Goal: Information Seeking & Learning: Learn about a topic

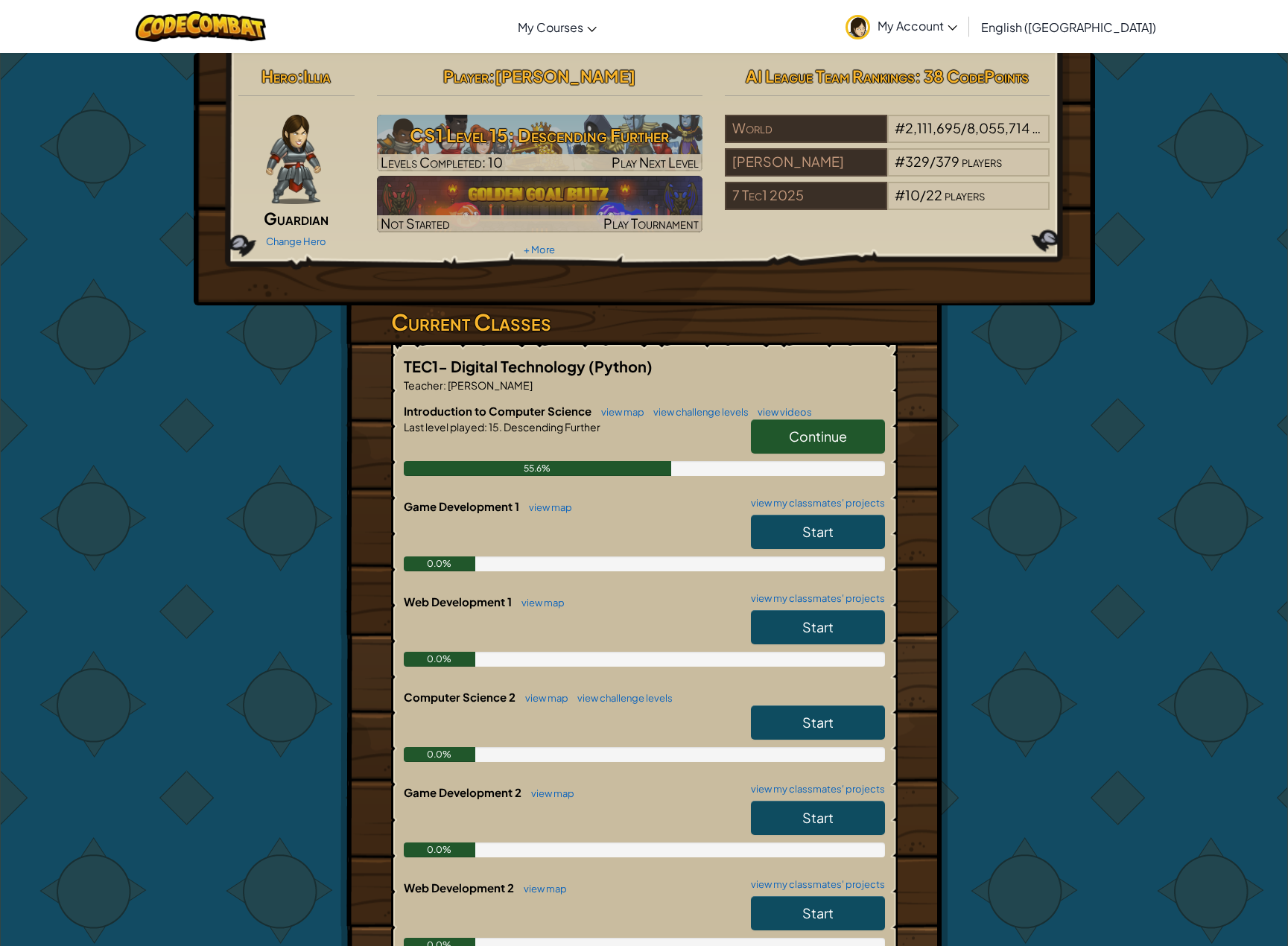
click at [811, 437] on span "Continue" at bounding box center [818, 436] width 58 height 17
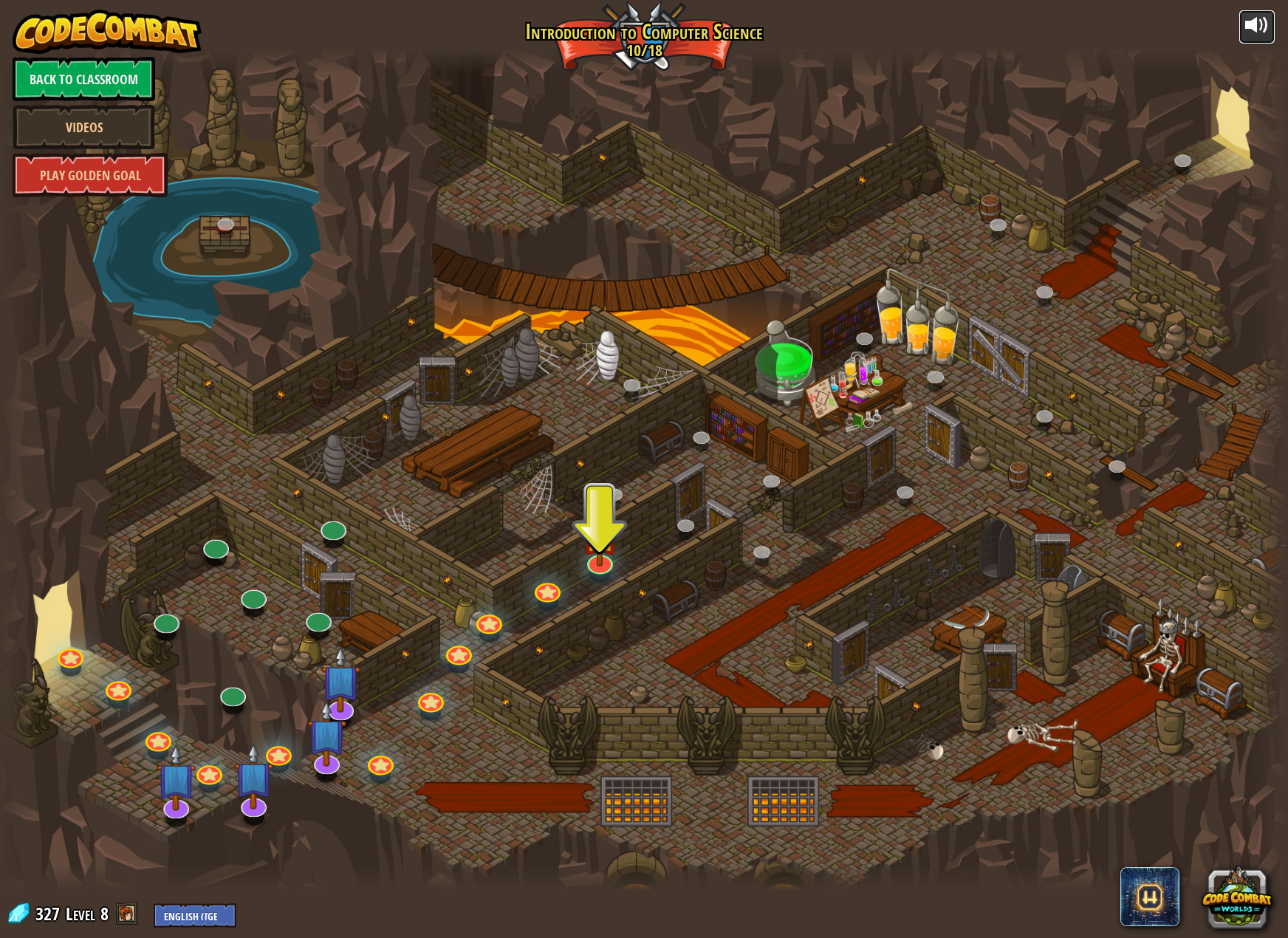
click at [1261, 26] on div at bounding box center [1257, 26] width 24 height 24
click at [595, 571] on div "25. Kithgard Gates (Locked) Escape the Kithgard dungeons, and don't let the gua…" at bounding box center [644, 469] width 1288 height 842
click at [599, 555] on img at bounding box center [601, 520] width 37 height 83
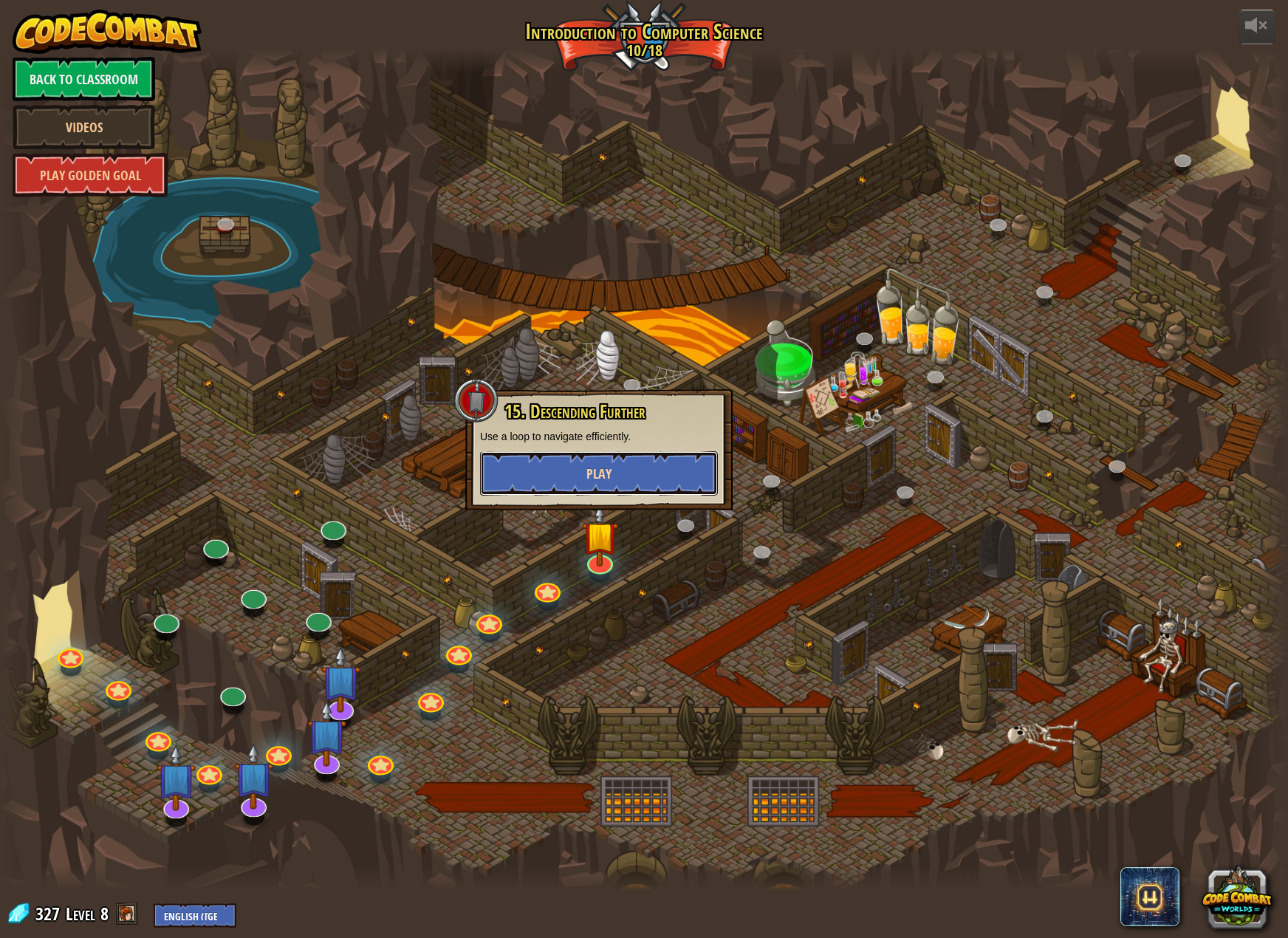
click at [603, 465] on span "Play" at bounding box center [600, 474] width 26 height 18
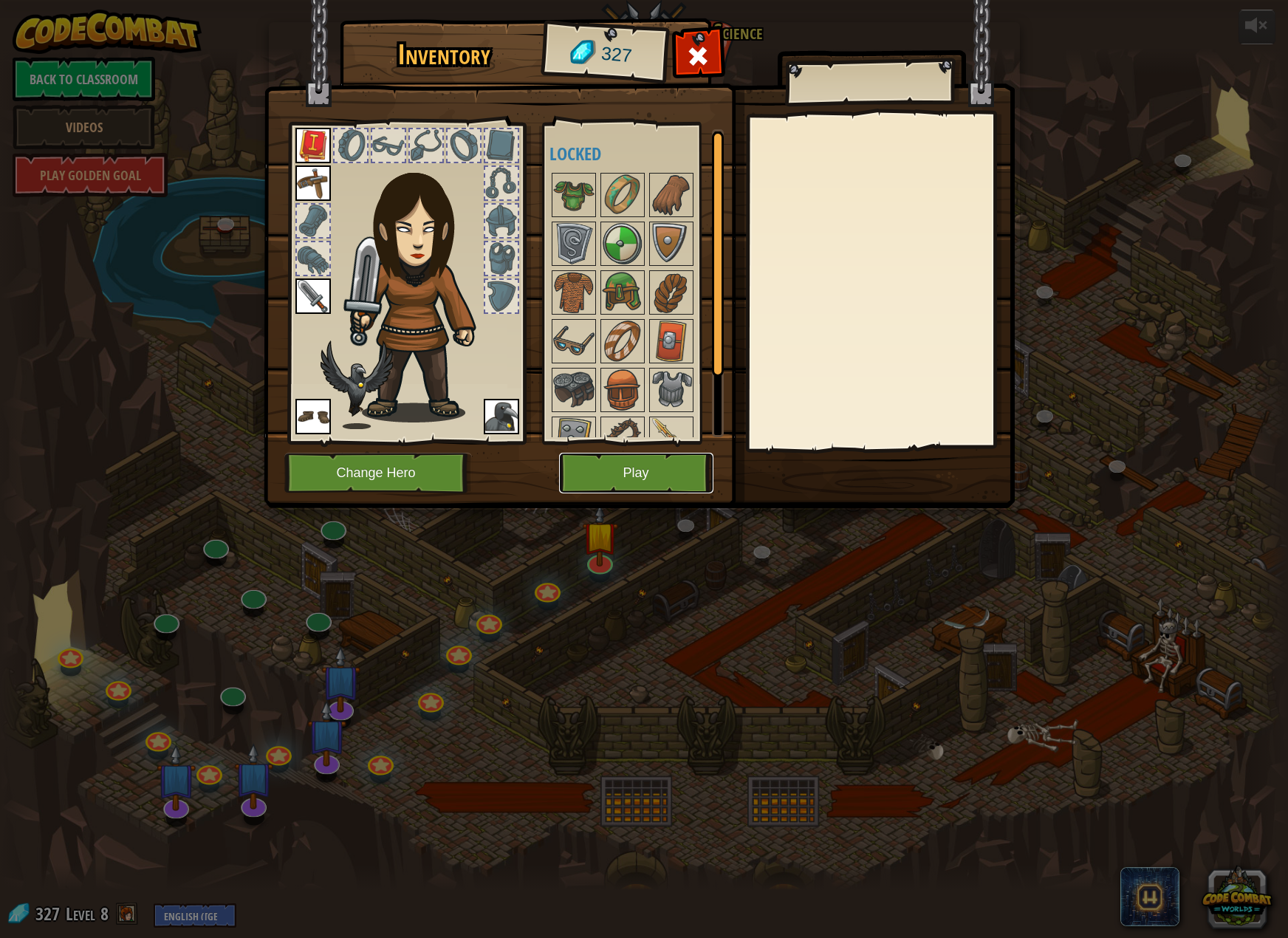
click at [634, 478] on button "Play" at bounding box center [636, 473] width 154 height 41
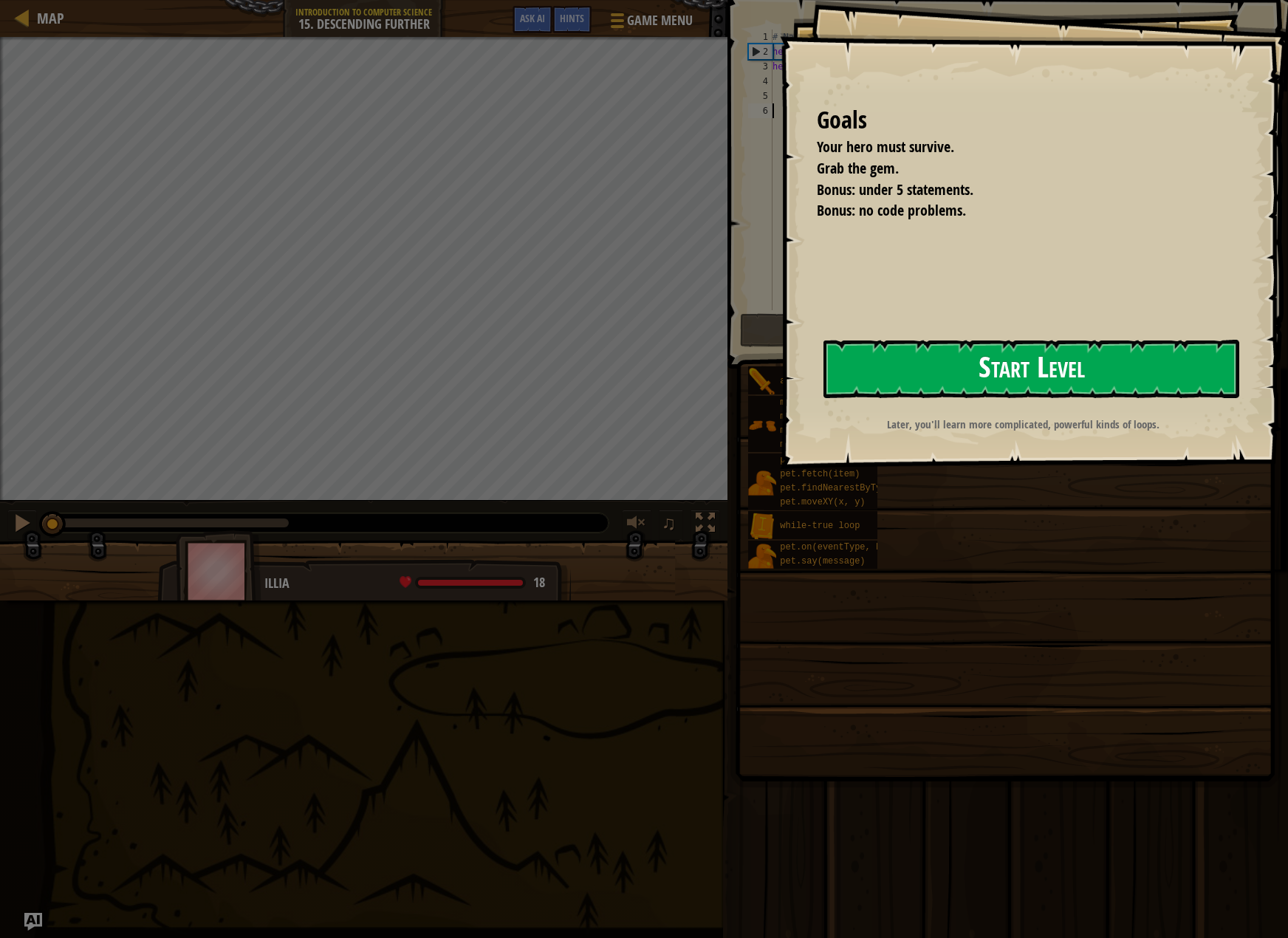
click at [1029, 383] on button "Start Level" at bounding box center [1031, 369] width 416 height 58
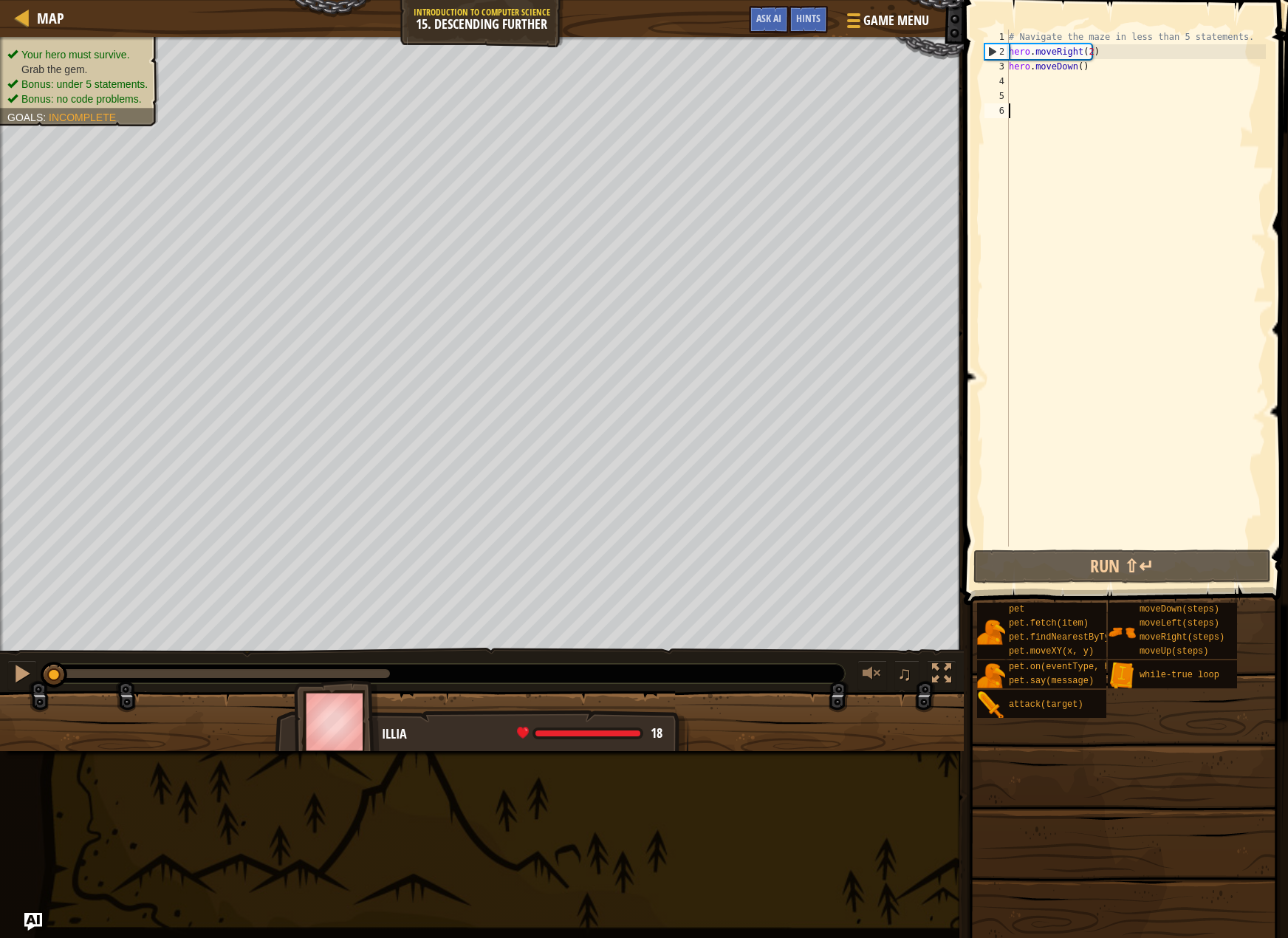
click at [1079, 65] on div "# Navigate the maze in less than 5 statements. hero . moveRight ( 2 ) hero . mo…" at bounding box center [1136, 302] width 260 height 547
click at [1031, 571] on button "Run ⇧↵" at bounding box center [1123, 566] width 298 height 34
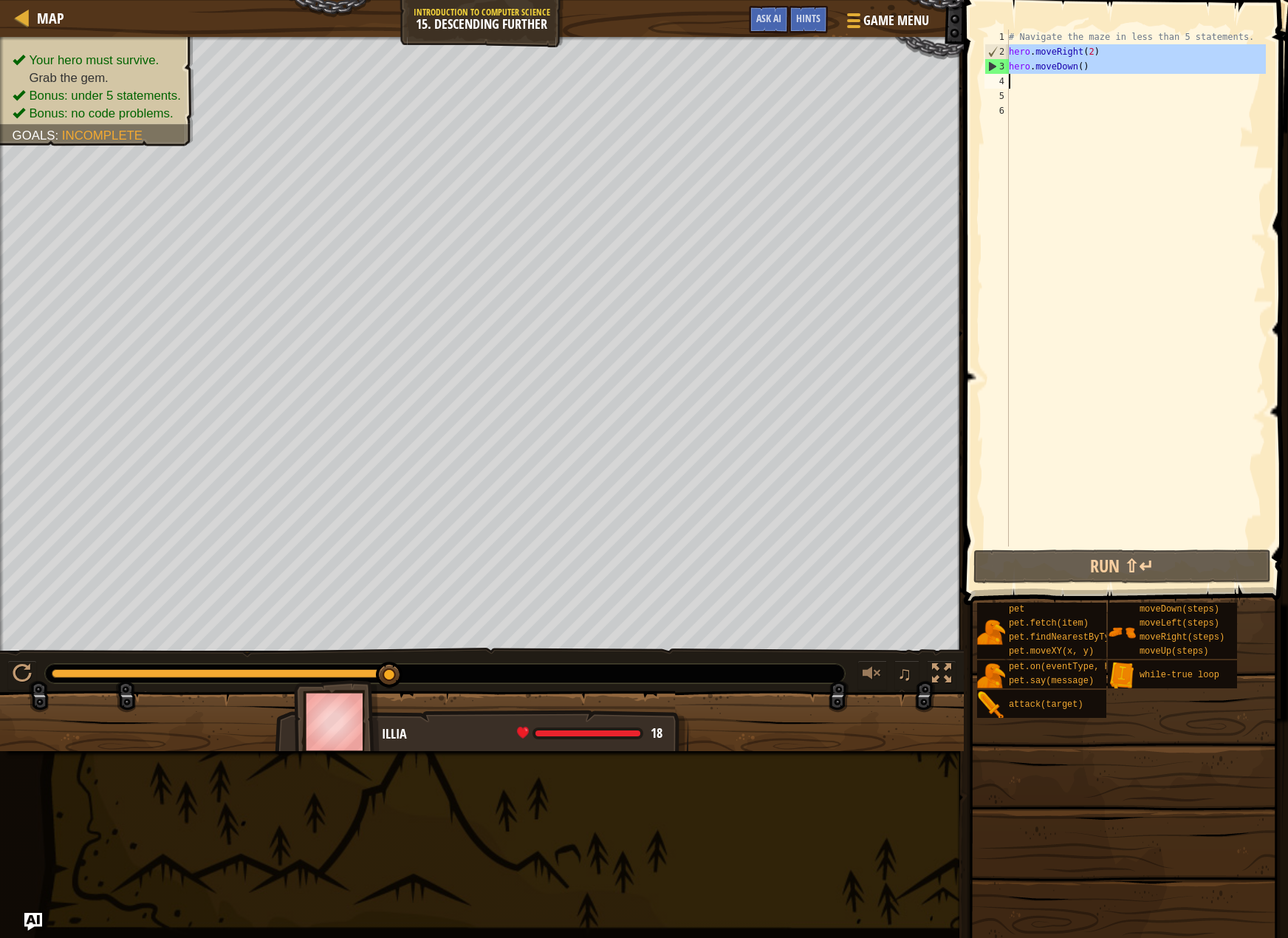
drag, startPoint x: 1011, startPoint y: 48, endPoint x: 1127, endPoint y: 77, distance: 119.6
click at [1127, 77] on div "# Navigate the maze in less than 5 statements. hero . moveRight ( 2 ) hero . mo…" at bounding box center [1136, 302] width 260 height 547
type textarea "hero.moveDown()"
click at [1053, 83] on div "# Navigate the maze in less than 5 statements. hero . moveRight ( 2 ) hero . mo…" at bounding box center [1136, 287] width 260 height 516
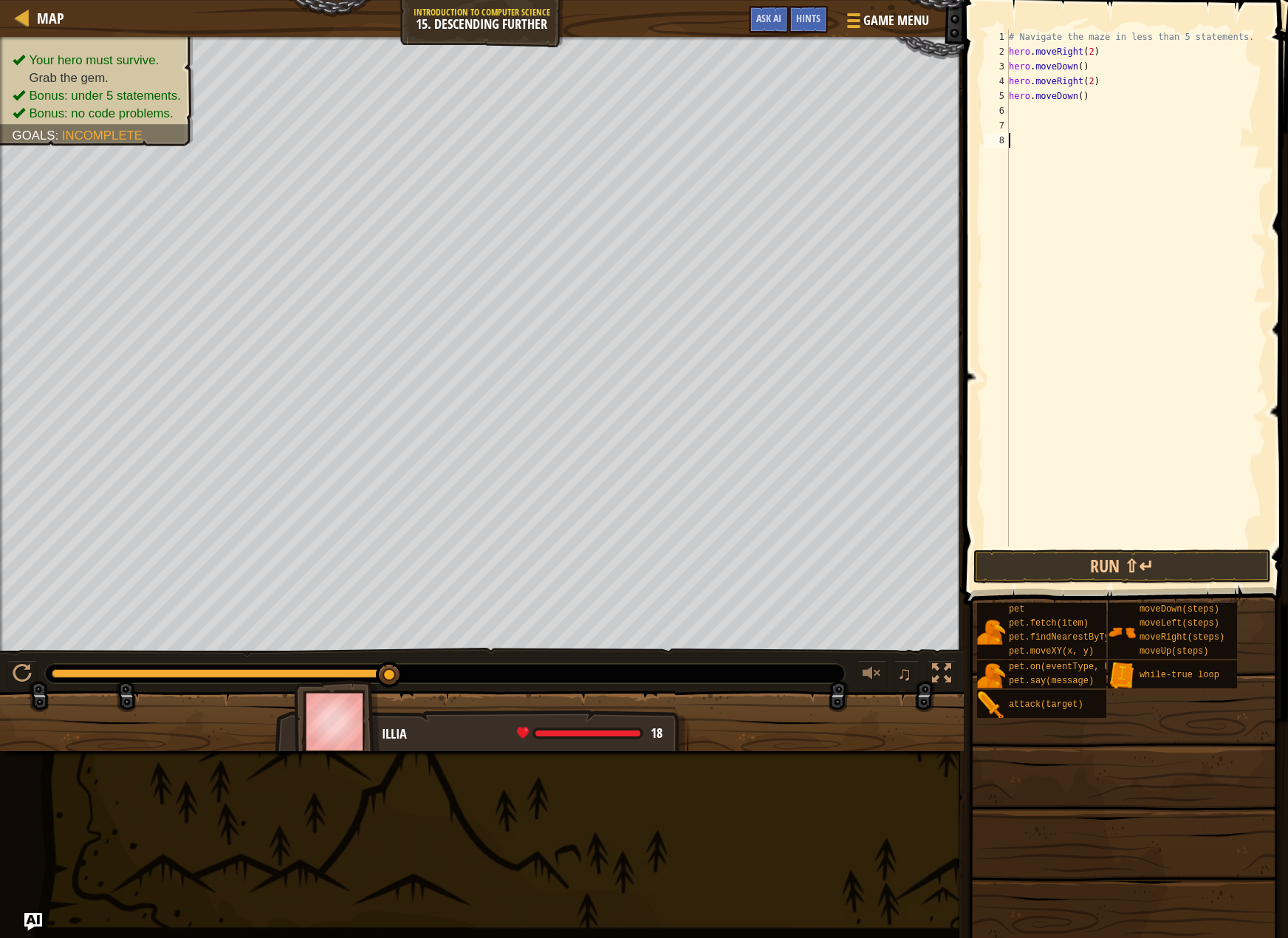
click at [1021, 150] on div "# Navigate the maze in less than 5 statements. hero . moveRight ( 2 ) hero . mo…" at bounding box center [1136, 302] width 260 height 547
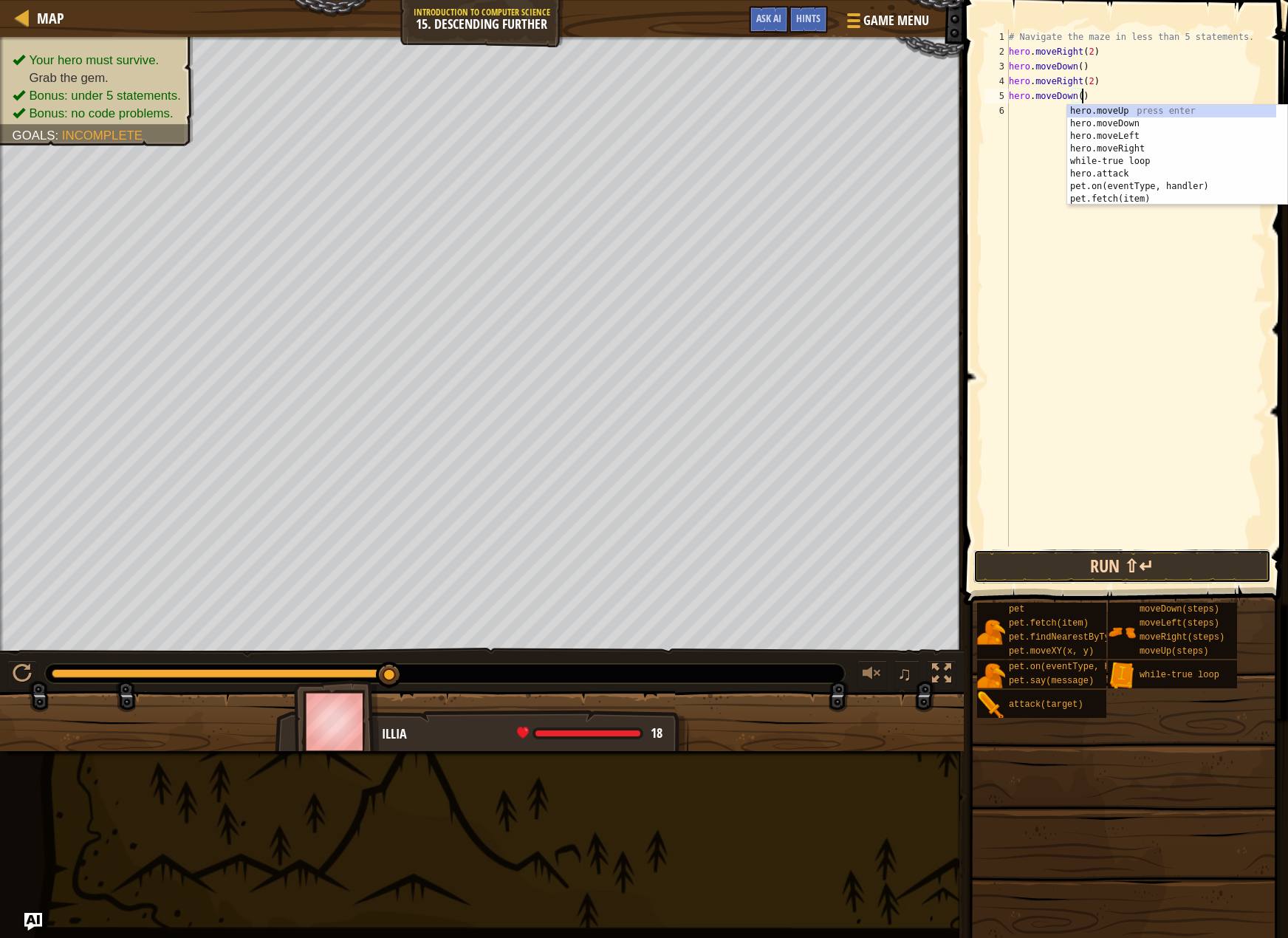
click at [1052, 556] on button "Run ⇧↵" at bounding box center [1123, 566] width 298 height 34
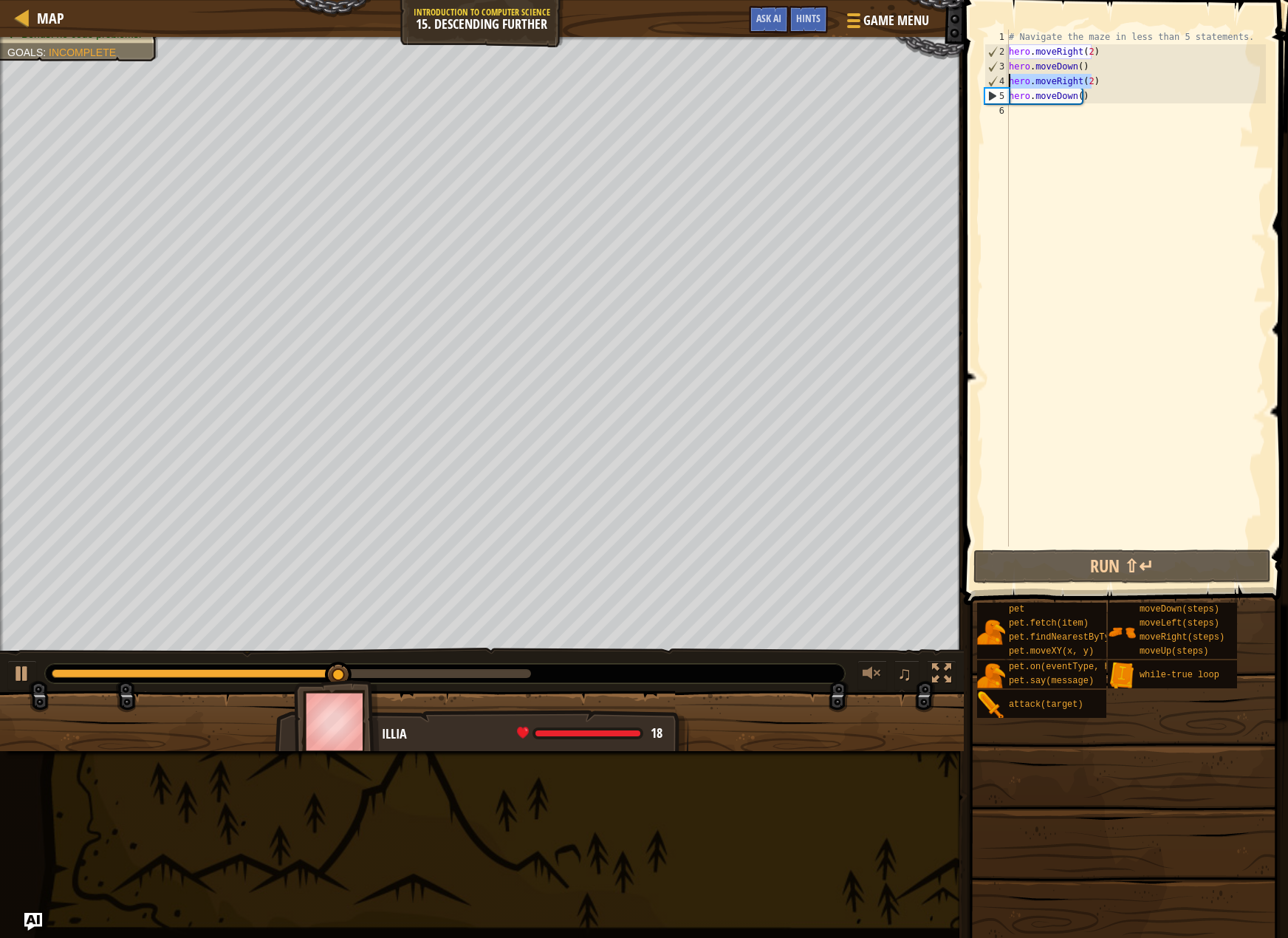
drag, startPoint x: 1095, startPoint y: 82, endPoint x: 1006, endPoint y: 85, distance: 89.1
click at [1006, 85] on div "hero.moveDown() 1 2 3 4 5 6 # Navigate the maze in less than 5 statements. hero…" at bounding box center [1125, 287] width 285 height 516
type textarea "hero.moveRight(2)"
paste textarea
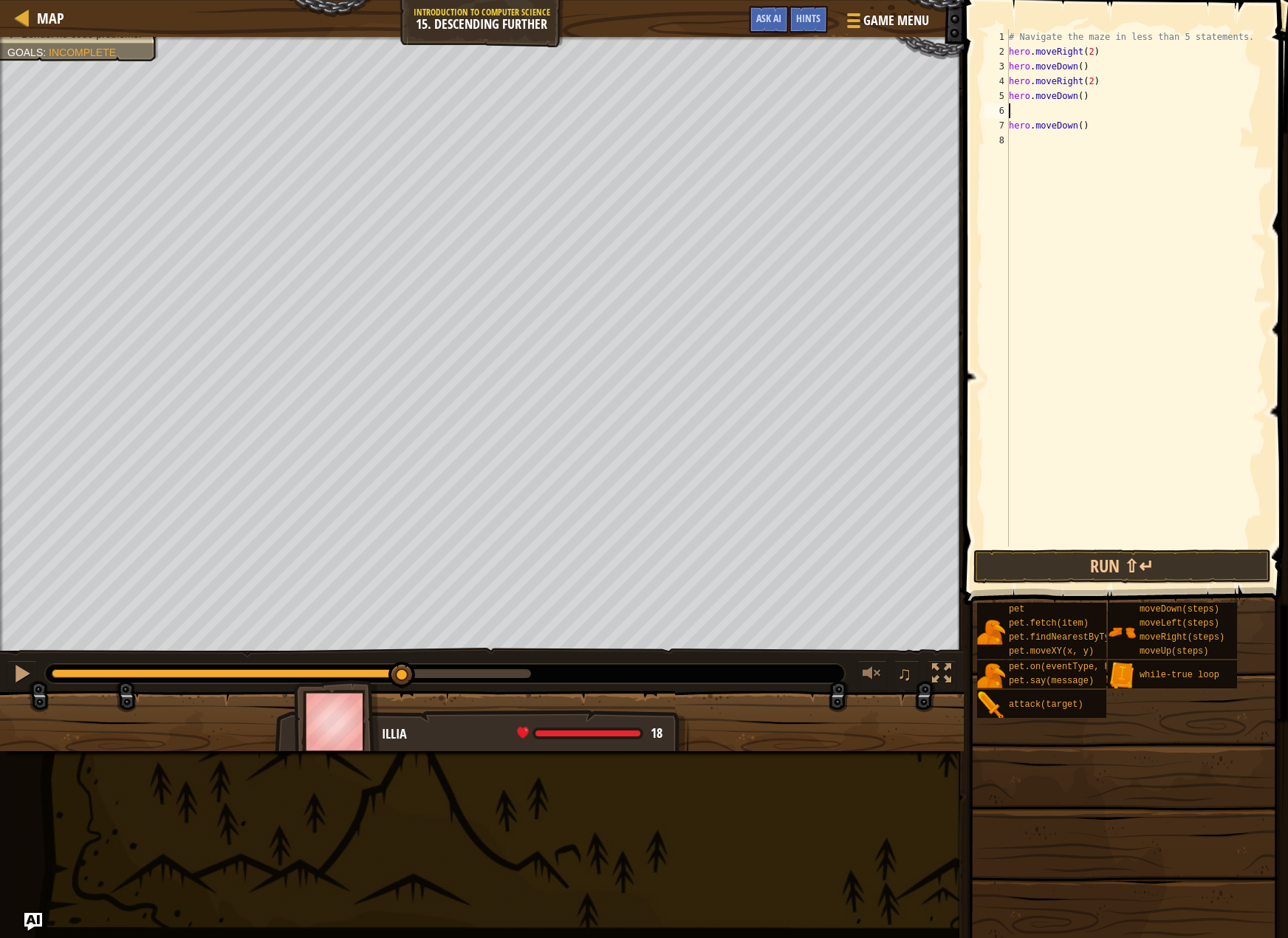
click at [1031, 117] on div "# Navigate the maze in less than 5 statements. hero . moveRight ( 2 ) hero . mo…" at bounding box center [1136, 302] width 260 height 547
drag, startPoint x: 1094, startPoint y: 119, endPoint x: 1023, endPoint y: 115, distance: 71.1
click at [1023, 115] on div "# Navigate the maze in less than 5 statements. hero . moveRight ( 2 ) hero . mo…" at bounding box center [1136, 302] width 260 height 547
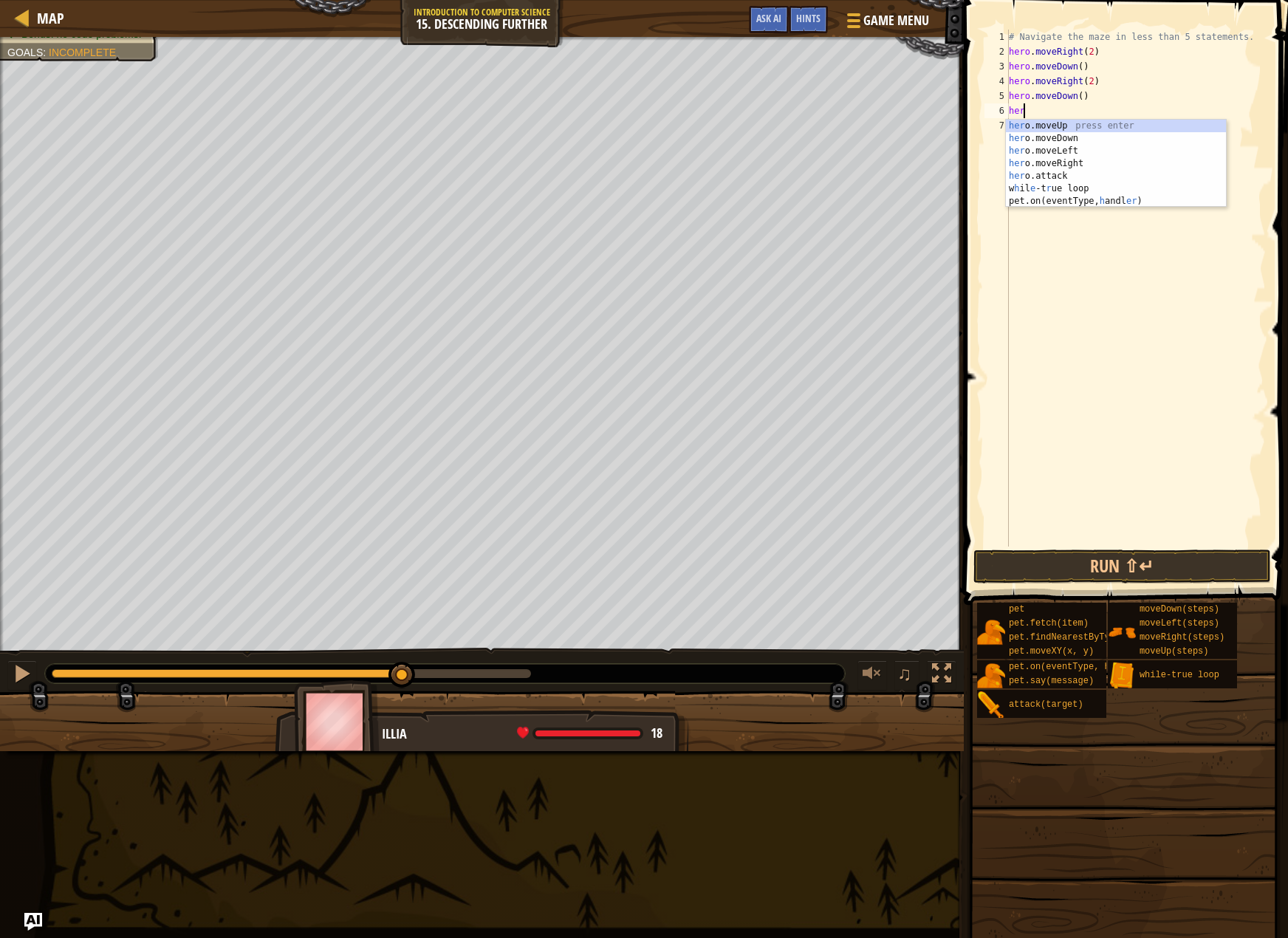
type textarea "he"
click at [1065, 159] on div "he ro.moveUp press enter he ro.moveDown press enter he ro.moveLeft press enter …" at bounding box center [1115, 182] width 220 height 126
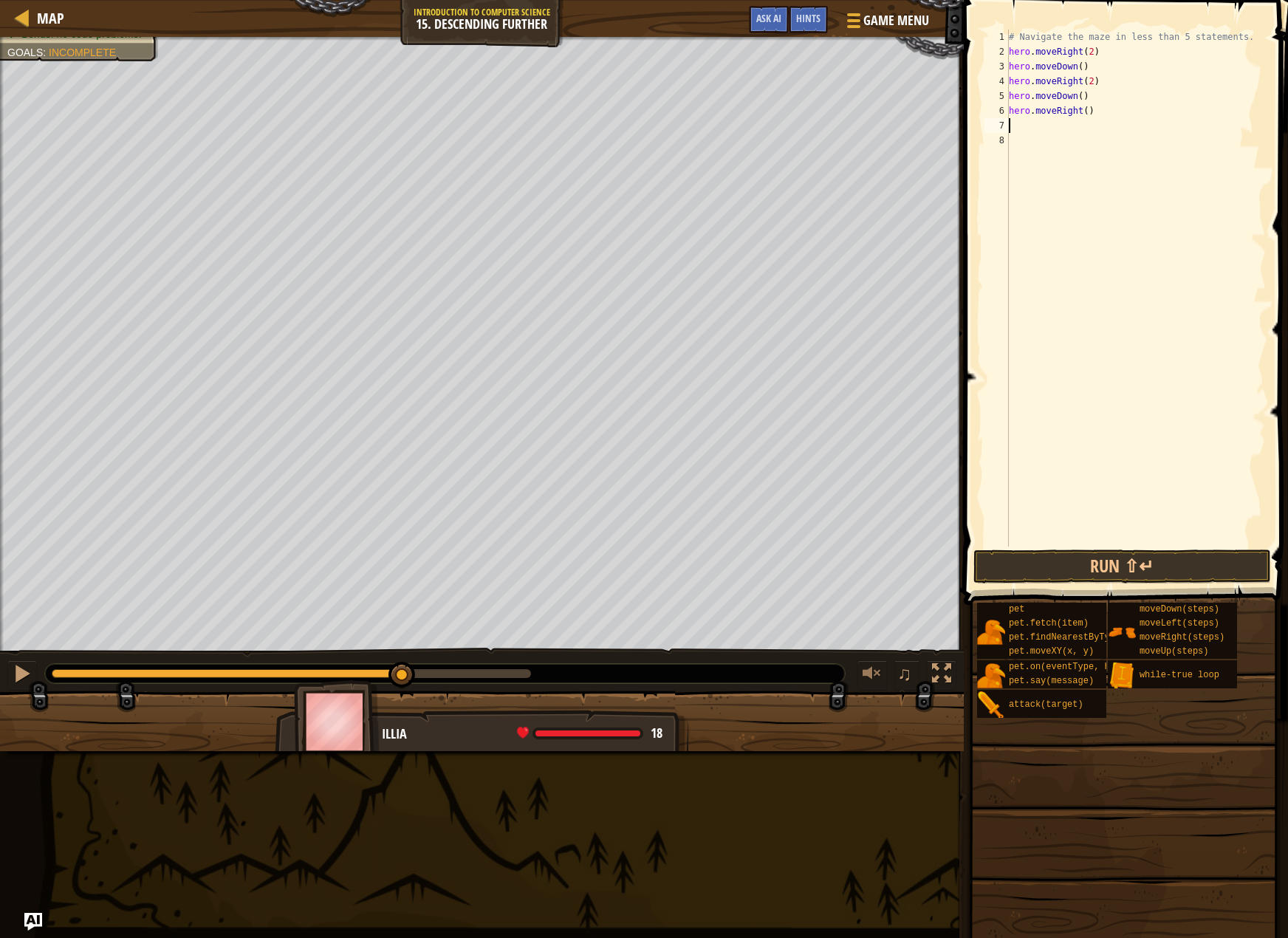
click at [1081, 108] on div "# Navigate the maze in less than 5 statements. hero . moveRight ( 2 ) hero . mo…" at bounding box center [1136, 302] width 260 height 547
type textarea "hero.moveRight(2)"
click at [1056, 560] on button "Run ⇧↵" at bounding box center [1123, 566] width 298 height 34
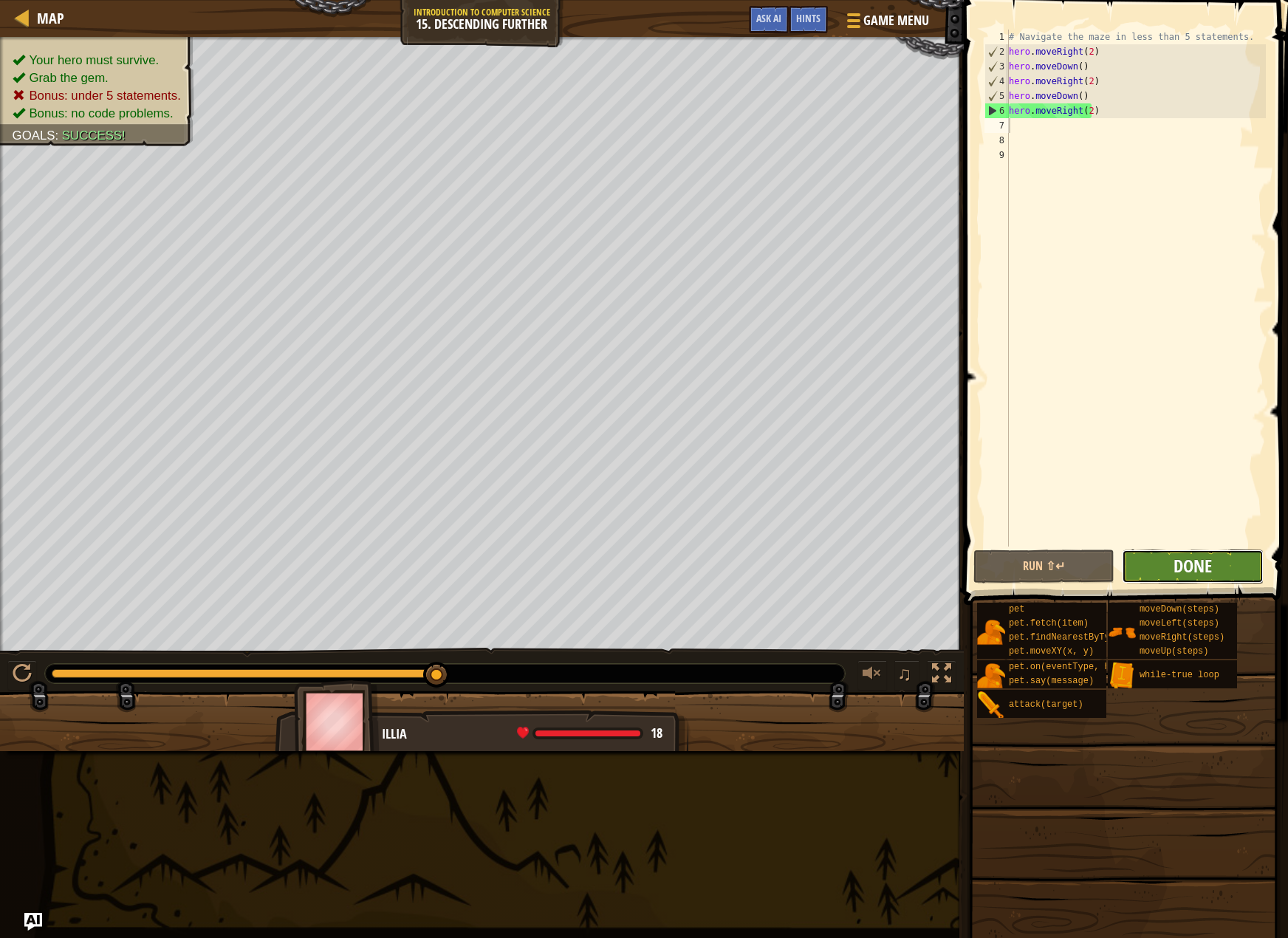
click at [1192, 575] on span "Done" at bounding box center [1193, 566] width 38 height 24
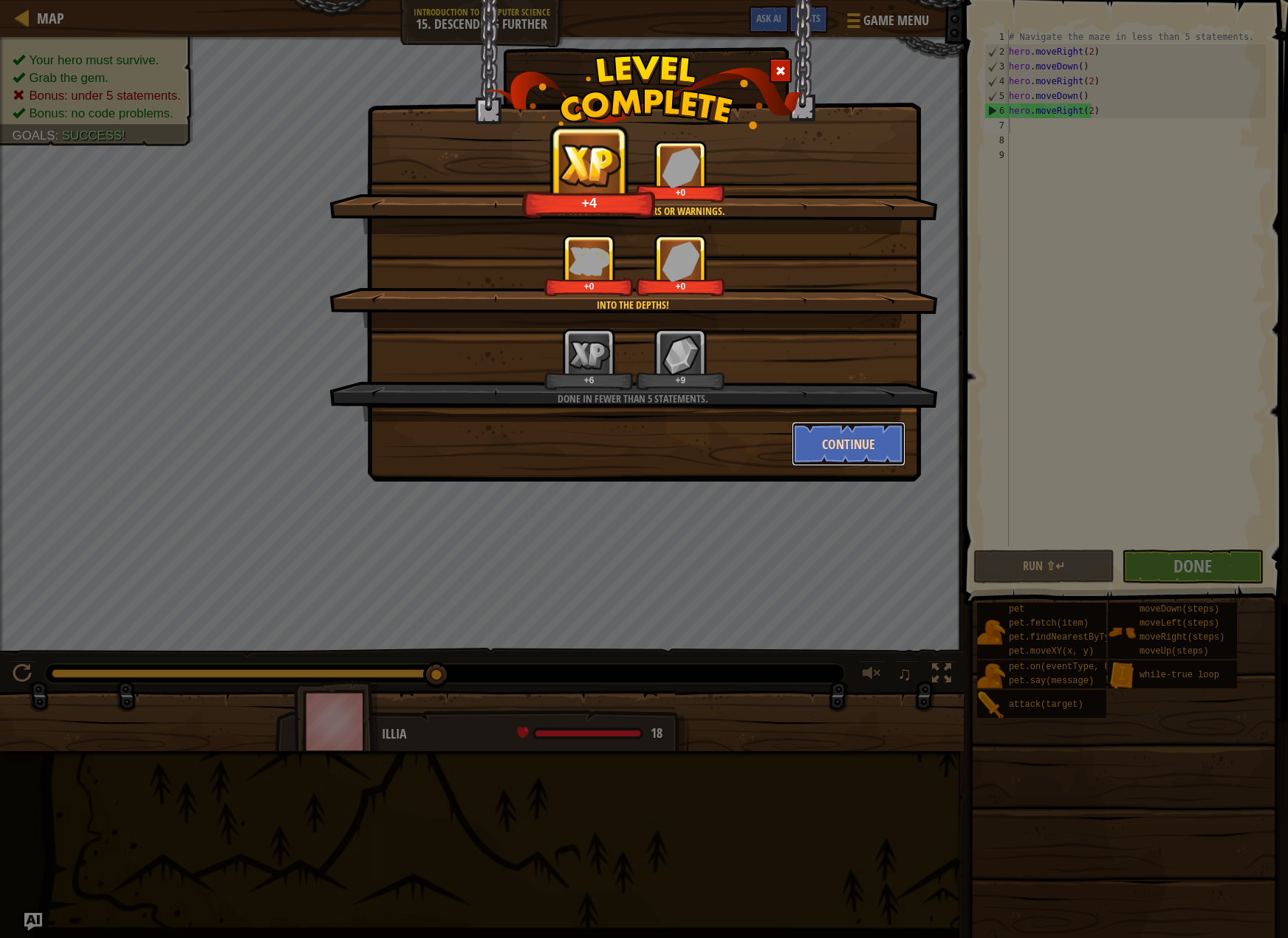
click at [858, 440] on button "Continue" at bounding box center [849, 443] width 114 height 45
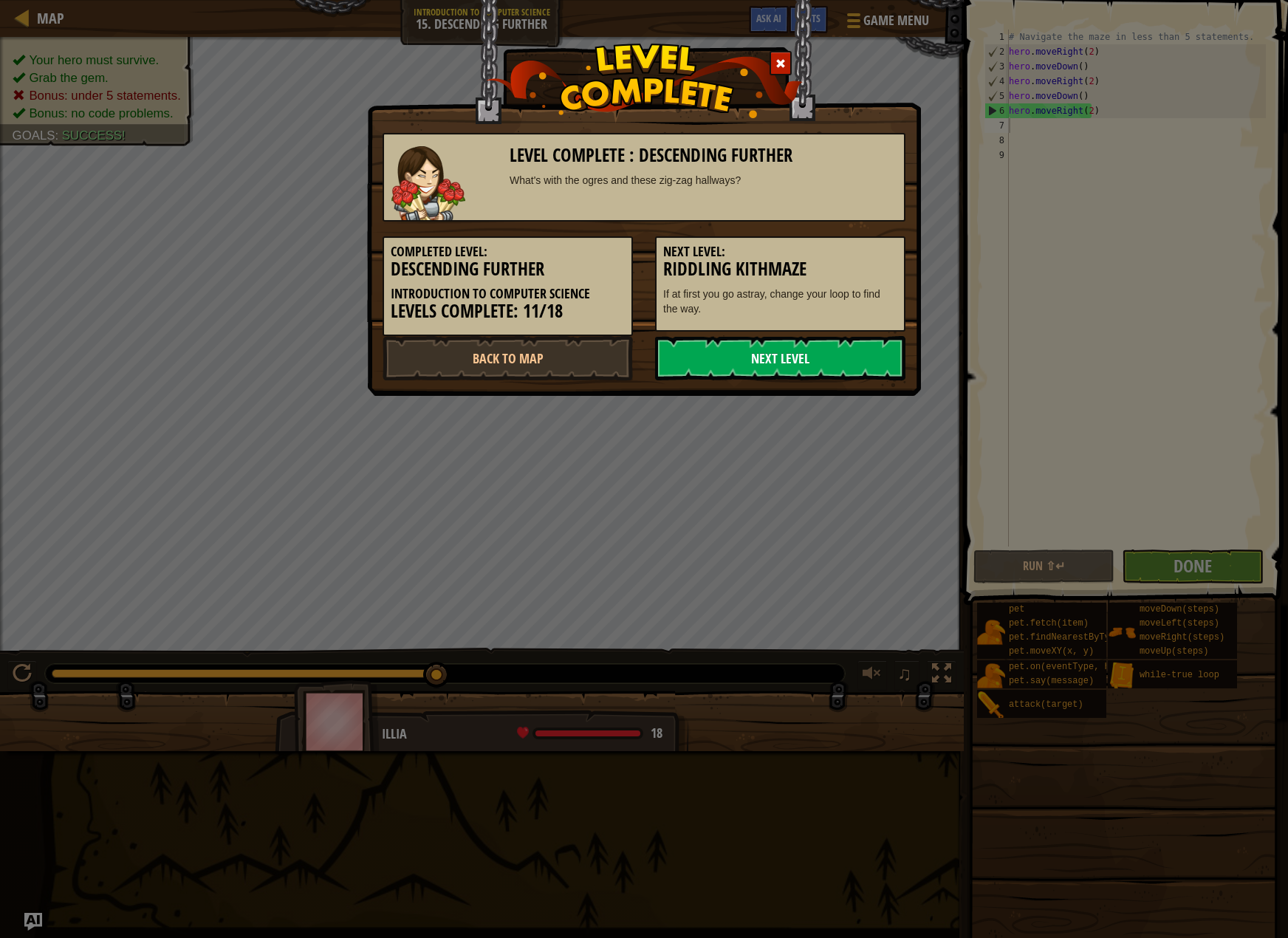
click at [777, 354] on link "Next Level" at bounding box center [780, 358] width 250 height 45
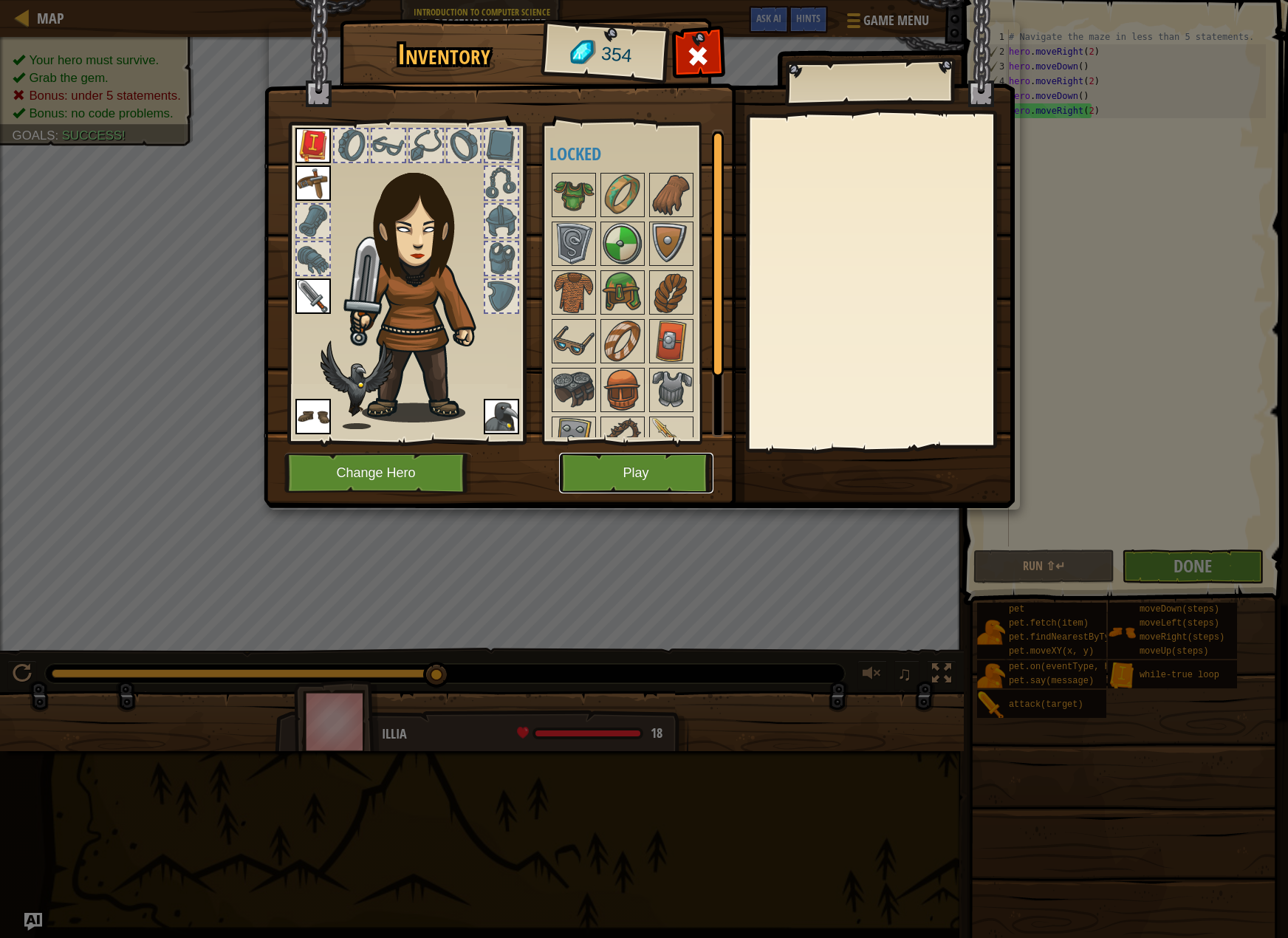
click at [645, 457] on button "Play" at bounding box center [636, 473] width 154 height 41
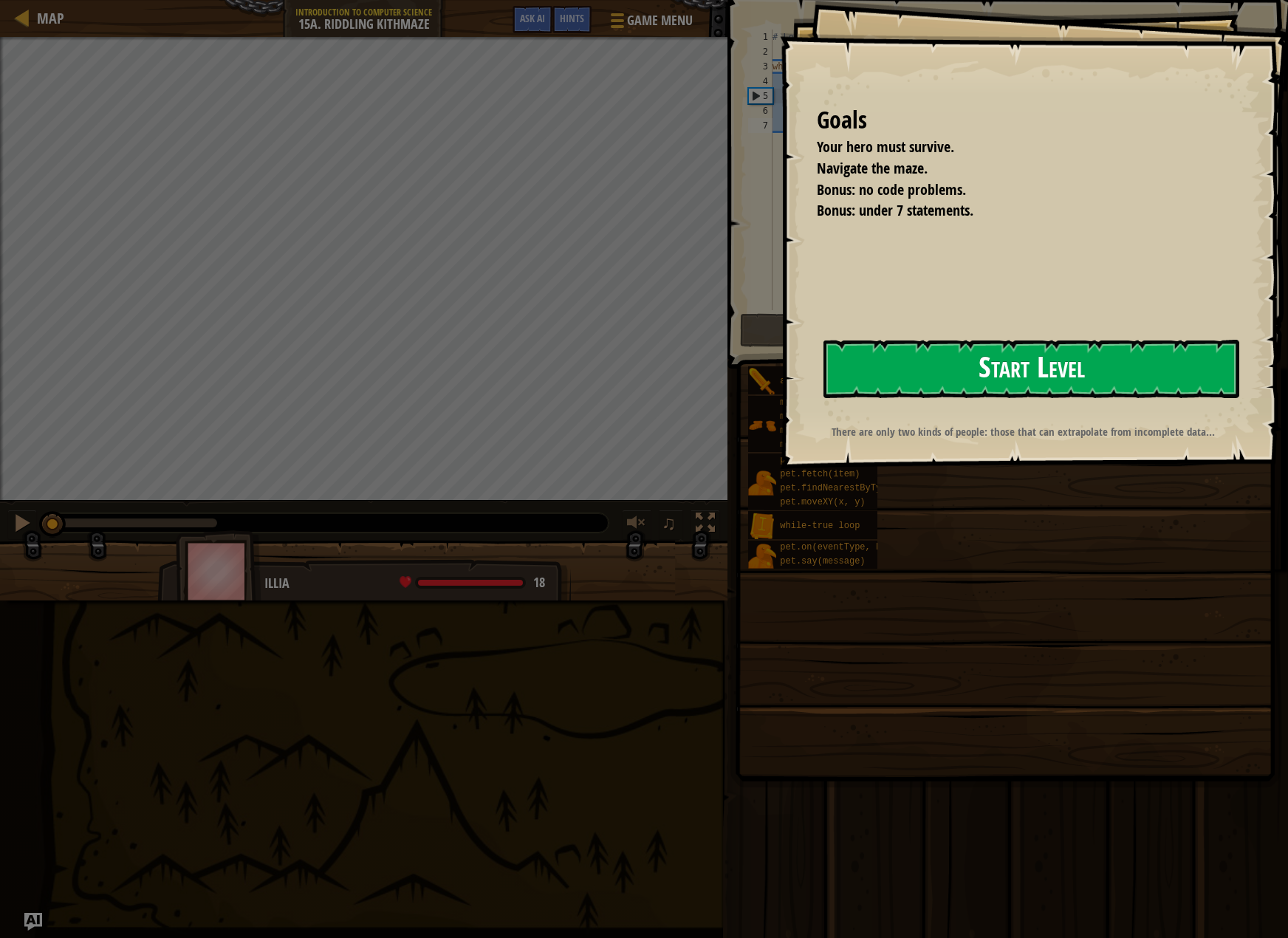
click at [1039, 382] on button "Start Level" at bounding box center [1031, 369] width 416 height 58
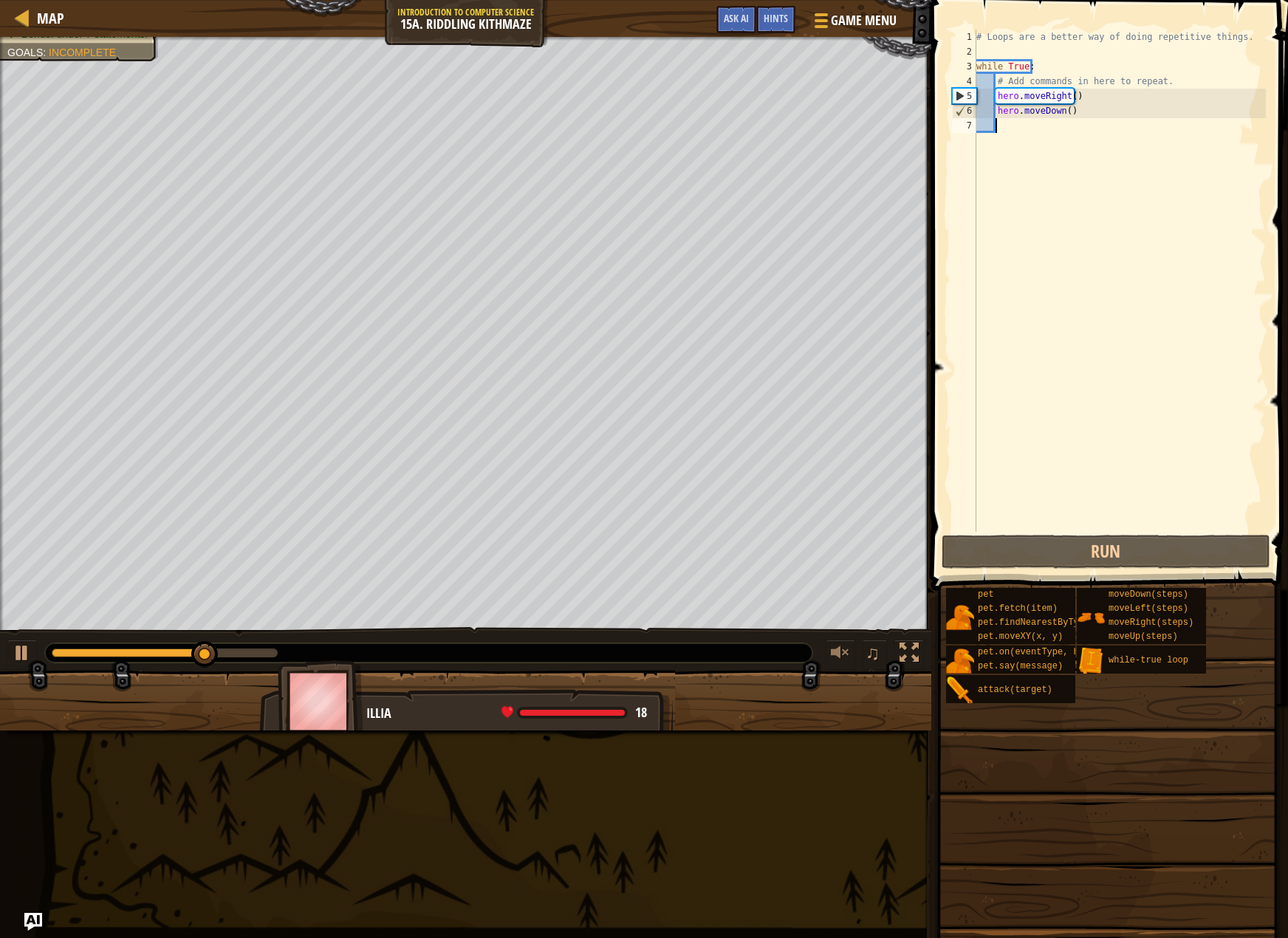
click at [1012, 125] on div "# Loops are a better way of doing repetitive things. while True : # Add command…" at bounding box center [1120, 295] width 292 height 532
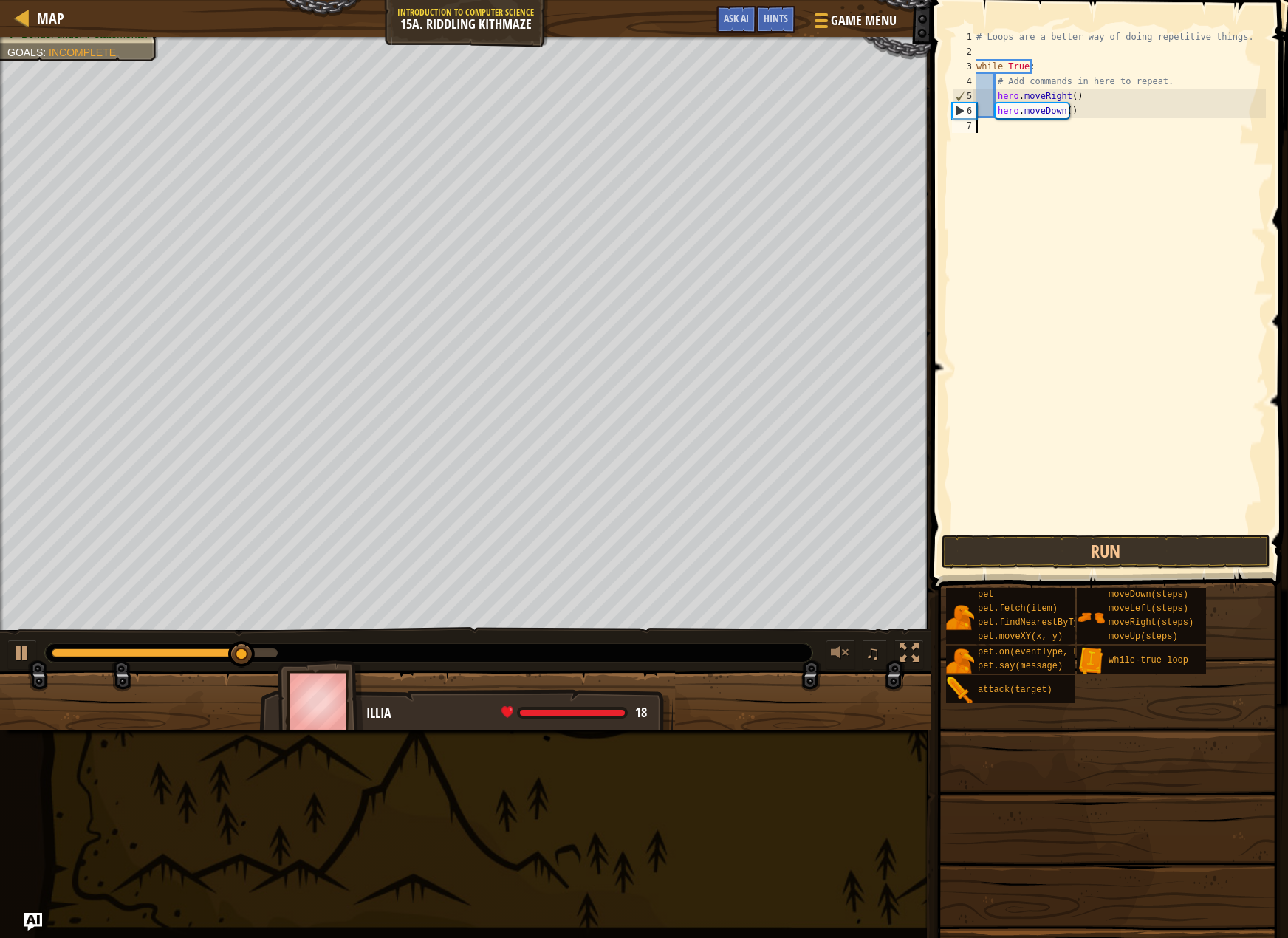
click at [996, 110] on div "# Loops are a better way of doing repetitive things. while True : # Add command…" at bounding box center [1120, 295] width 292 height 532
click at [995, 92] on div "# Loops are a better way of doing repetitive things. while True : # Add command…" at bounding box center [1120, 295] width 292 height 532
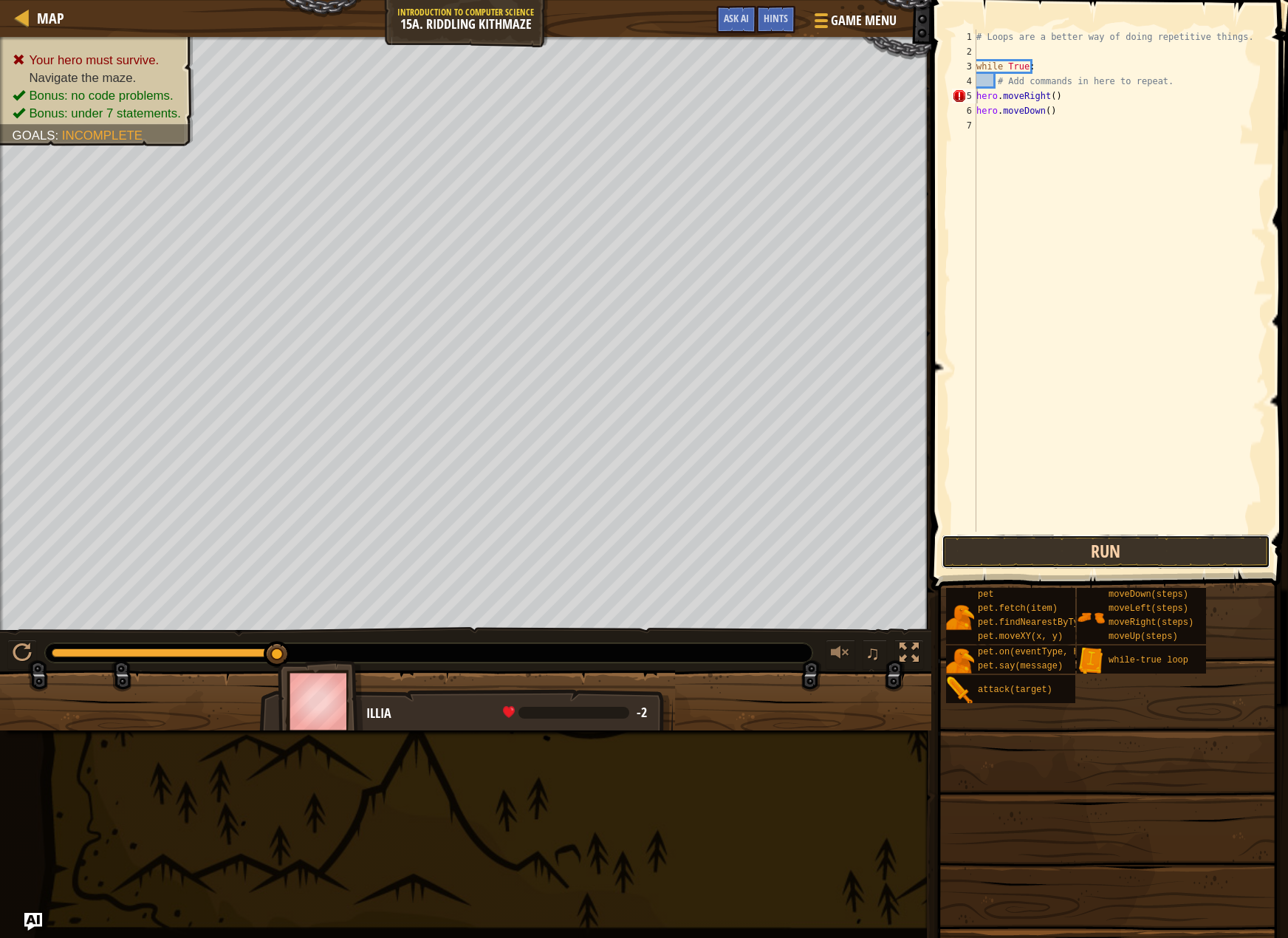
click at [1047, 564] on button "Run" at bounding box center [1106, 551] width 329 height 34
click at [1021, 555] on button "Run" at bounding box center [1106, 551] width 329 height 34
click at [1025, 559] on button "Run" at bounding box center [1106, 551] width 329 height 34
click at [997, 78] on div "# Loops are a better way of doing repetitive things. while True : # Add command…" at bounding box center [1120, 295] width 292 height 532
type textarea "# Add commands in here"
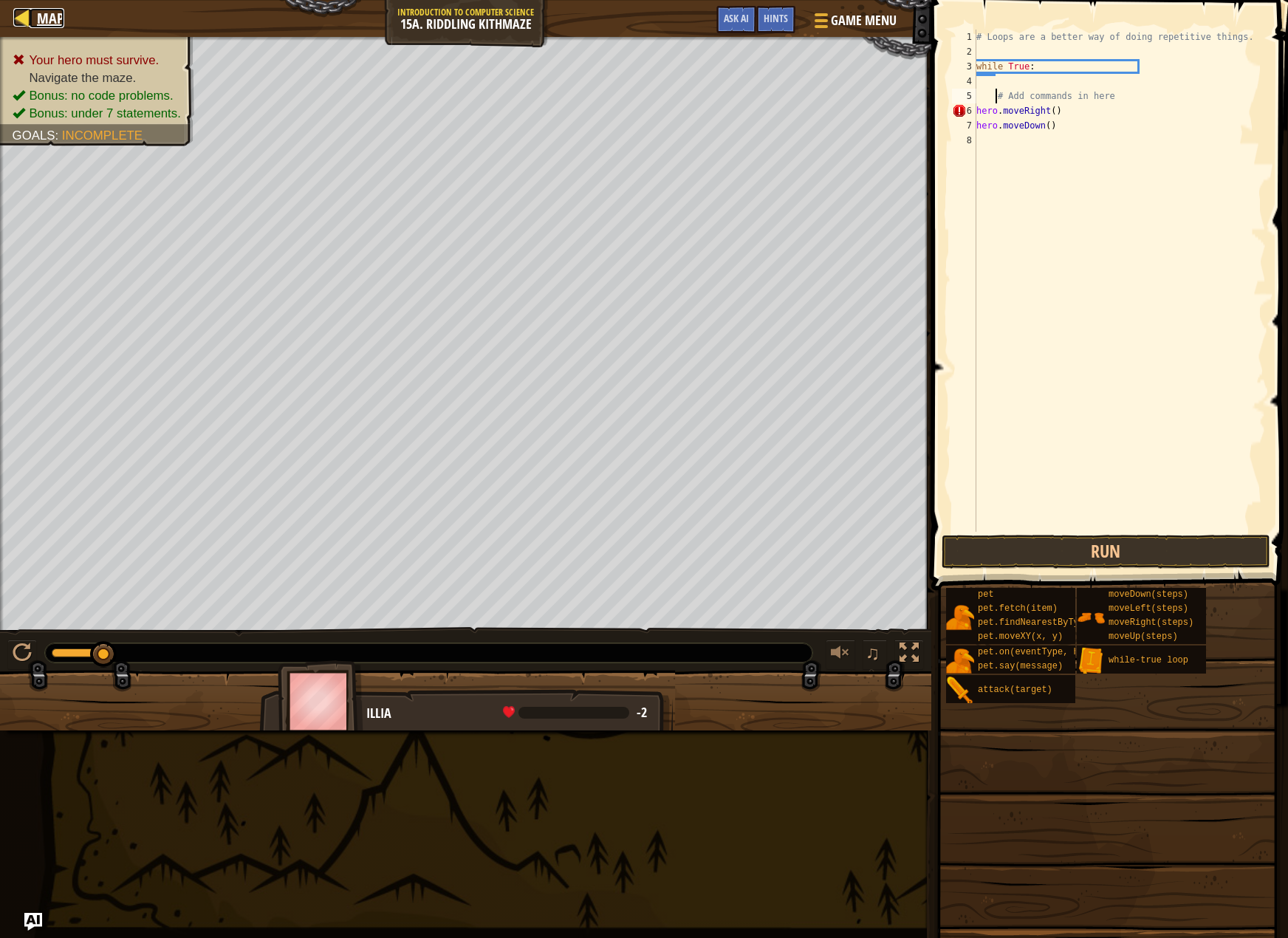
click at [56, 12] on span "Map" at bounding box center [50, 18] width 27 height 20
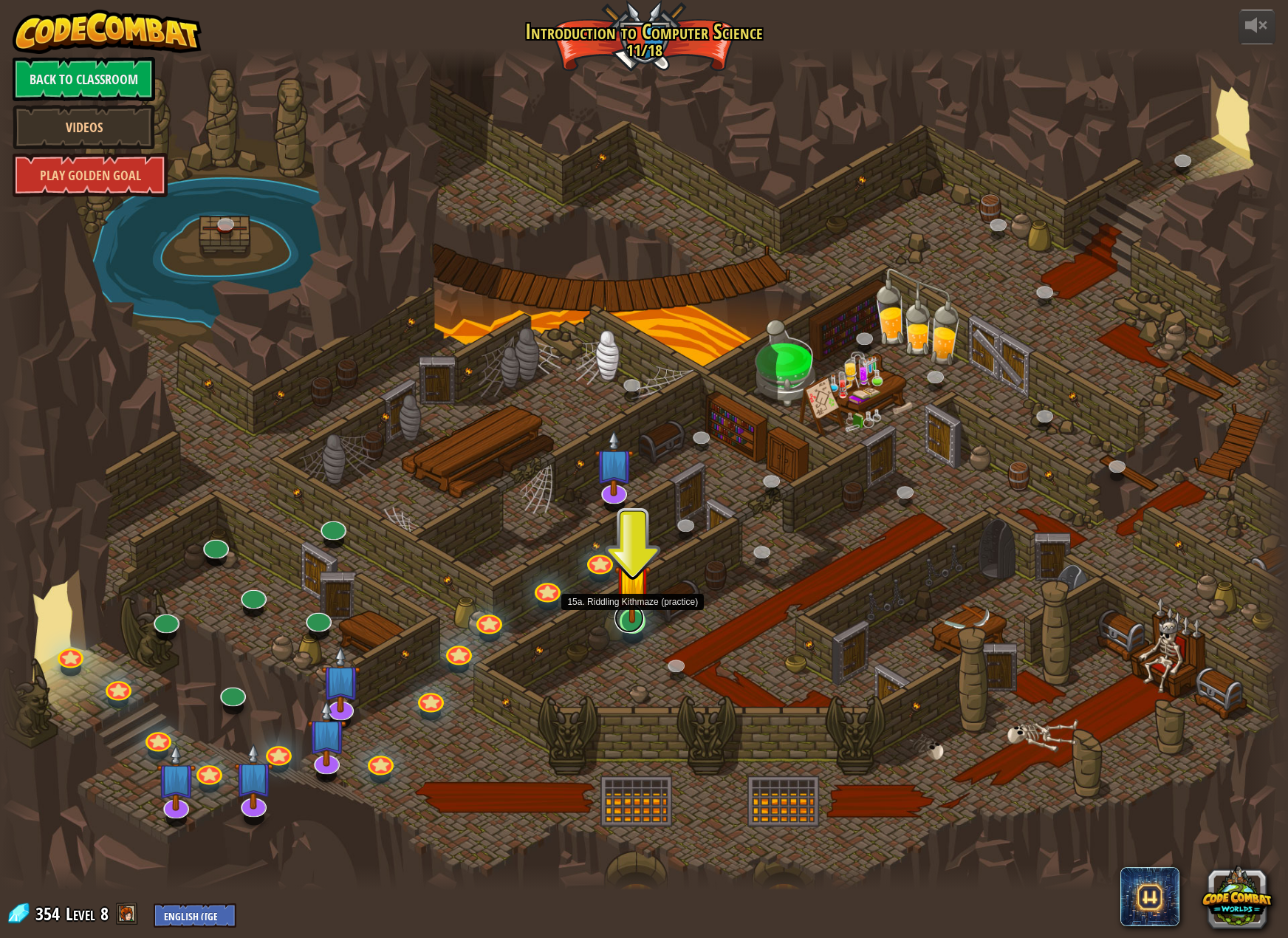
click at [639, 625] on link at bounding box center [629, 618] width 29 height 29
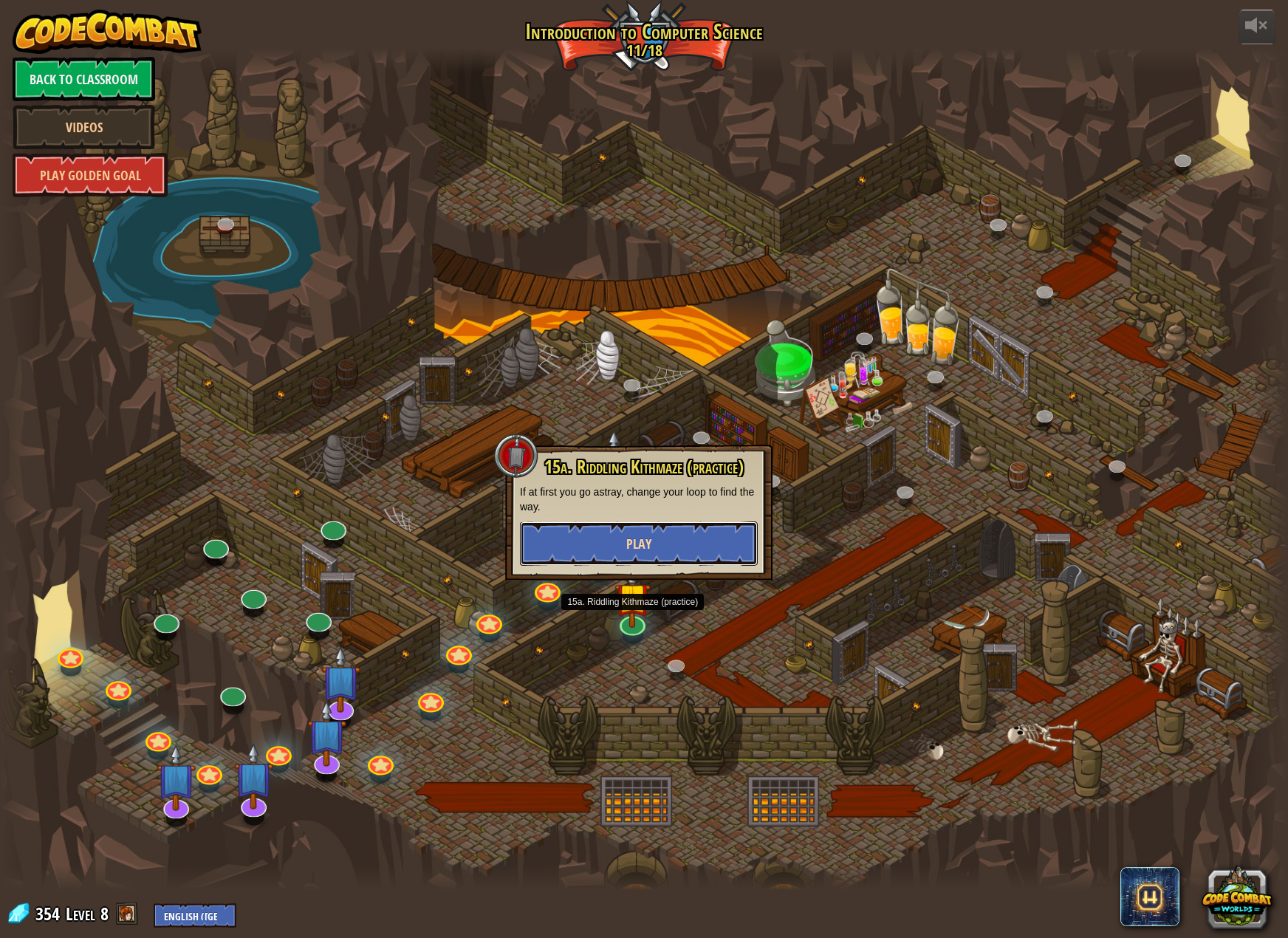
click at [681, 537] on button "Play" at bounding box center [639, 543] width 238 height 45
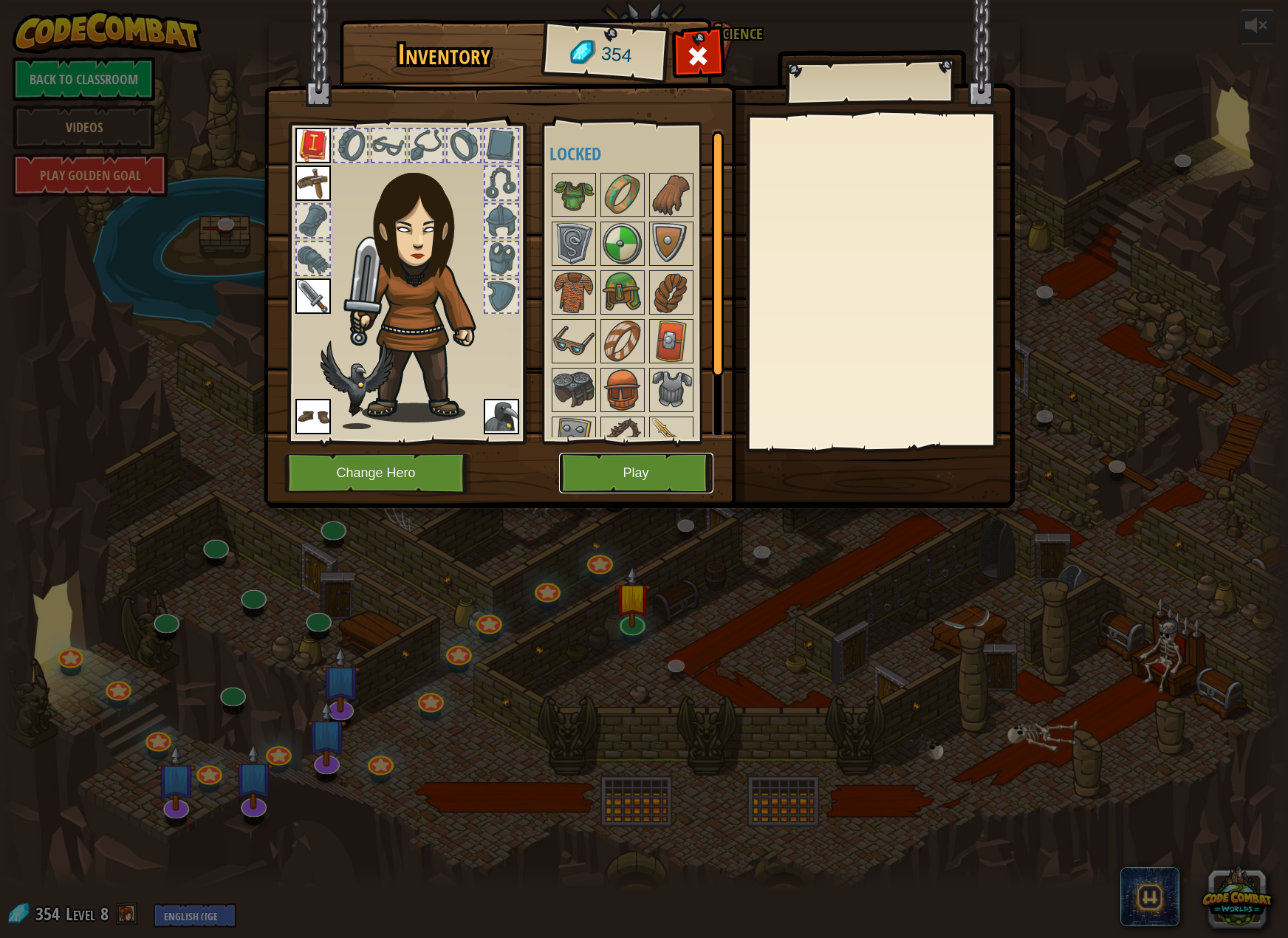
click at [643, 474] on button "Play" at bounding box center [636, 473] width 154 height 41
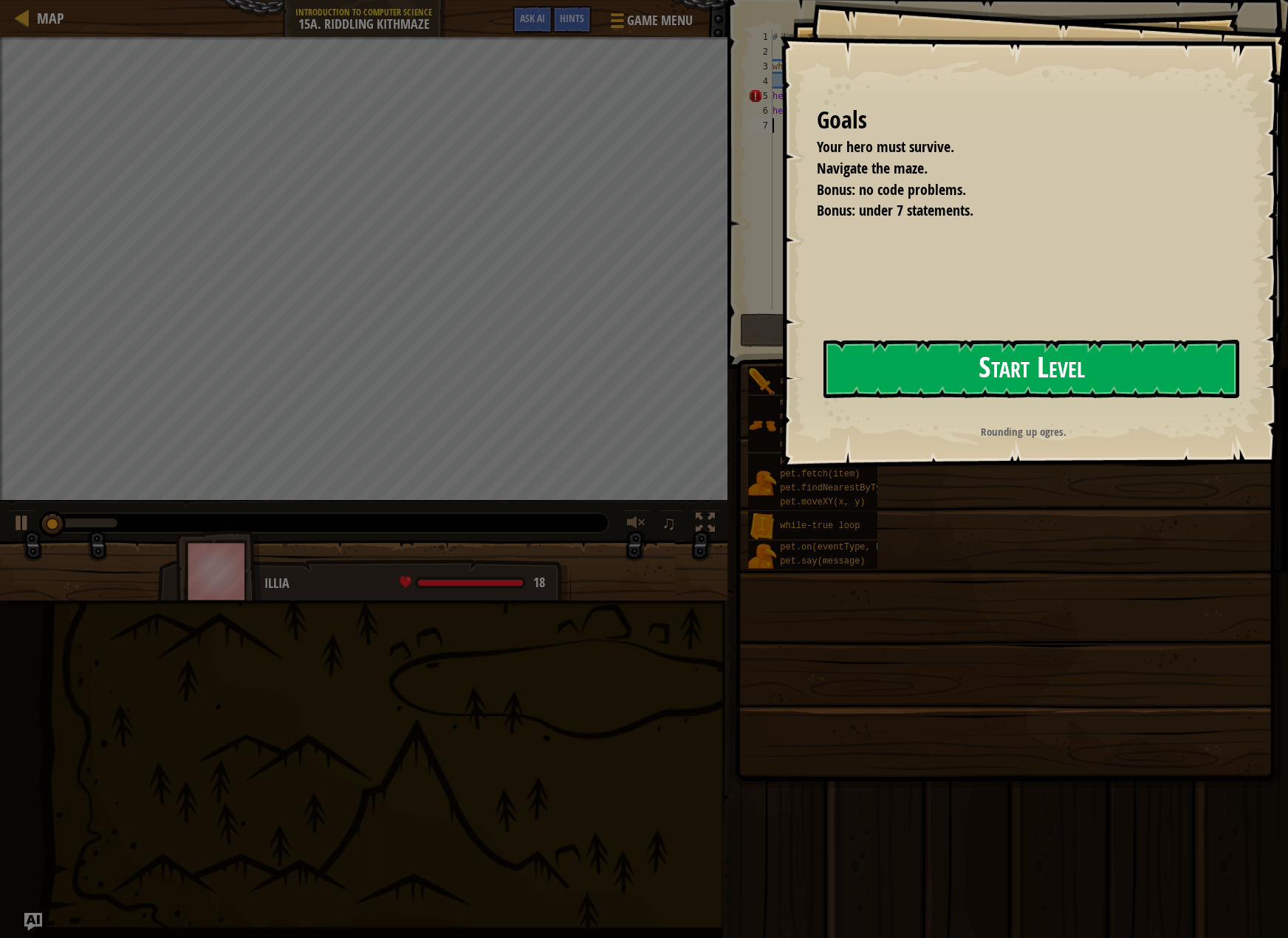
click at [1034, 379] on button "Start Level" at bounding box center [1031, 369] width 416 height 58
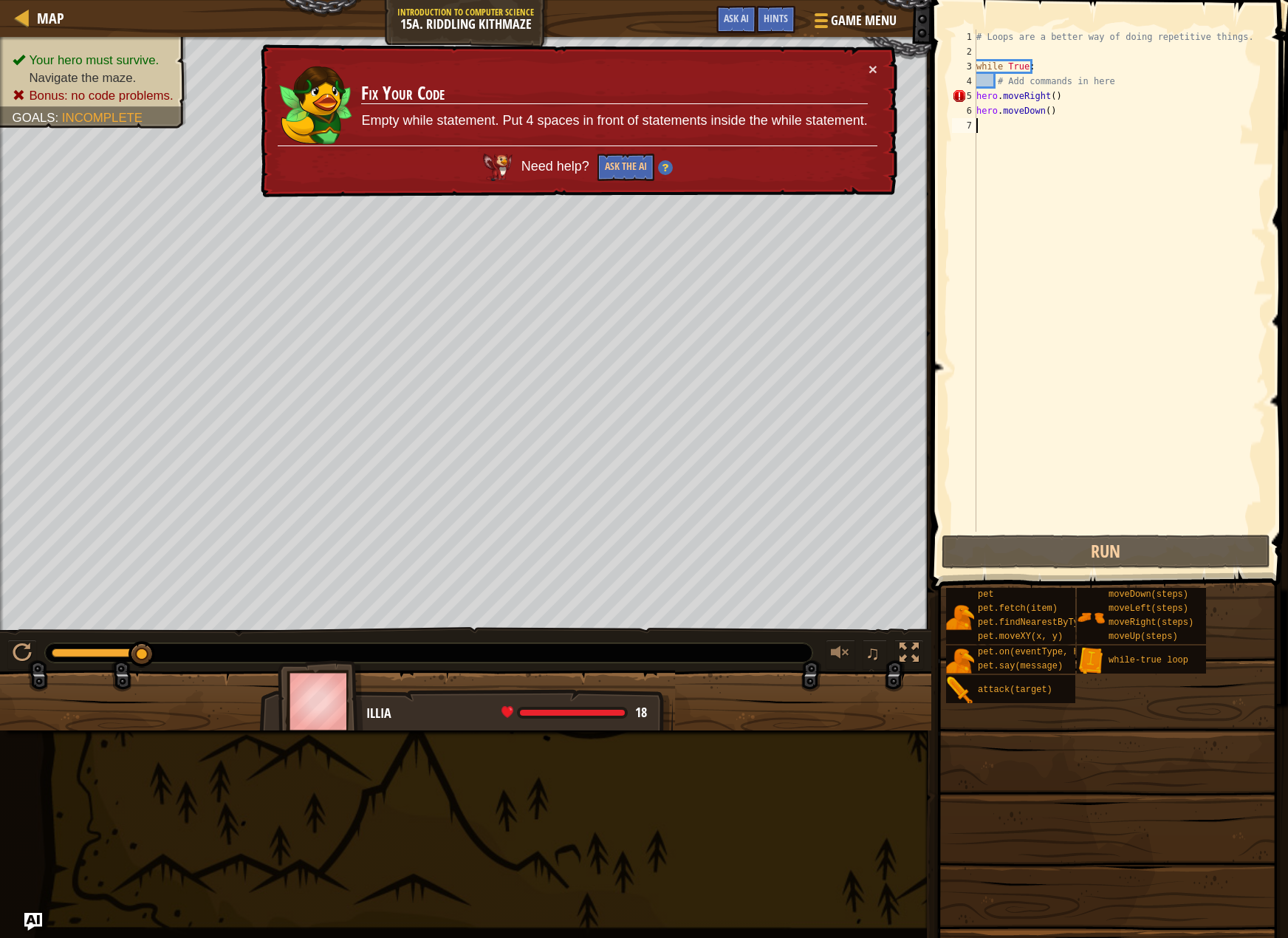
click at [978, 95] on div "# Loops are a better way of doing repetitive things. while True : # Add command…" at bounding box center [1120, 295] width 292 height 532
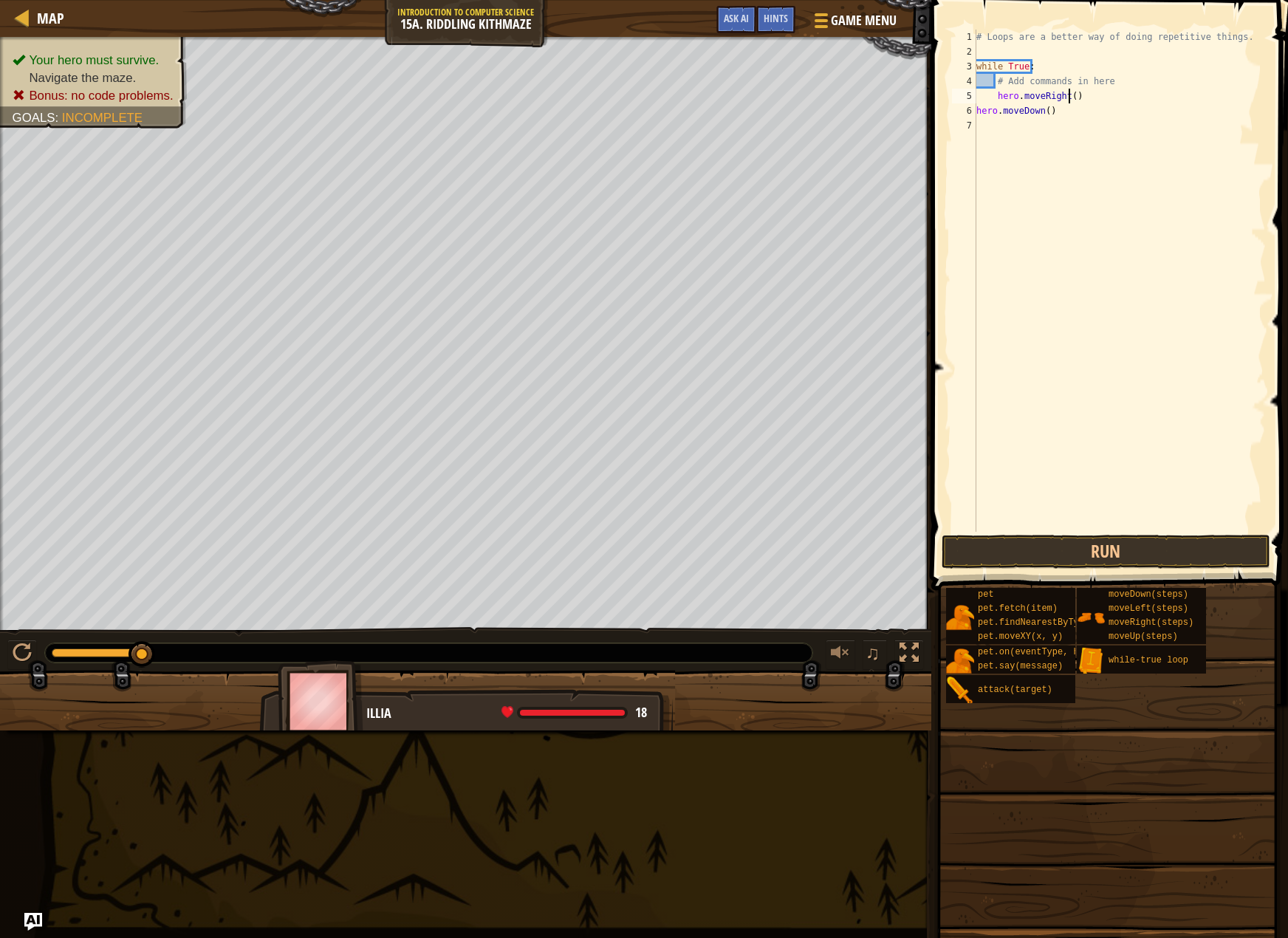
click at [1068, 95] on div "# Loops are a better way of doing repetitive things. while True : # Add command…" at bounding box center [1120, 295] width 292 height 532
click at [988, 543] on button "Run" at bounding box center [1106, 551] width 329 height 34
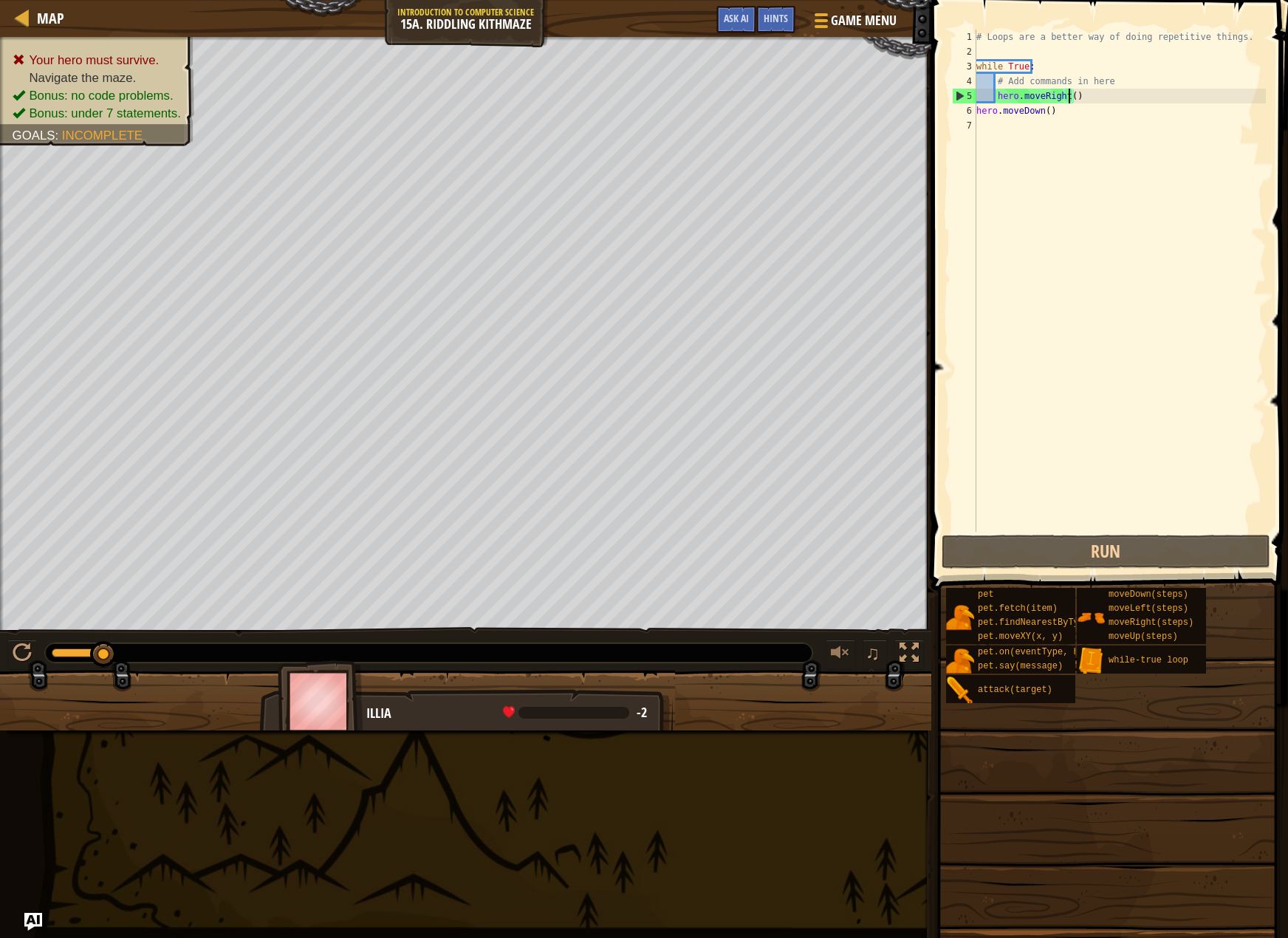
scroll to position [6, 8]
click at [1038, 547] on button "Run" at bounding box center [1106, 551] width 329 height 34
click at [784, 21] on span "Hints" at bounding box center [776, 17] width 25 height 14
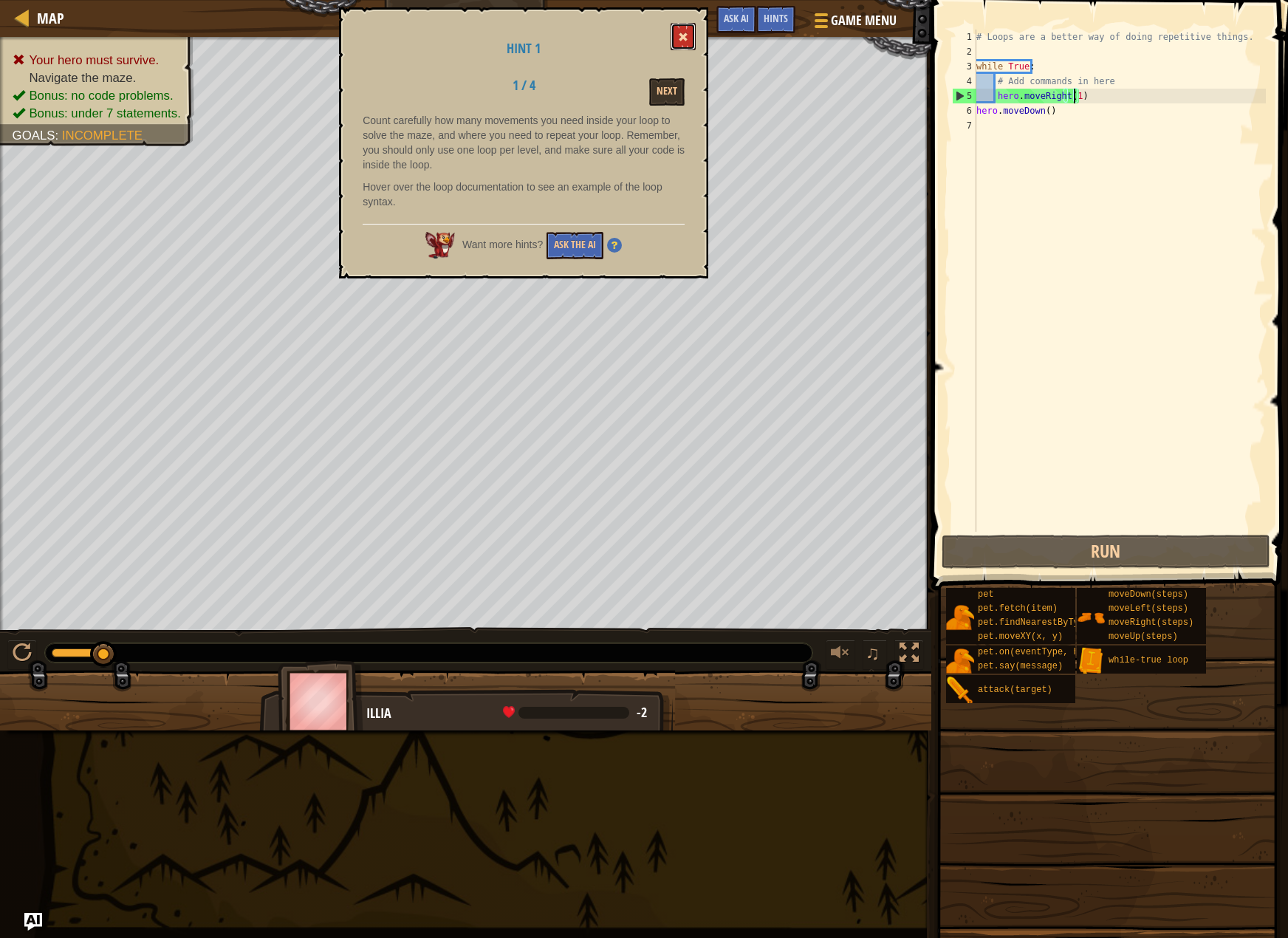
click at [677, 29] on button at bounding box center [684, 36] width 26 height 27
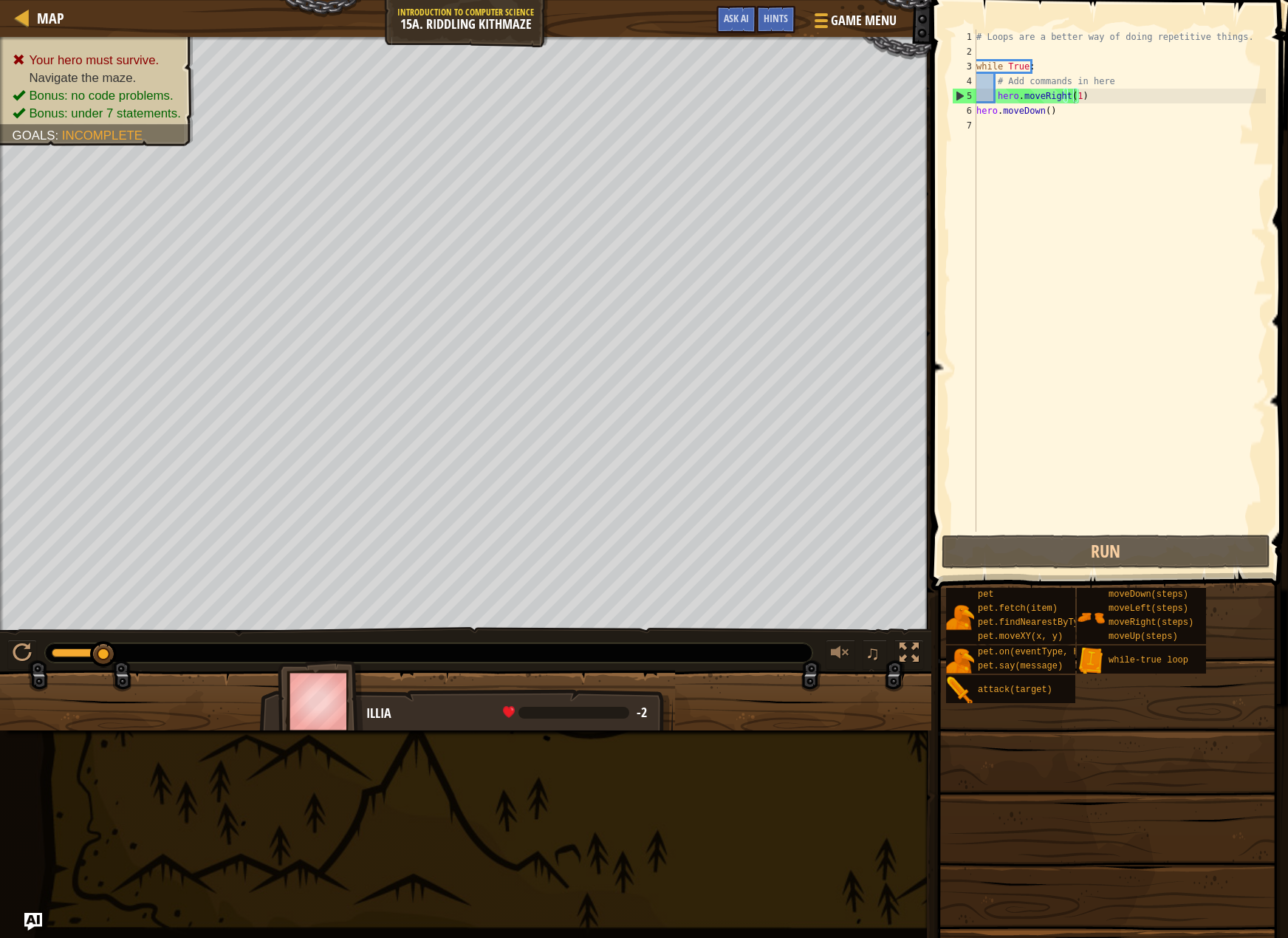
scroll to position [6, 5]
click at [978, 110] on div "# Loops are a better way of doing repetitive things. while True : # Add command…" at bounding box center [1120, 295] width 292 height 532
type textarea "hero.moveDown()"
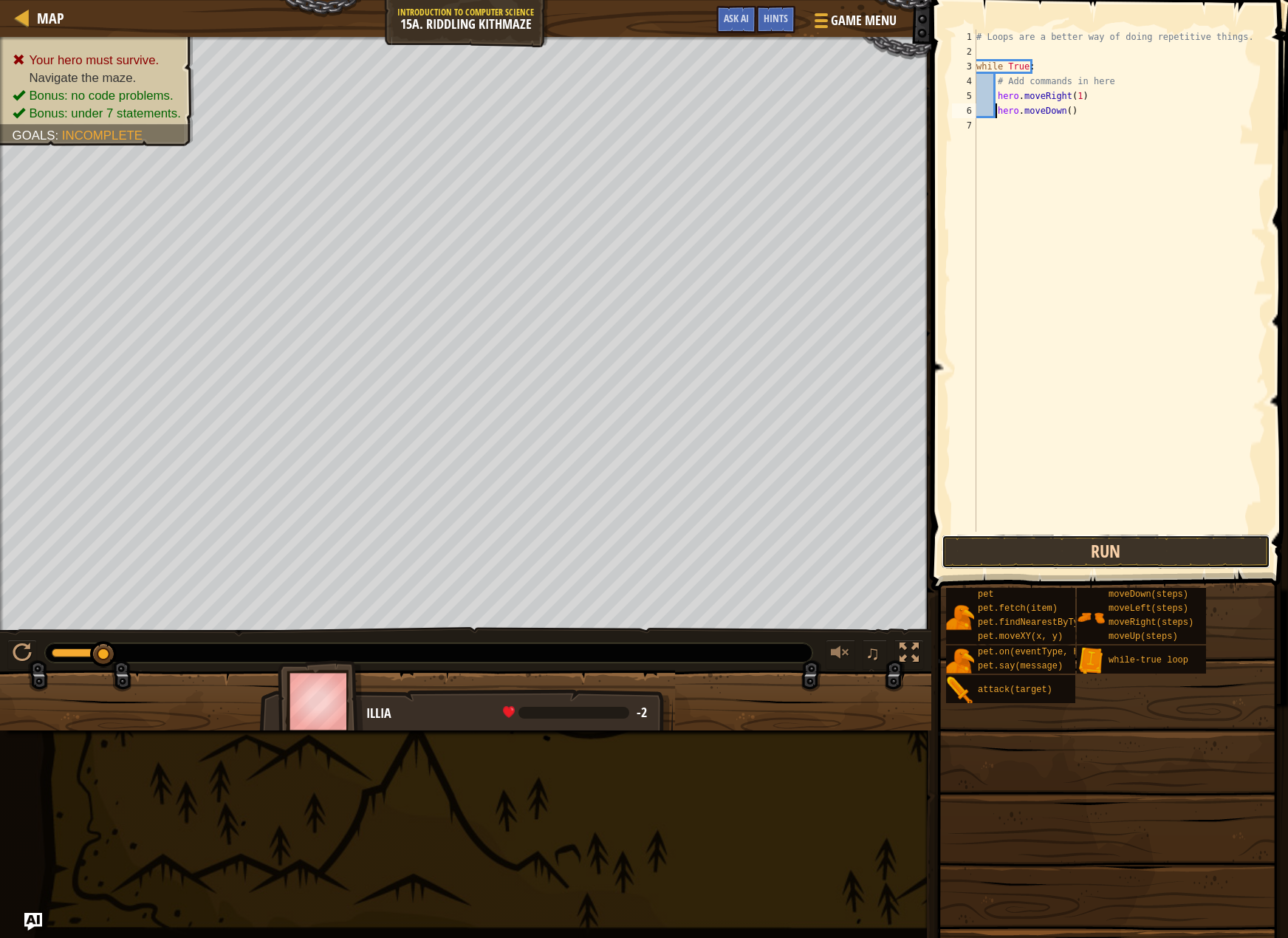
click at [1063, 547] on button "Run" at bounding box center [1106, 551] width 329 height 34
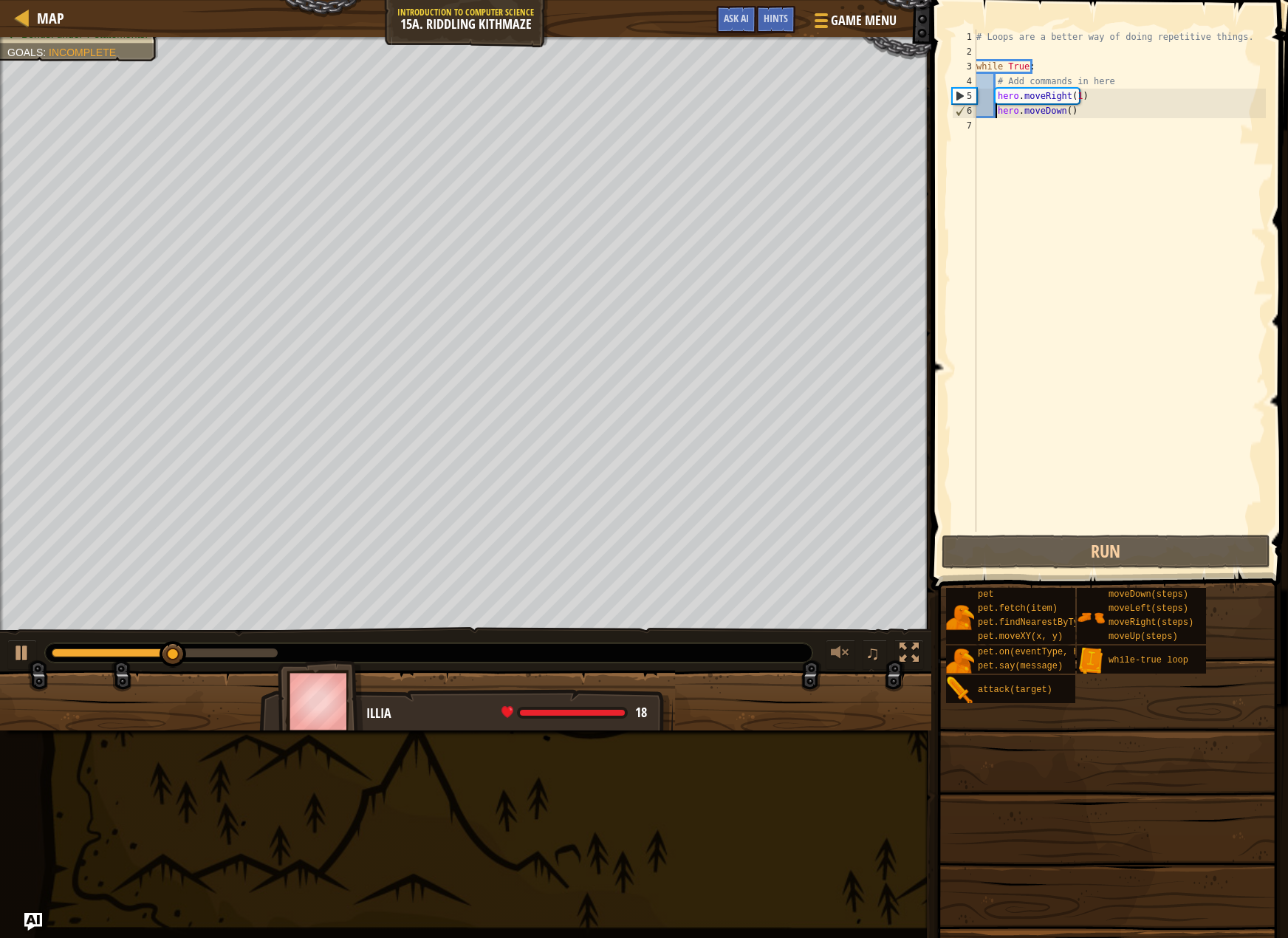
click at [1072, 116] on div "# Loops are a better way of doing repetitive things. while True : # Add command…" at bounding box center [1120, 295] width 292 height 532
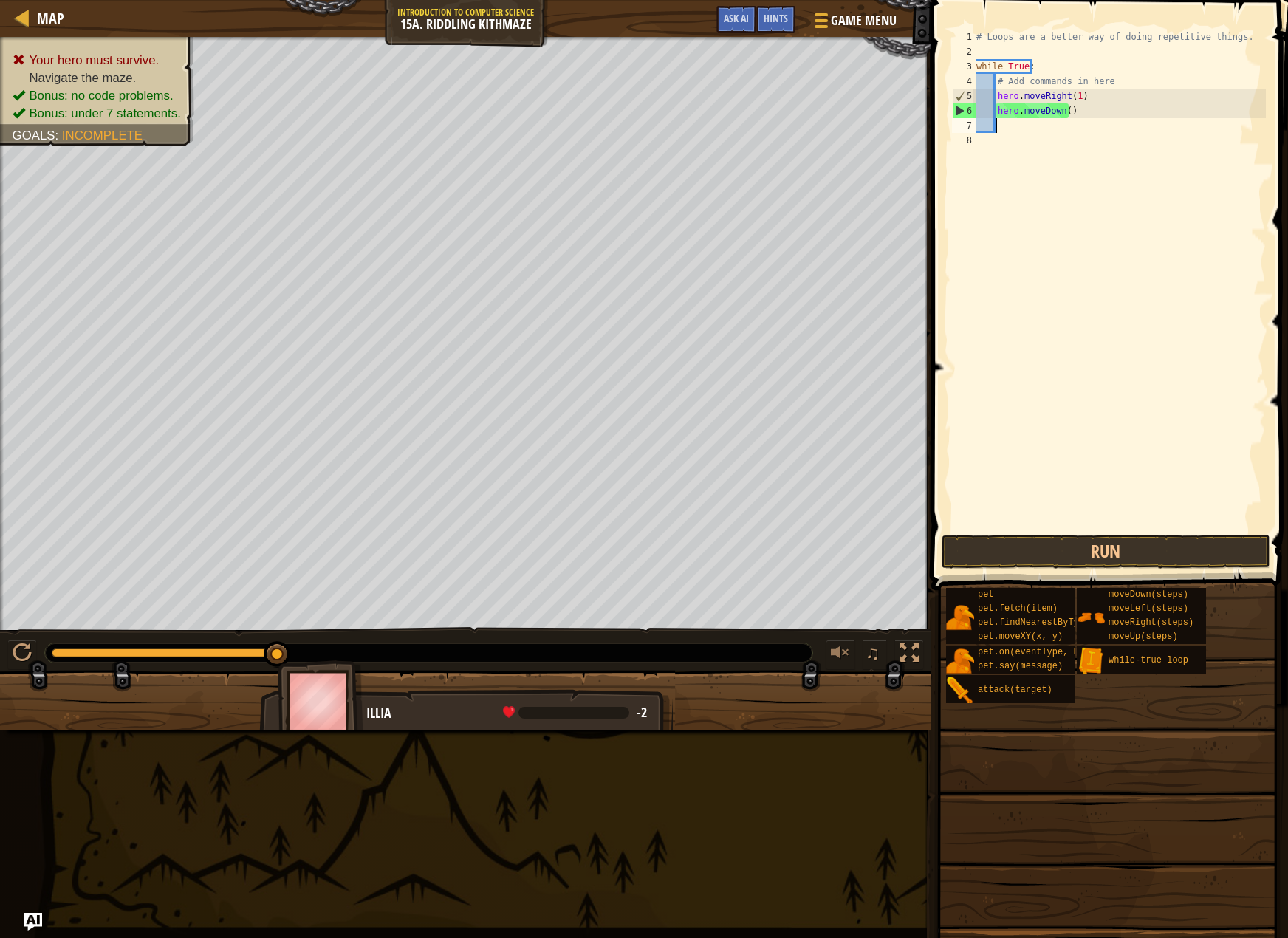
type textarea "h"
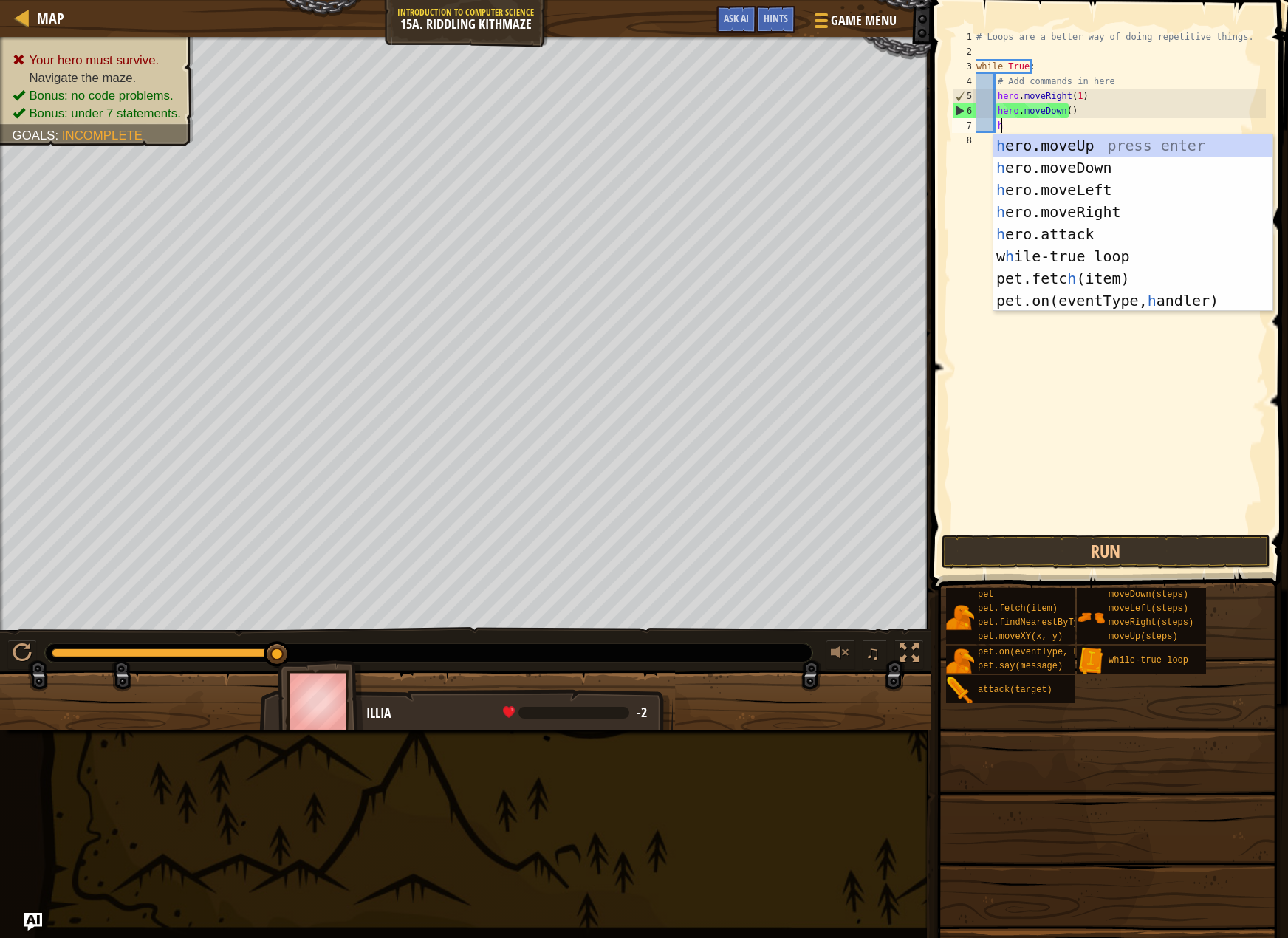
scroll to position [6, 2]
click at [1072, 208] on div "h ero.moveUp press enter h ero.moveDown press enter h ero.moveLeft press enter …" at bounding box center [1133, 245] width 279 height 222
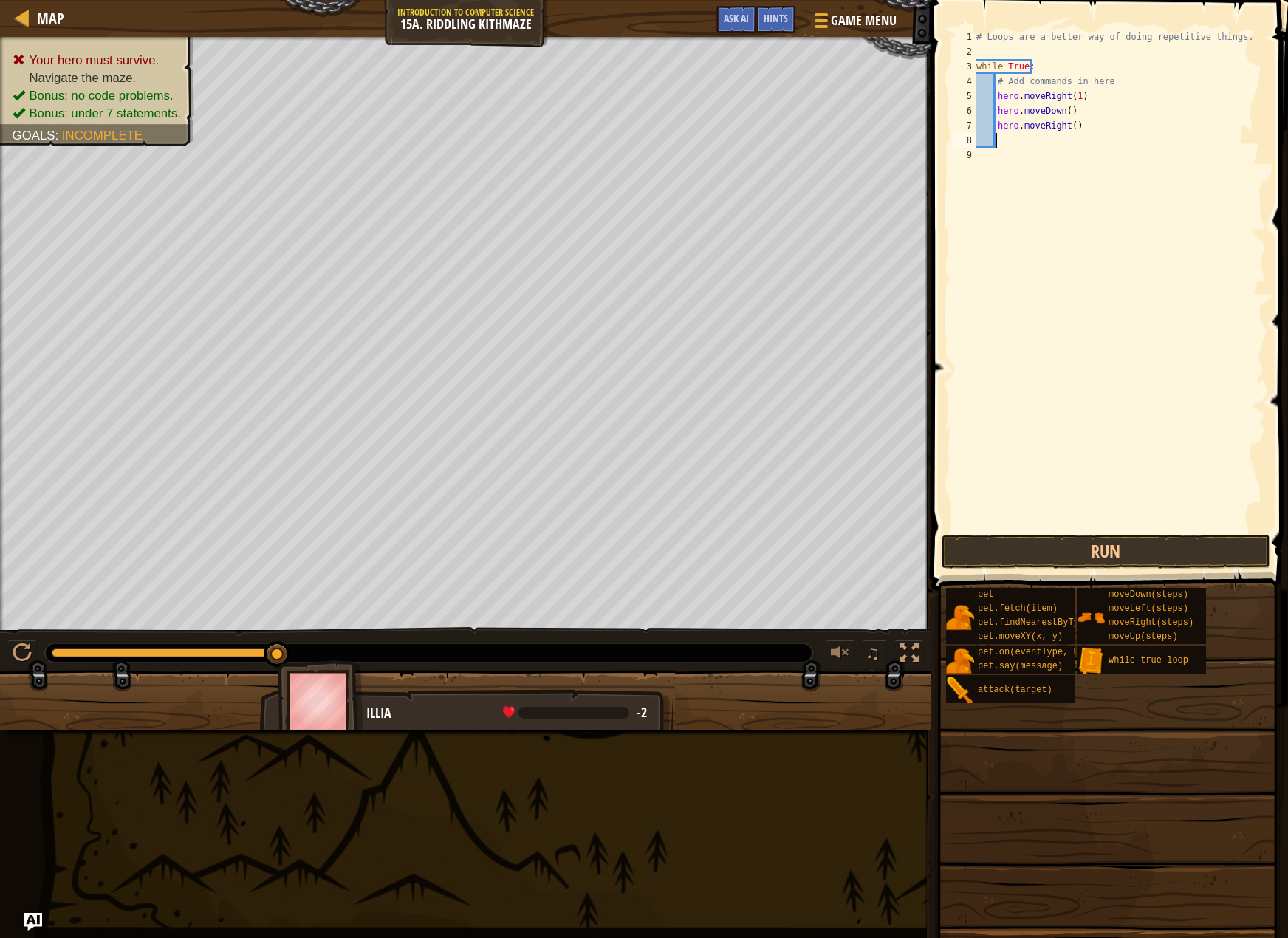
click at [1069, 127] on div "# Loops are a better way of doing repetitive things. while True : # Add command…" at bounding box center [1120, 295] width 292 height 532
type textarea "hero.moveRight(2)"
click at [1024, 543] on button "Run" at bounding box center [1106, 551] width 329 height 34
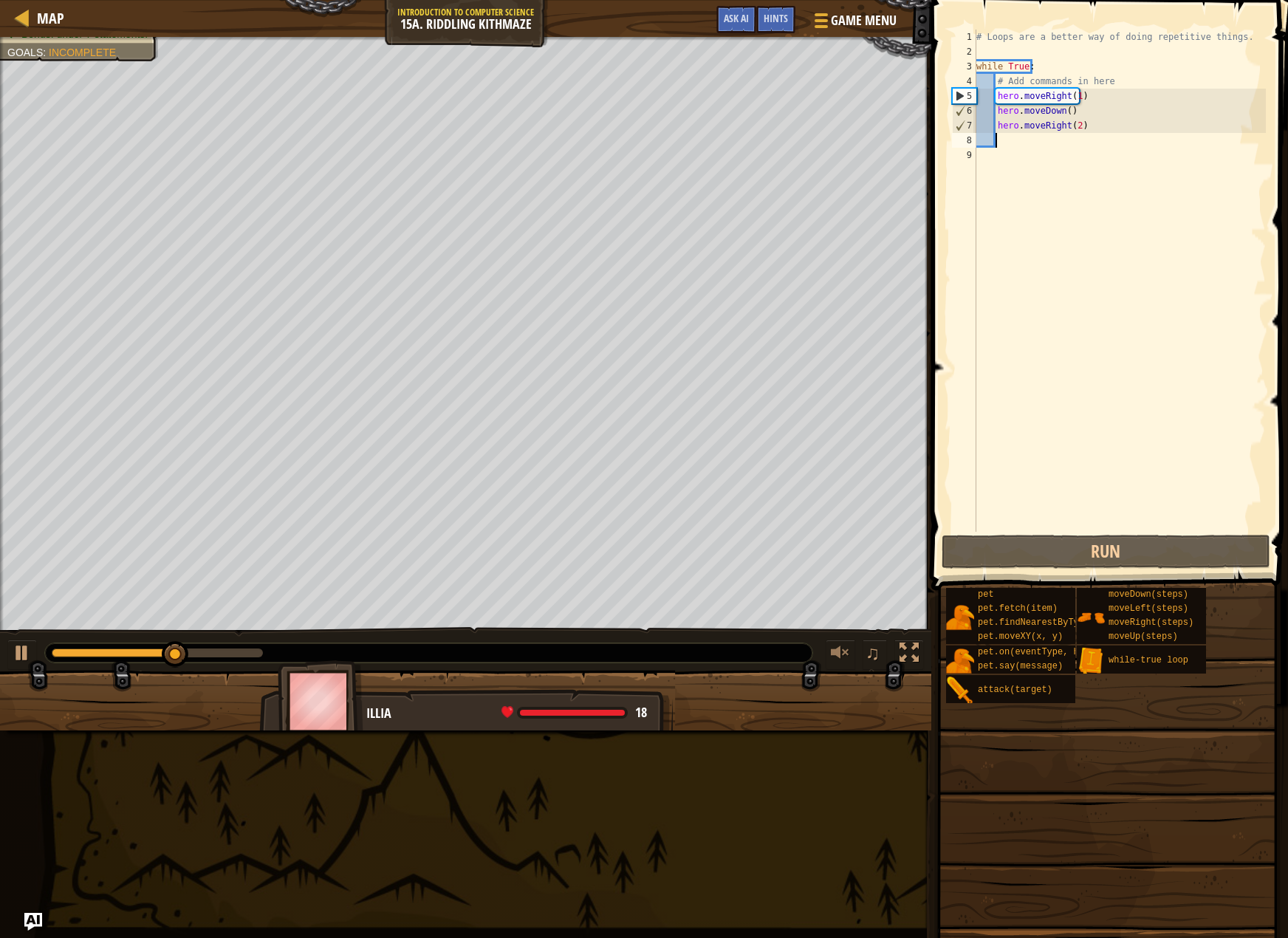
click at [1048, 141] on div "# Loops are a better way of doing repetitive things. while True : # Add command…" at bounding box center [1120, 295] width 292 height 532
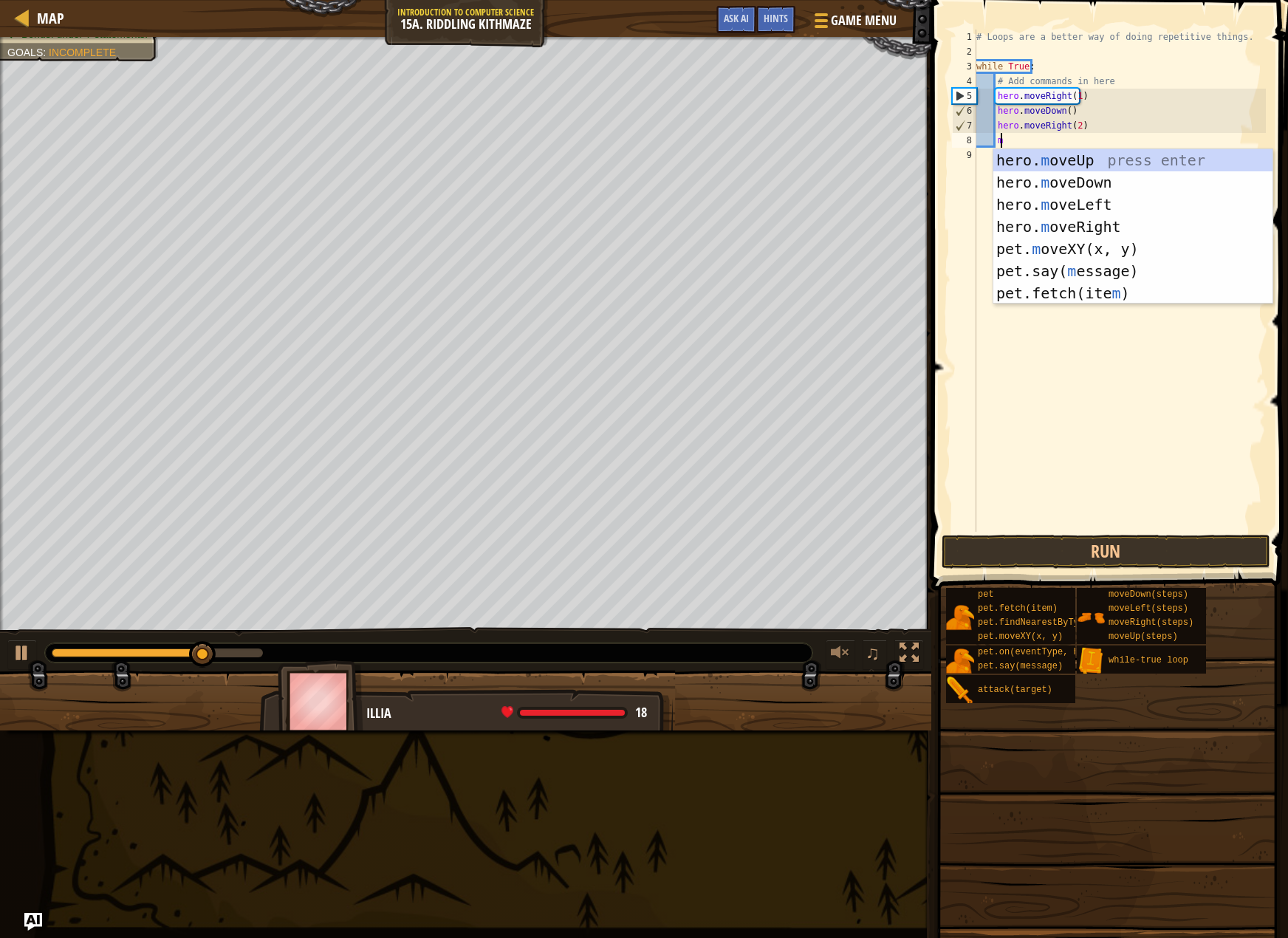
type textarea "mo"
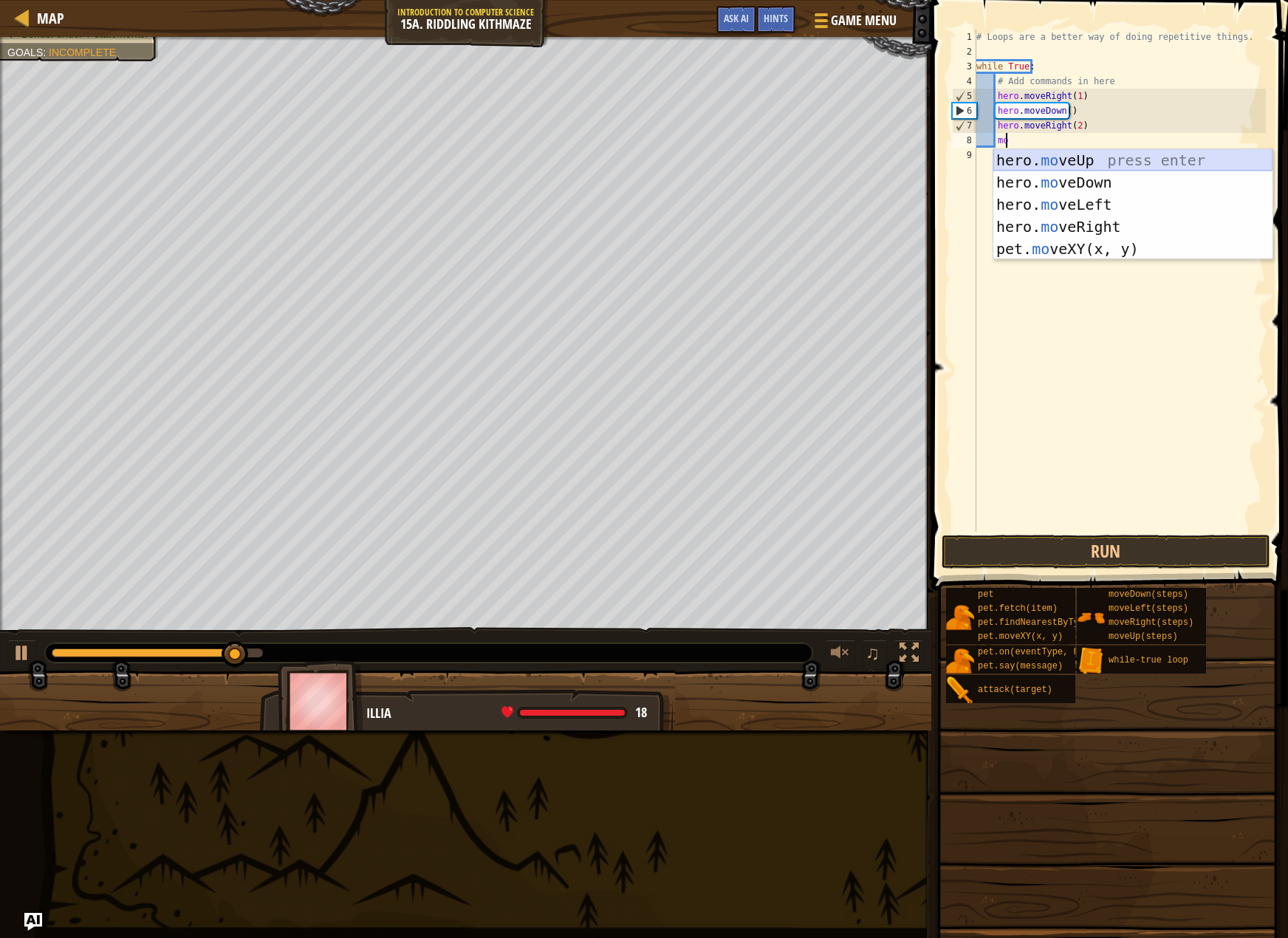
click at [1063, 164] on div "hero. mo veUp press enter hero. mo veDown press enter hero. mo veLeft press ent…" at bounding box center [1133, 226] width 279 height 155
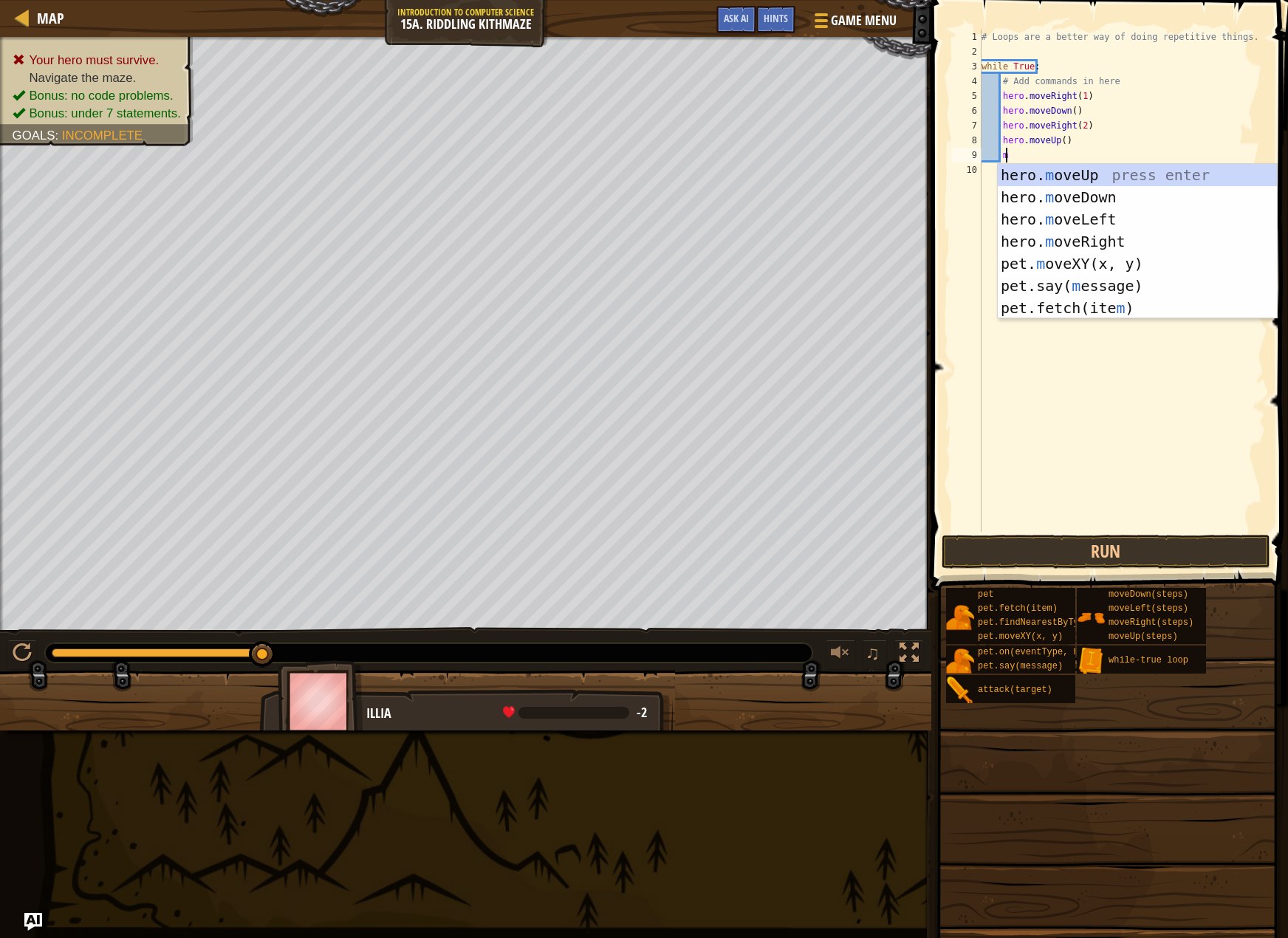
type textarea "mo"
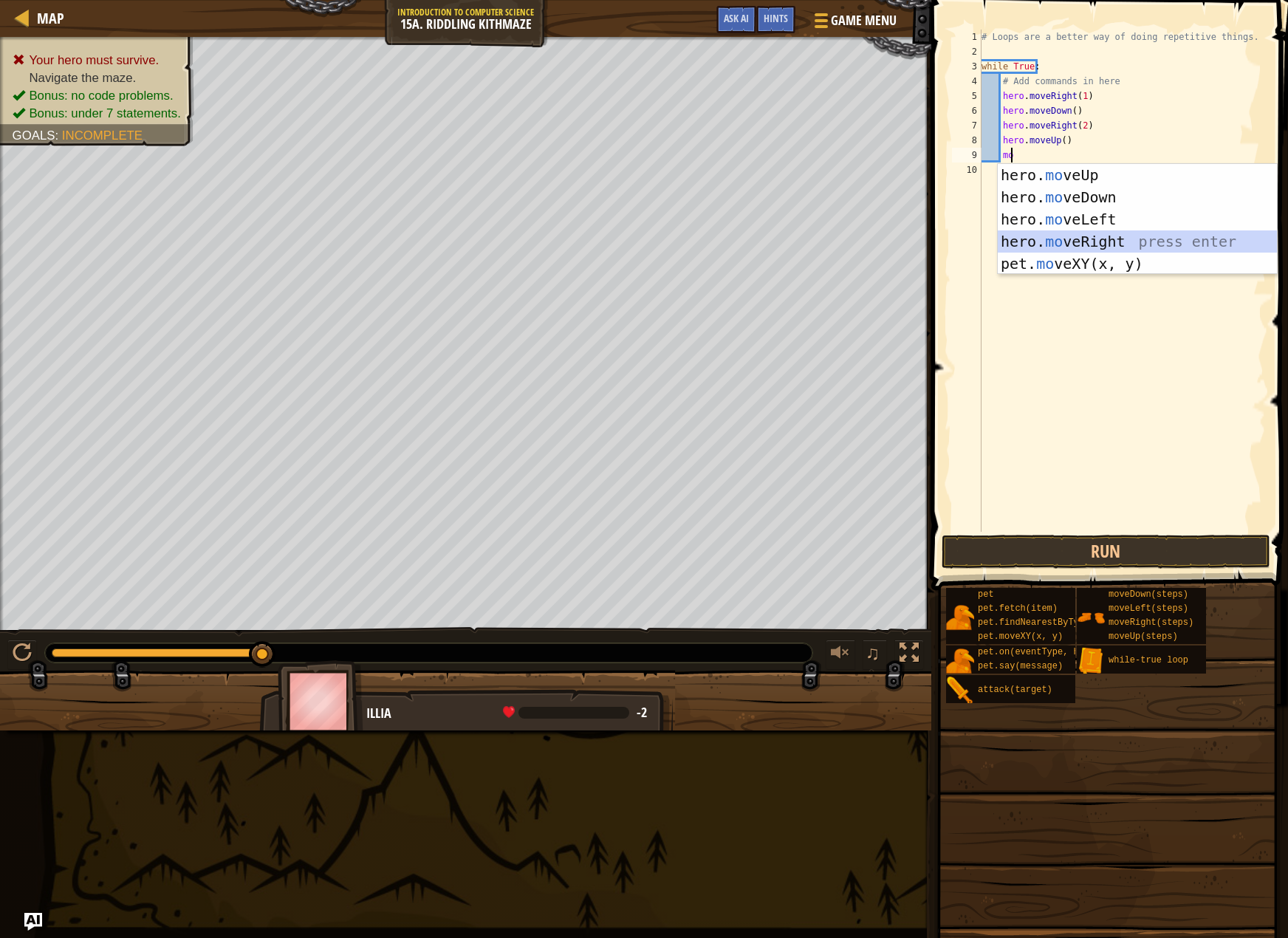
click at [1075, 237] on div "hero. mo veUp press enter hero. mo veDown press enter hero. mo veLeft press ent…" at bounding box center [1137, 242] width 279 height 155
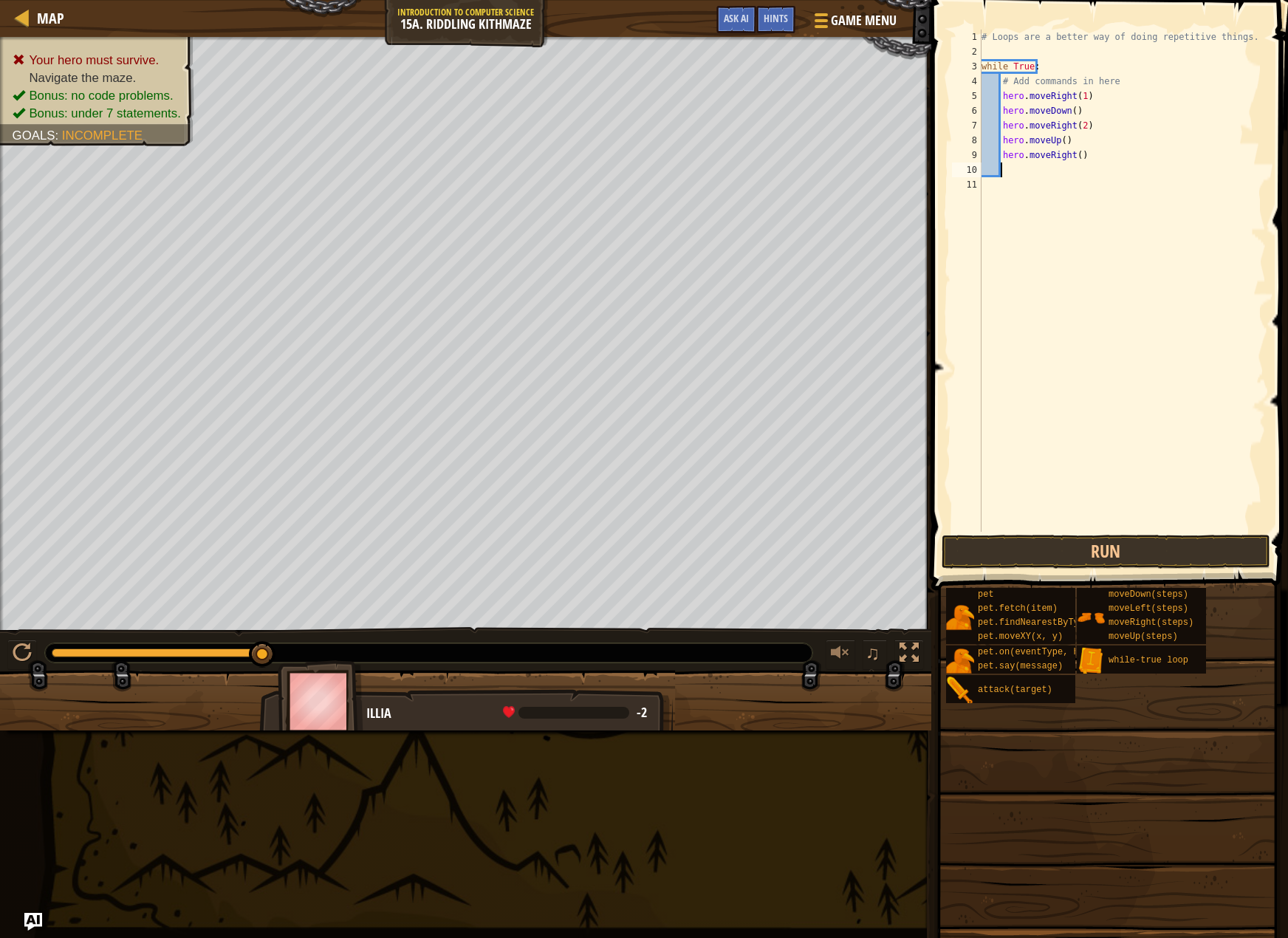
type textarea "m"
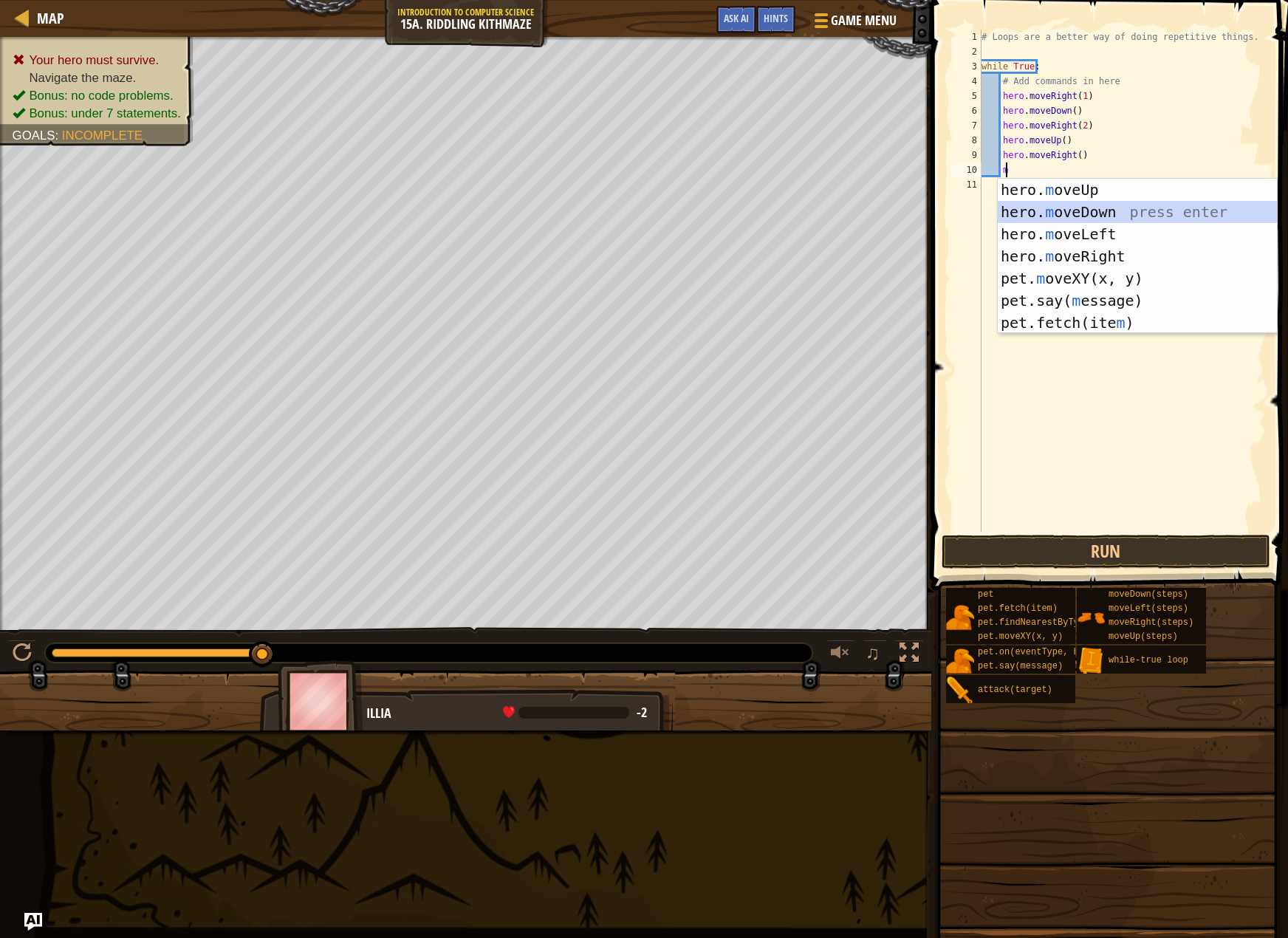
click at [1057, 215] on div "hero. m oveUp press enter hero. m oveDown press enter hero. m oveLeft press ent…" at bounding box center [1137, 278] width 279 height 200
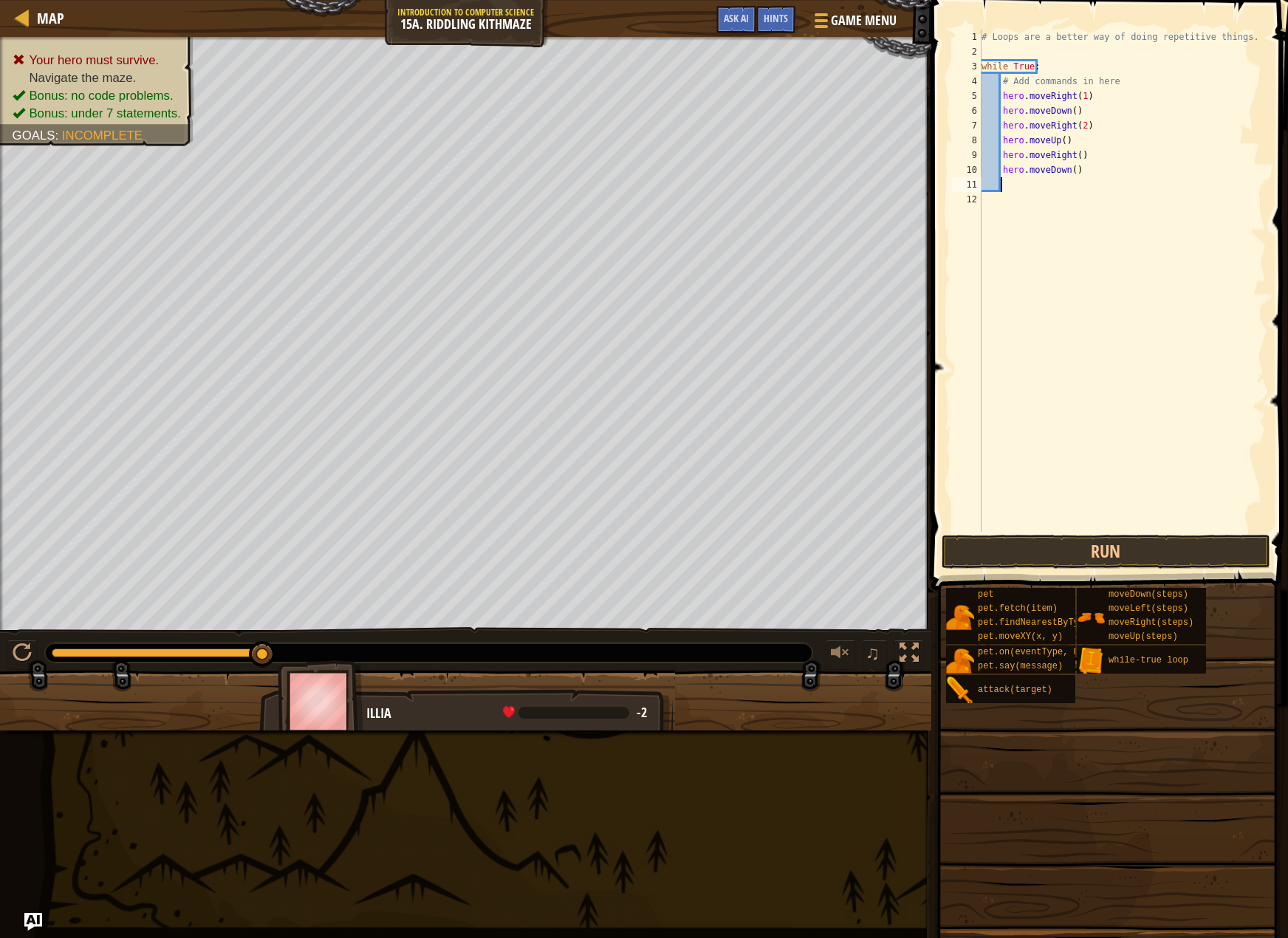
type textarea "m"
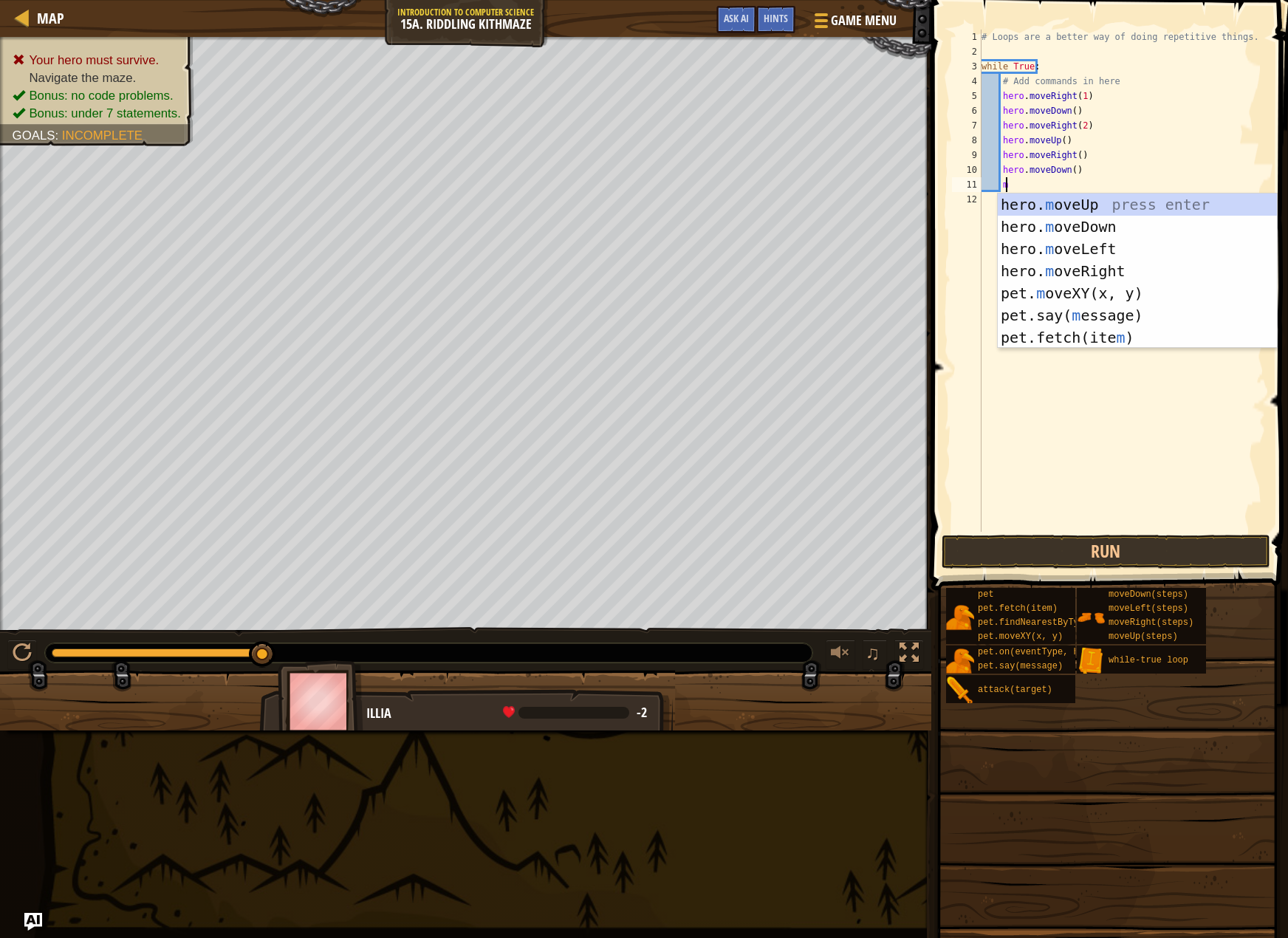
scroll to position [6, 2]
click at [1060, 269] on div "hero. m oveUp press enter hero. m oveDown press enter hero. m oveLeft press ent…" at bounding box center [1137, 293] width 279 height 200
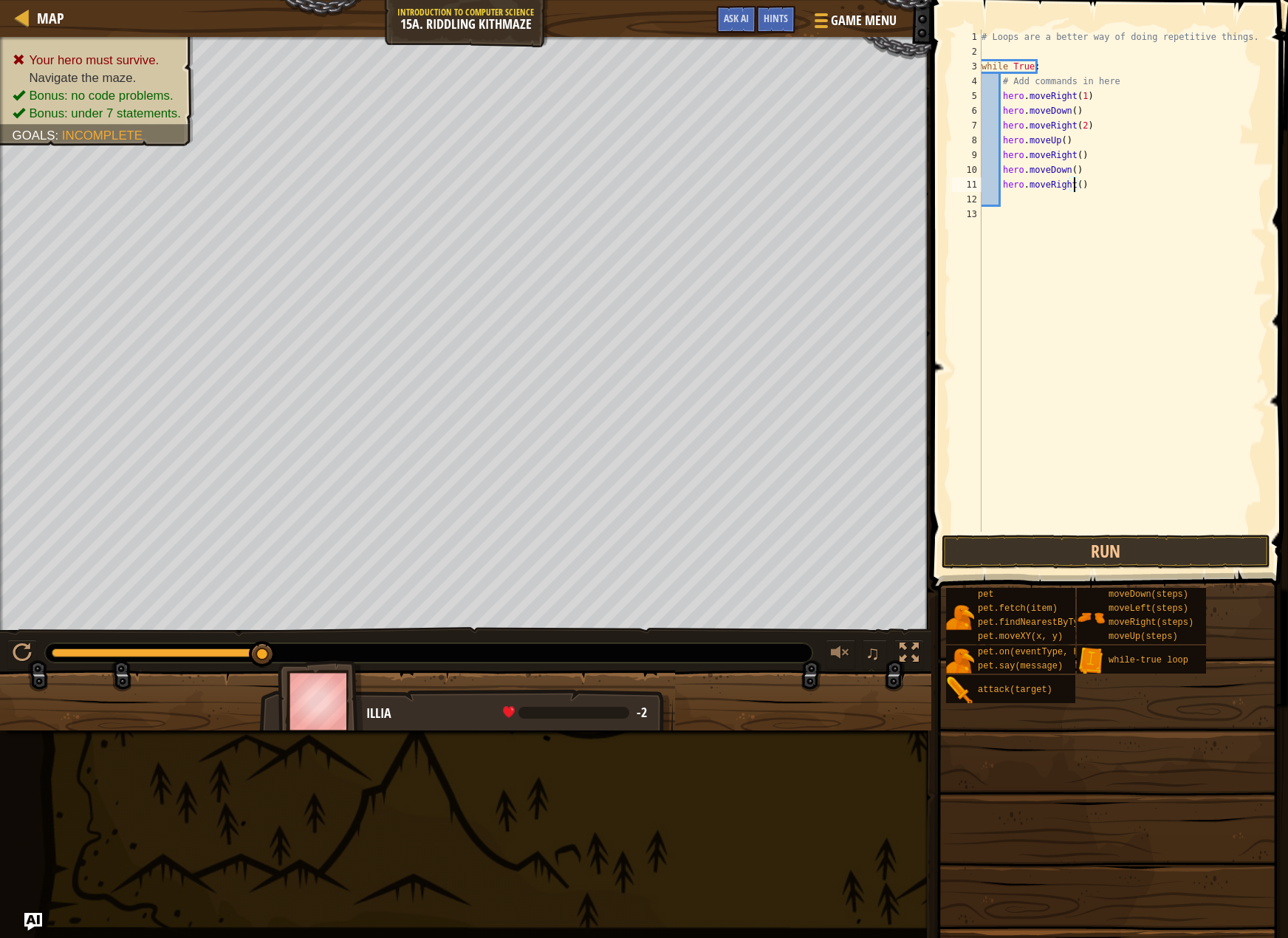
click at [1073, 187] on div "# Loops are a better way of doing repetitive things. while True : # Add command…" at bounding box center [1123, 295] width 288 height 532
type textarea "hero.moveRight(2)"
click at [1037, 211] on div "# Loops are a better way of doing repetitive things. while True : # Add command…" at bounding box center [1123, 295] width 288 height 532
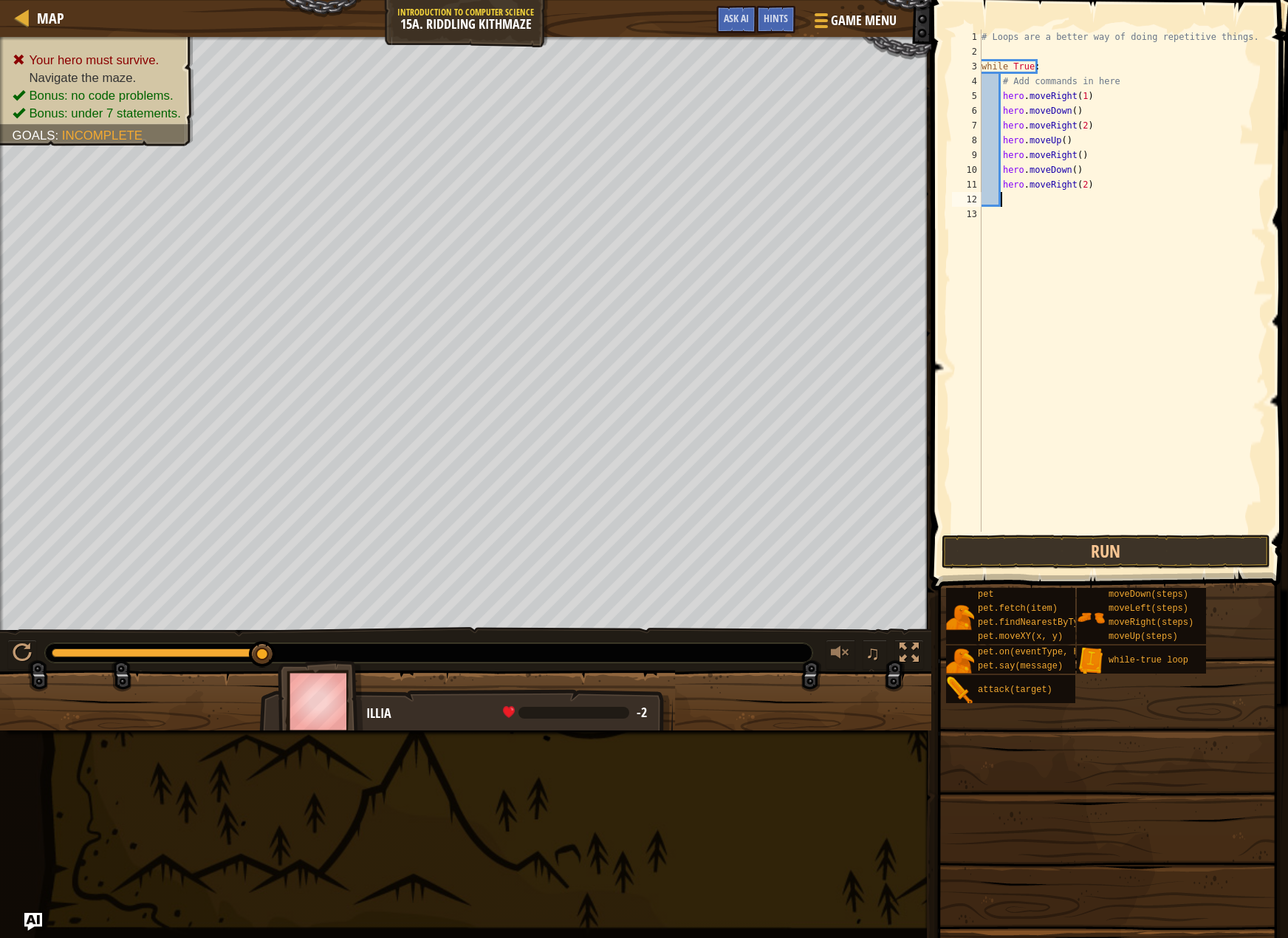
click at [1036, 204] on div "# Loops are a better way of doing repetitive things. while True : # Add command…" at bounding box center [1123, 295] width 288 height 532
type textarea "h"
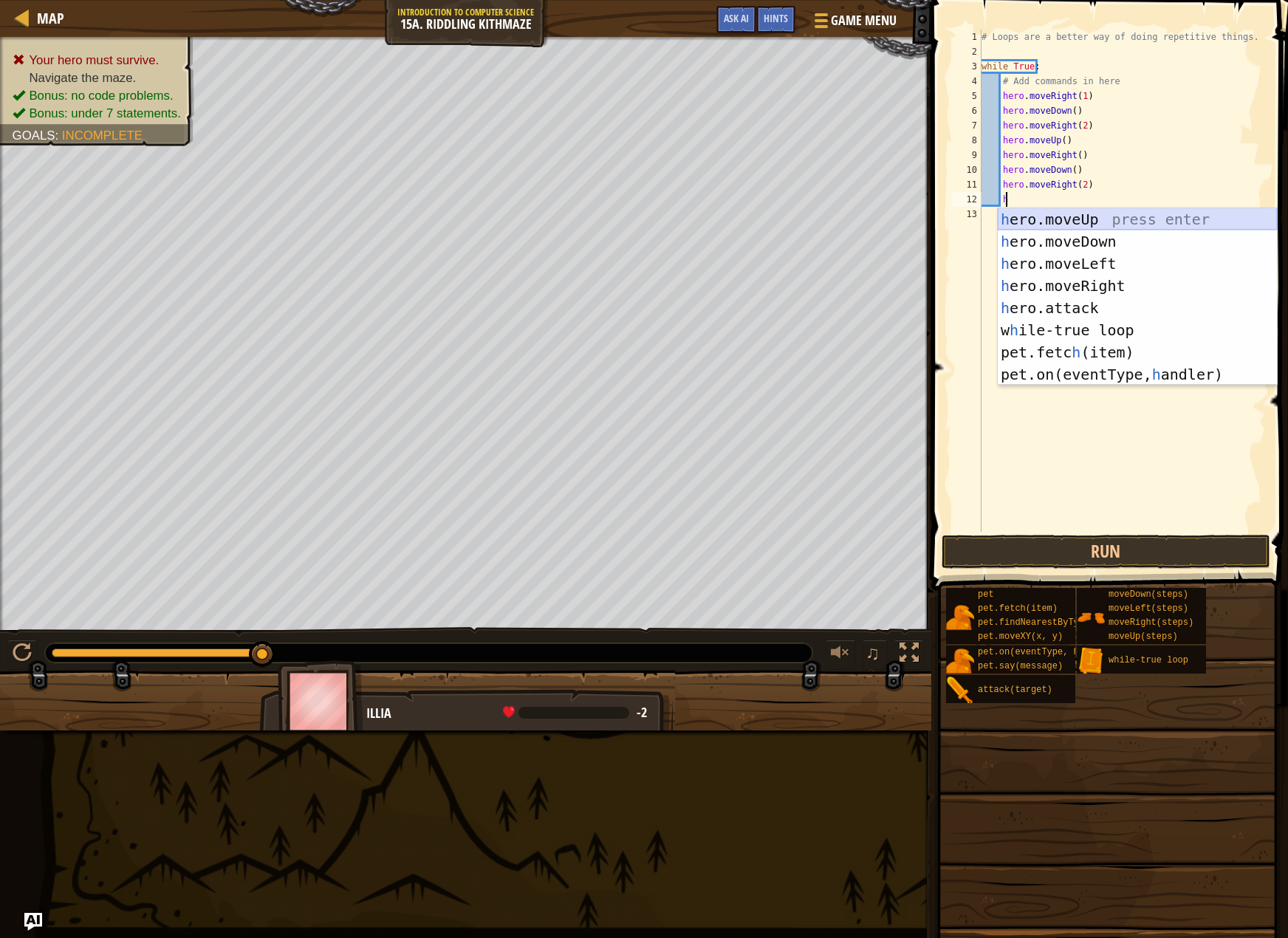
click at [1055, 223] on div "h ero.moveUp press enter h ero.moveDown press enter h ero.moveLeft press enter …" at bounding box center [1137, 318] width 279 height 222
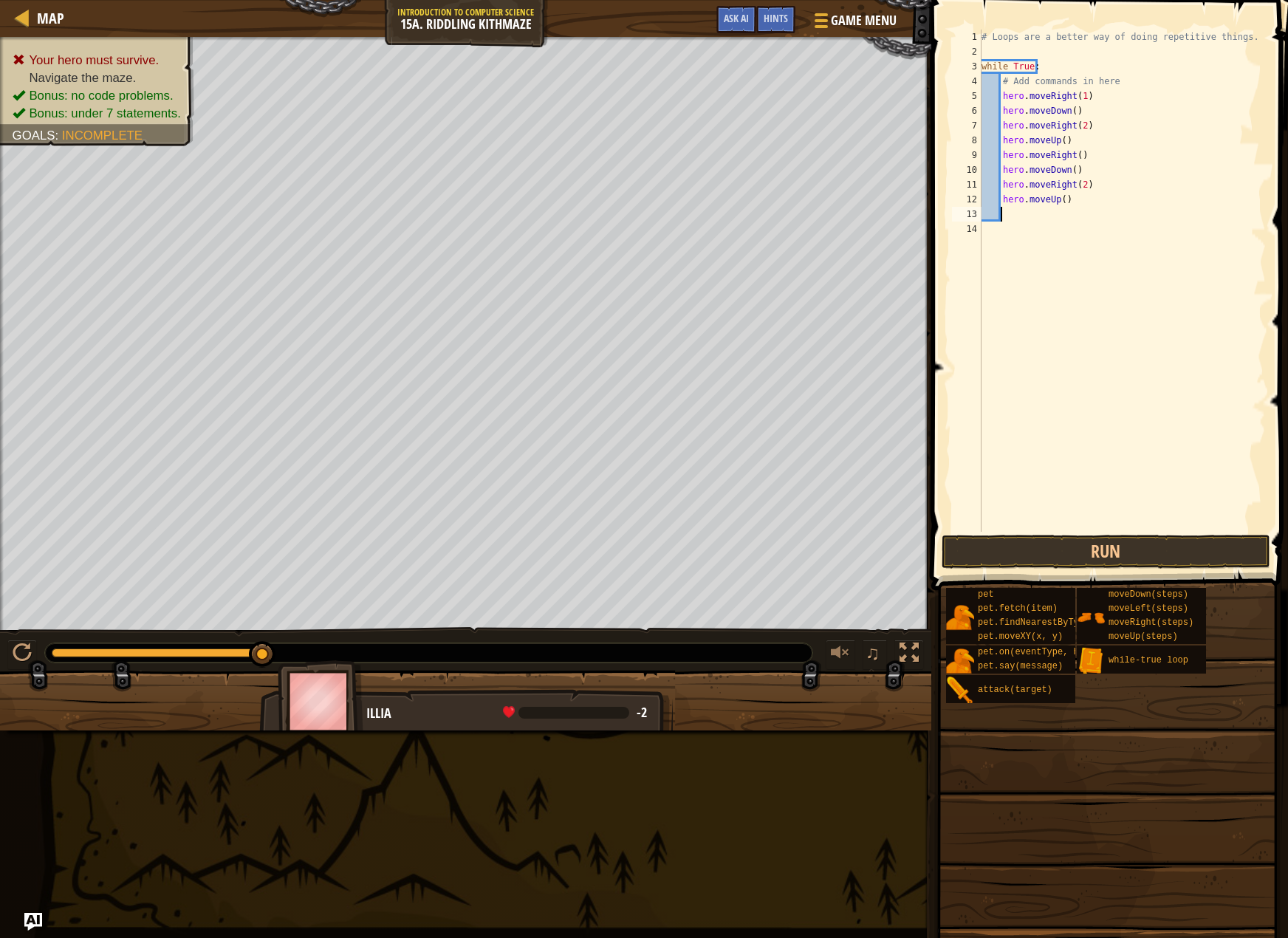
type textarea "m"
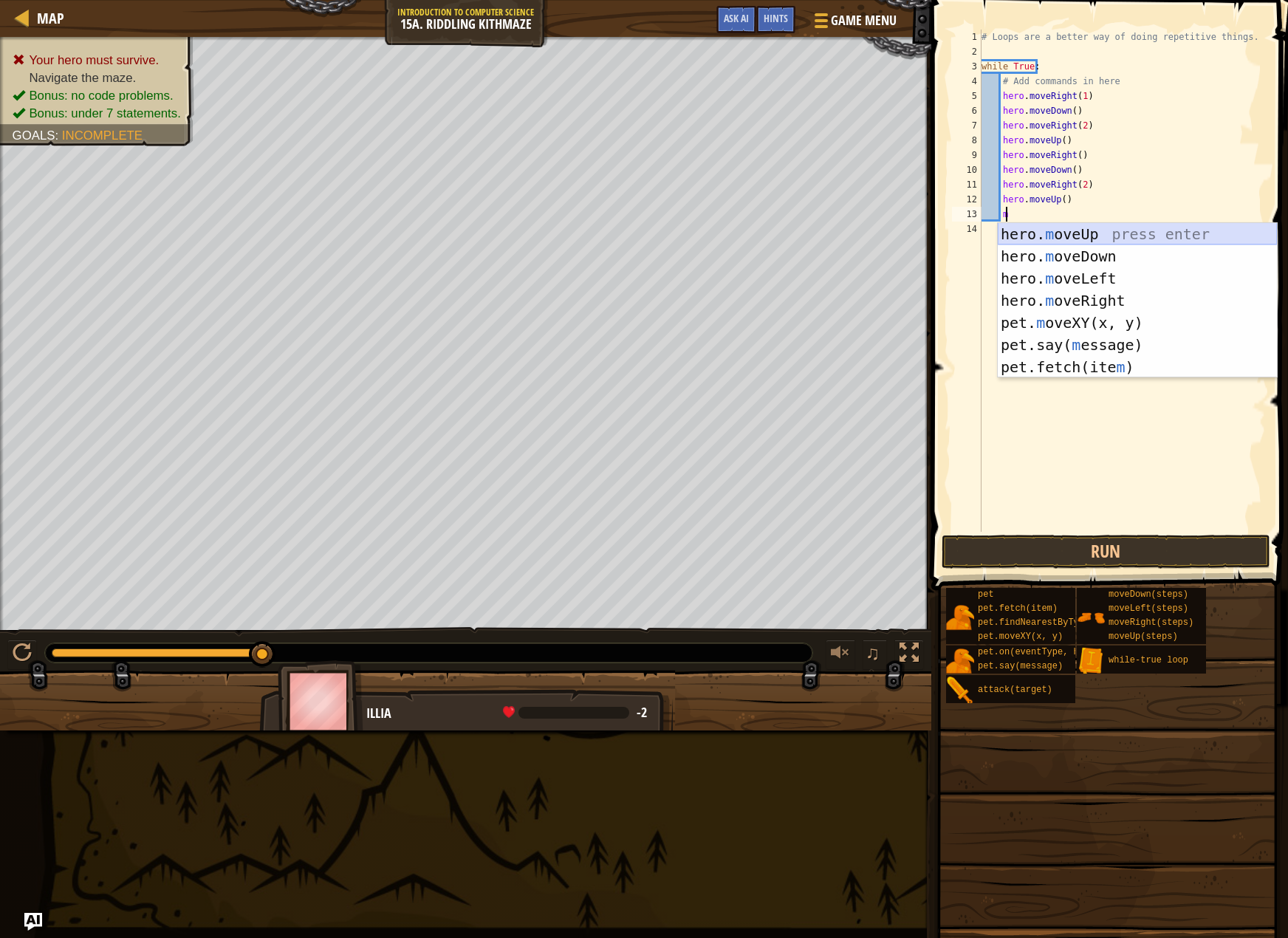
click at [1040, 236] on div "hero. m oveUp press enter hero. m oveDown press enter hero. m oveLeft press ent…" at bounding box center [1137, 322] width 279 height 200
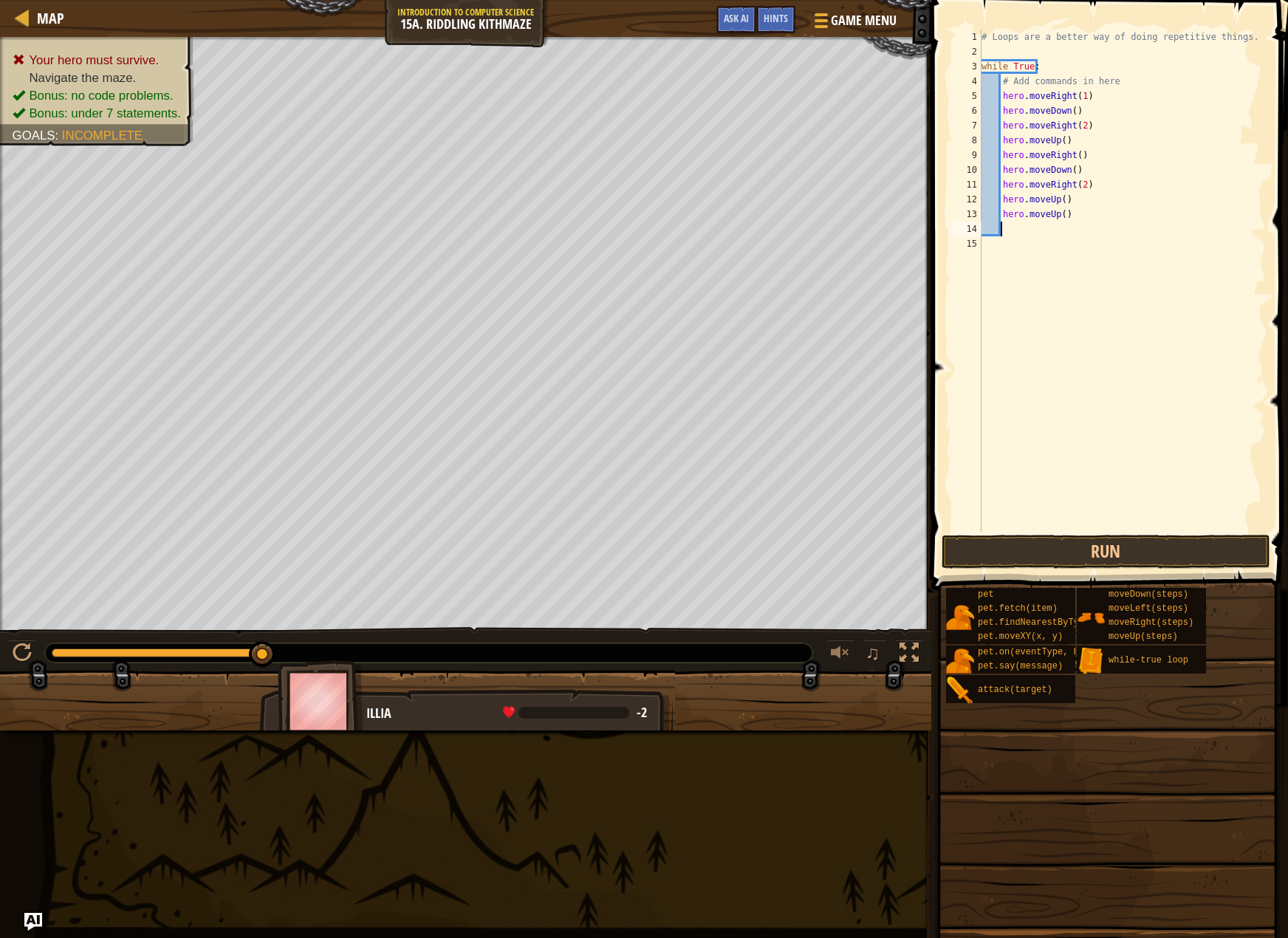
scroll to position [6, 1]
click at [1140, 486] on div "Map Introduction to Computer Science 15a. Riddling Kithmaze Game Menu Done Hint…" at bounding box center [644, 469] width 1288 height 938
drag, startPoint x: 1083, startPoint y: 221, endPoint x: 1023, endPoint y: 222, distance: 60.0
click at [1023, 222] on div "# Loops are a better way of doing repetitive things. while True : # Add command…" at bounding box center [1123, 295] width 288 height 532
click at [1026, 211] on div "# Loops are a better way of doing repetitive things. while True : # Add command…" at bounding box center [1123, 295] width 288 height 532
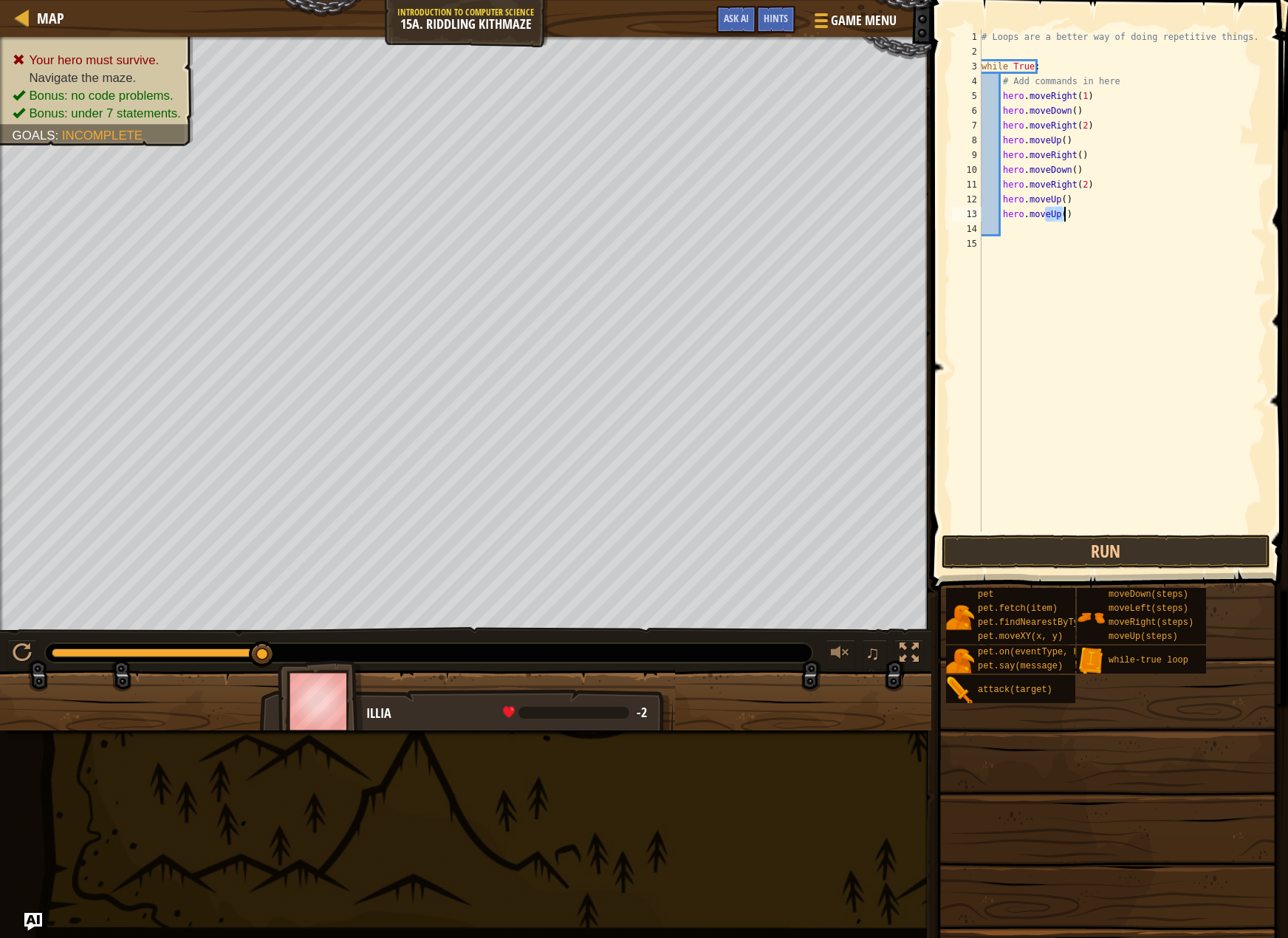
drag, startPoint x: 1043, startPoint y: 213, endPoint x: 1074, endPoint y: 214, distance: 31.0
click at [1074, 214] on div "# Loops are a better way of doing repetitive things. while True : # Add command…" at bounding box center [1123, 295] width 288 height 532
type textarea "hero"
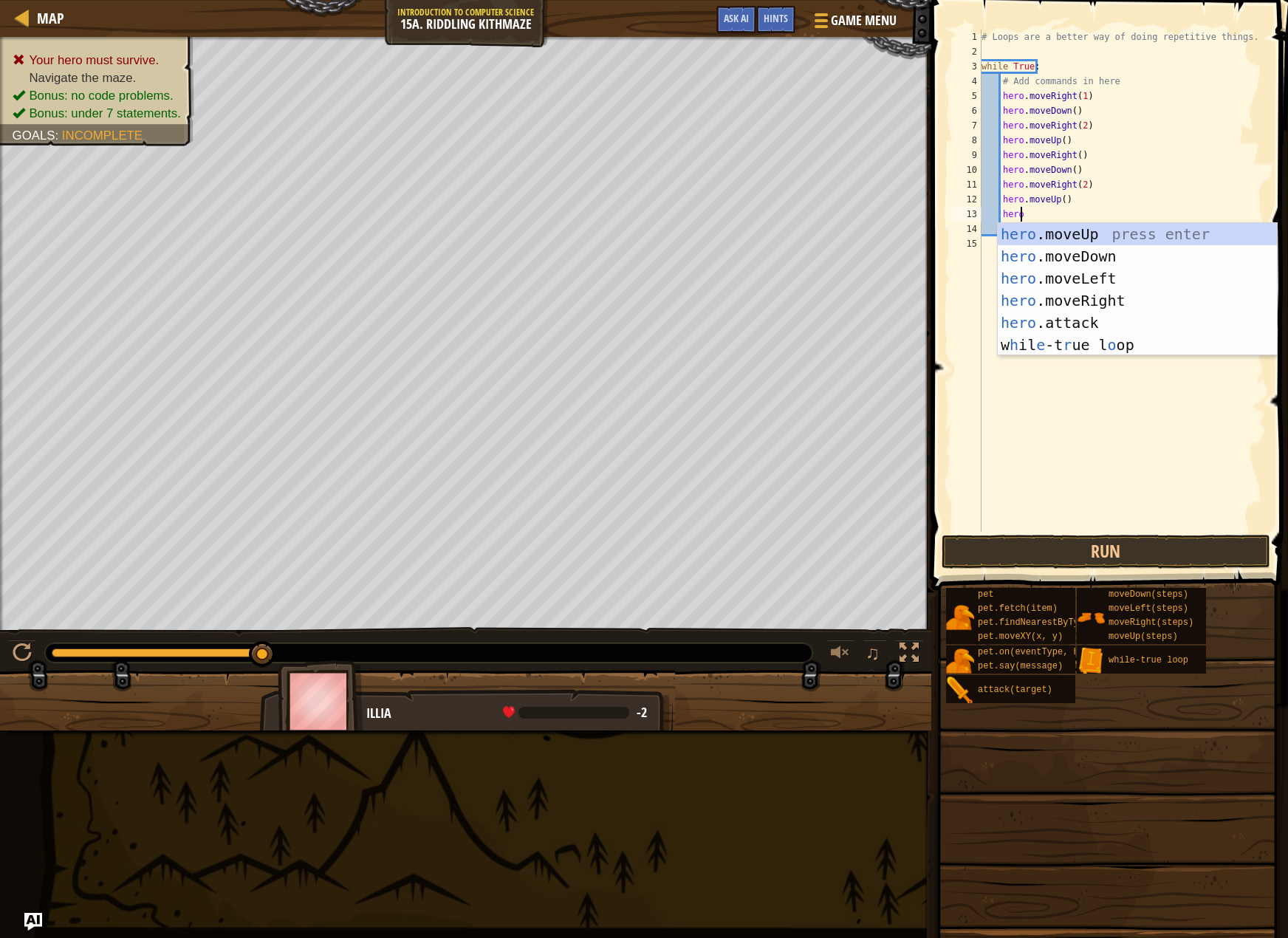
scroll to position [6, 2]
click at [1075, 238] on div "hero .moveUp press enter hero .moveDown press enter hero .moveLeft press enter …" at bounding box center [1137, 311] width 279 height 177
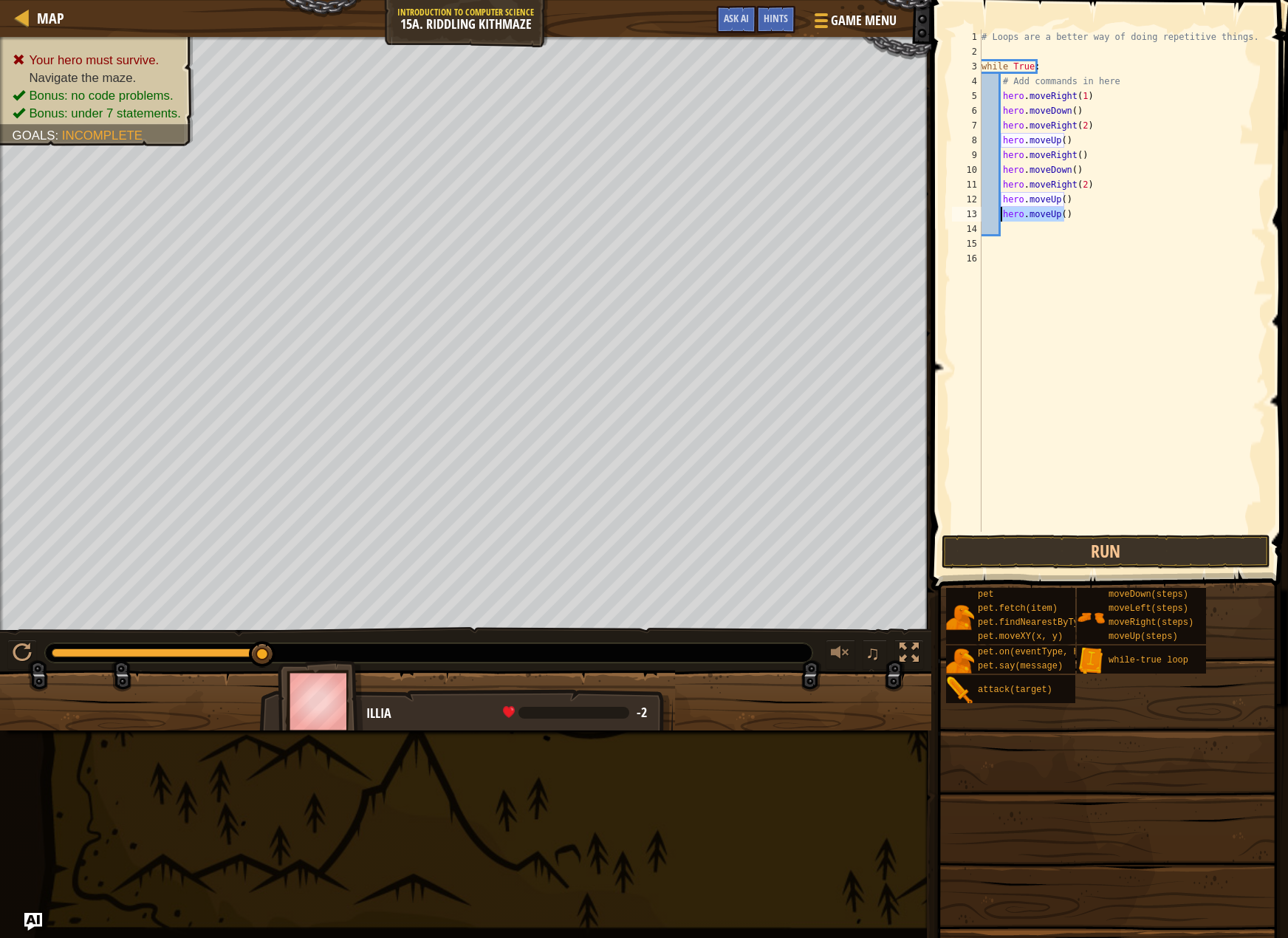
drag, startPoint x: 1073, startPoint y: 215, endPoint x: 1000, endPoint y: 214, distance: 73.0
click at [1000, 214] on div "# Loops are a better way of doing repetitive things. while True : # Add command…" at bounding box center [1123, 295] width 288 height 532
click at [1097, 220] on div "# Loops are a better way of doing repetitive things. while True : # Add command…" at bounding box center [1122, 280] width 288 height 502
drag, startPoint x: 1080, startPoint y: 219, endPoint x: 1017, endPoint y: 218, distance: 63.0
click at [1017, 218] on div "# Loops are a better way of doing repetitive things. while True : # Add command…" at bounding box center [1123, 295] width 288 height 532
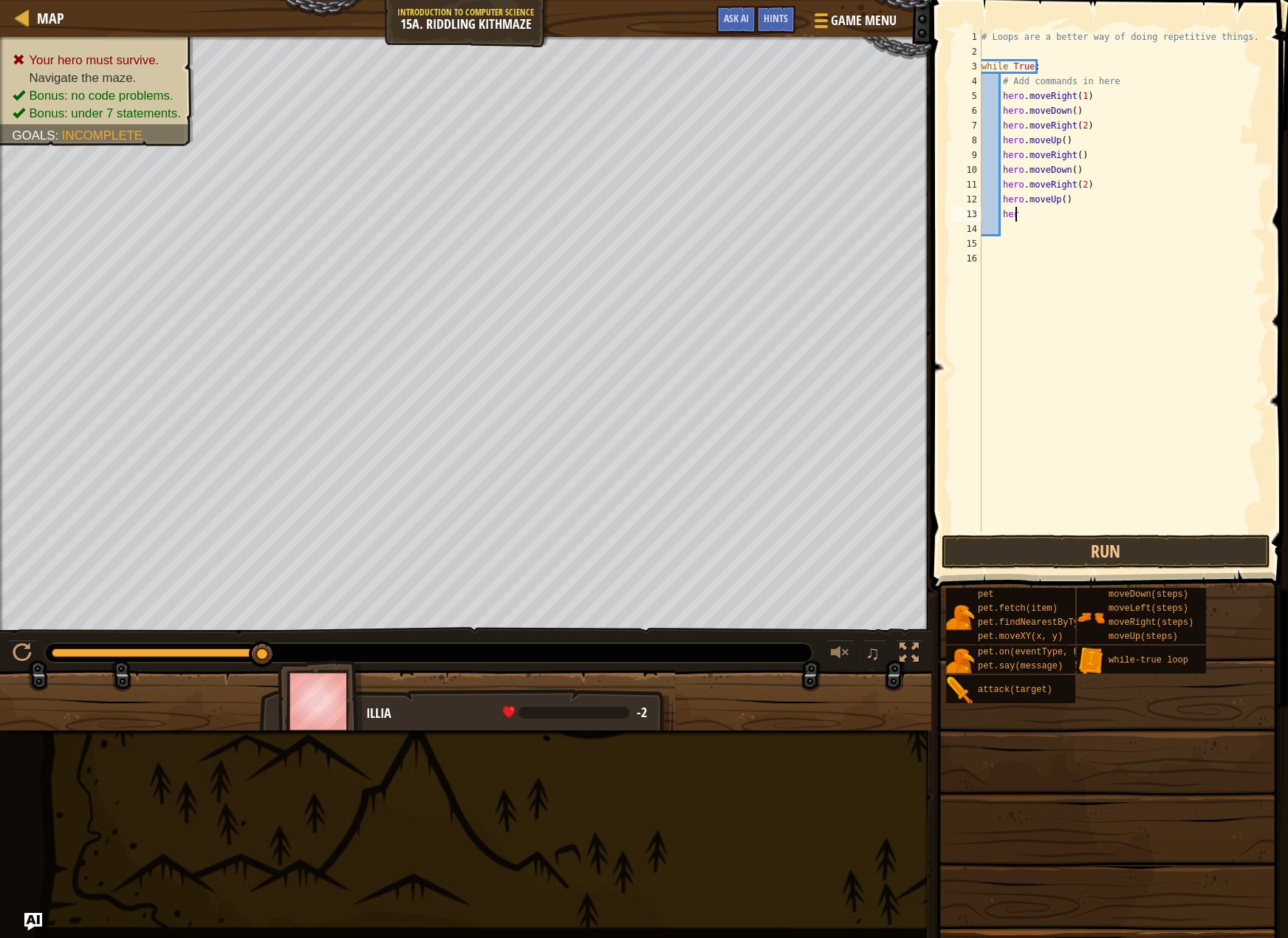
type textarea "h"
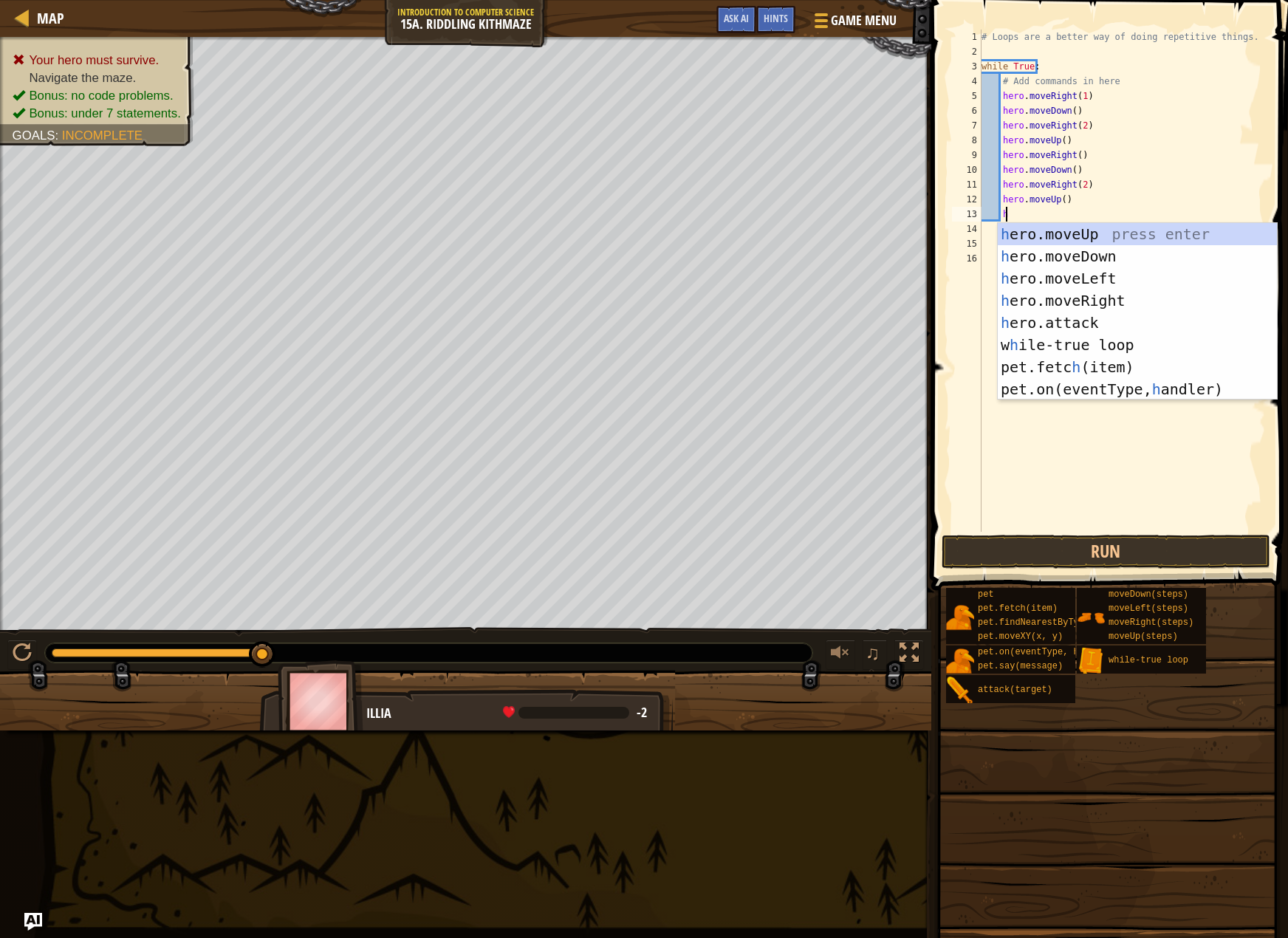
type textarea "her"
click at [1090, 292] on div "her o.moveUp press enter her o.moveDown press enter her o.moveLeft press enter …" at bounding box center [1137, 322] width 279 height 200
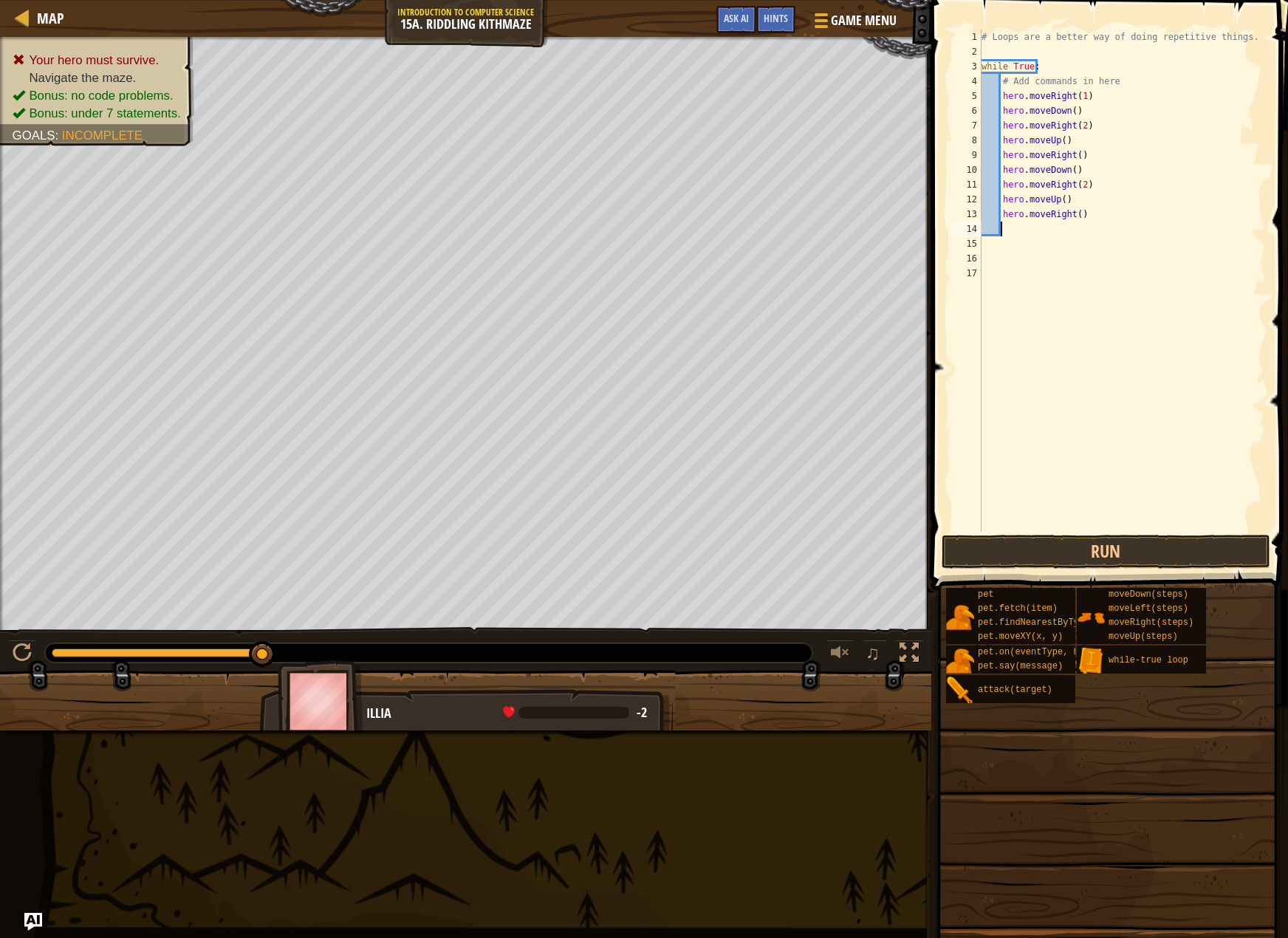
scroll to position [6, 1]
click at [1074, 214] on div "# Loops are a better way of doing repetitive things. while True : # Add command…" at bounding box center [1123, 295] width 288 height 532
type textarea "hero.moveRight(2)"
click at [1029, 231] on div "# Loops are a better way of doing repetitive things. while True : # Add command…" at bounding box center [1123, 295] width 288 height 532
type textarea "h"
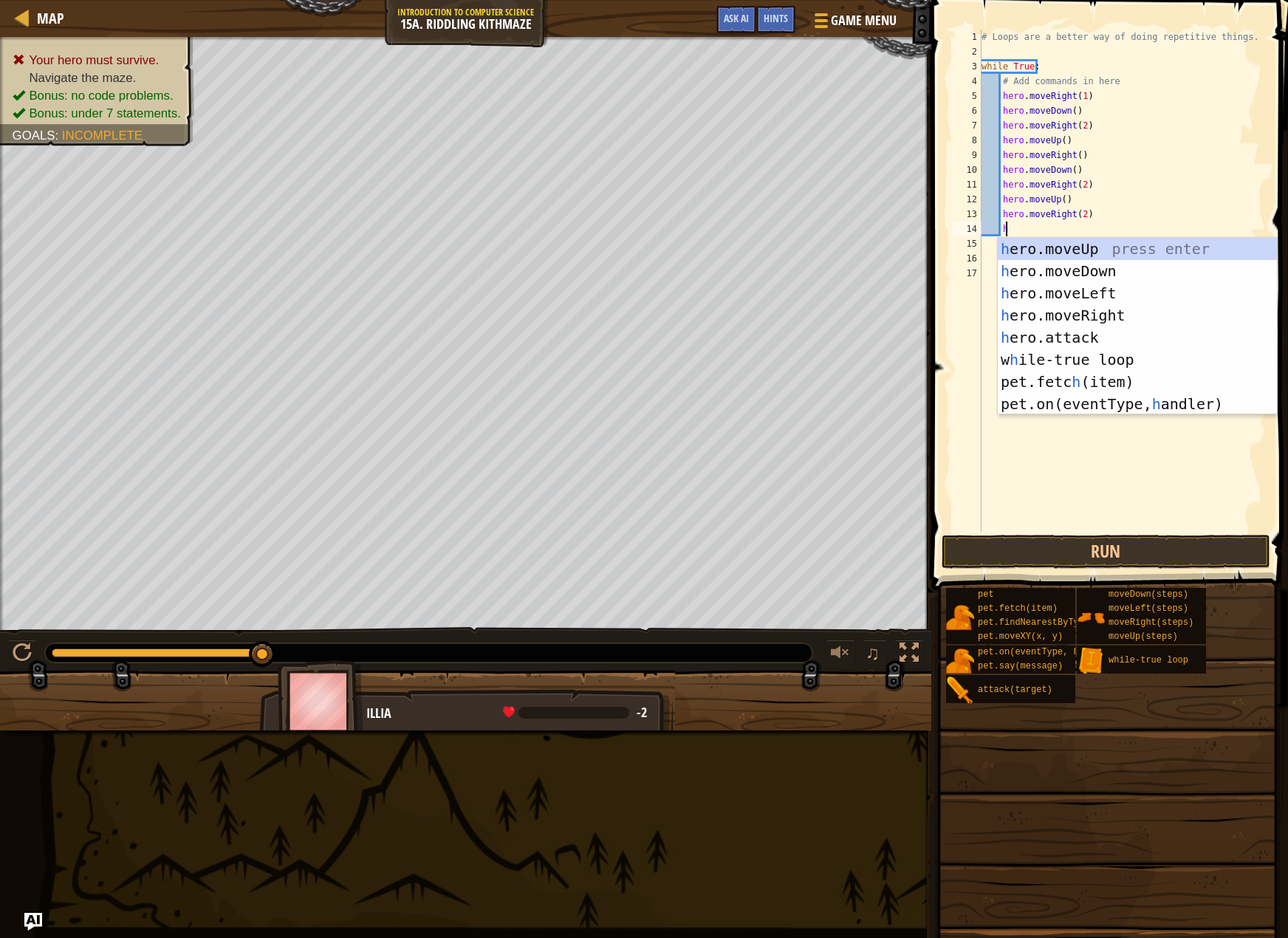
scroll to position [6, 2]
click at [1063, 252] on div "h ero.moveUp press enter h ero.moveDown press enter h ero.moveLeft press enter …" at bounding box center [1137, 349] width 279 height 222
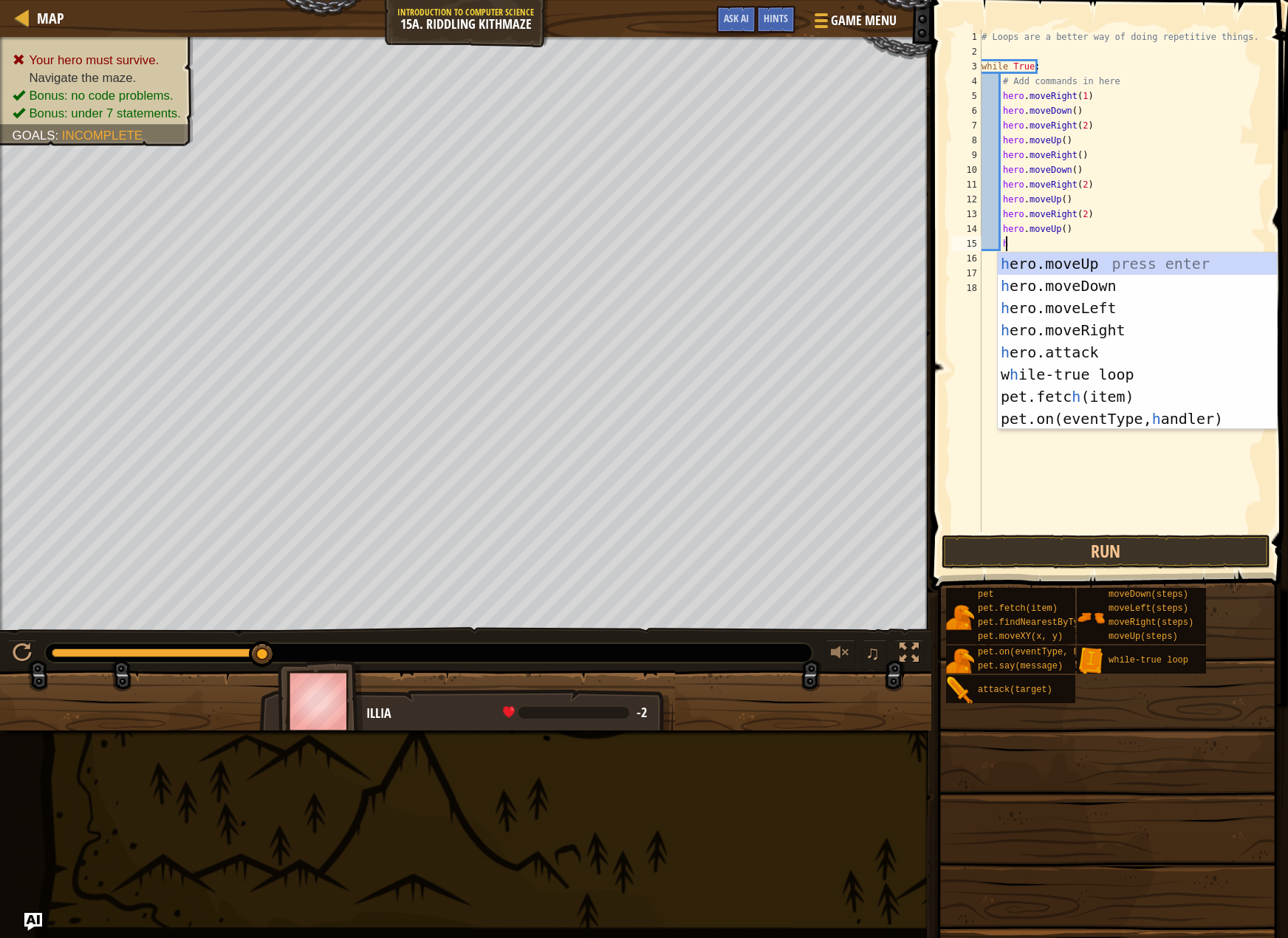
type textarea "he"
click at [1064, 320] on div "he ro.moveUp press enter he ro.moveDown press enter he ro.moveLeft press enter …" at bounding box center [1137, 363] width 279 height 222
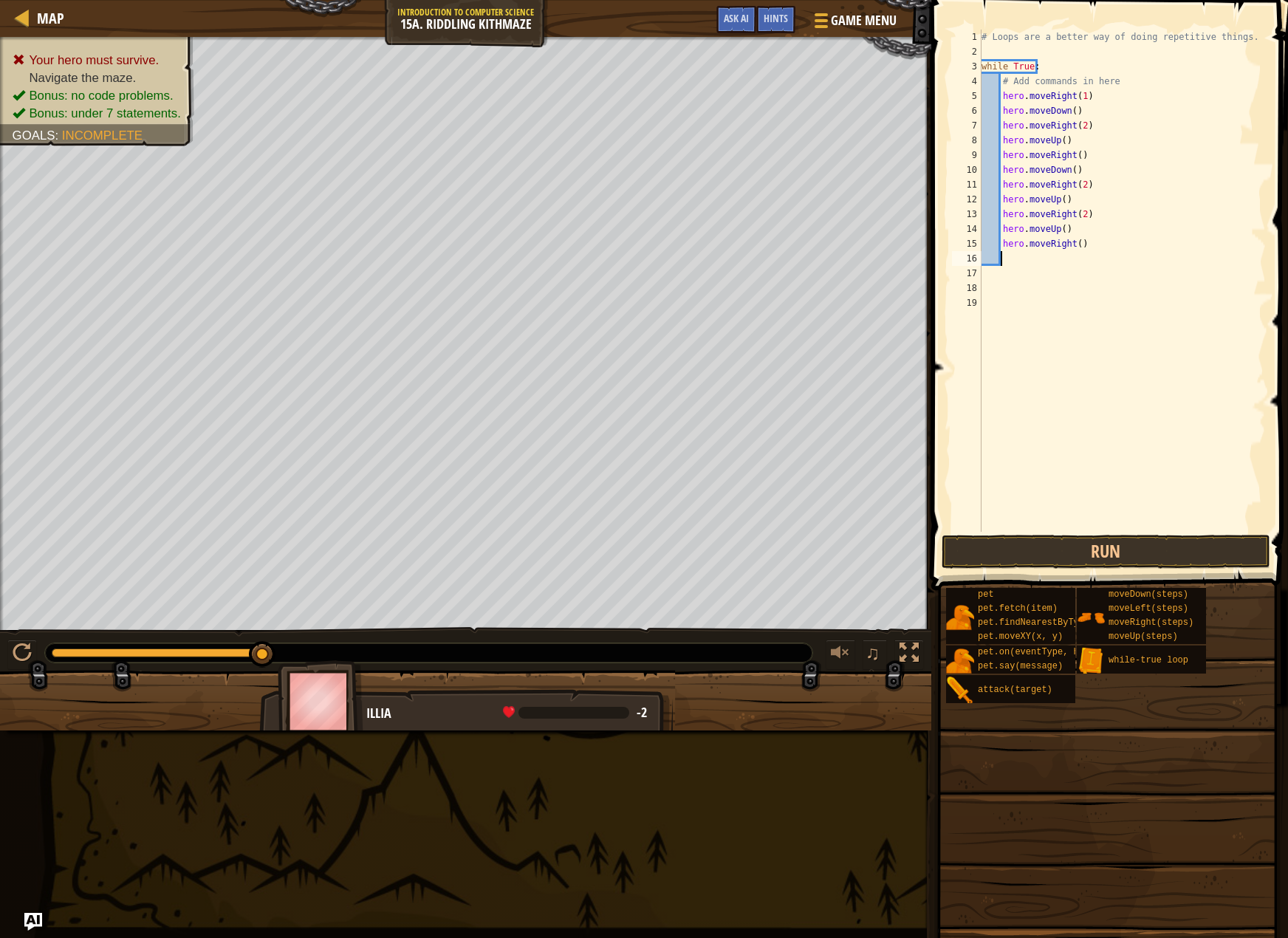
scroll to position [6, 1]
click at [1039, 557] on button "Run" at bounding box center [1106, 551] width 329 height 34
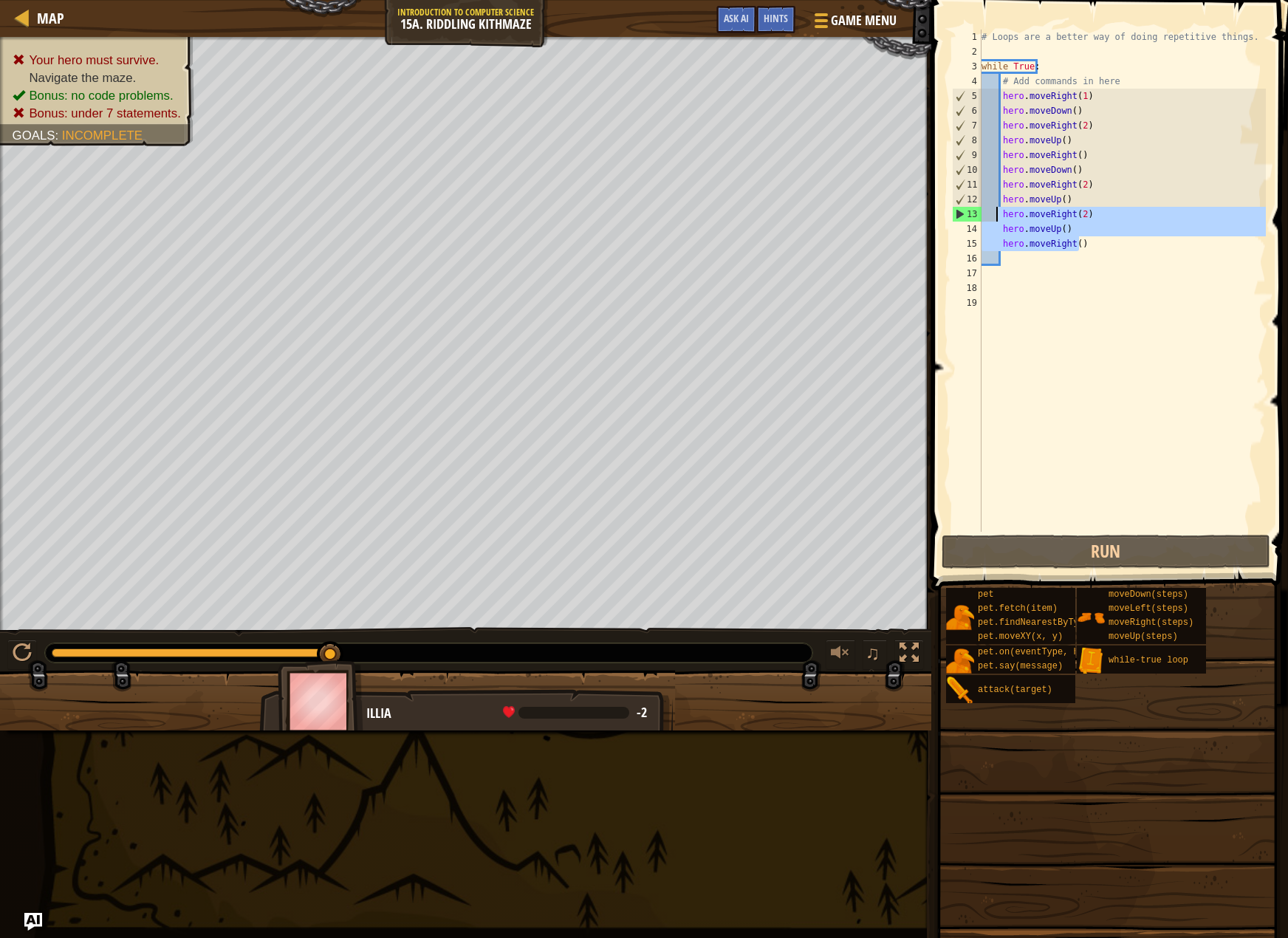
drag, startPoint x: 1104, startPoint y: 250, endPoint x: 998, endPoint y: 211, distance: 112.9
click at [998, 211] on div "# Loops are a better way of doing repetitive things. while True : # Add command…" at bounding box center [1123, 295] width 288 height 532
click at [998, 211] on div "# Loops are a better way of doing repetitive things. while True : # Add command…" at bounding box center [1122, 280] width 288 height 502
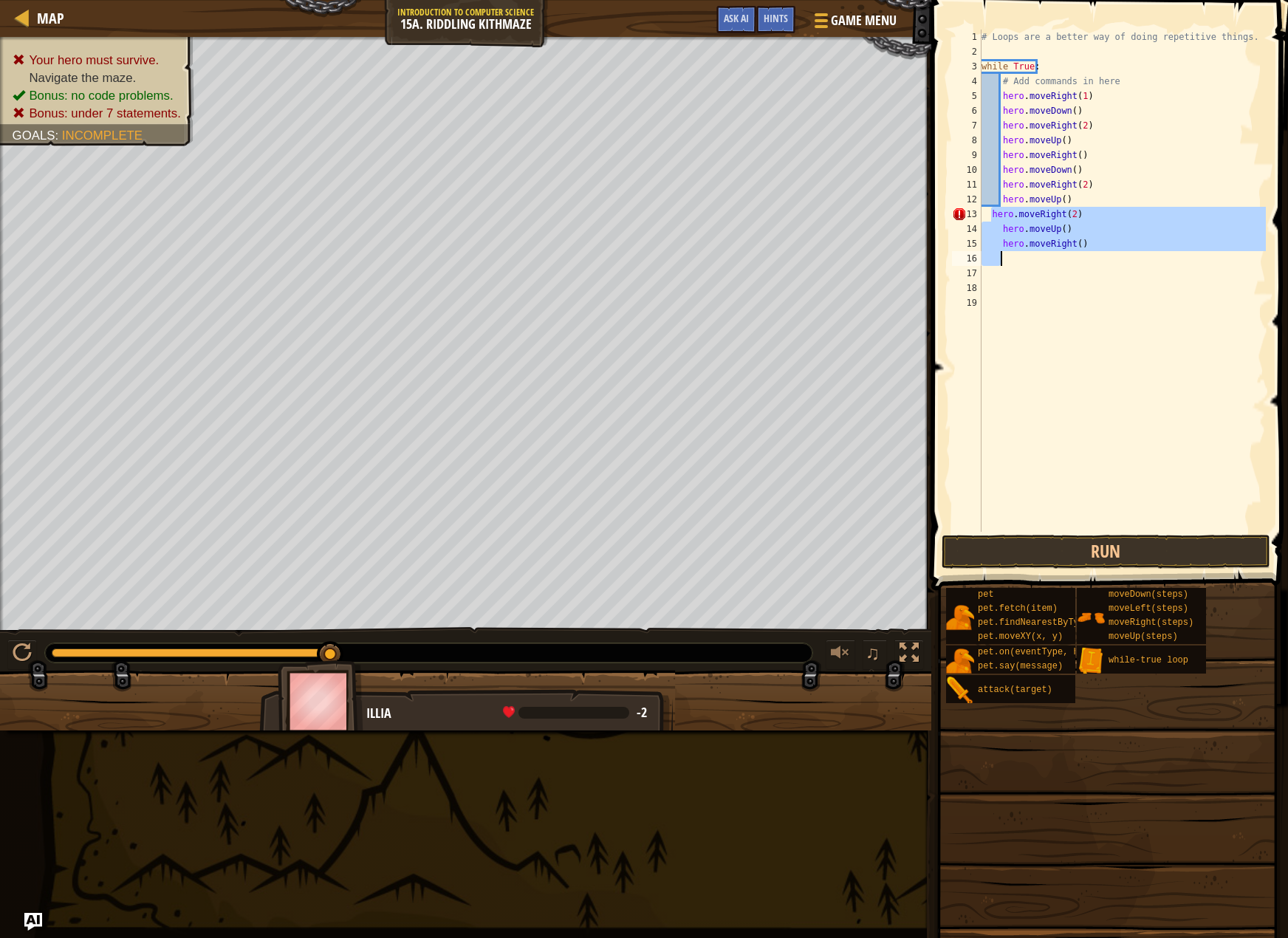
drag, startPoint x: 990, startPoint y: 212, endPoint x: 1109, endPoint y: 260, distance: 128.3
click at [1109, 260] on div "# Loops are a better way of doing repetitive things. while True : # Add command…" at bounding box center [1123, 295] width 288 height 532
type textarea "hero.moveRight()"
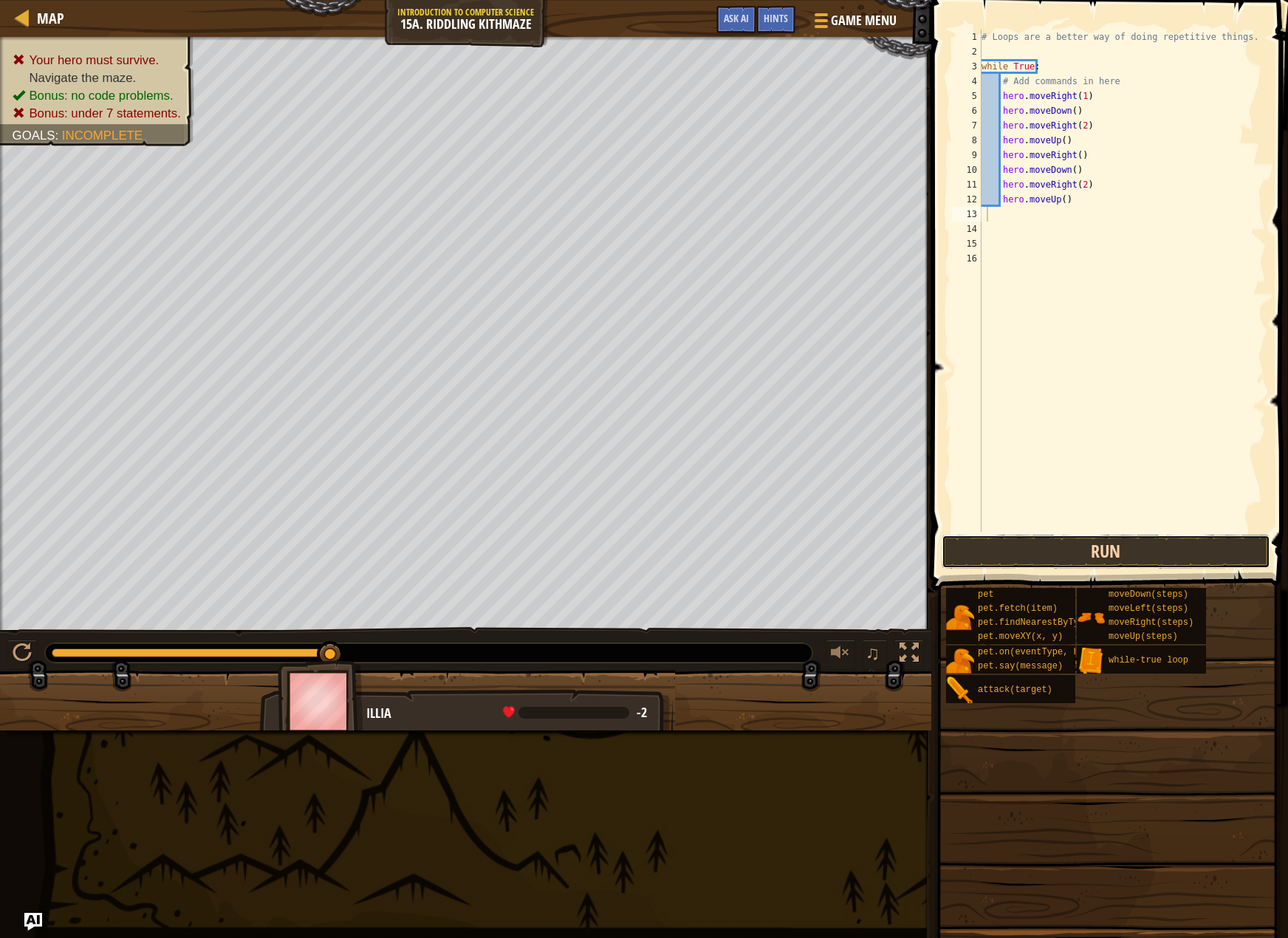
click at [1001, 538] on button "Run" at bounding box center [1106, 551] width 329 height 34
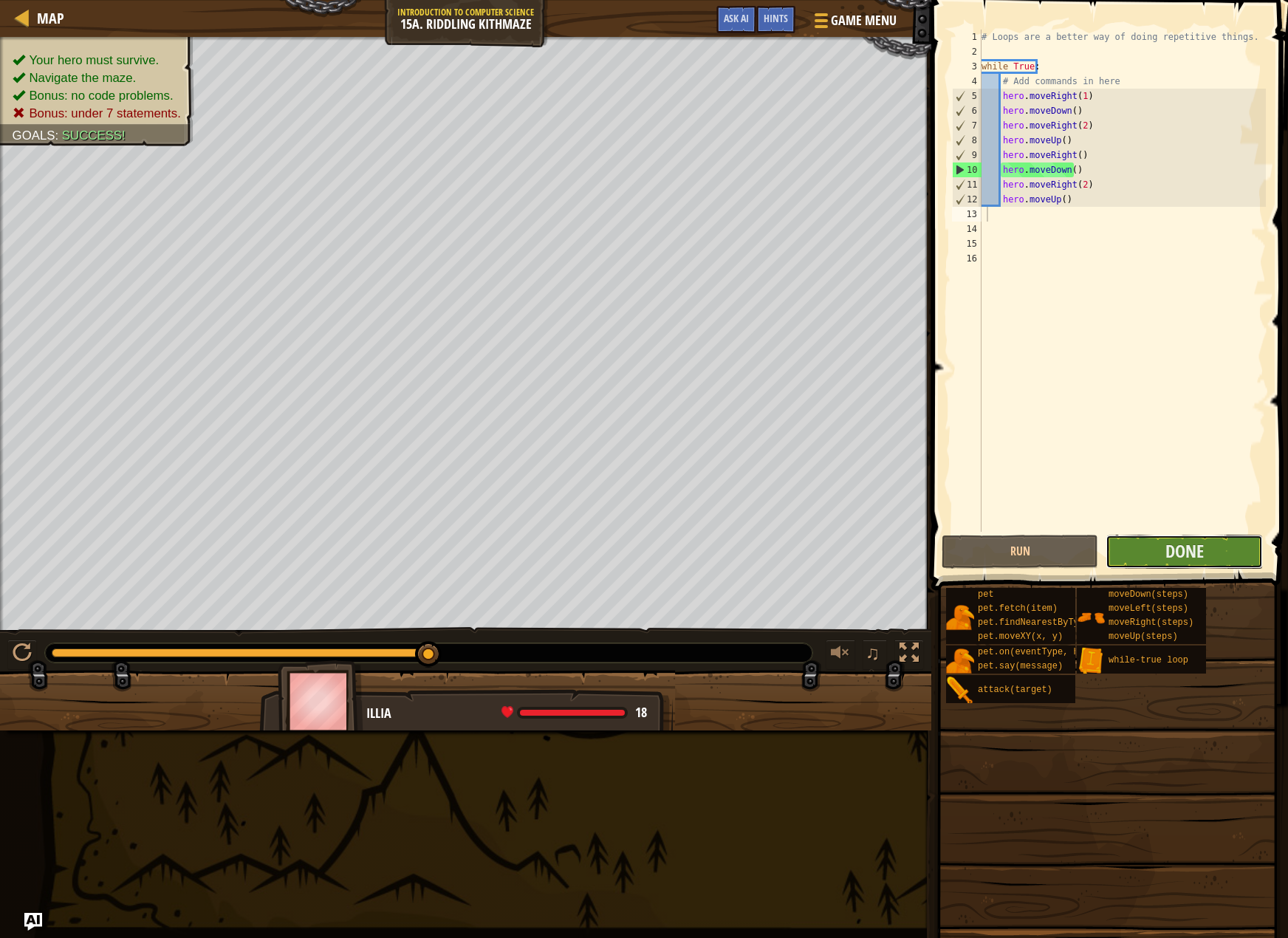
click at [1159, 552] on button "Done" at bounding box center [1184, 551] width 157 height 34
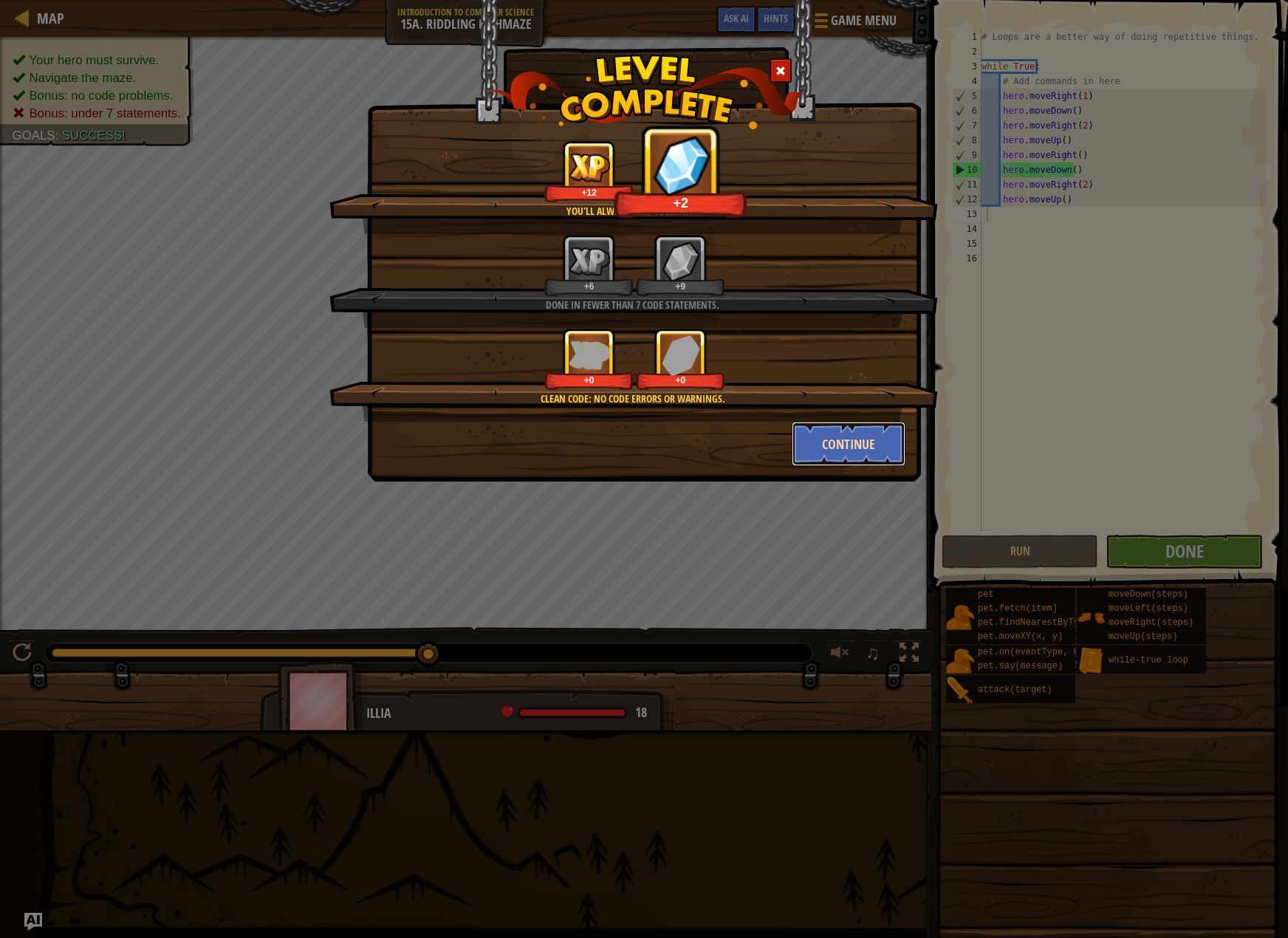
click at [837, 440] on button "Continue" at bounding box center [849, 443] width 114 height 45
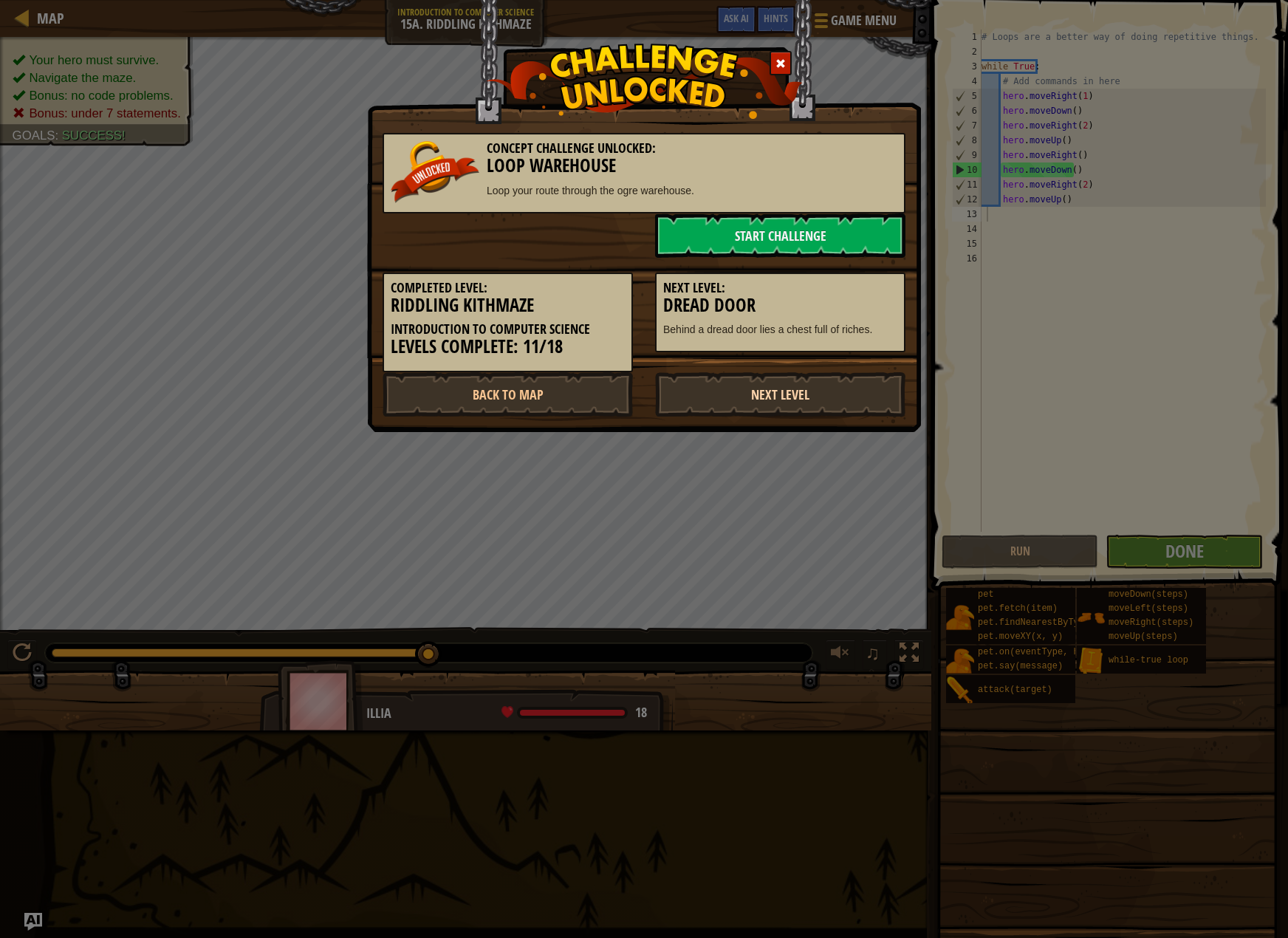
click at [787, 384] on link "Next Level" at bounding box center [780, 394] width 250 height 45
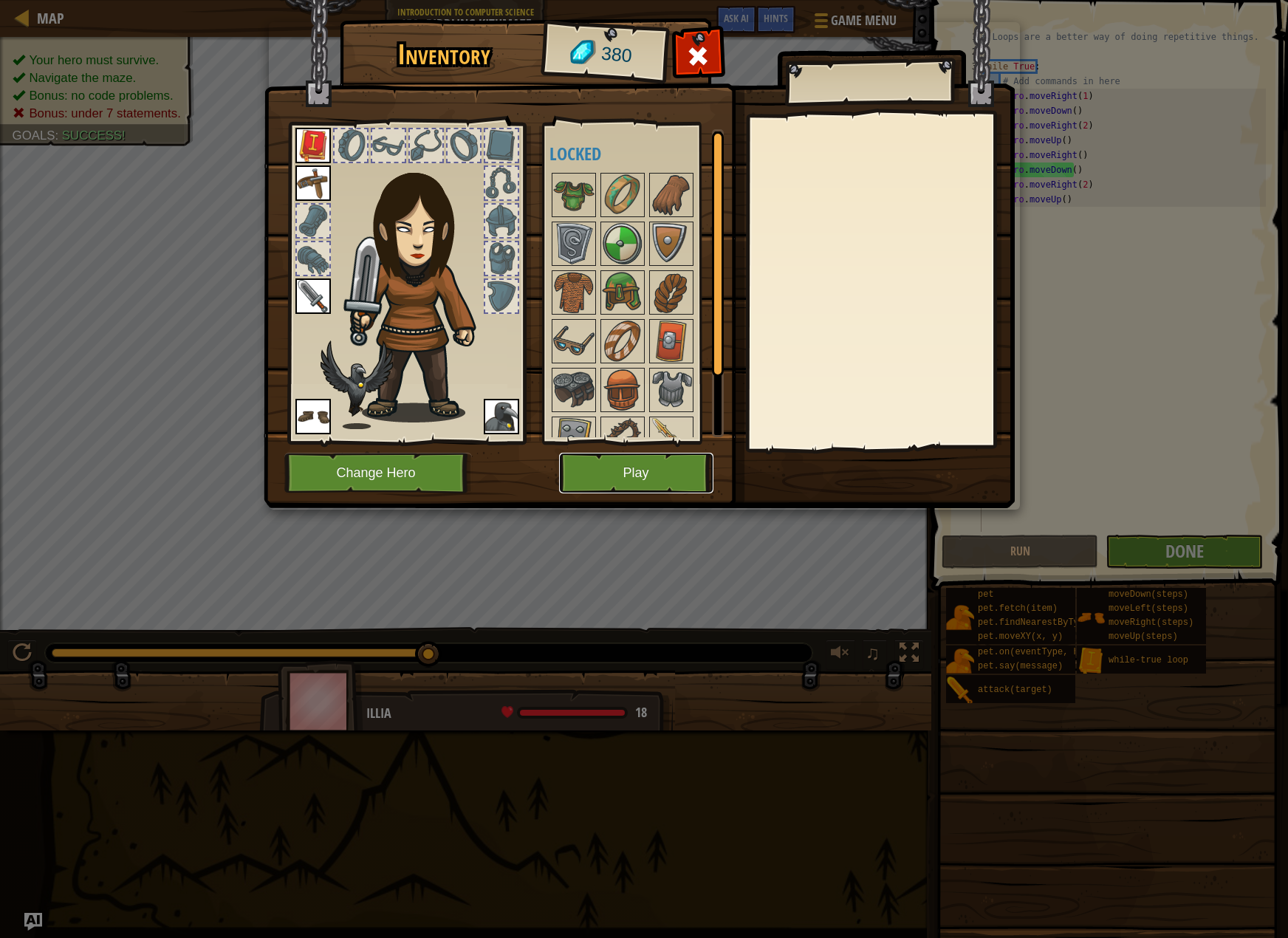
click at [652, 464] on button "Play" at bounding box center [636, 473] width 154 height 41
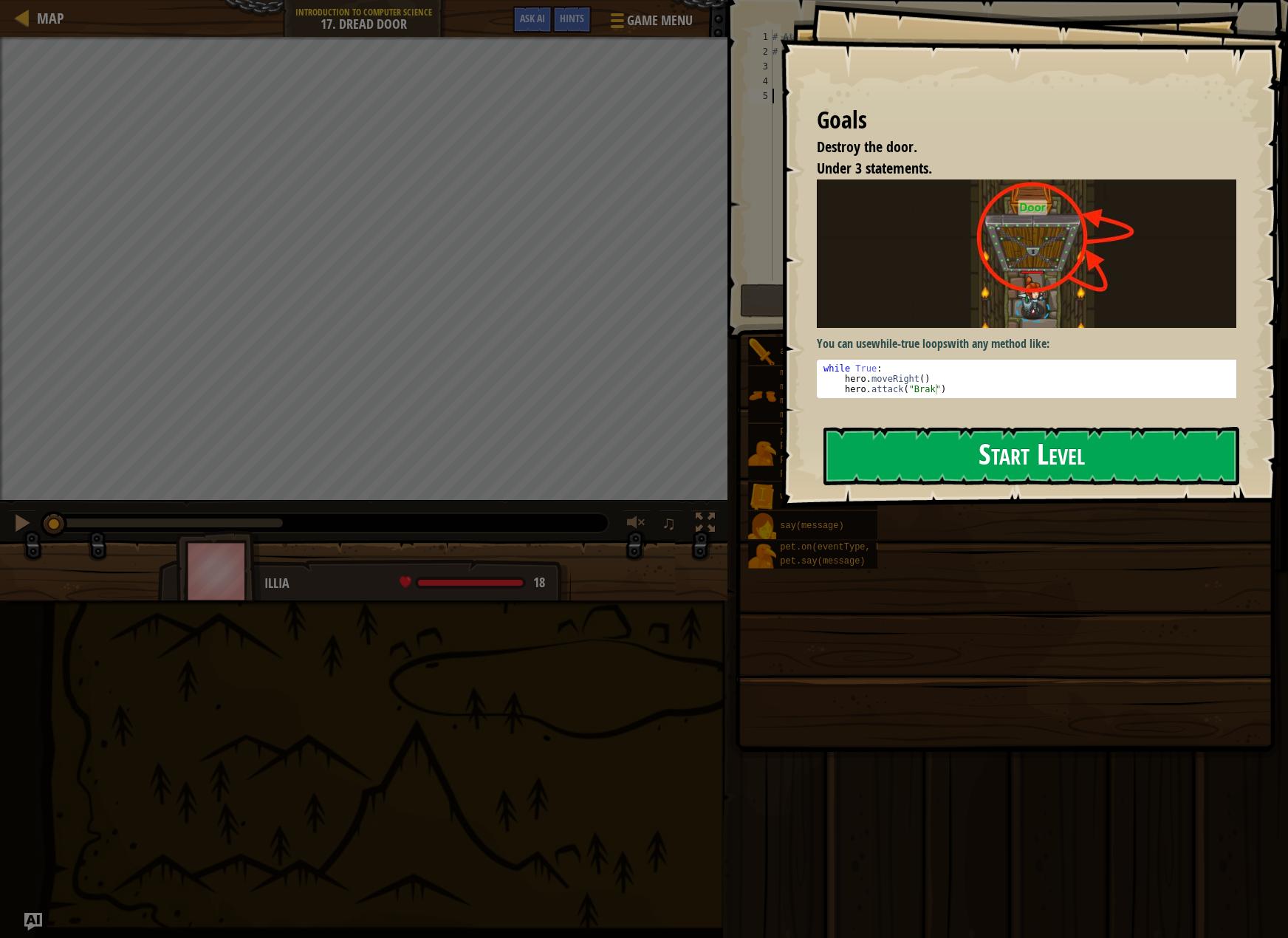
click at [865, 451] on button "Start Level" at bounding box center [1031, 456] width 416 height 58
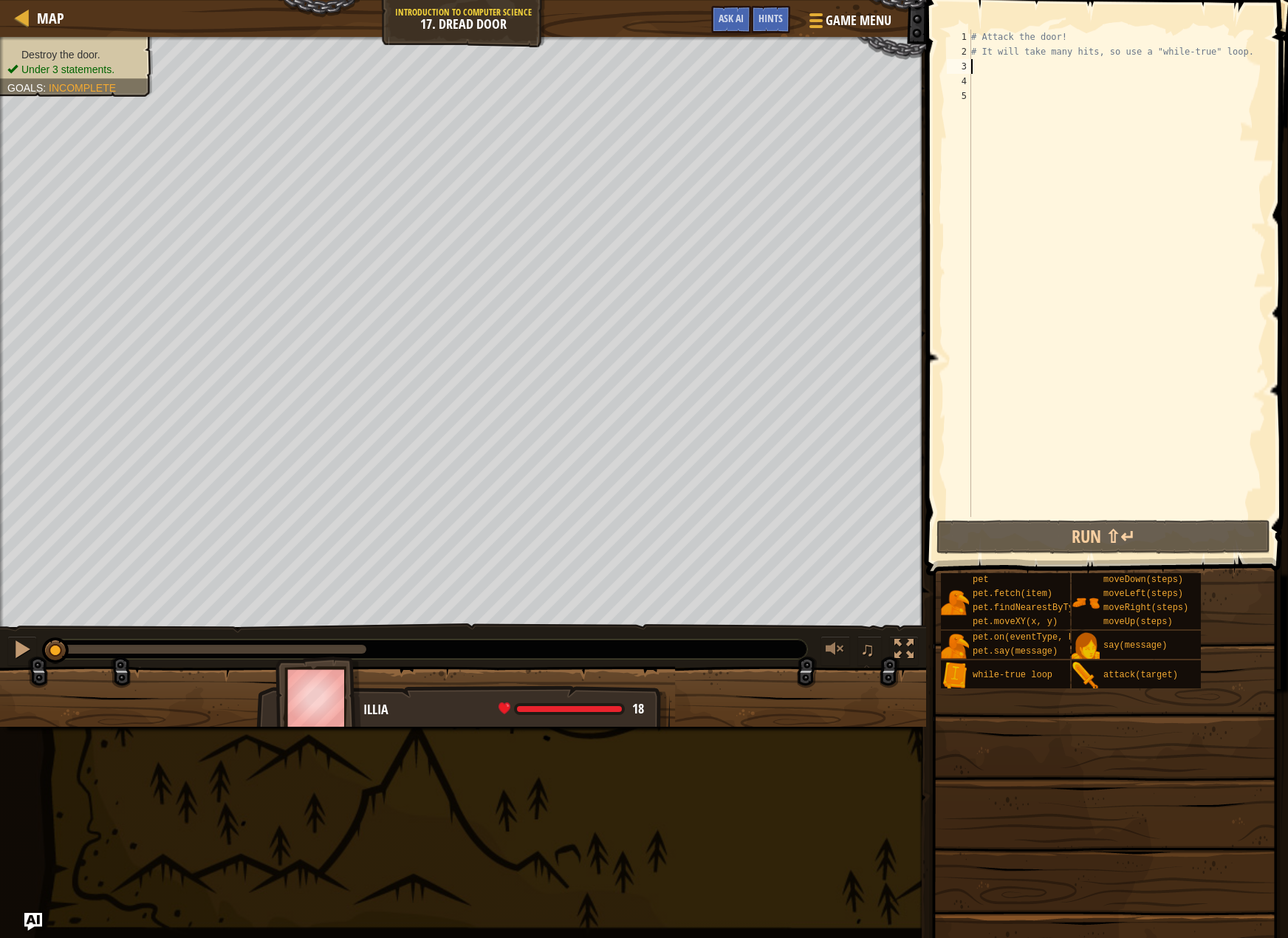
click at [990, 72] on div "# Attack the door! # It will take many hits, so use a "while-true" loop." at bounding box center [1117, 287] width 298 height 516
drag, startPoint x: 996, startPoint y: 95, endPoint x: 997, endPoint y: 102, distance: 7.1
click at [996, 98] on div "# Attack the door! # It will take many hits, so use a "while-true" loop." at bounding box center [1117, 287] width 298 height 516
type textarea "m"
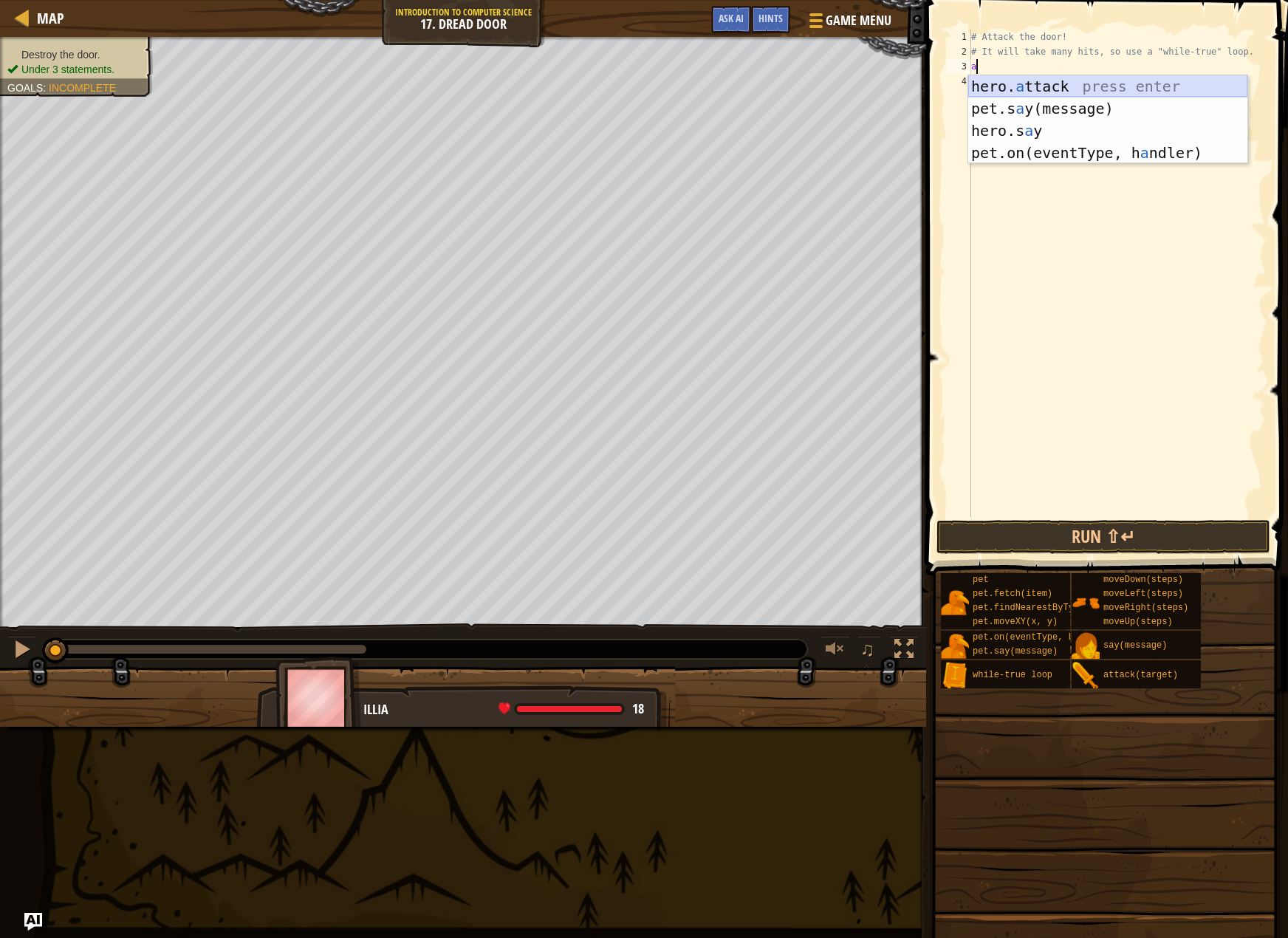
click at [1100, 87] on div "hero. a ttack press enter pet.s a y(message) press enter hero.s a y press enter…" at bounding box center [1108, 142] width 279 height 133
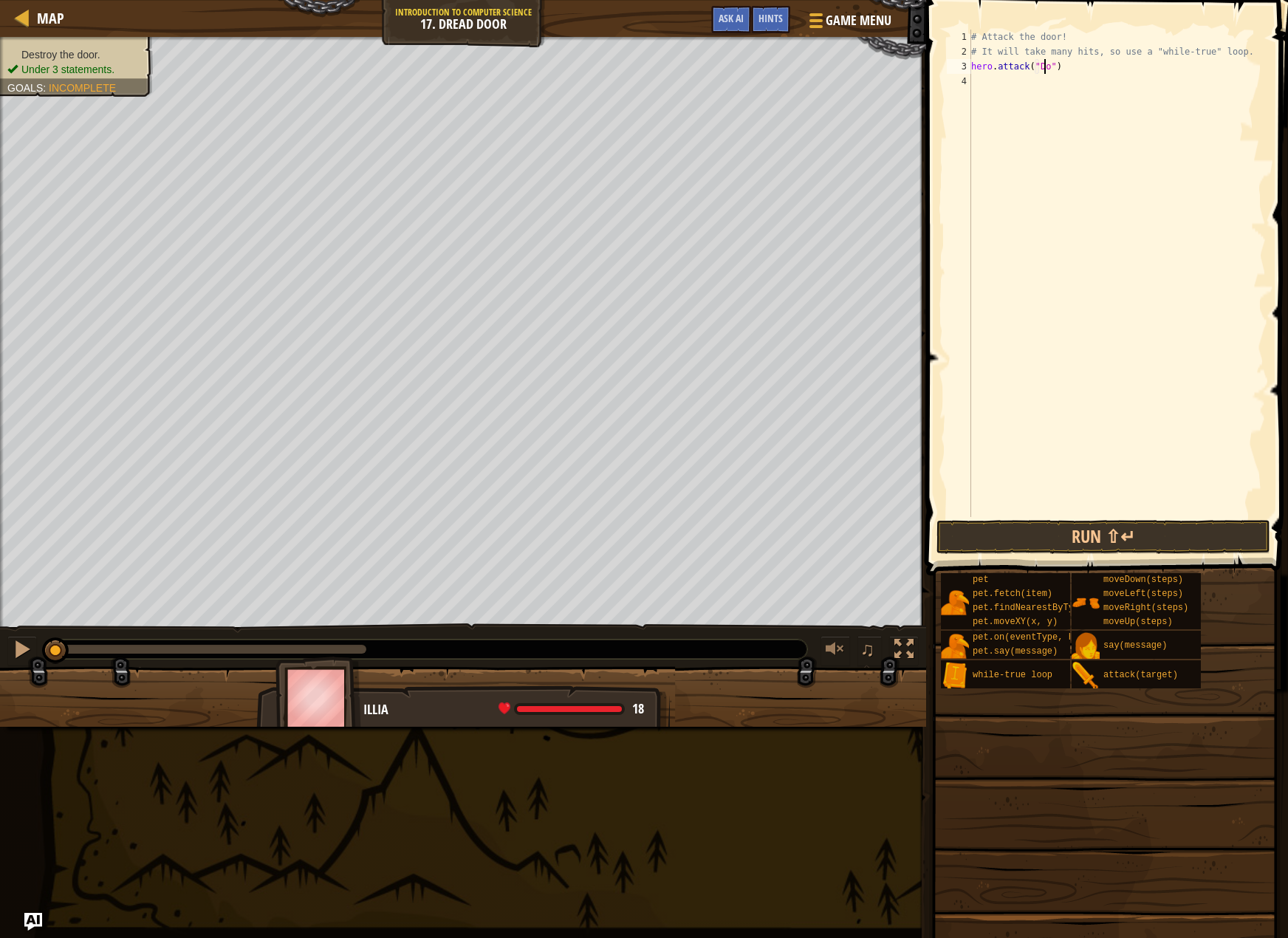
scroll to position [6, 6]
type textarea "hero.attack("Door")"
click at [991, 82] on div "# Attack the door! # It will take many hits, so use a "while-true" loop. hero .…" at bounding box center [1117, 287] width 298 height 516
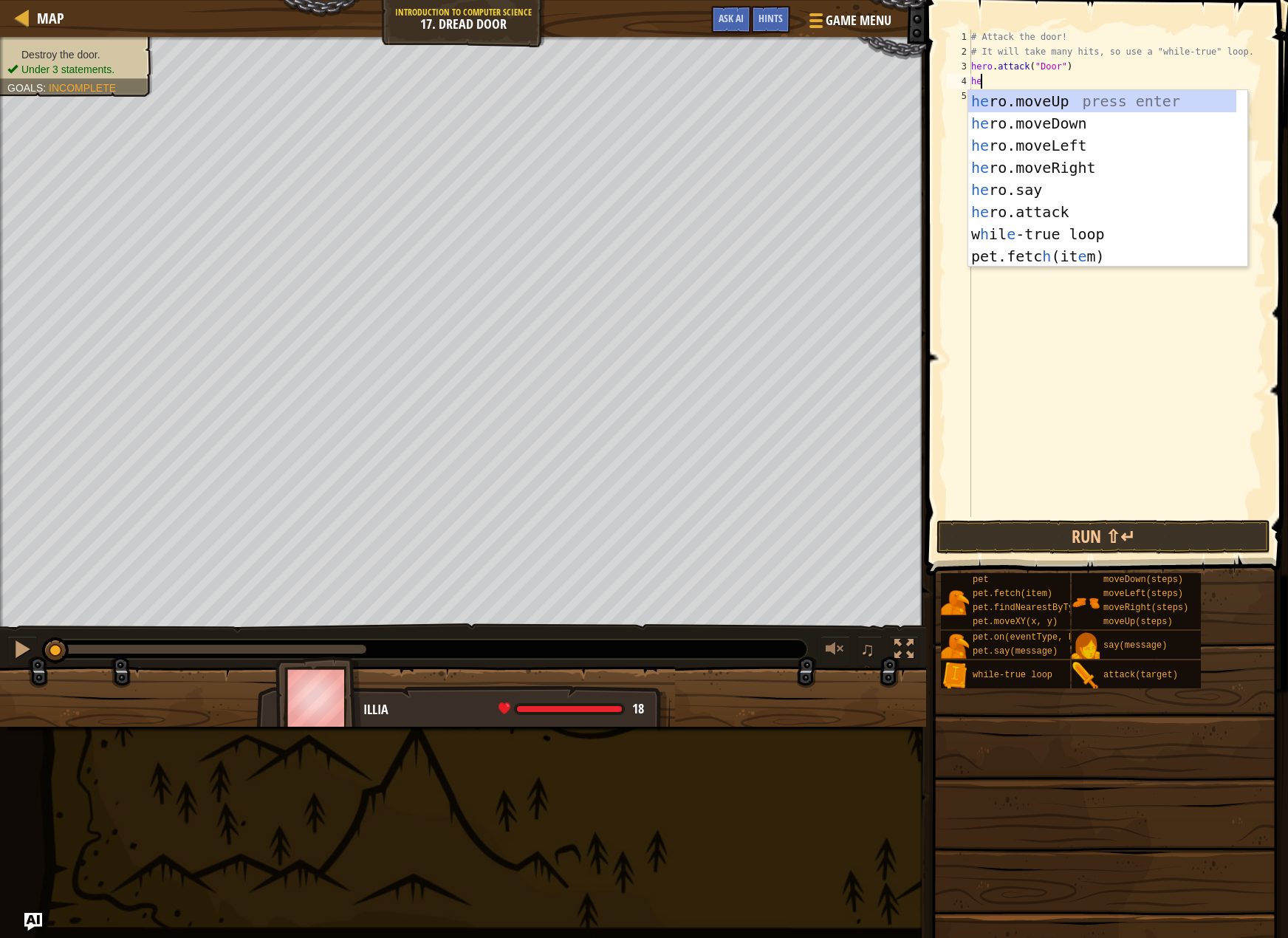
scroll to position [6, 1]
click at [1075, 211] on div "hero .moveUp press enter hero .moveDown press enter hero .moveLeft press enter …" at bounding box center [1108, 190] width 279 height 200
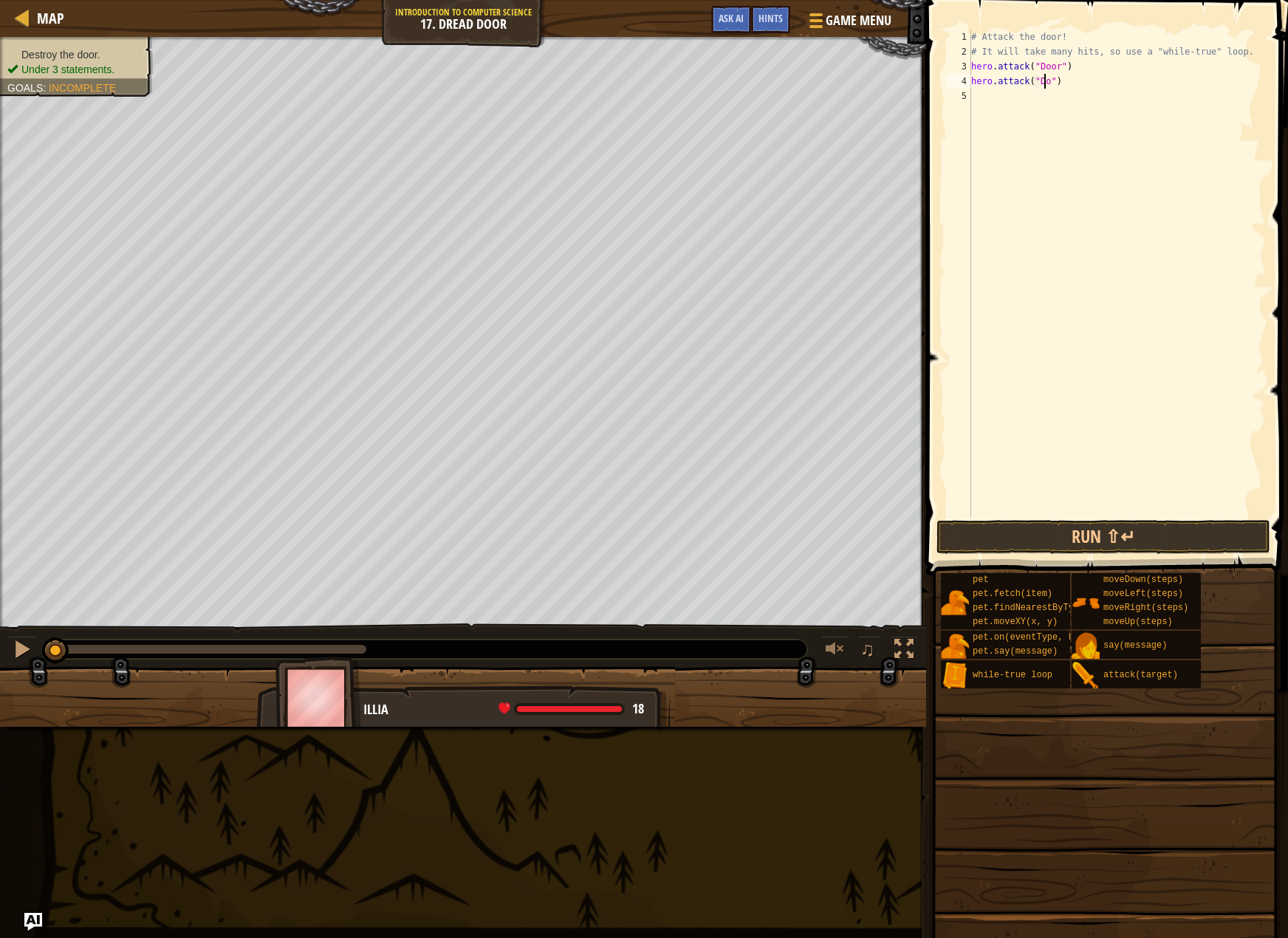
scroll to position [6, 6]
type textarea "hero.attack("Door")"
click at [1012, 532] on button "Run ⇧↵" at bounding box center [1104, 537] width 334 height 34
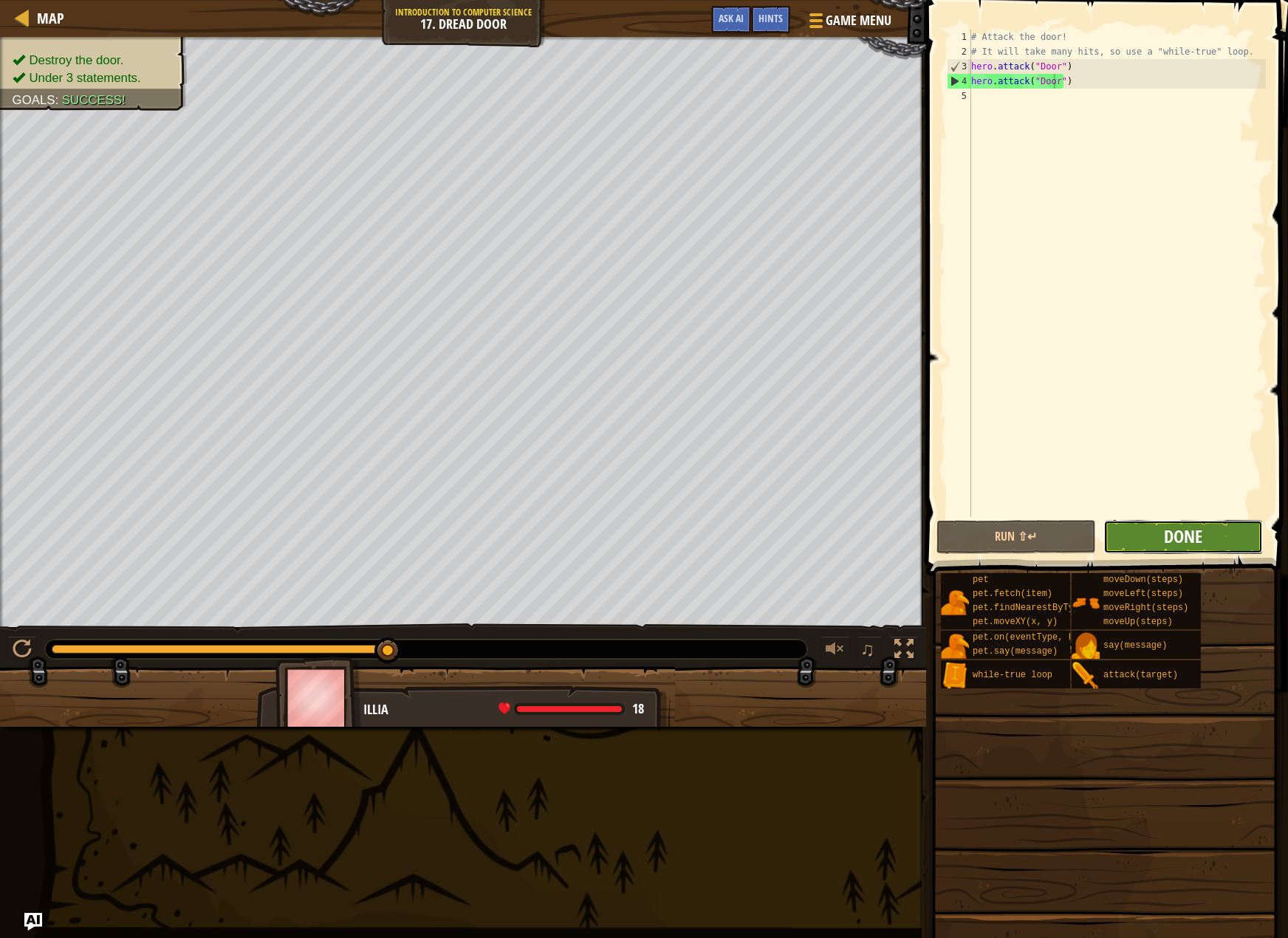
click at [1170, 528] on span "Done" at bounding box center [1183, 537] width 38 height 24
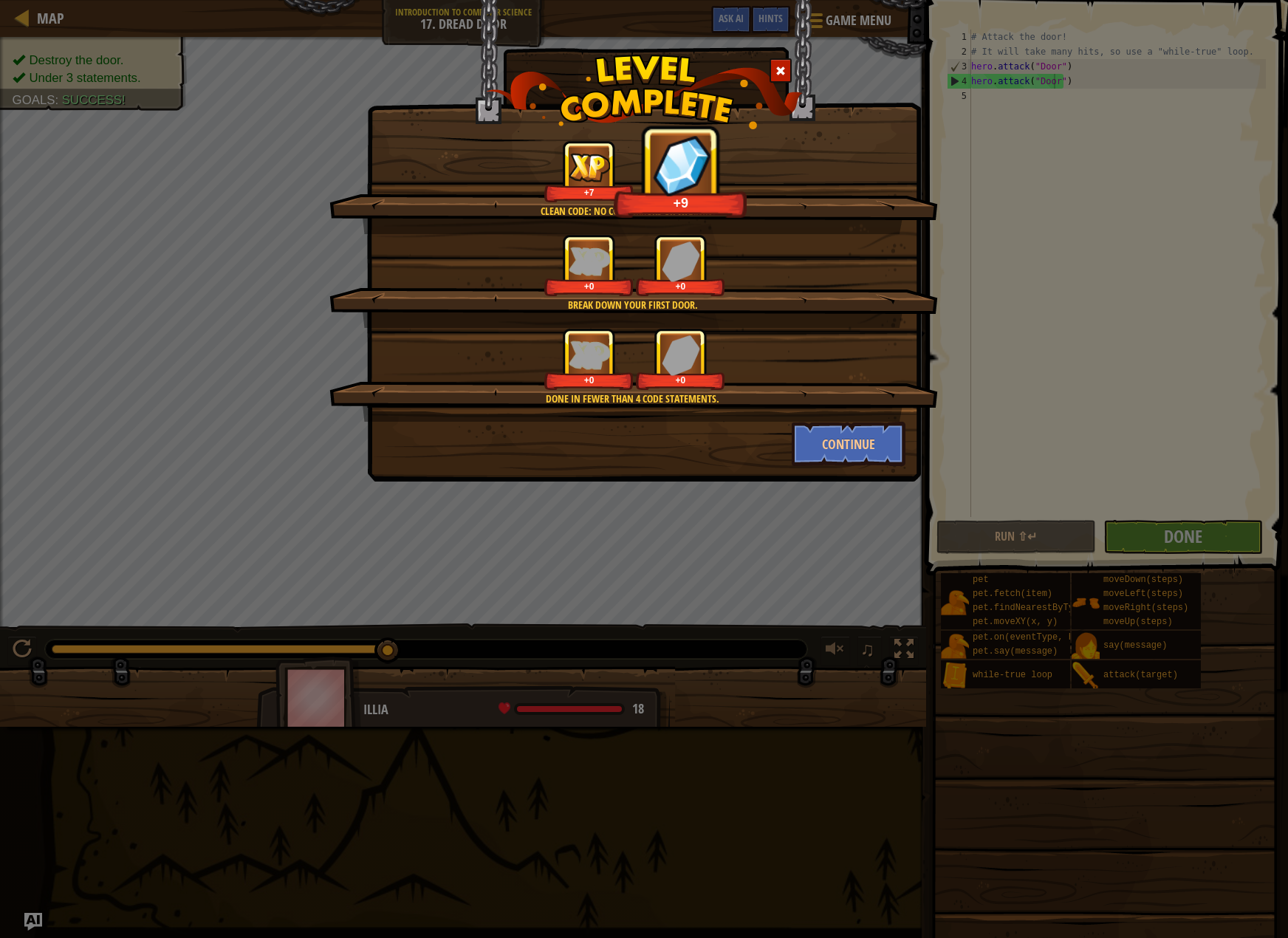
click at [1172, 538] on div "Clean code: no code errors or warnings. +7 +9 Break down your first door. +0 +0…" at bounding box center [644, 469] width 1288 height 938
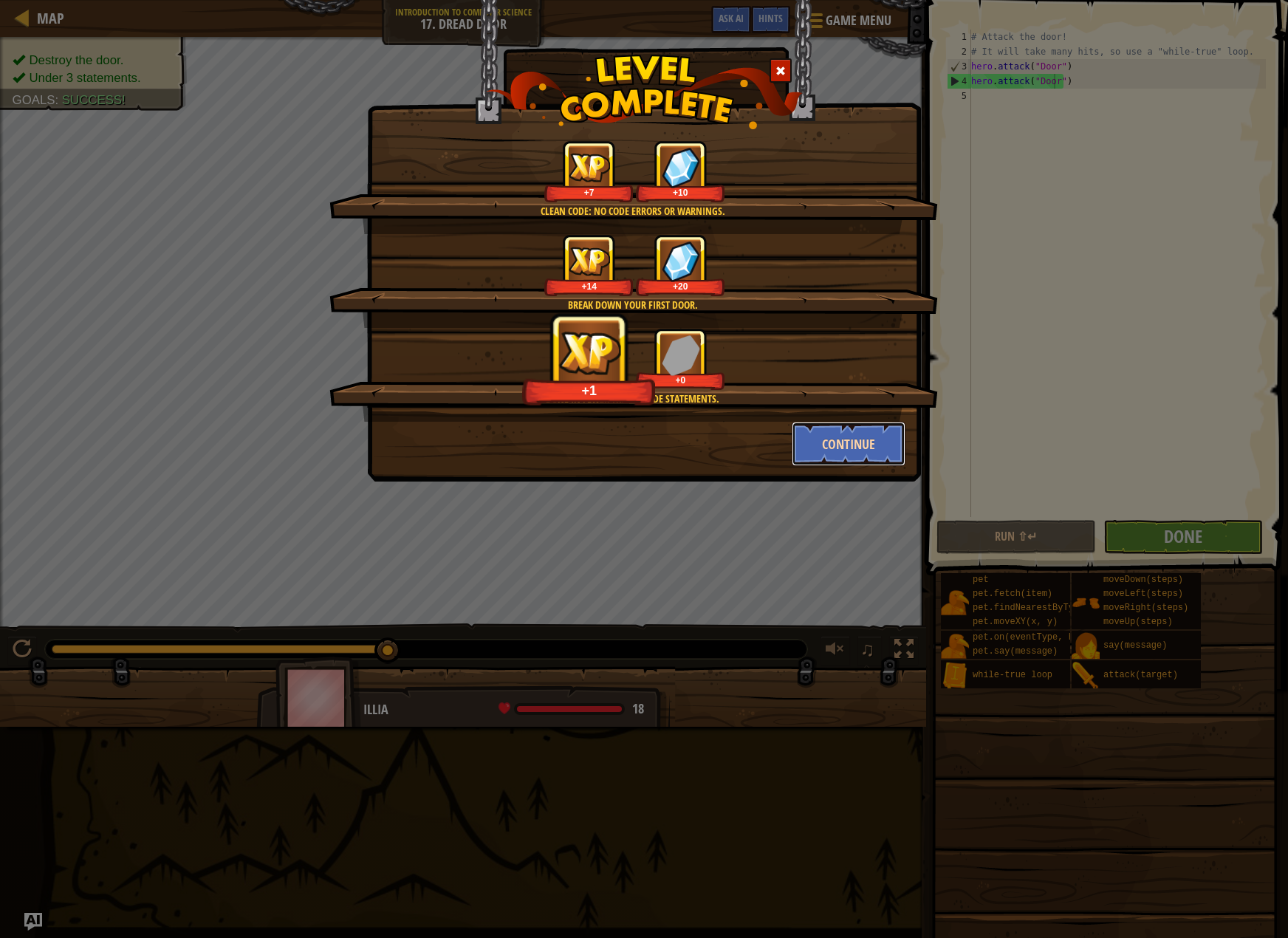
click at [839, 433] on button "Continue" at bounding box center [849, 443] width 114 height 45
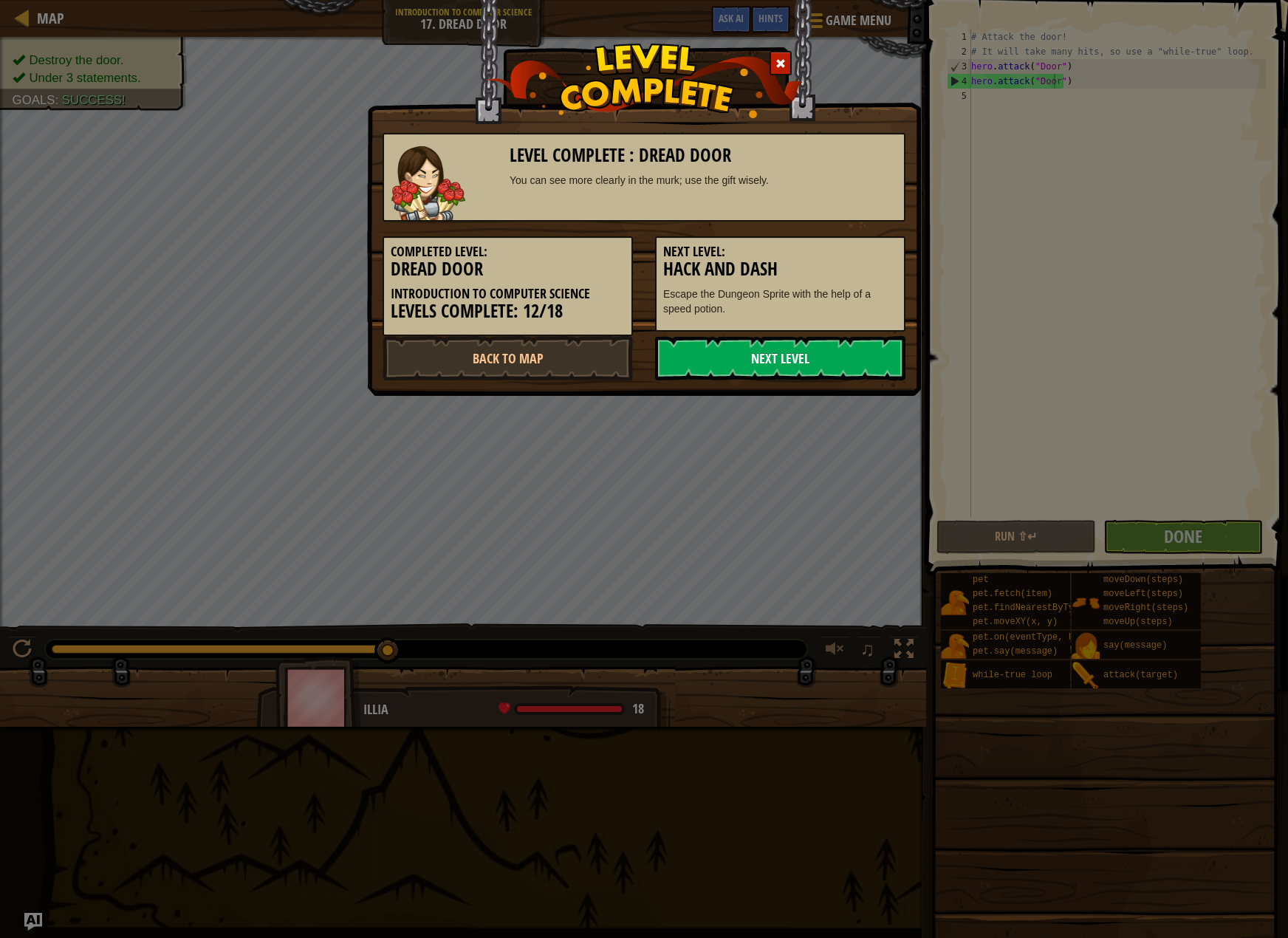
click at [872, 370] on link "Next Level" at bounding box center [780, 358] width 250 height 45
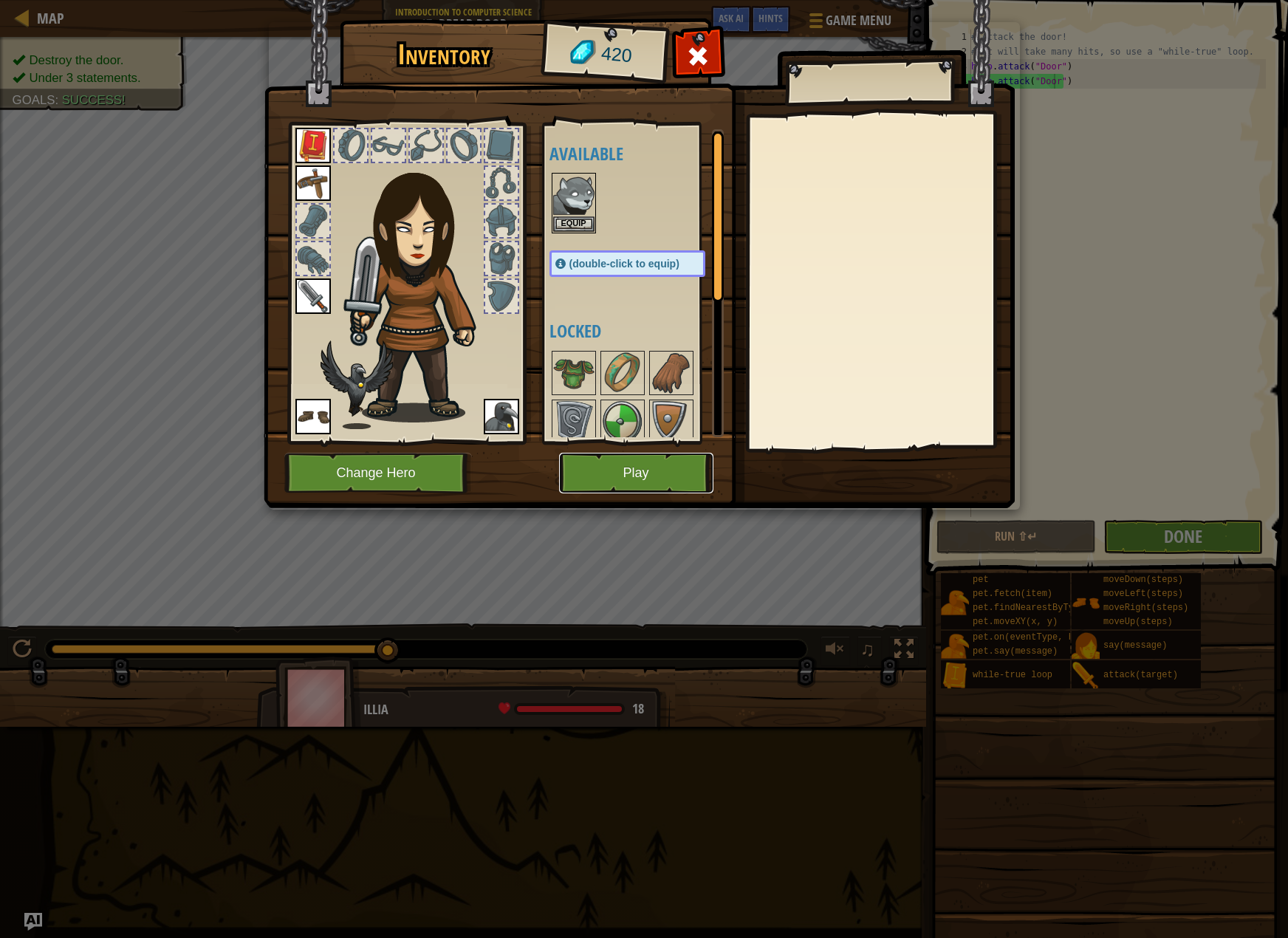
click at [675, 466] on button "Play" at bounding box center [636, 473] width 154 height 41
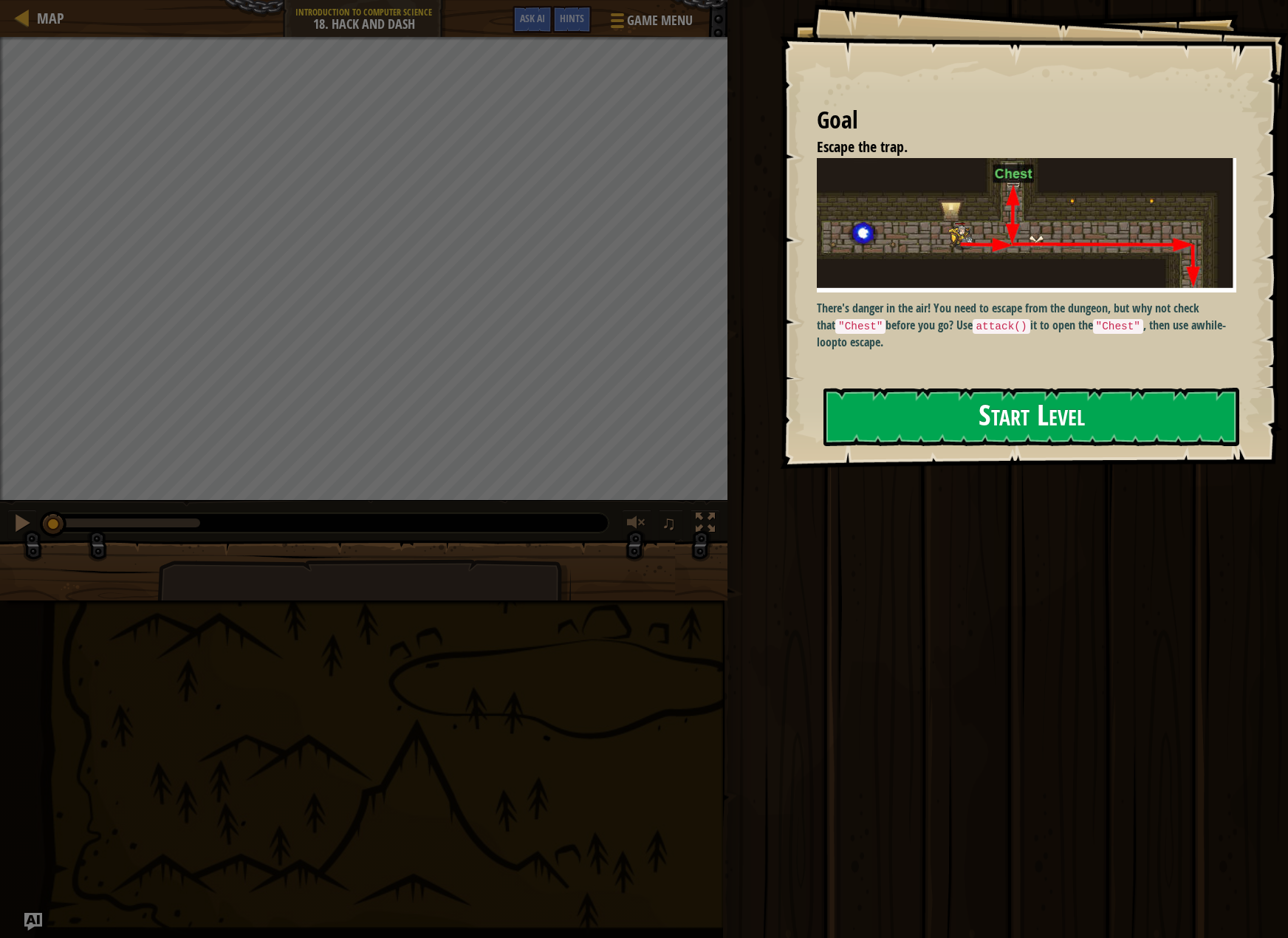
click at [863, 396] on button "Start Level" at bounding box center [1031, 417] width 416 height 58
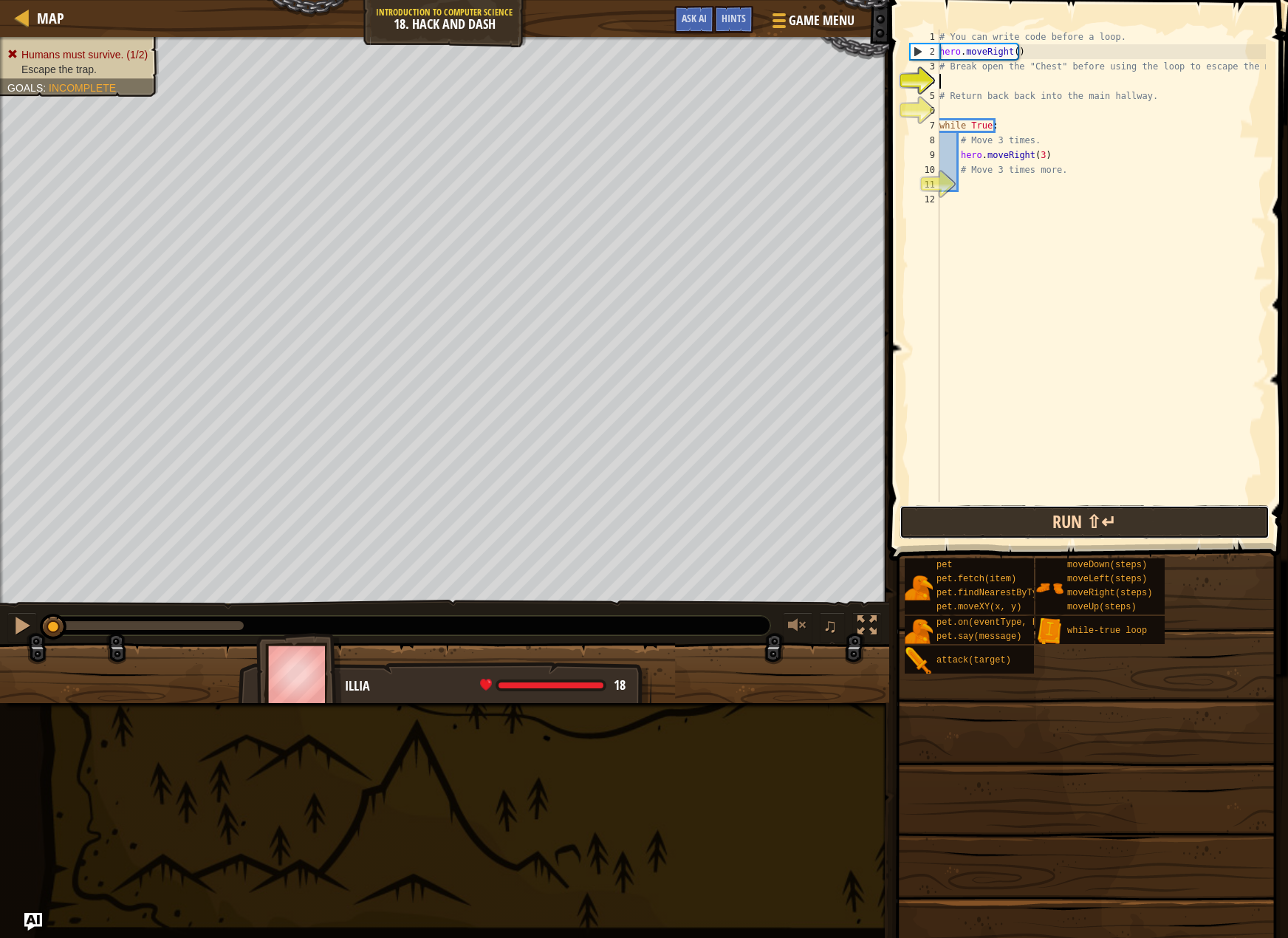
click at [943, 532] on button "Run ⇧↵" at bounding box center [1084, 522] width 370 height 34
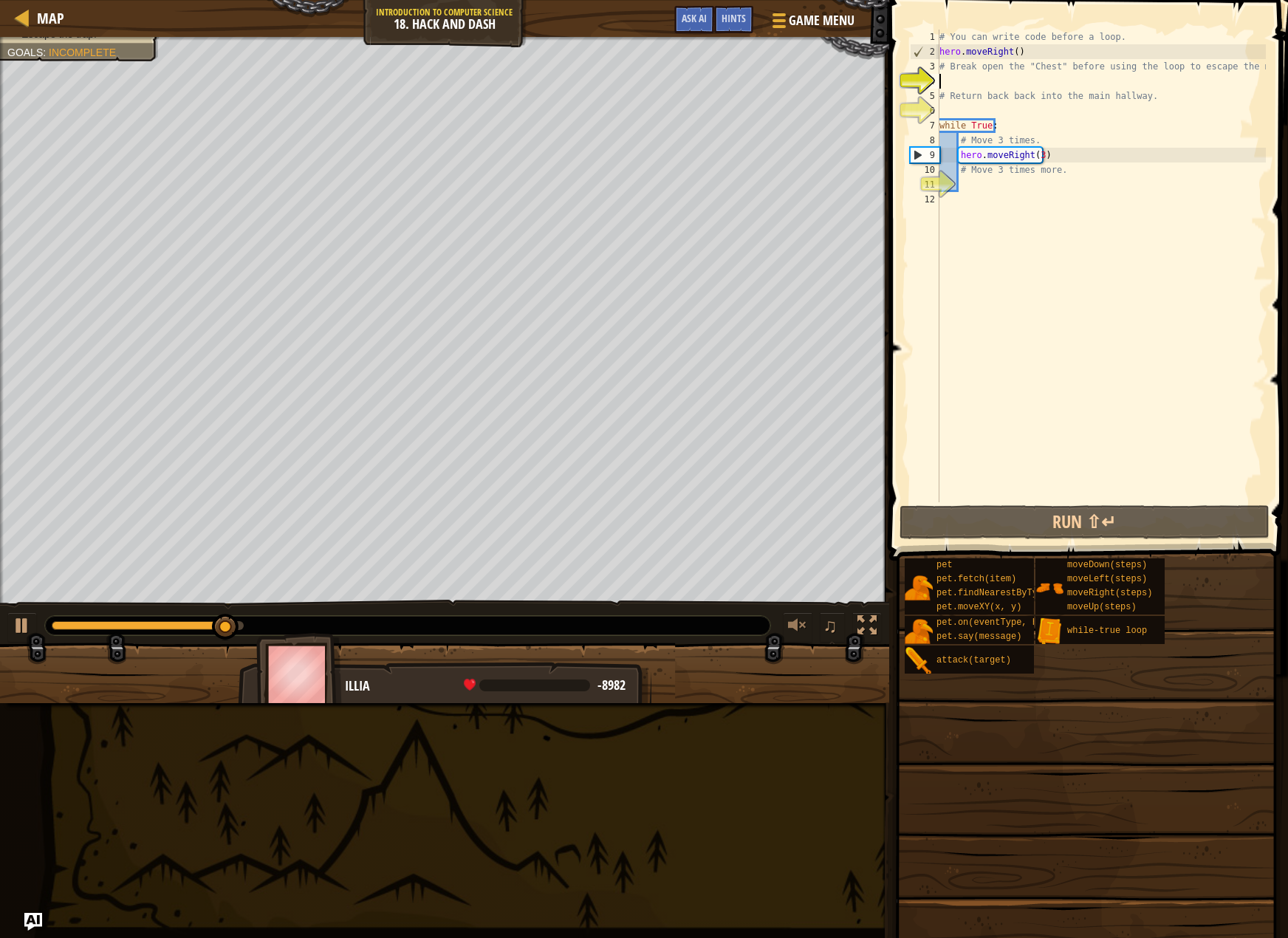
click at [975, 189] on div "# You can write code before a loop. hero . moveRight ( ) # Break open the "Ches…" at bounding box center [1101, 280] width 330 height 502
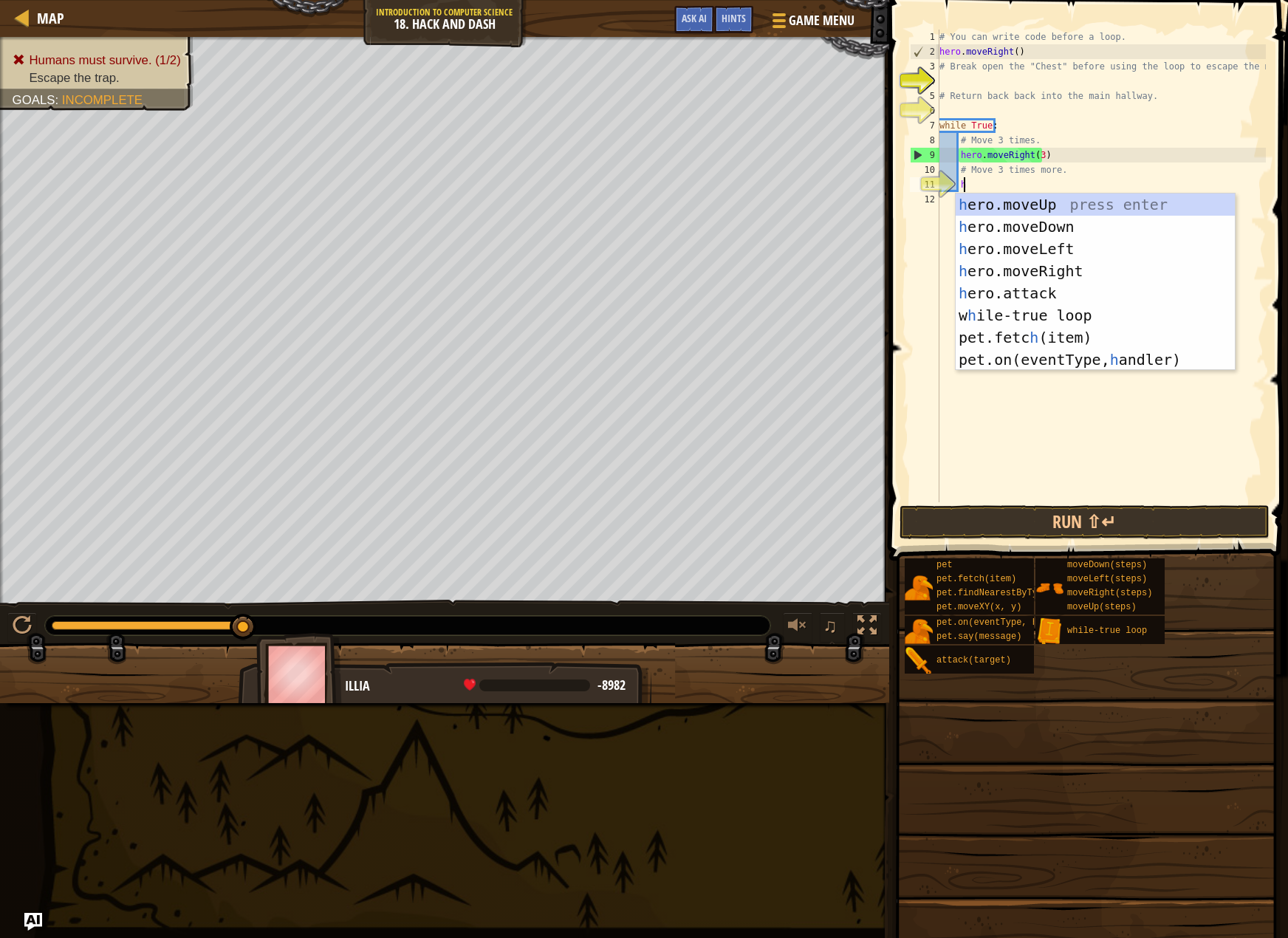
type textarea "he"
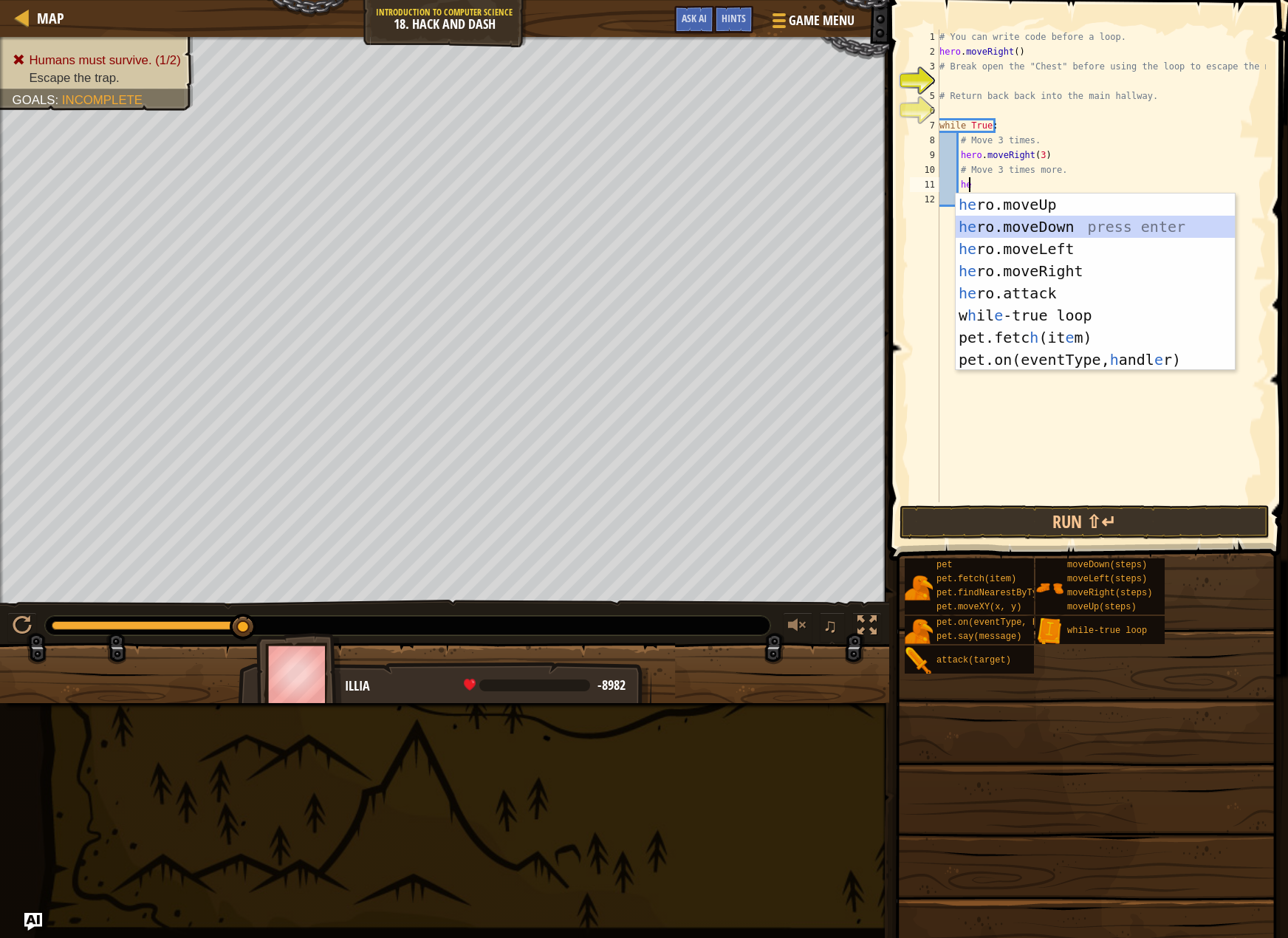
click at [1005, 230] on div "he ro.moveUp press enter he ro.moveDown press enter he ro.moveLeft press enter …" at bounding box center [1095, 304] width 279 height 222
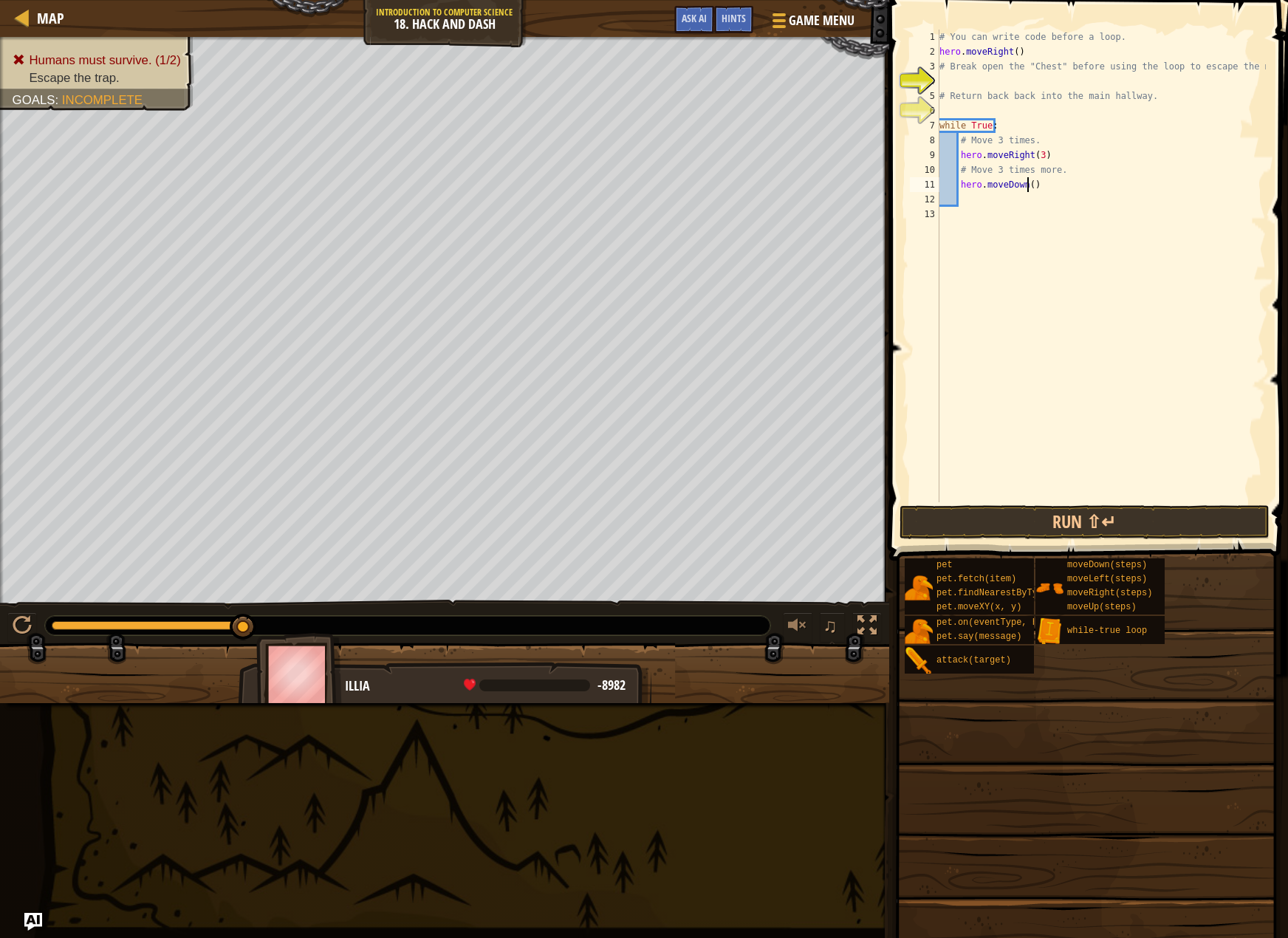
click at [1027, 183] on div "# You can write code before a loop. hero . moveRight ( ) # Break open the "Ches…" at bounding box center [1101, 280] width 330 height 502
click at [927, 514] on button "Run ⇧↵" at bounding box center [1084, 522] width 370 height 34
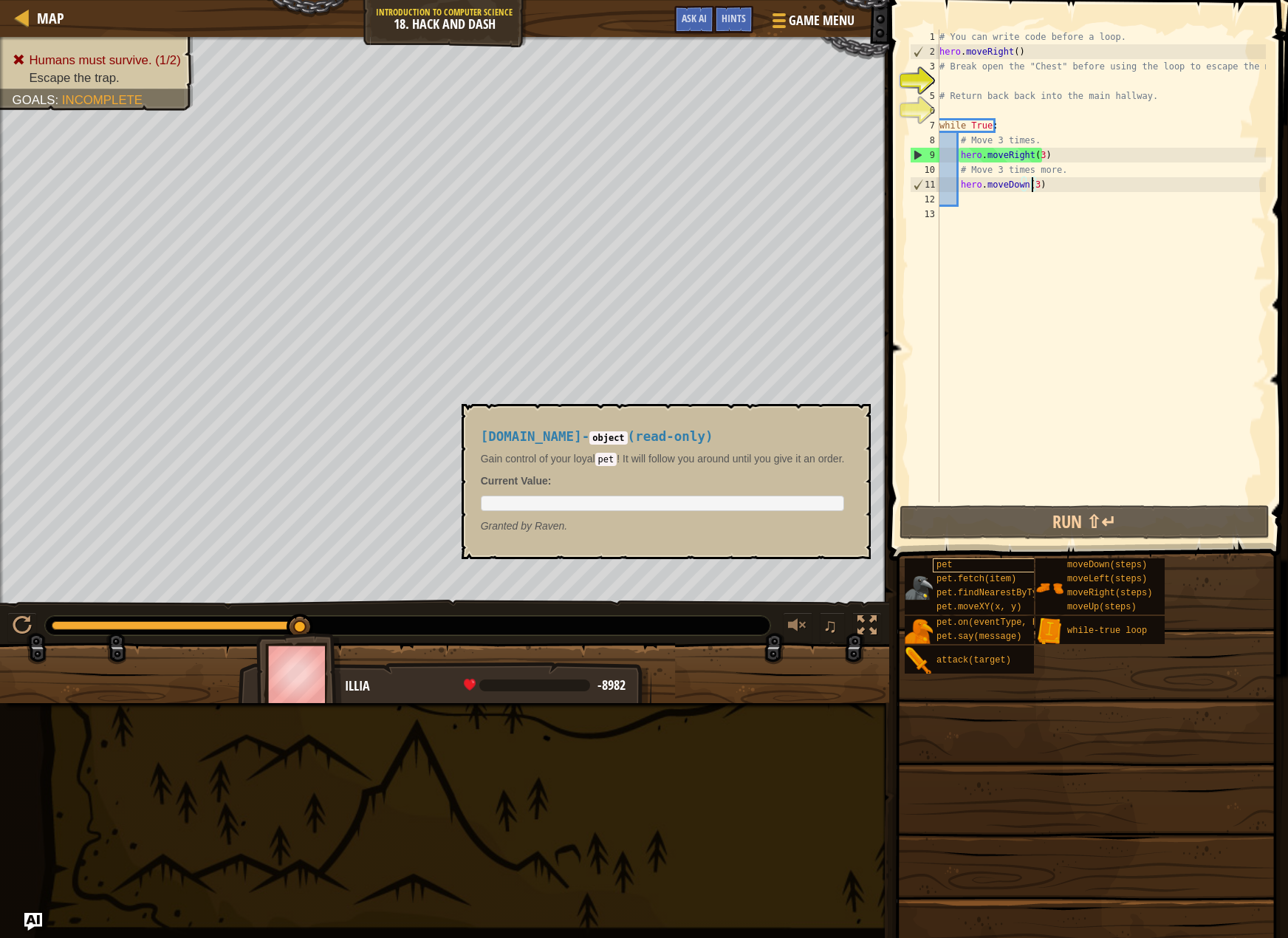
click at [1018, 563] on div "Map Introduction to Computer Science 18. Hack and Dash Game Menu Done Hints Ask…" at bounding box center [644, 469] width 1288 height 938
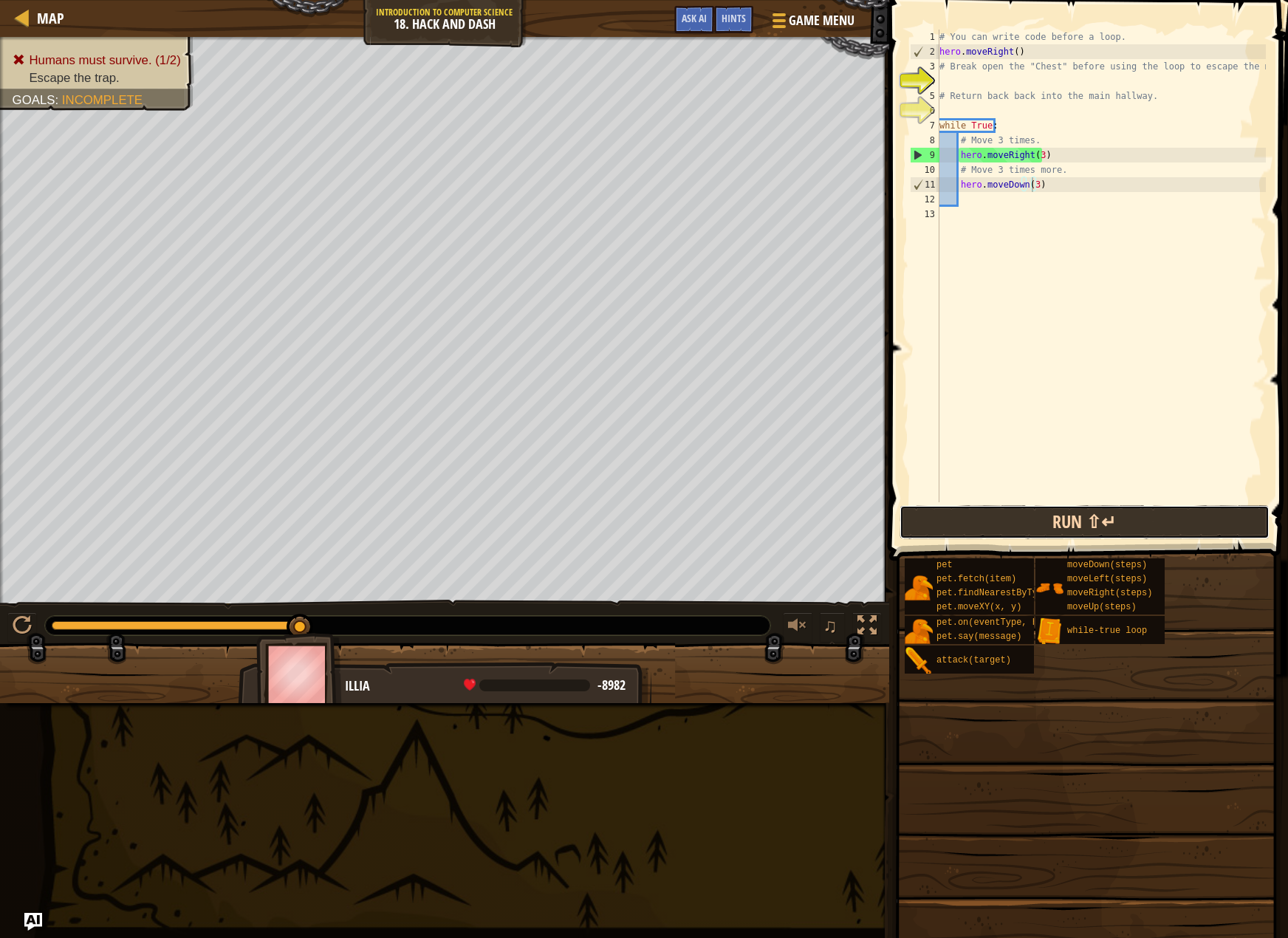
click at [969, 518] on button "Run ⇧↵" at bounding box center [1084, 522] width 370 height 34
click at [1060, 172] on div "# You can write code before a loop. hero . moveRight ( ) # Break open the "Ches…" at bounding box center [1101, 280] width 330 height 502
type textarea "# Move 3 times more."
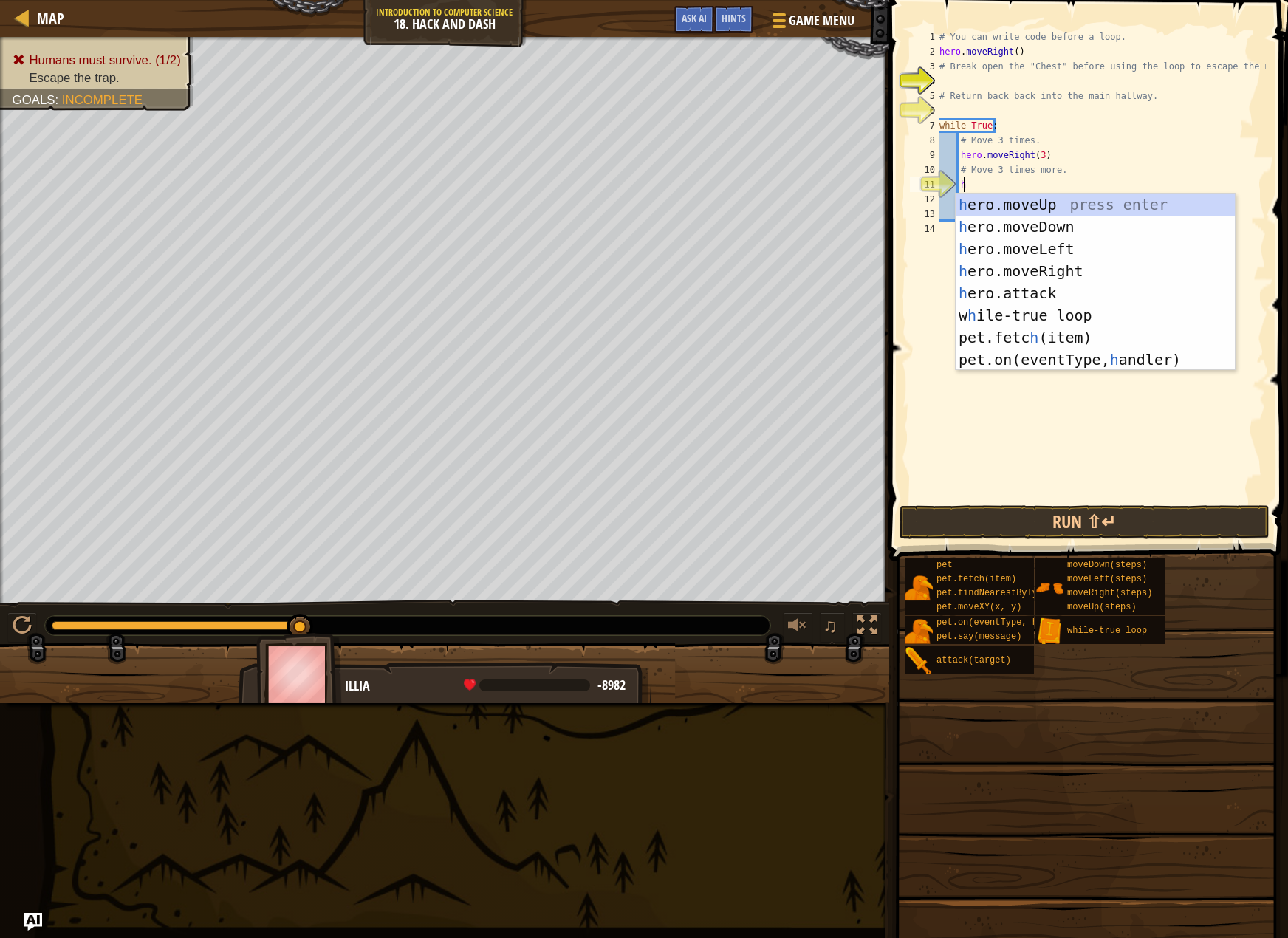
type textarea "he"
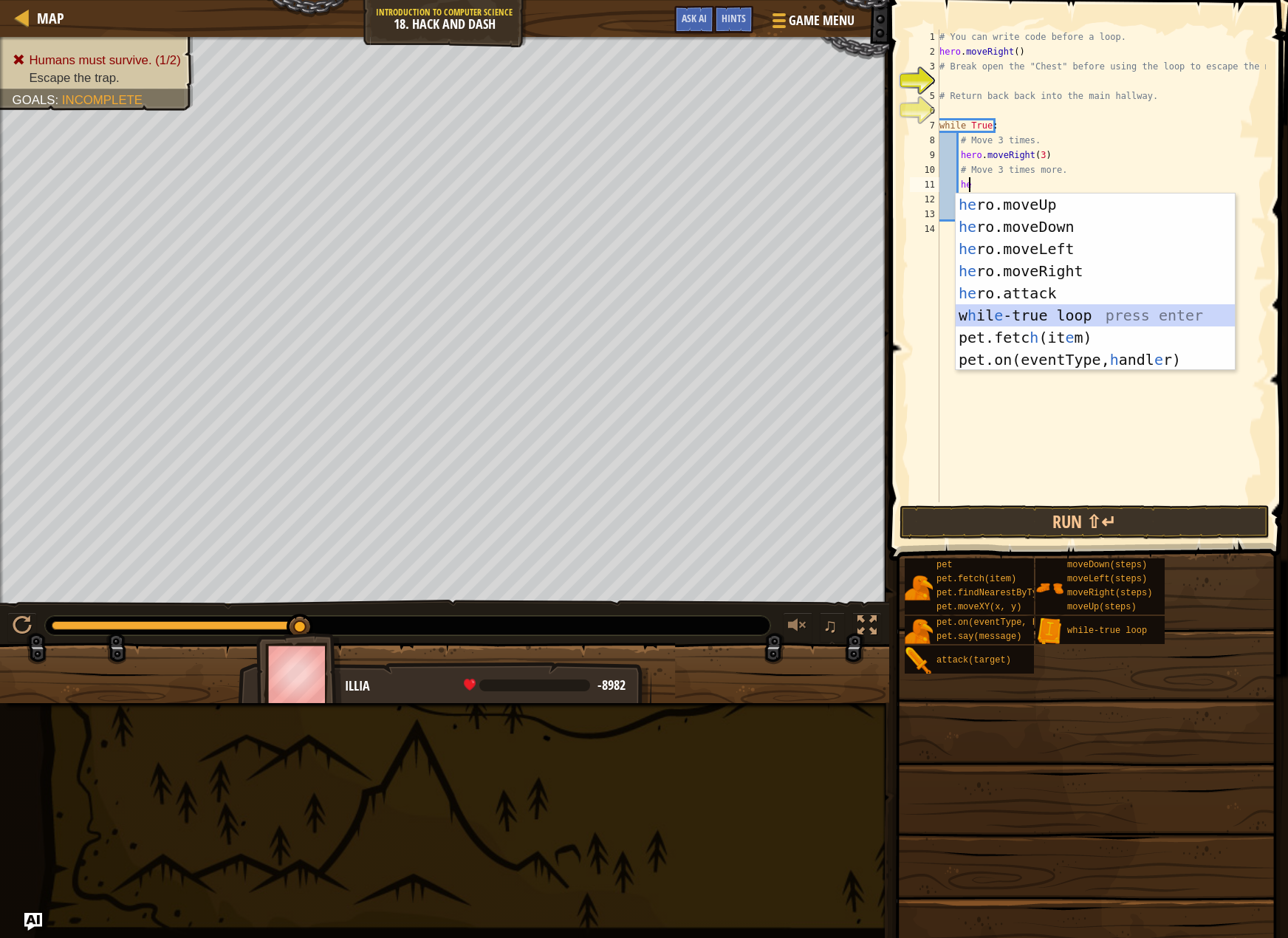
click at [1042, 308] on div "he ro.moveUp press enter he ro.moveDown press enter he ro.moveLeft press enter …" at bounding box center [1095, 304] width 279 height 222
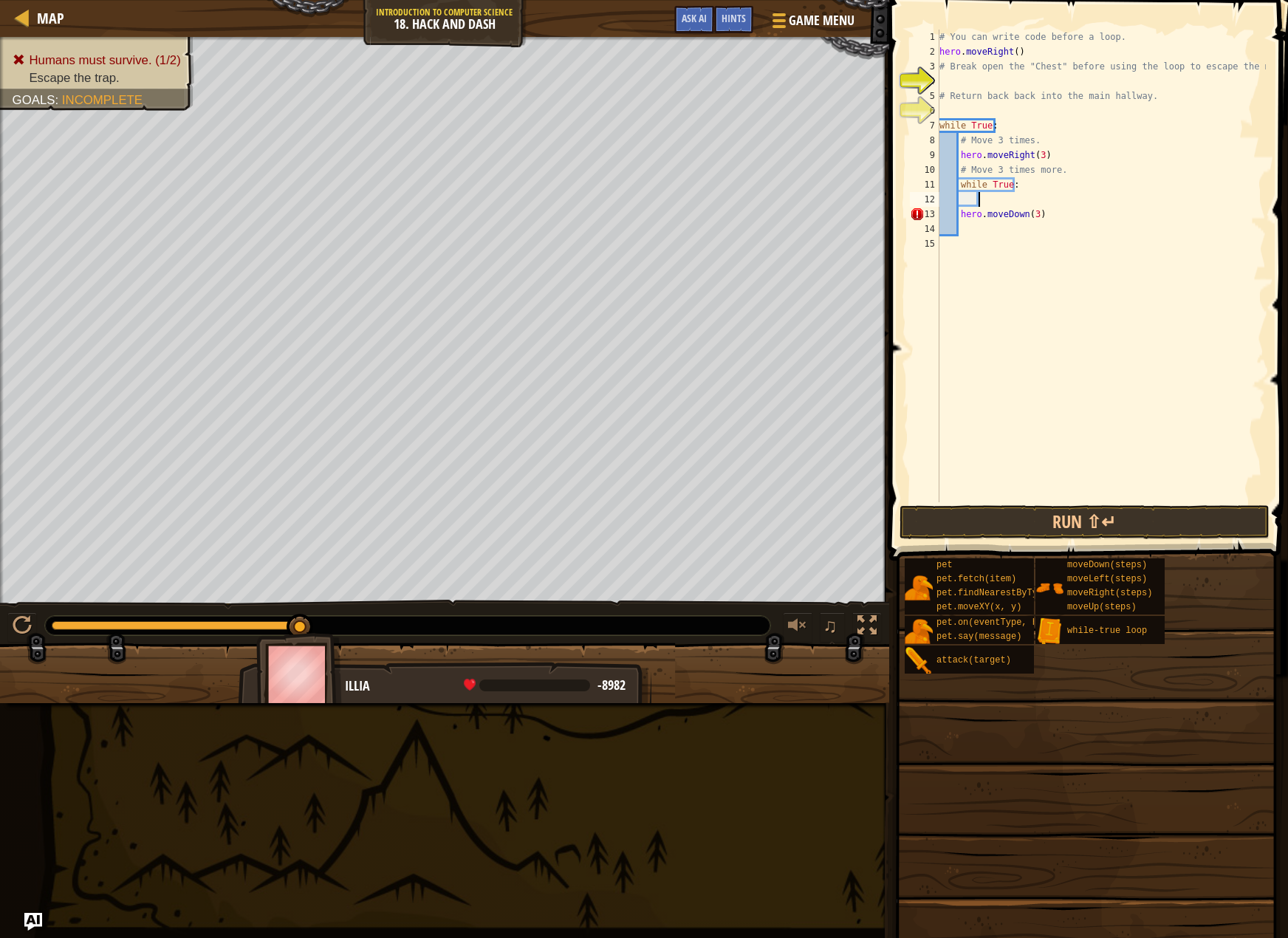
drag, startPoint x: 1011, startPoint y: 203, endPoint x: 979, endPoint y: 200, distance: 32.1
click at [979, 200] on div "# You can write code before a loop. hero . moveRight ( ) # Break open the "Ches…" at bounding box center [1101, 280] width 330 height 502
type textarea "w"
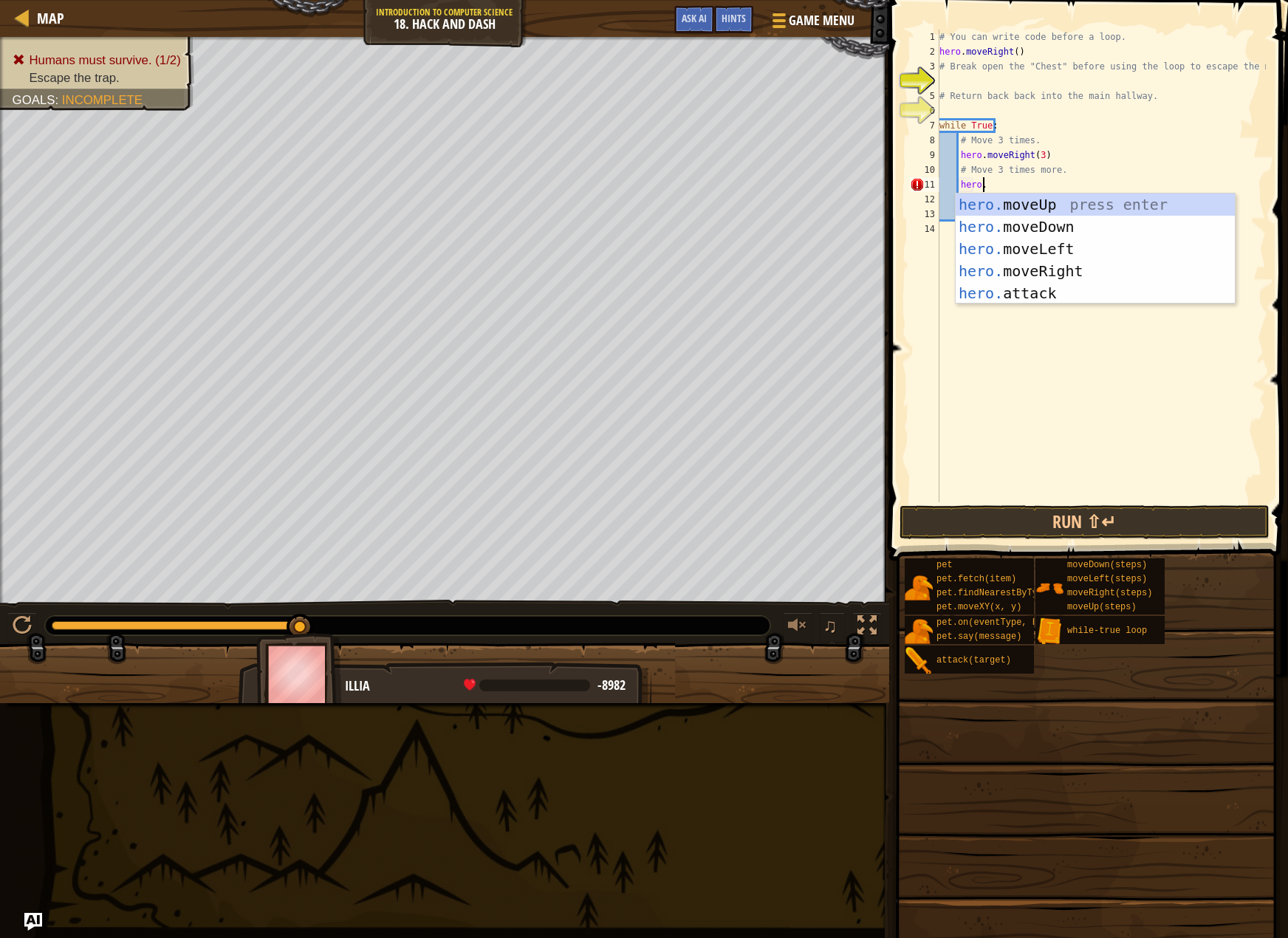
click at [754, 645] on div "Humans must survive. (1/2) Escape the trap. Goals : Incomplete ♫ Illia -8982 x:…" at bounding box center [644, 370] width 1288 height 666
click at [1036, 155] on div "# You can write code before a loop. hero . moveRight ( ) # Break open the "Ches…" at bounding box center [1101, 280] width 330 height 502
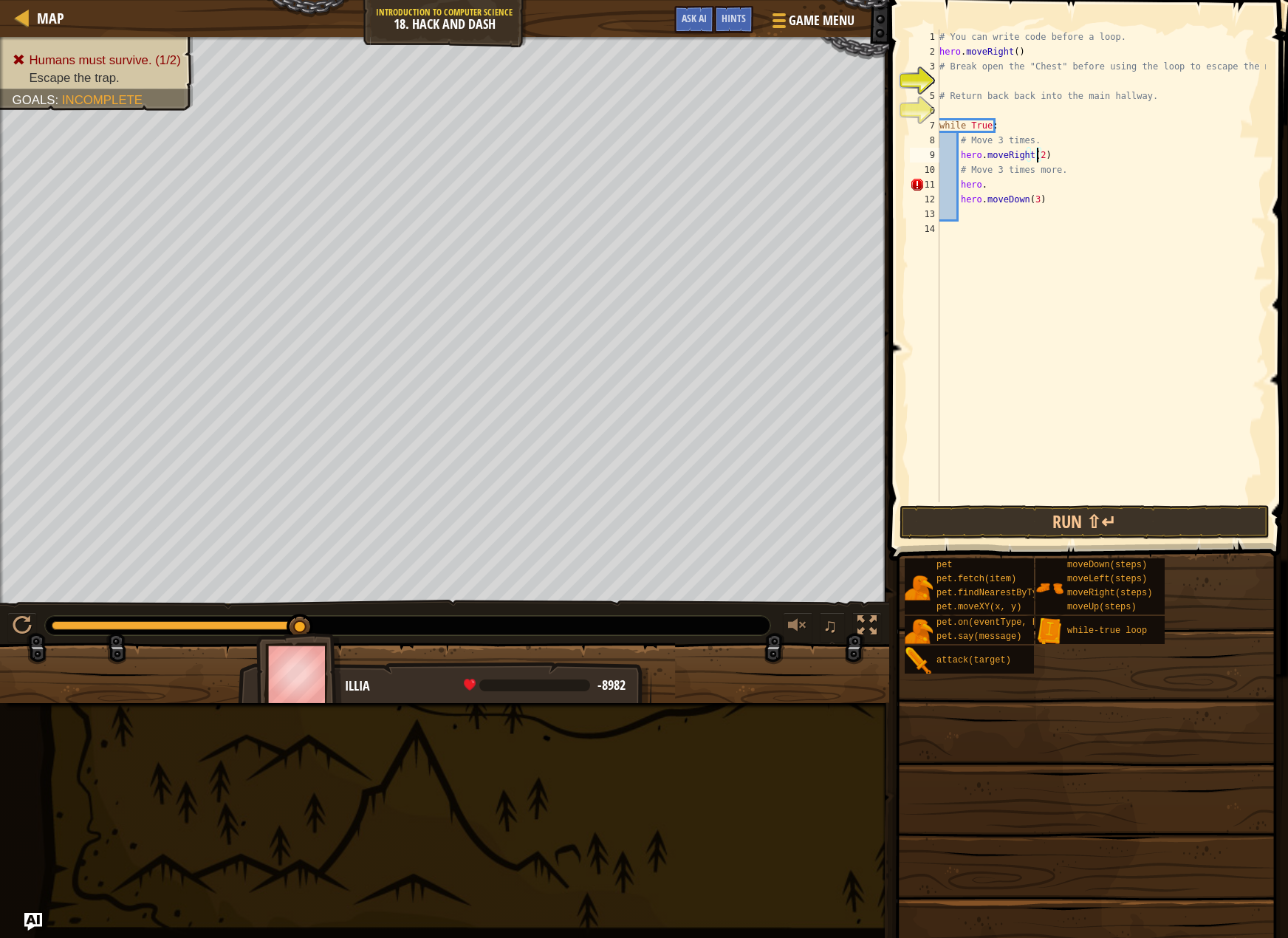
scroll to position [6, 7]
drag, startPoint x: 997, startPoint y: 179, endPoint x: 958, endPoint y: 176, distance: 39.1
click at [958, 176] on div "# You can write code before a loop. hero . moveRight ( ) # Break open the "Ches…" at bounding box center [1101, 280] width 330 height 502
click at [1002, 192] on div "# You can write code before a loop. hero . moveRight ( ) # Break open the "Ches…" at bounding box center [1101, 280] width 330 height 502
drag, startPoint x: 998, startPoint y: 188, endPoint x: 978, endPoint y: 181, distance: 21.2
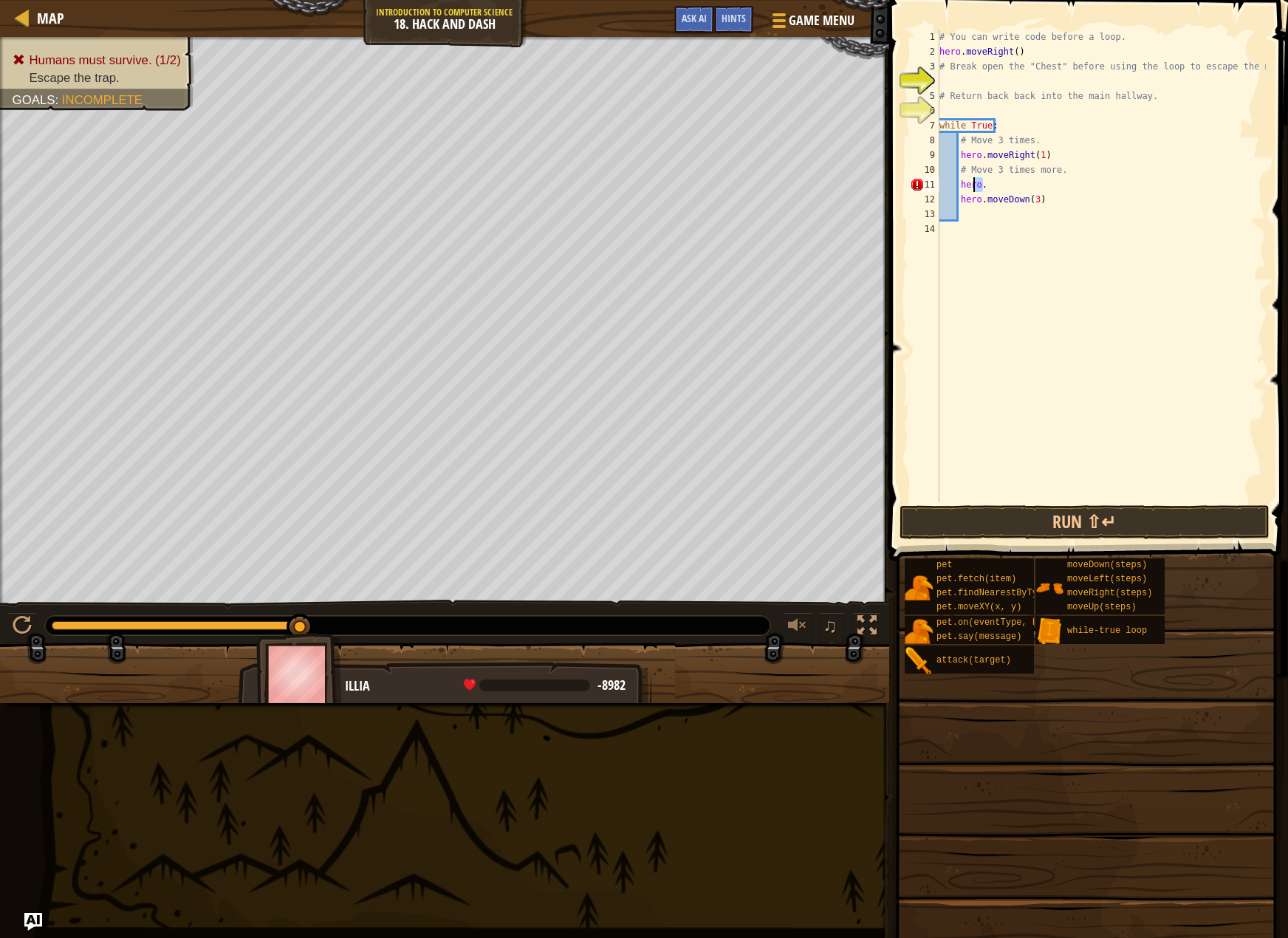
click at [978, 181] on div "# You can write code before a loop. hero . moveRight ( ) # Break open the "Ches…" at bounding box center [1101, 280] width 330 height 502
click at [1002, 182] on div "# You can write code before a loop. hero . moveRight ( ) # Break open the "Ches…" at bounding box center [1101, 266] width 330 height 473
click at [1055, 160] on div "# You can write code before a loop. hero . moveRight ( ) # Break open the "Ches…" at bounding box center [1101, 280] width 330 height 502
type textarea "hero.moveRight(1)"
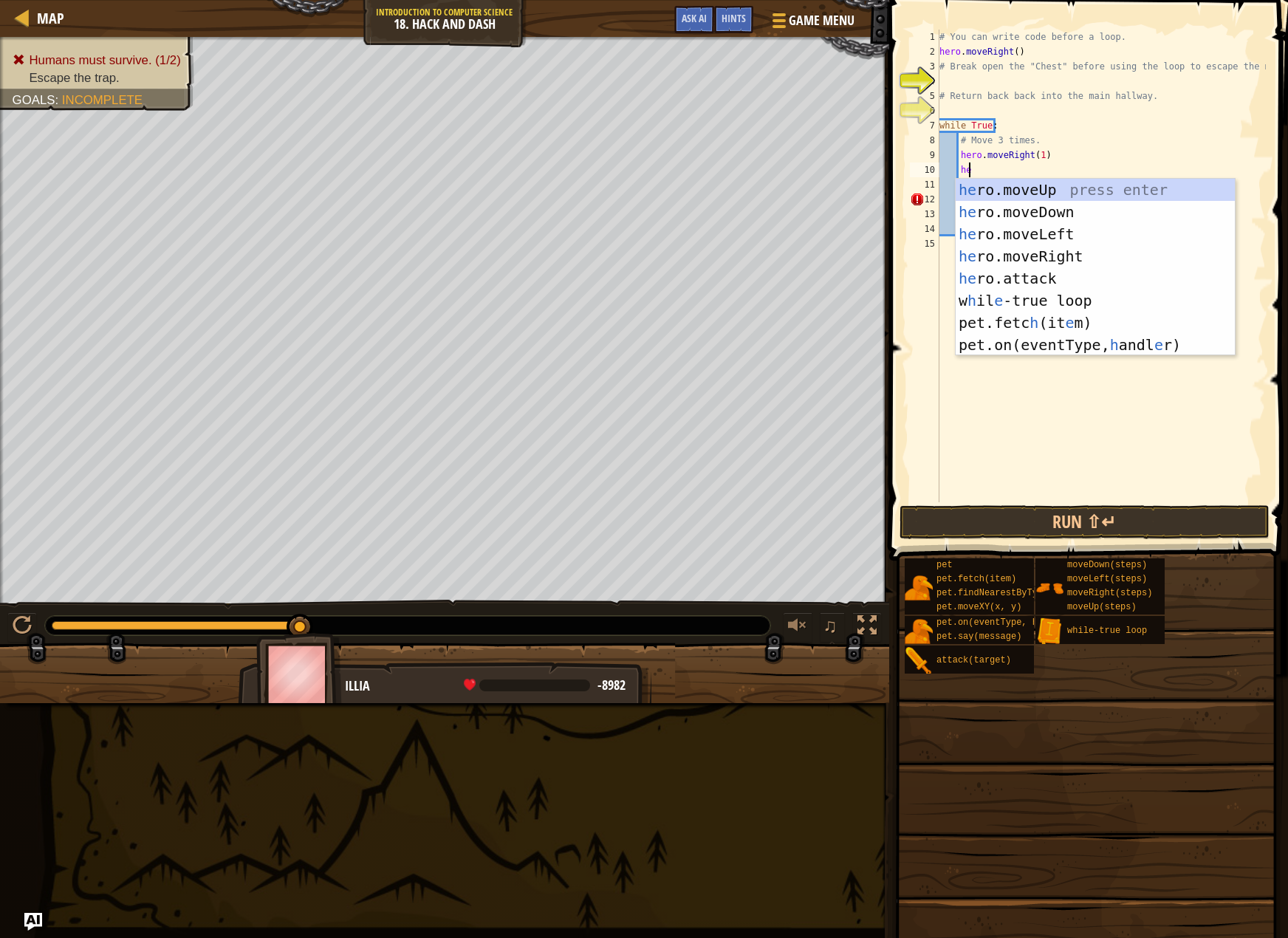
scroll to position [6, 2]
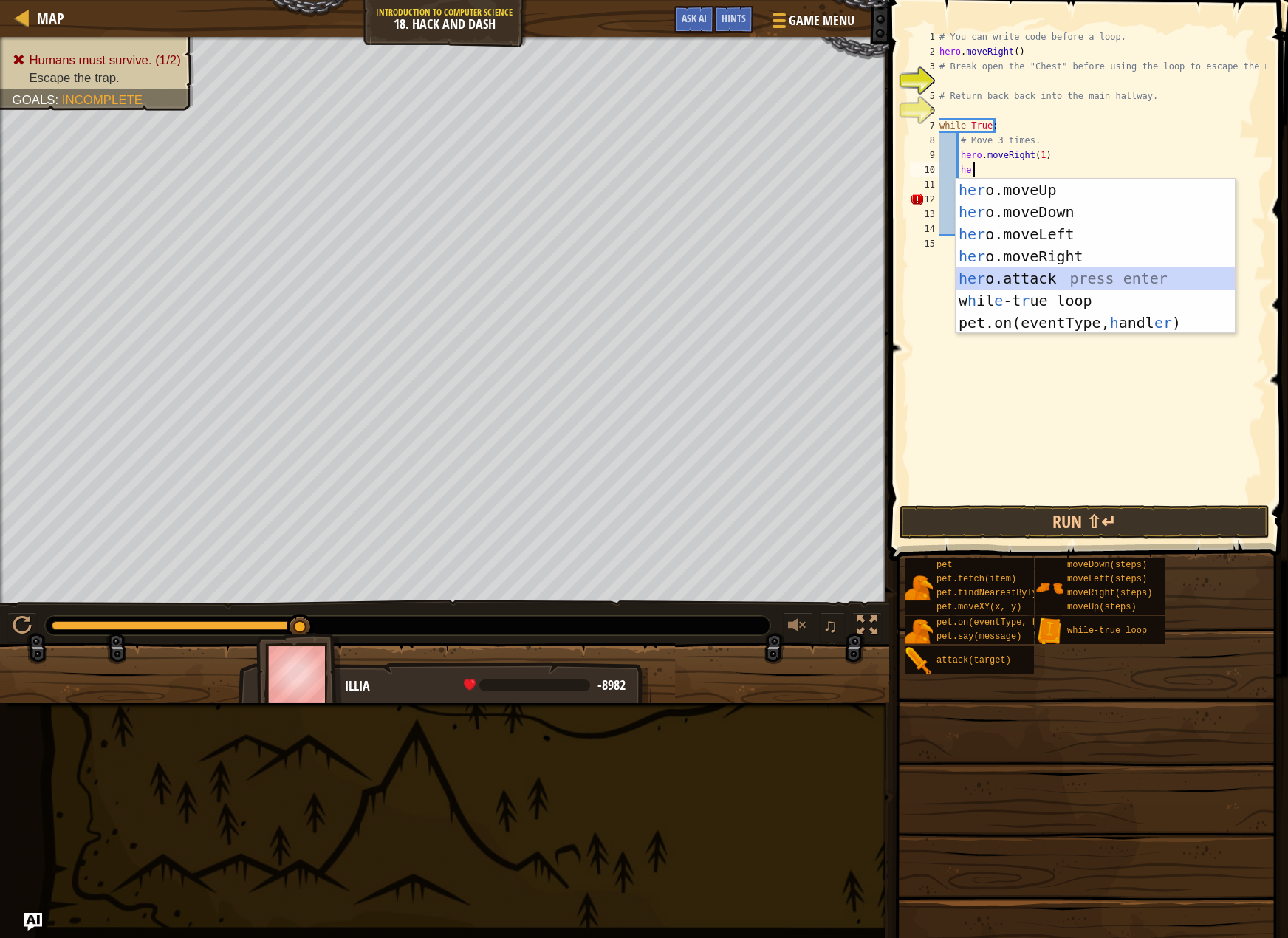
click at [1067, 267] on div "her o.moveUp press enter her o.moveDown press enter her o.moveLeft press enter …" at bounding box center [1095, 278] width 279 height 200
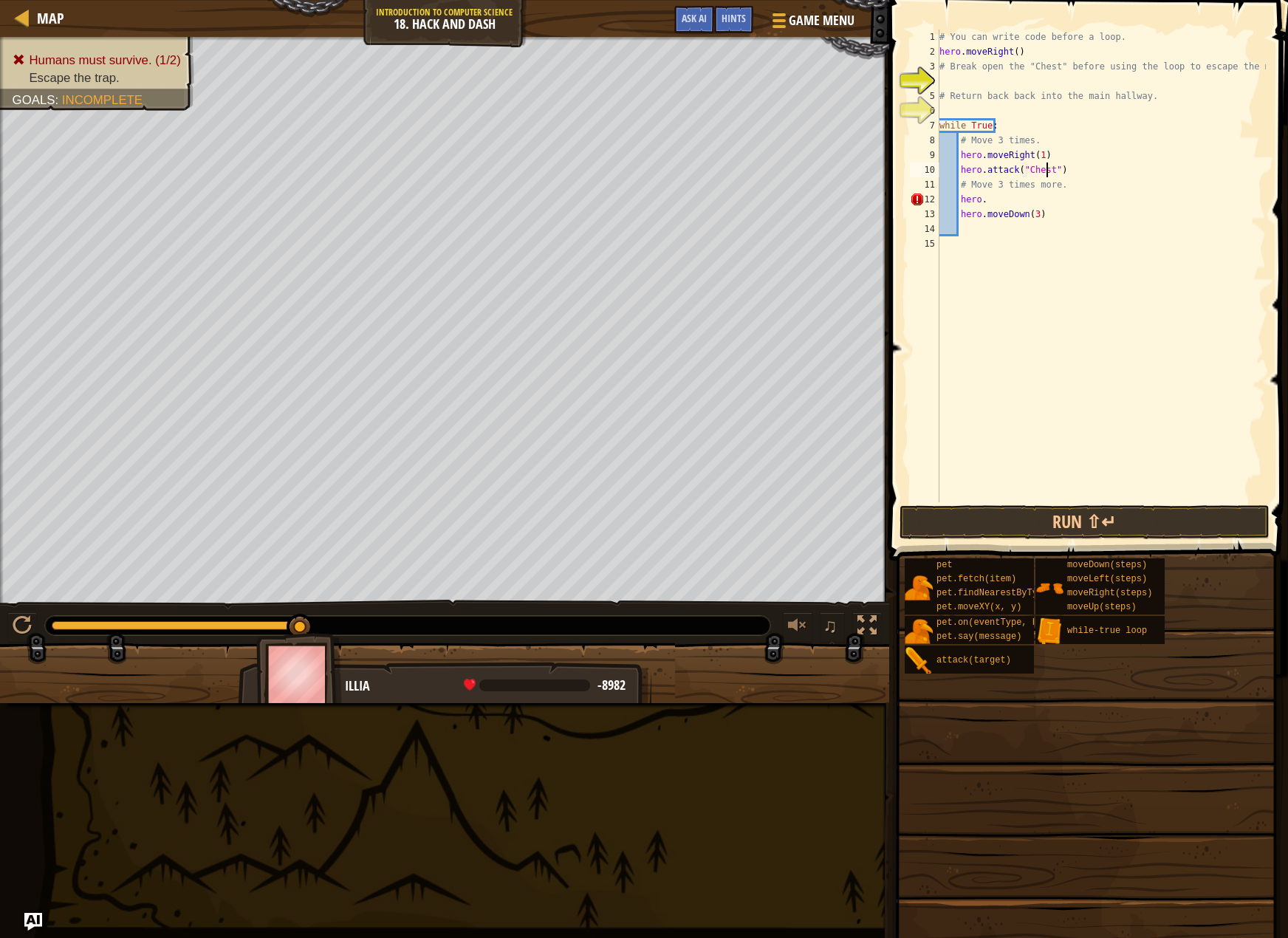
scroll to position [6, 9]
click at [1002, 171] on div "# You can write code before a loop. hero . moveRight ( ) # Break open the "Ches…" at bounding box center [1101, 280] width 330 height 502
drag, startPoint x: 1011, startPoint y: 203, endPoint x: 962, endPoint y: 198, distance: 49.3
click at [962, 198] on div "# You can write code before a loop. hero . moveRight ( ) # Break open the "Ches…" at bounding box center [1101, 280] width 330 height 502
type textarea "h"
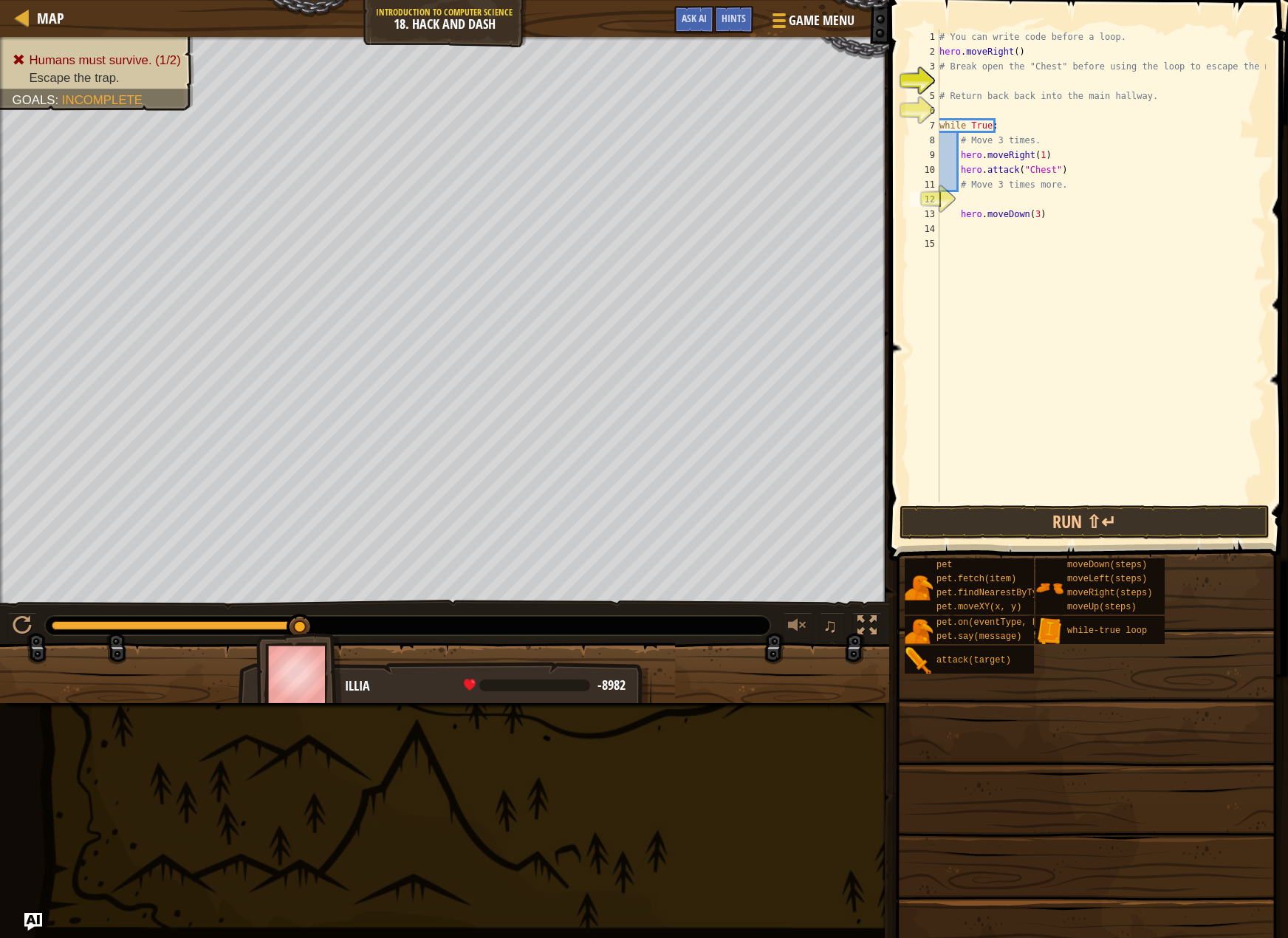
scroll to position [6, 0]
click at [958, 210] on div "# You can write code before a loop. hero . moveRight ( ) # Break open the "Ches…" at bounding box center [1101, 280] width 330 height 502
click at [1067, 163] on div "# You can write code before a loop. hero . moveRight ( ) # Break open the "Ches…" at bounding box center [1101, 280] width 330 height 502
type textarea "hero.attack("Chest")"
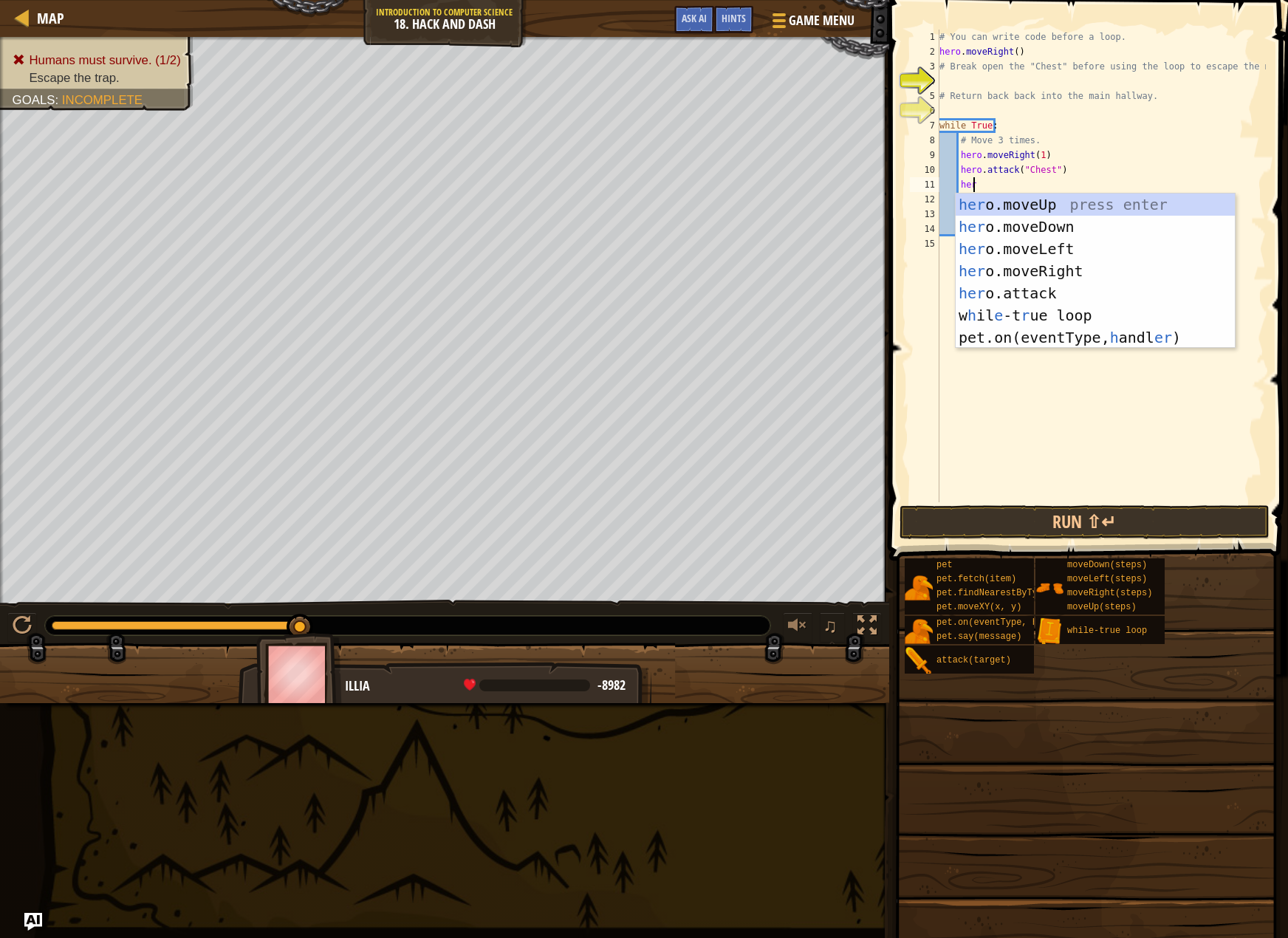
type textarea "hero"
click at [1009, 280] on div "hero .moveUp press enter hero .moveDown press enter hero .moveLeft press enter …" at bounding box center [1095, 282] width 279 height 177
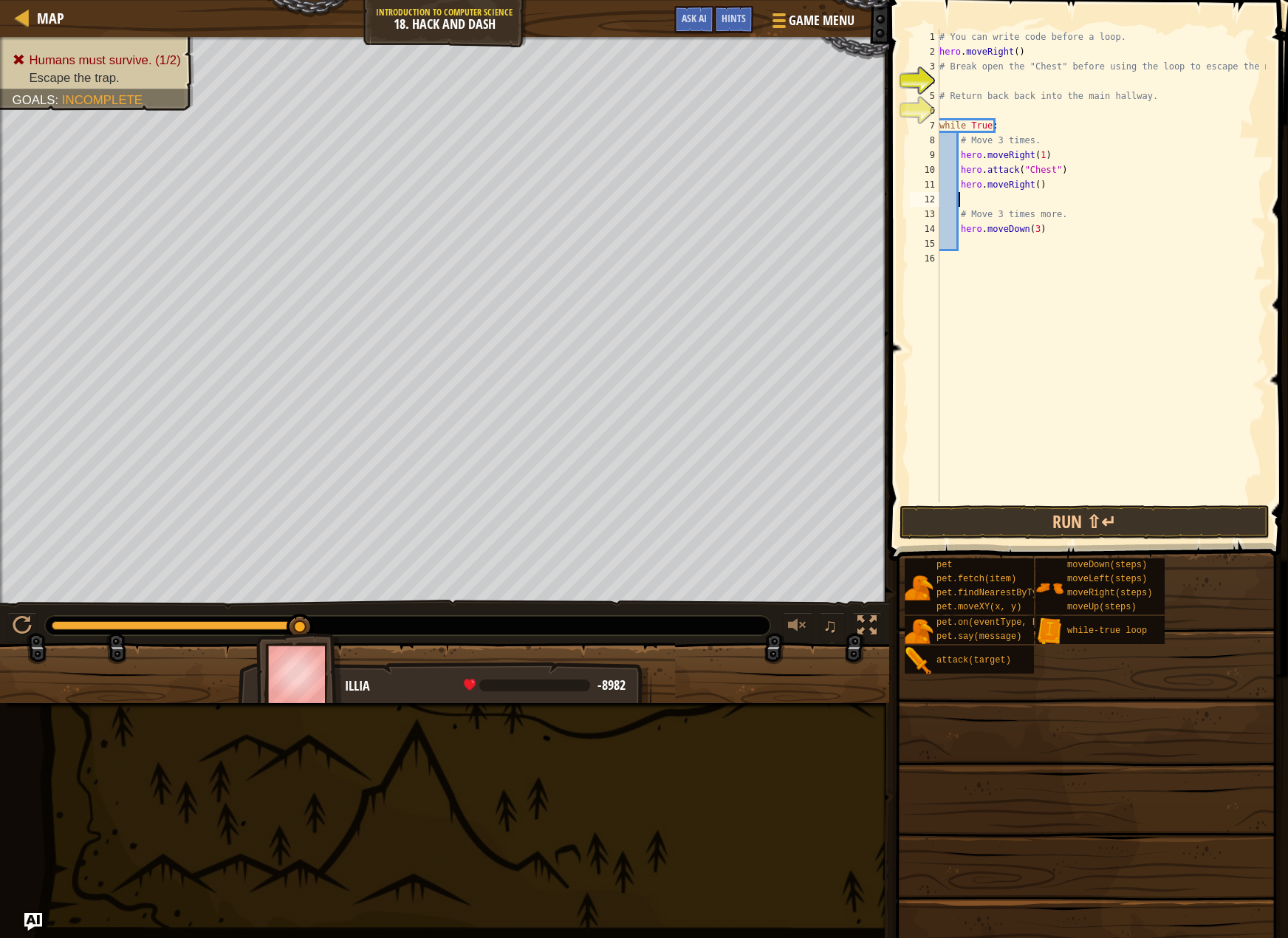
scroll to position [6, 1]
drag, startPoint x: 1048, startPoint y: 186, endPoint x: 958, endPoint y: 181, distance: 90.1
click at [958, 181] on div "# You can write code before a loop. hero . moveRight ( ) # Break open the "Ches…" at bounding box center [1101, 280] width 330 height 502
type textarea "hero.moveRight()"
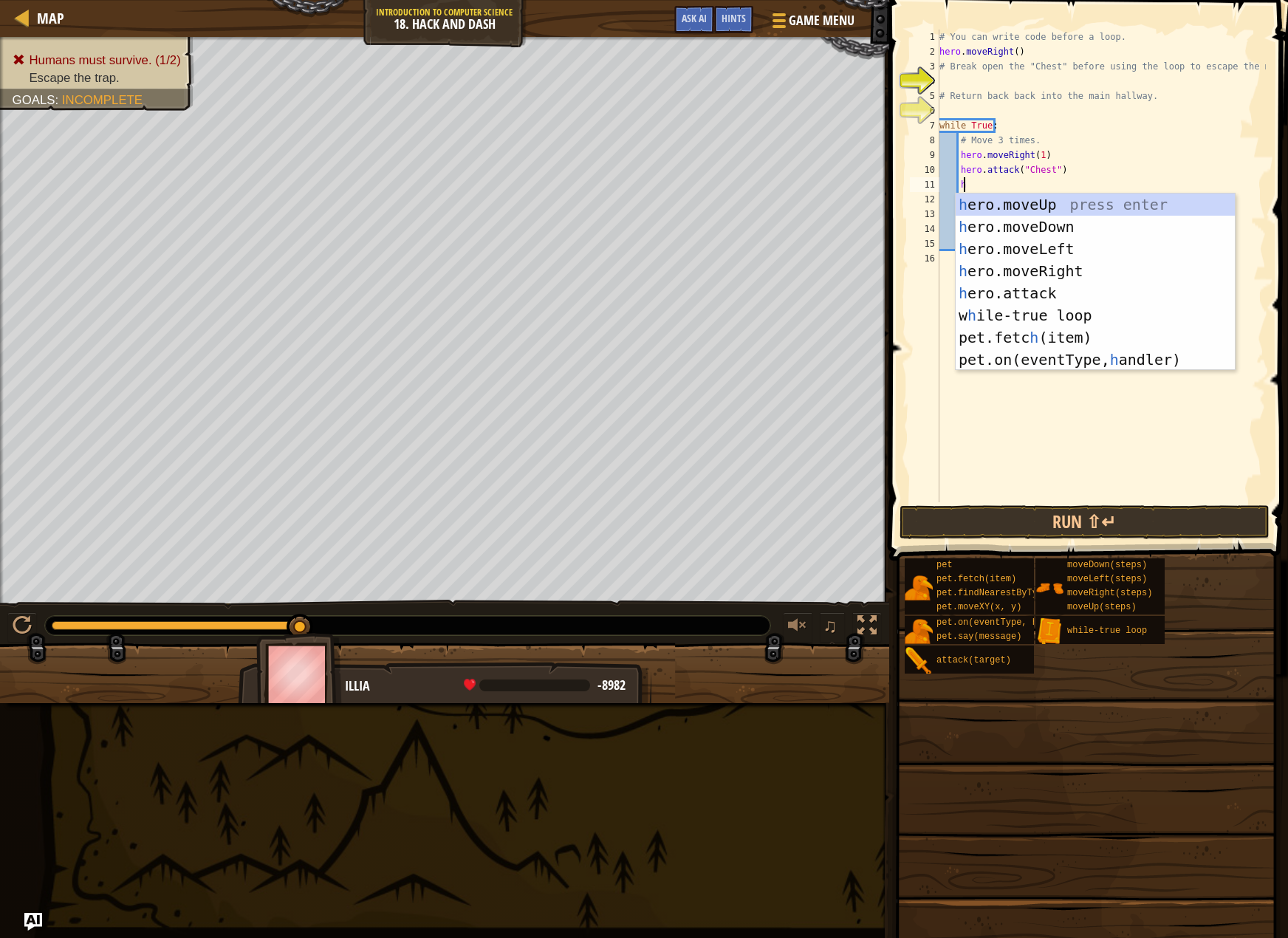
scroll to position [6, 2]
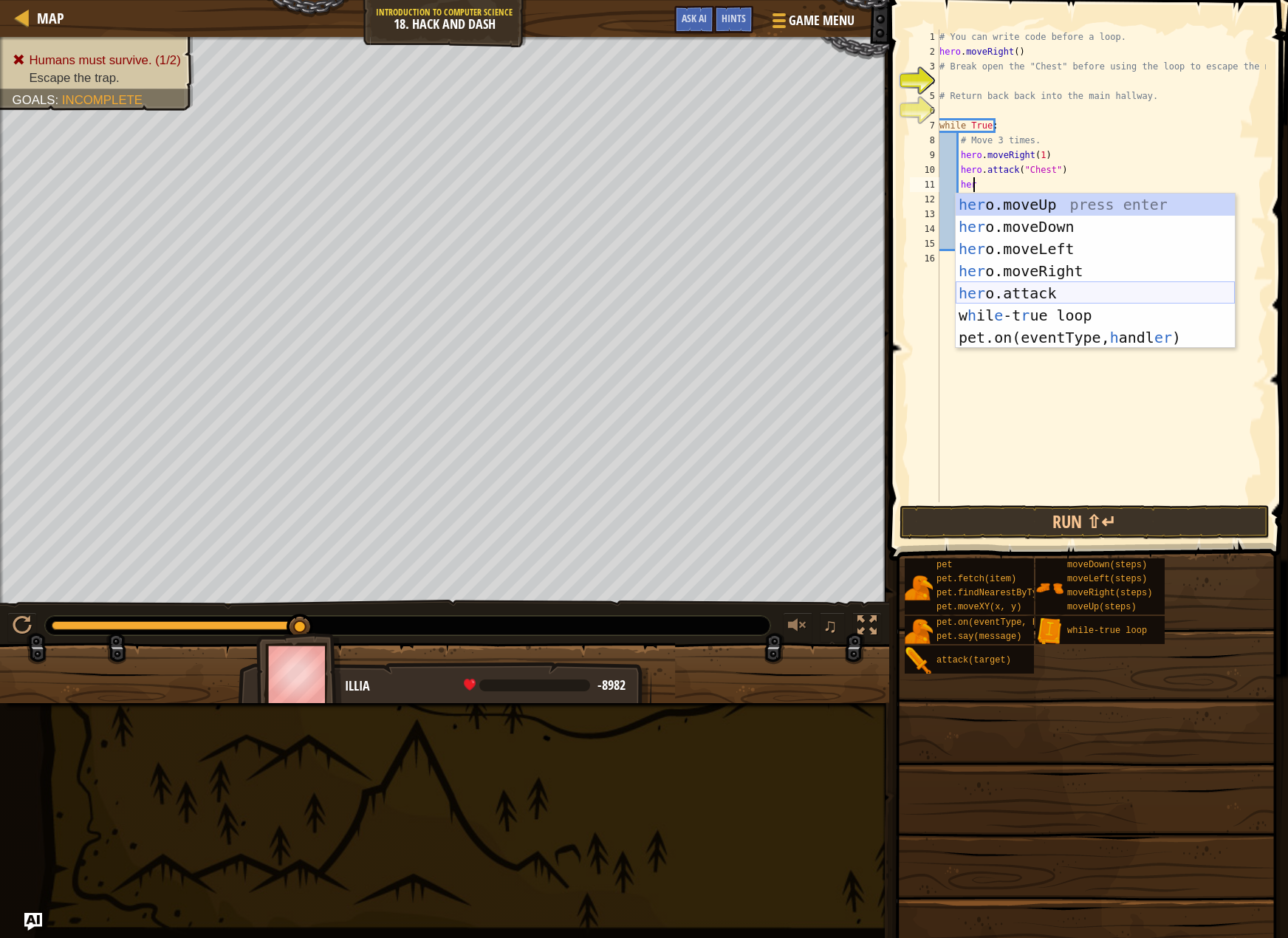
click at [1059, 287] on div "her o.moveUp press enter her o.moveDown press enter her o.moveLeft press enter …" at bounding box center [1095, 293] width 279 height 200
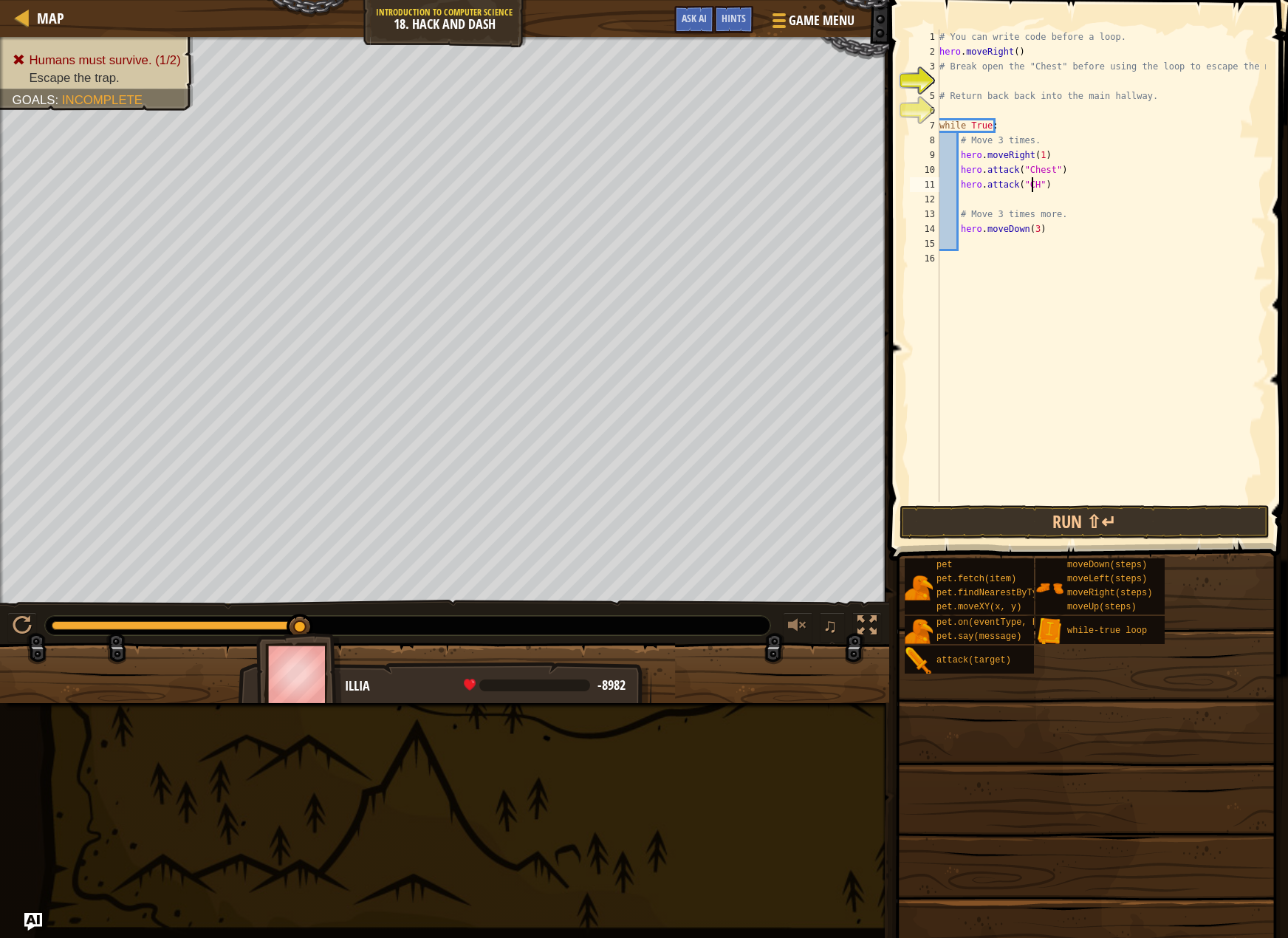
scroll to position [6, 7]
type textarea "hero.attack("Chest")"
click at [1009, 198] on div "# You can write code before a loop. hero . moveRight ( ) # Break open the "Ches…" at bounding box center [1101, 280] width 330 height 502
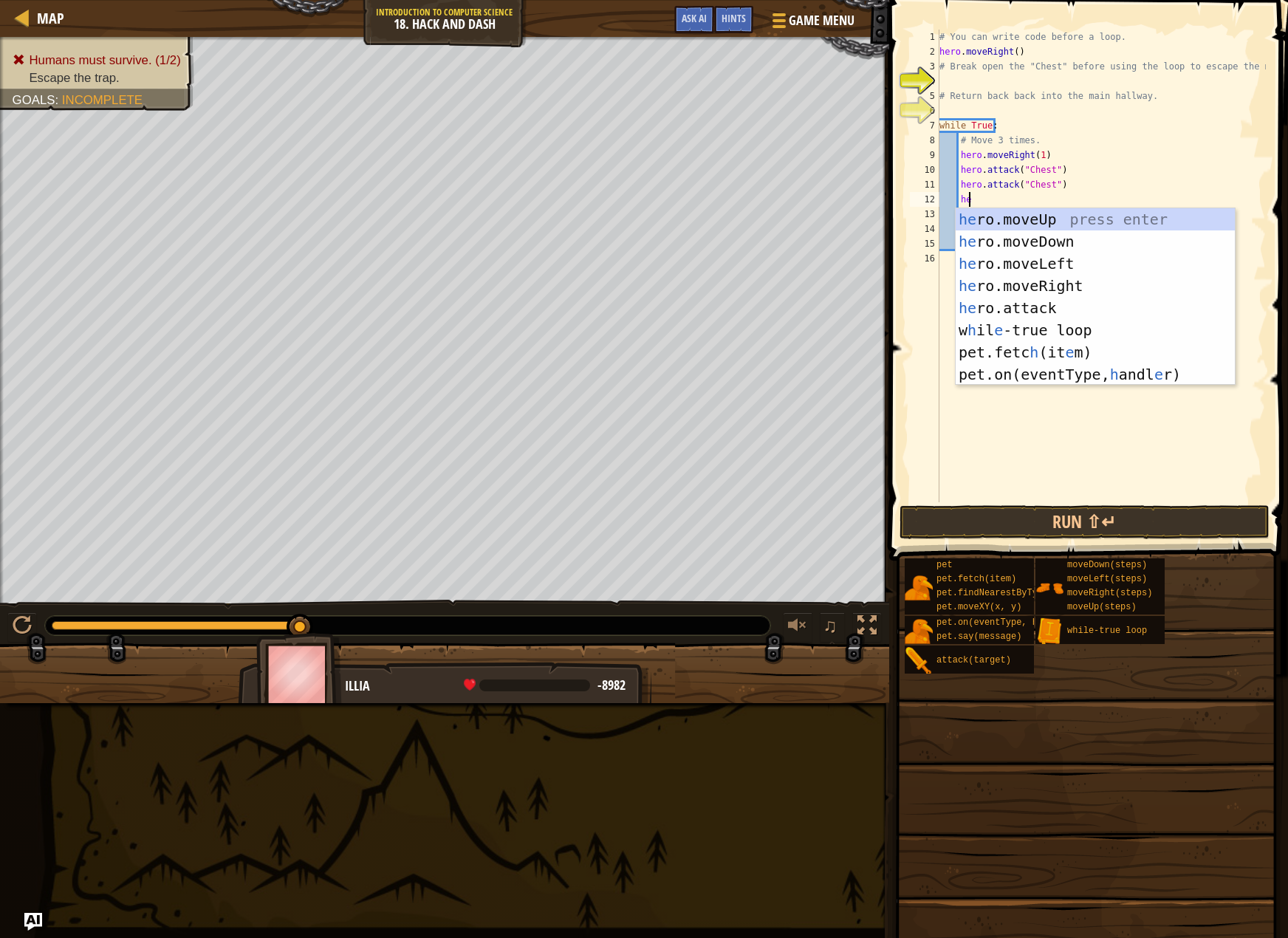
type textarea "hero"
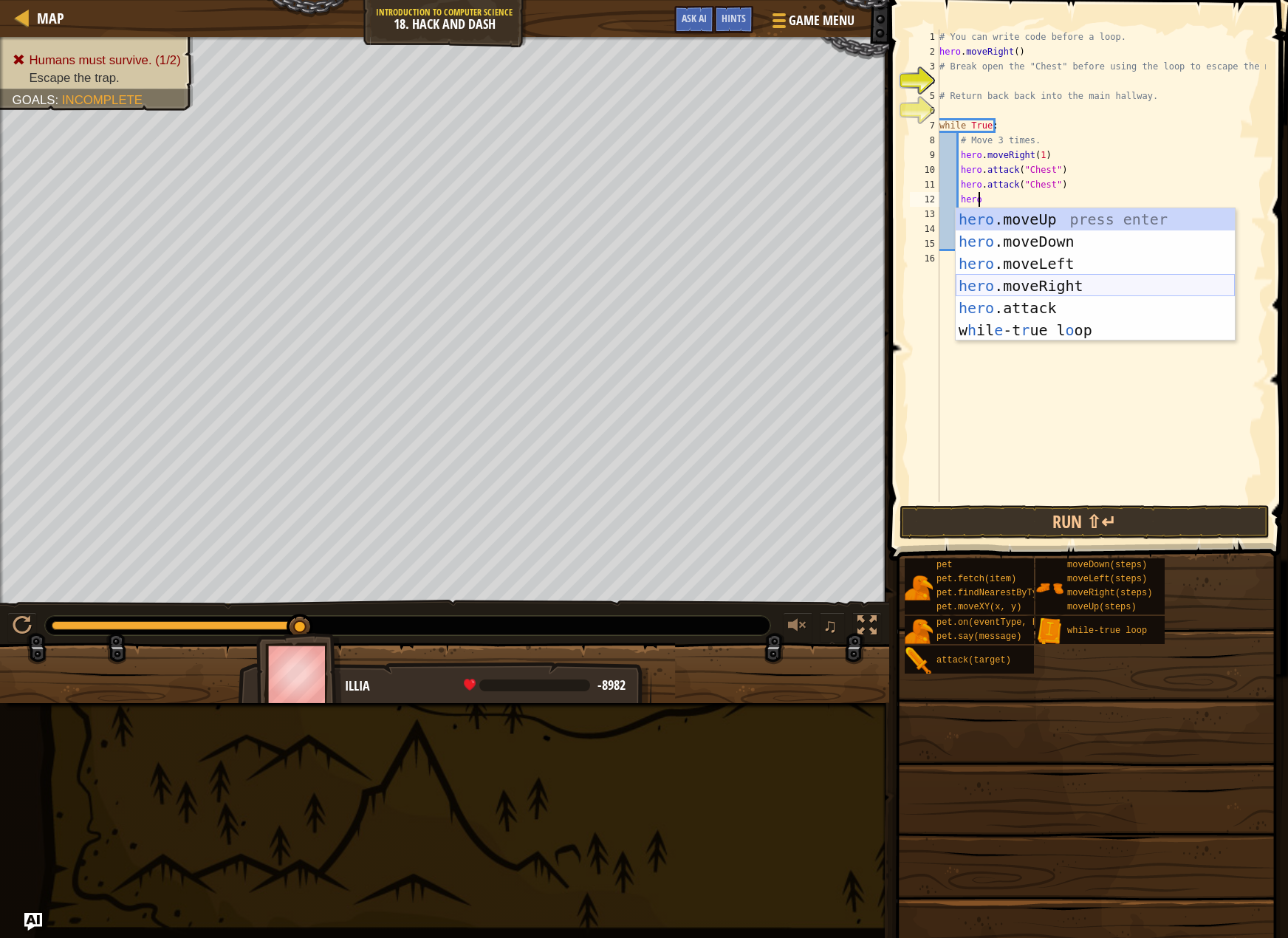
click at [1023, 281] on div "hero .moveUp press enter hero .moveDown press enter hero .moveLeft press enter …" at bounding box center [1095, 297] width 279 height 177
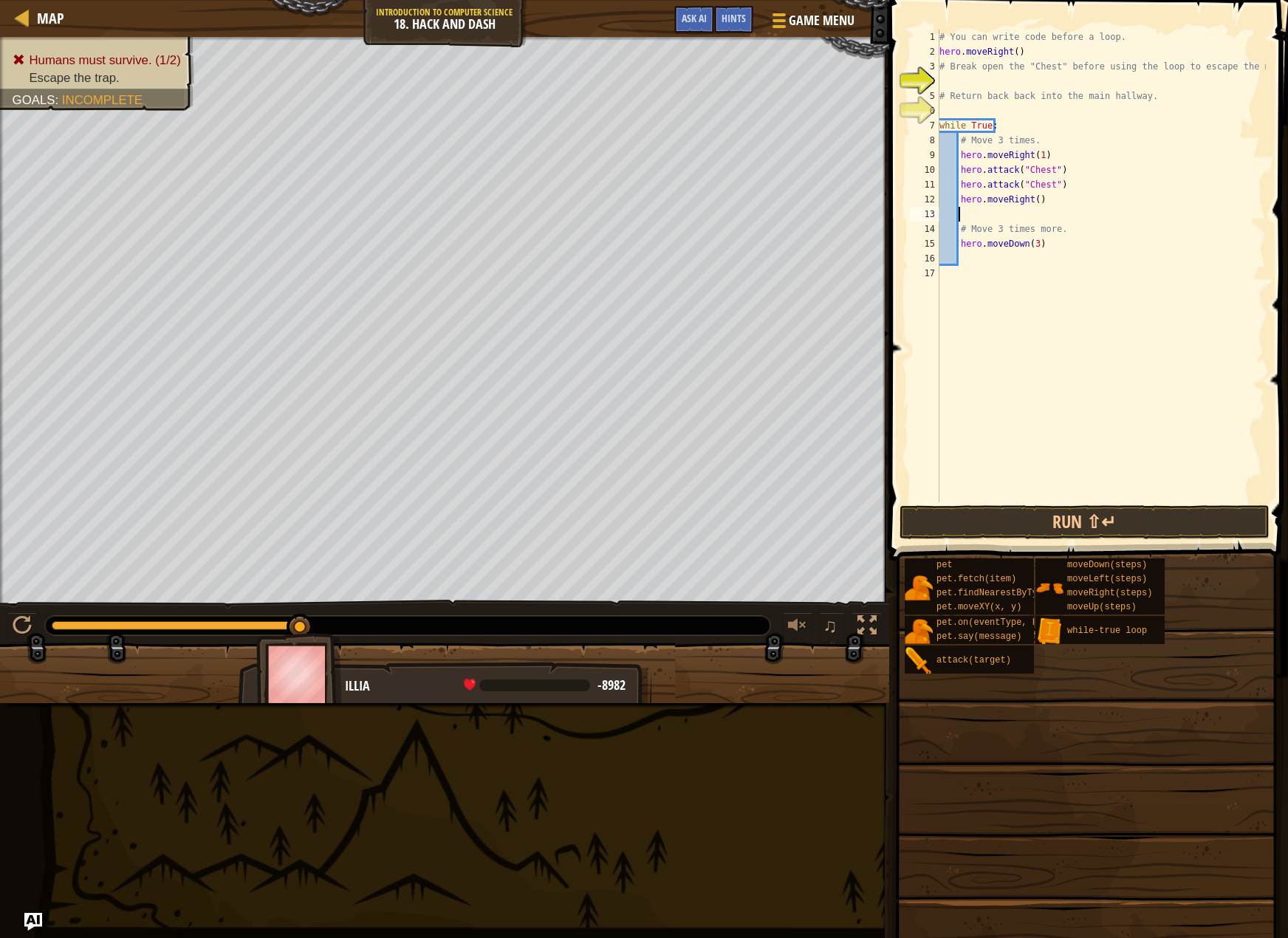
scroll to position [6, 1]
click at [1032, 200] on div "# You can write code before a loop. hero . moveRight ( ) # Break open the "Ches…" at bounding box center [1101, 280] width 330 height 502
type textarea "hero.moveRight(2)"
click at [1044, 219] on div "# You can write code before a loop. hero . moveRight ( ) # Break open the "Ches…" at bounding box center [1101, 280] width 330 height 502
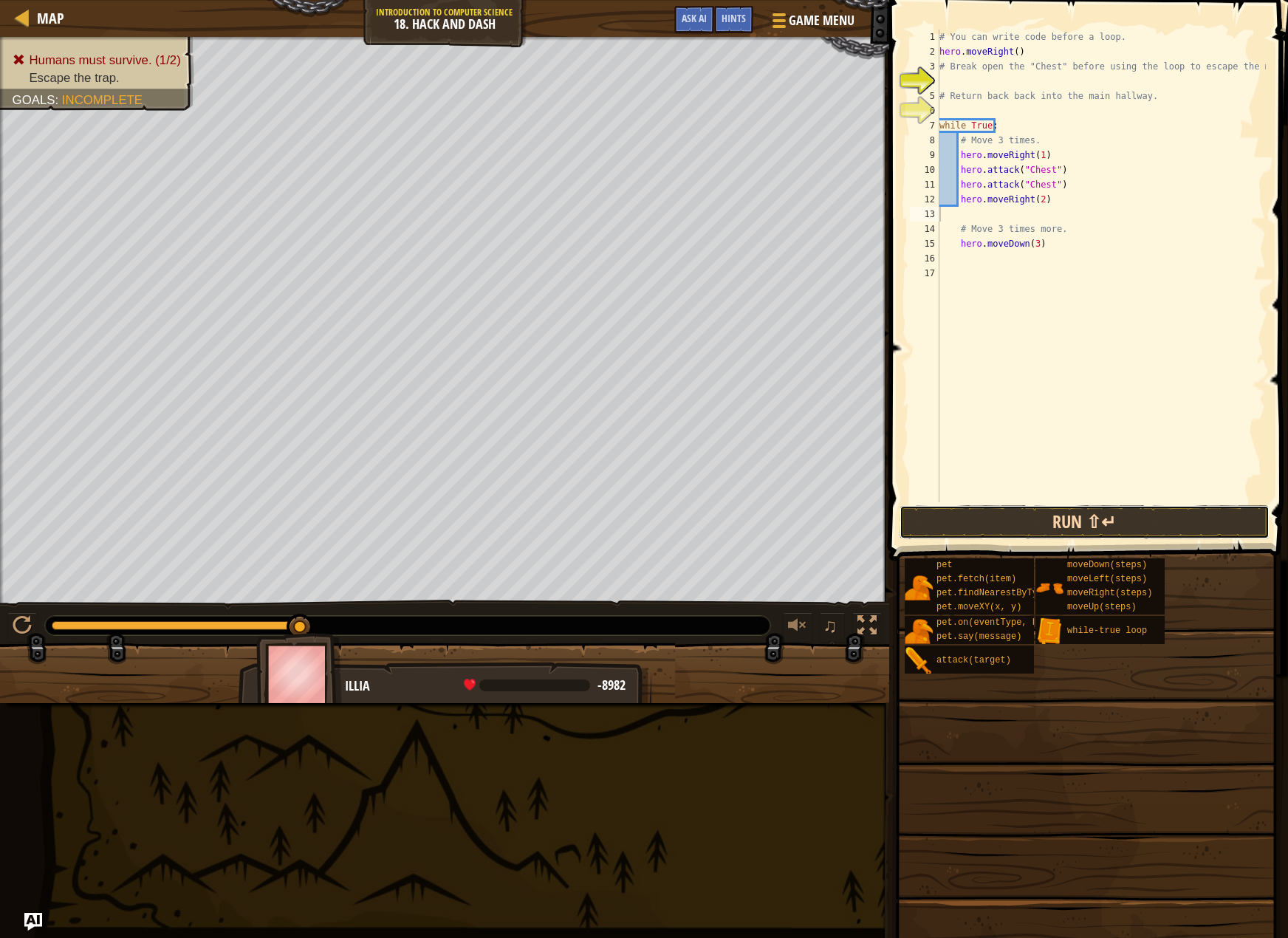
click at [1062, 522] on button "Run ⇧↵" at bounding box center [1084, 522] width 370 height 34
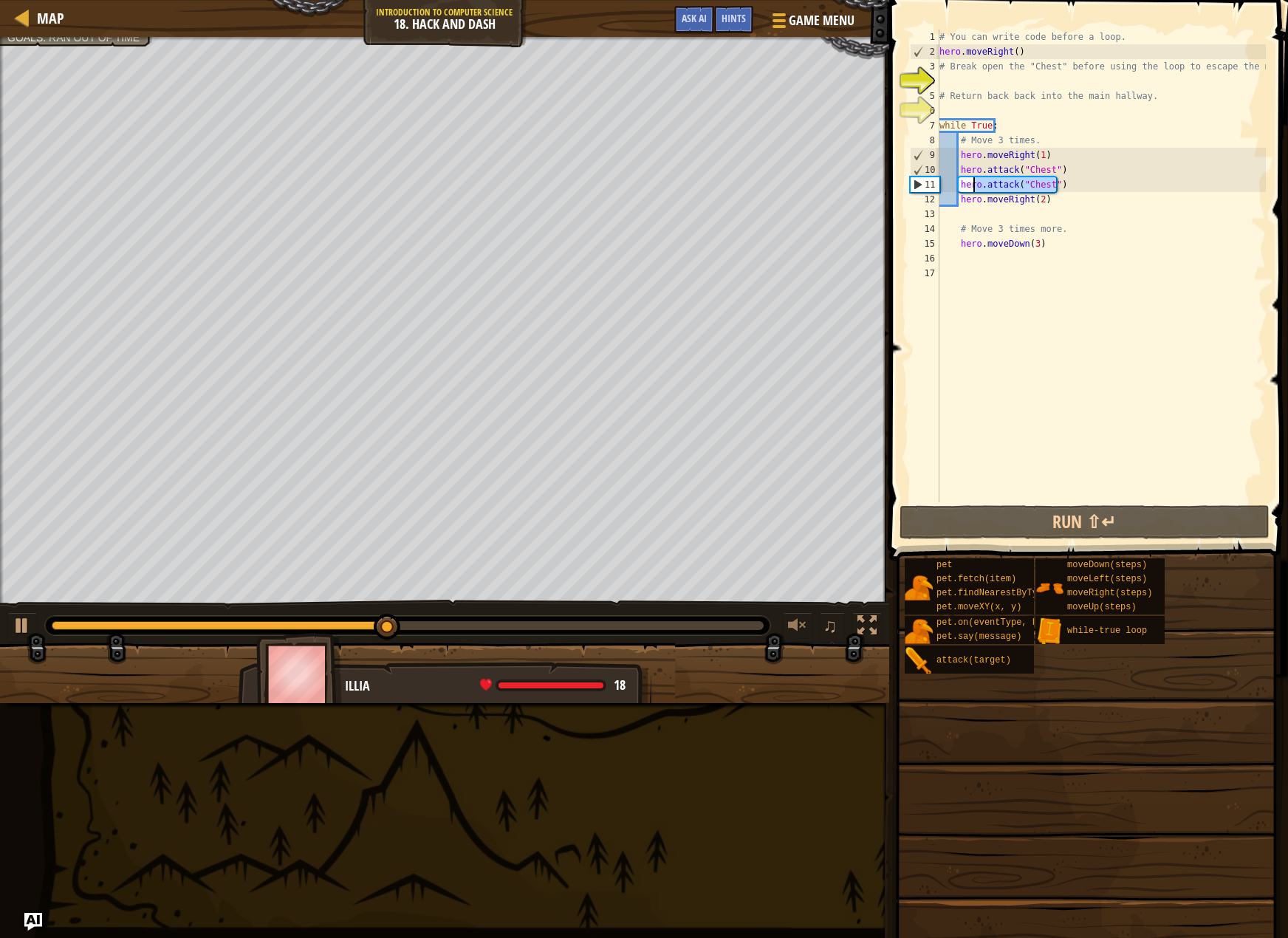
drag, startPoint x: 1063, startPoint y: 188, endPoint x: 974, endPoint y: 191, distance: 89.1
click at [974, 191] on div "# You can write code before a loop. hero . moveRight ( ) # Break open the "Ches…" at bounding box center [1101, 280] width 330 height 502
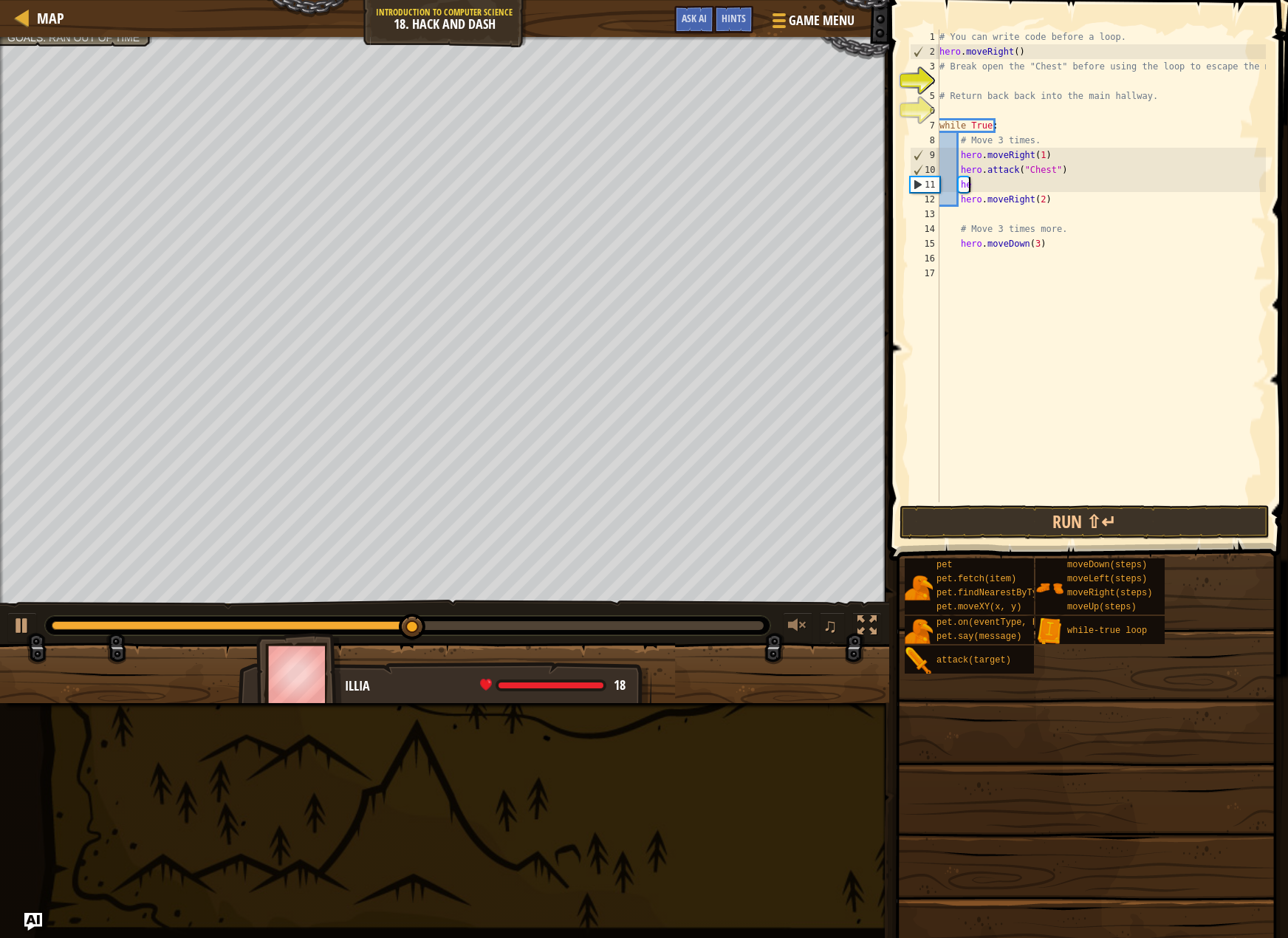
type textarea "h"
click at [943, 528] on button "Run ⇧↵" at bounding box center [1084, 522] width 370 height 34
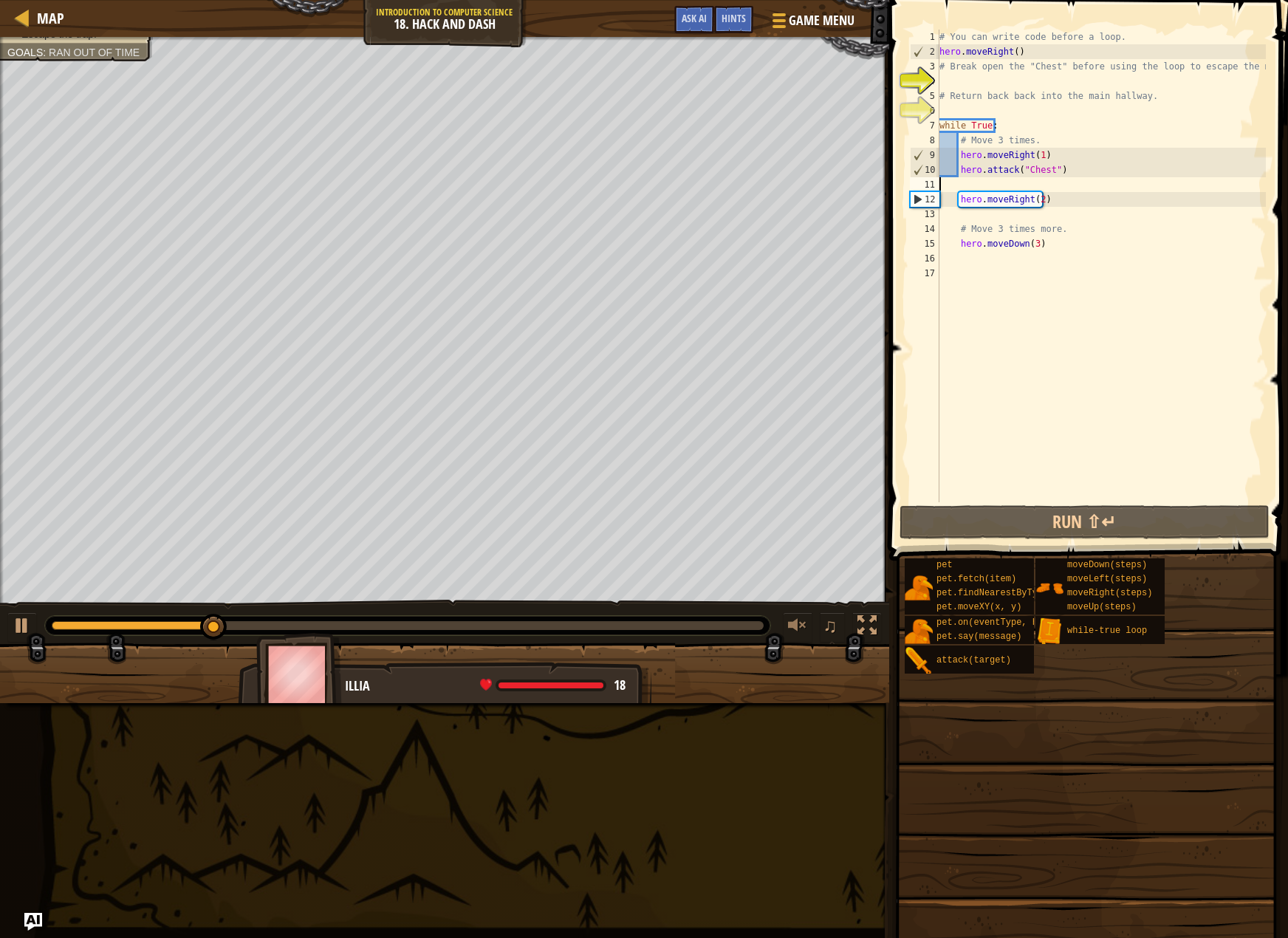
click at [958, 195] on div "# You can write code before a loop. hero . moveRight ( ) # Break open the "Ches…" at bounding box center [1101, 280] width 330 height 502
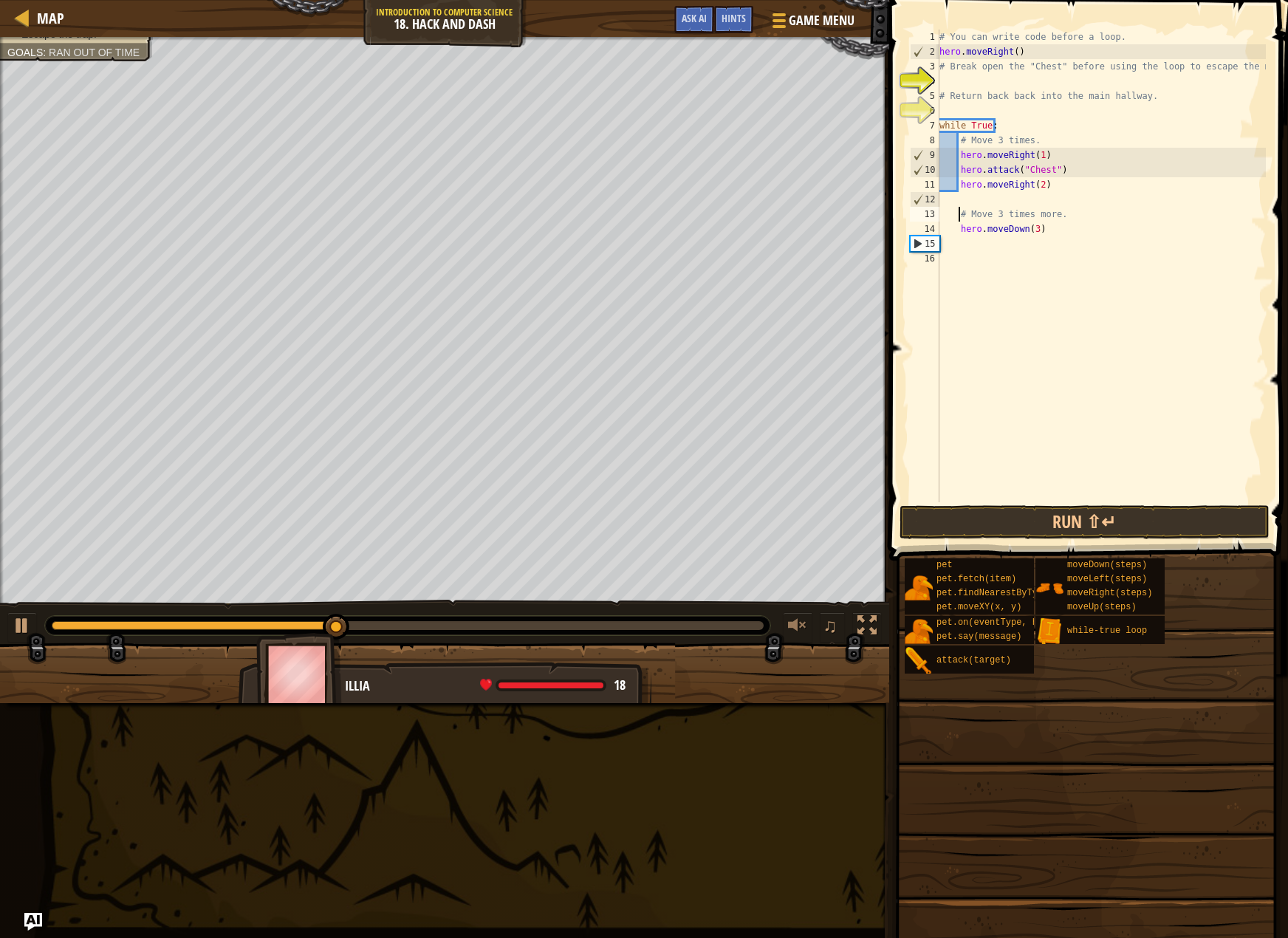
click at [958, 212] on div "# You can write code before a loop. hero . moveRight ( ) # Break open the "Ches…" at bounding box center [1101, 280] width 330 height 502
click at [1055, 190] on div "# You can write code before a loop. hero . moveRight ( ) # Break open the "Ches…" at bounding box center [1101, 280] width 330 height 502
click at [1066, 172] on div "# You can write code before a loop. hero . moveRight ( ) # Break open the "Ches…" at bounding box center [1101, 280] width 330 height 502
type textarea "hero.attack("Chest")"
type textarea "h"
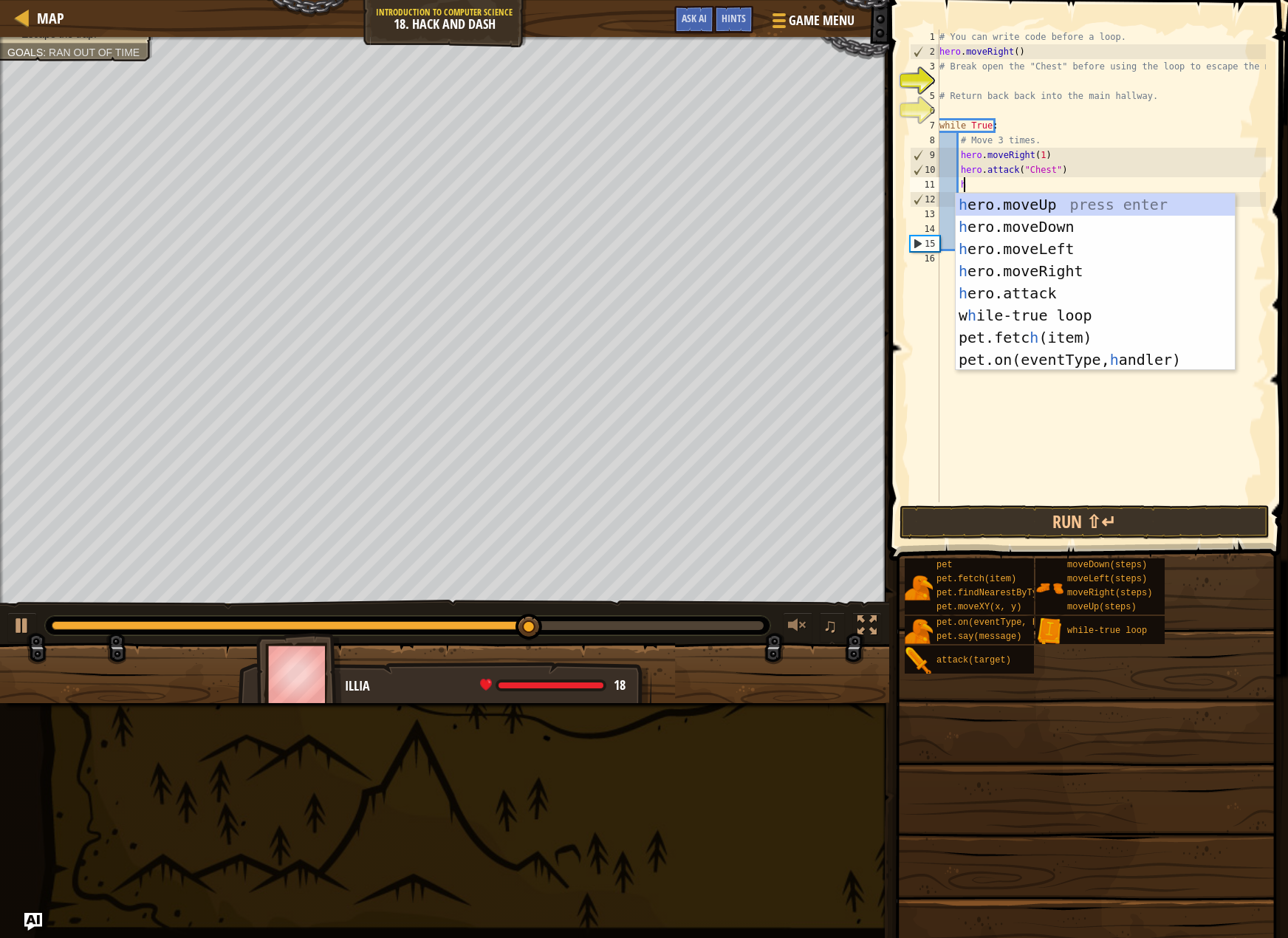
scroll to position [6, 1]
click at [1040, 228] on div "h ero.moveUp press enter h ero.moveDown press enter h ero.moveLeft press enter …" at bounding box center [1095, 304] width 279 height 222
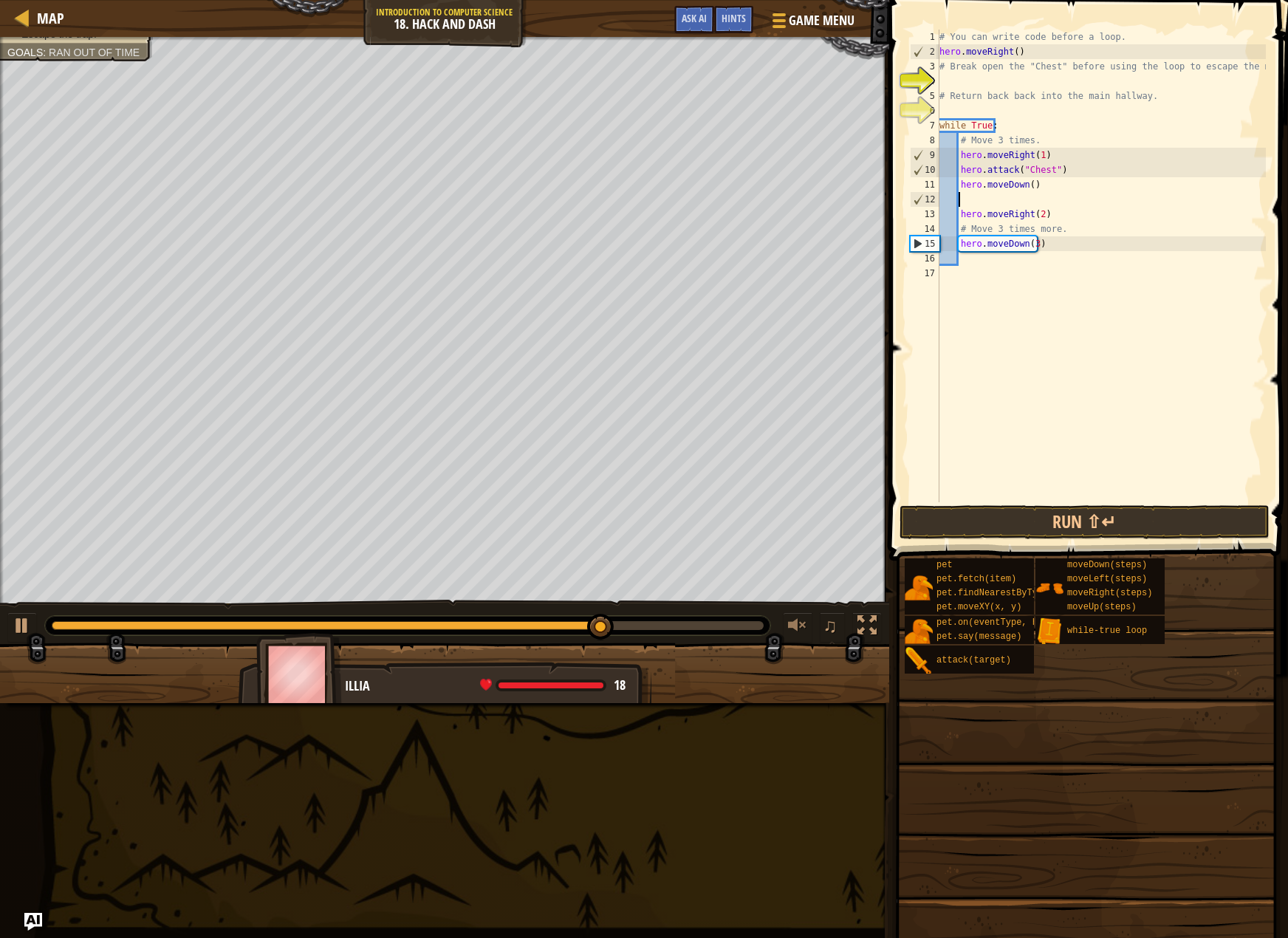
scroll to position [6, 0]
click at [943, 524] on button "Run ⇧↵" at bounding box center [1084, 522] width 370 height 34
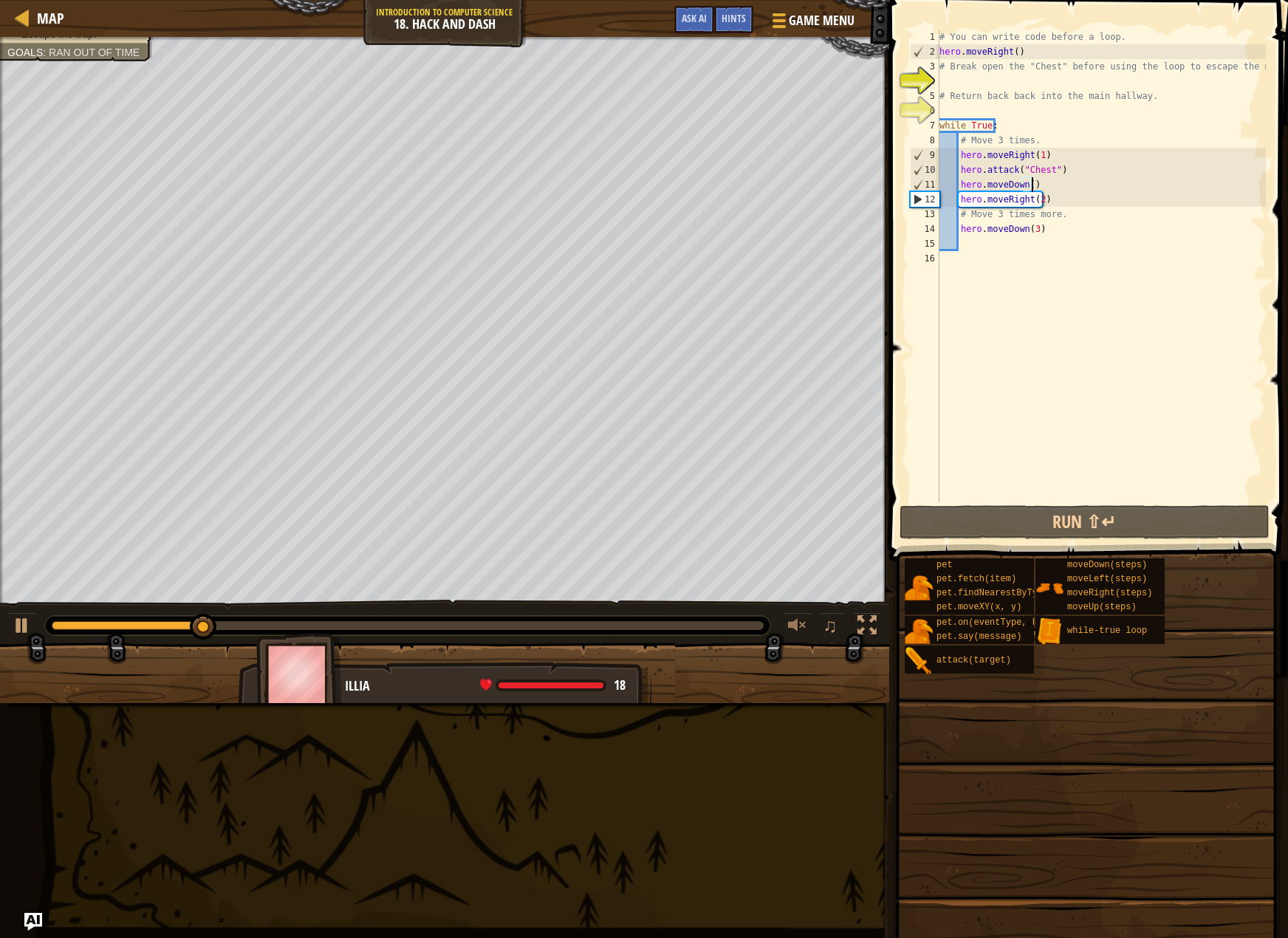
click at [1036, 155] on div "# You can write code before a loop. hero . moveRight ( ) # Break open the "Ches…" at bounding box center [1101, 280] width 330 height 502
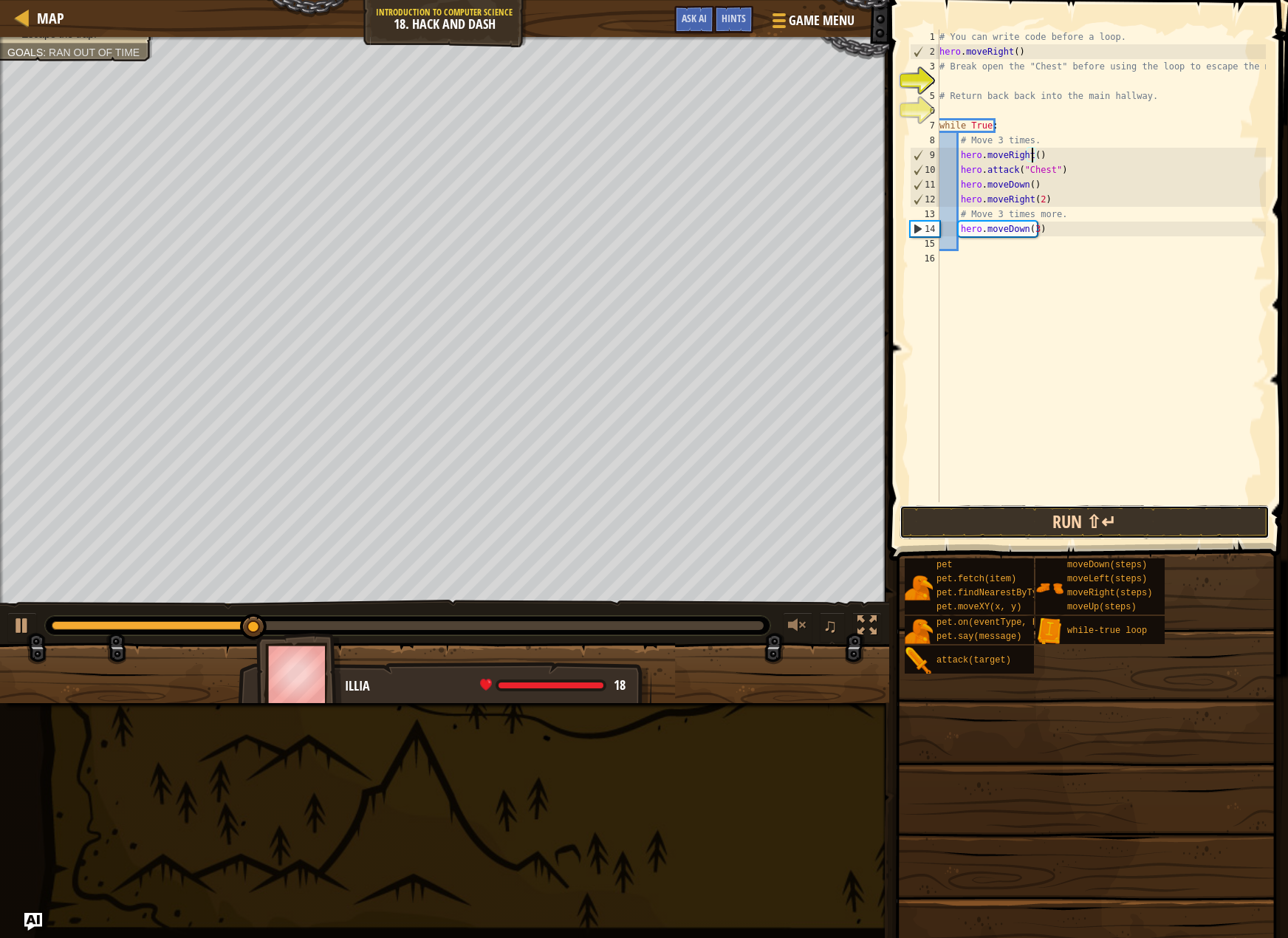
click at [984, 516] on button "Run ⇧↵" at bounding box center [1084, 522] width 370 height 34
drag, startPoint x: 1053, startPoint y: 134, endPoint x: 955, endPoint y: 140, distance: 98.2
click at [955, 140] on div "# You can write code before a loop. hero . moveRight ( ) # Break open the "Ches…" at bounding box center [1101, 280] width 330 height 502
type textarea "# Move 3 times."
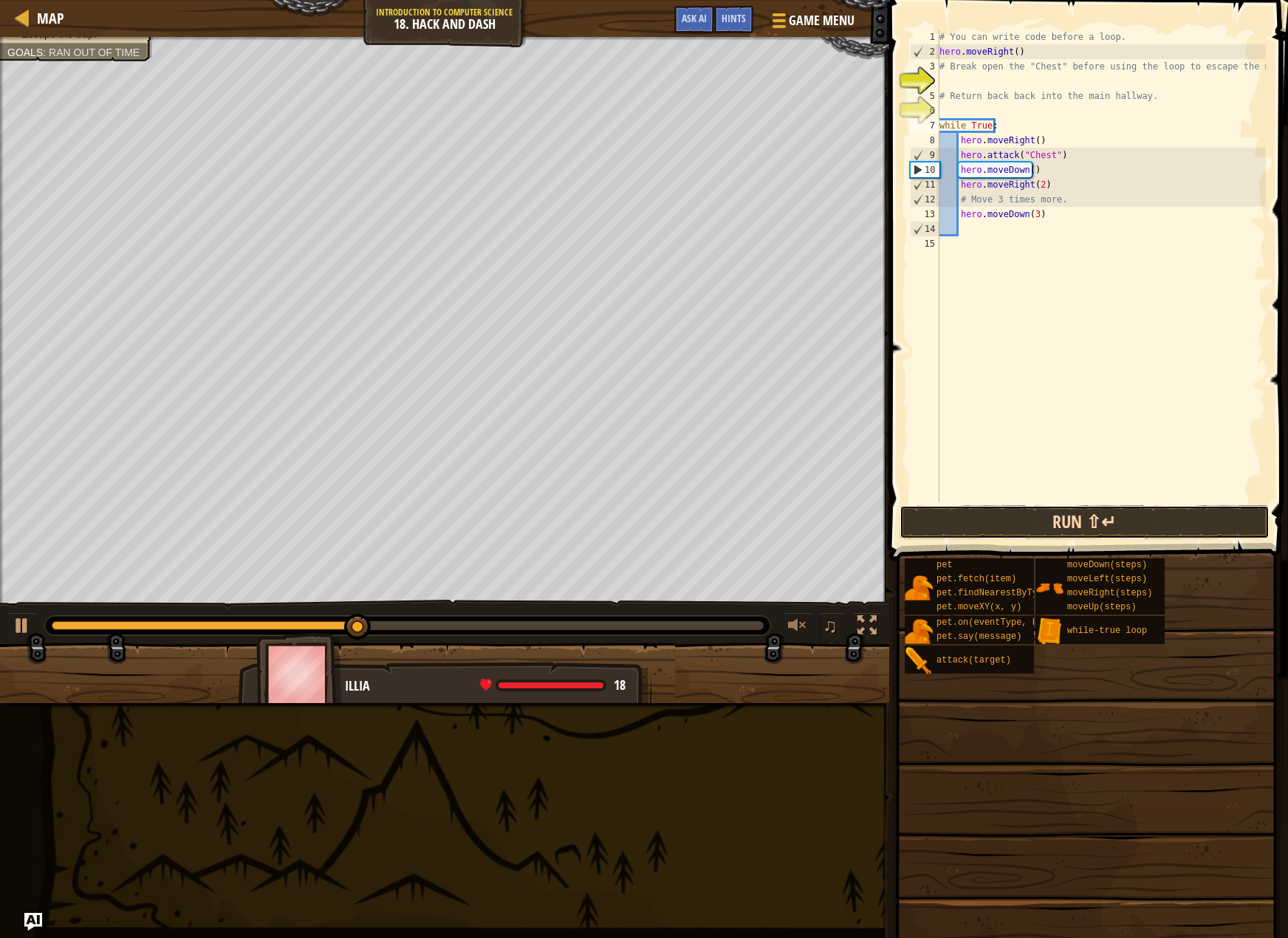
click at [969, 525] on button "Run ⇧↵" at bounding box center [1084, 522] width 370 height 34
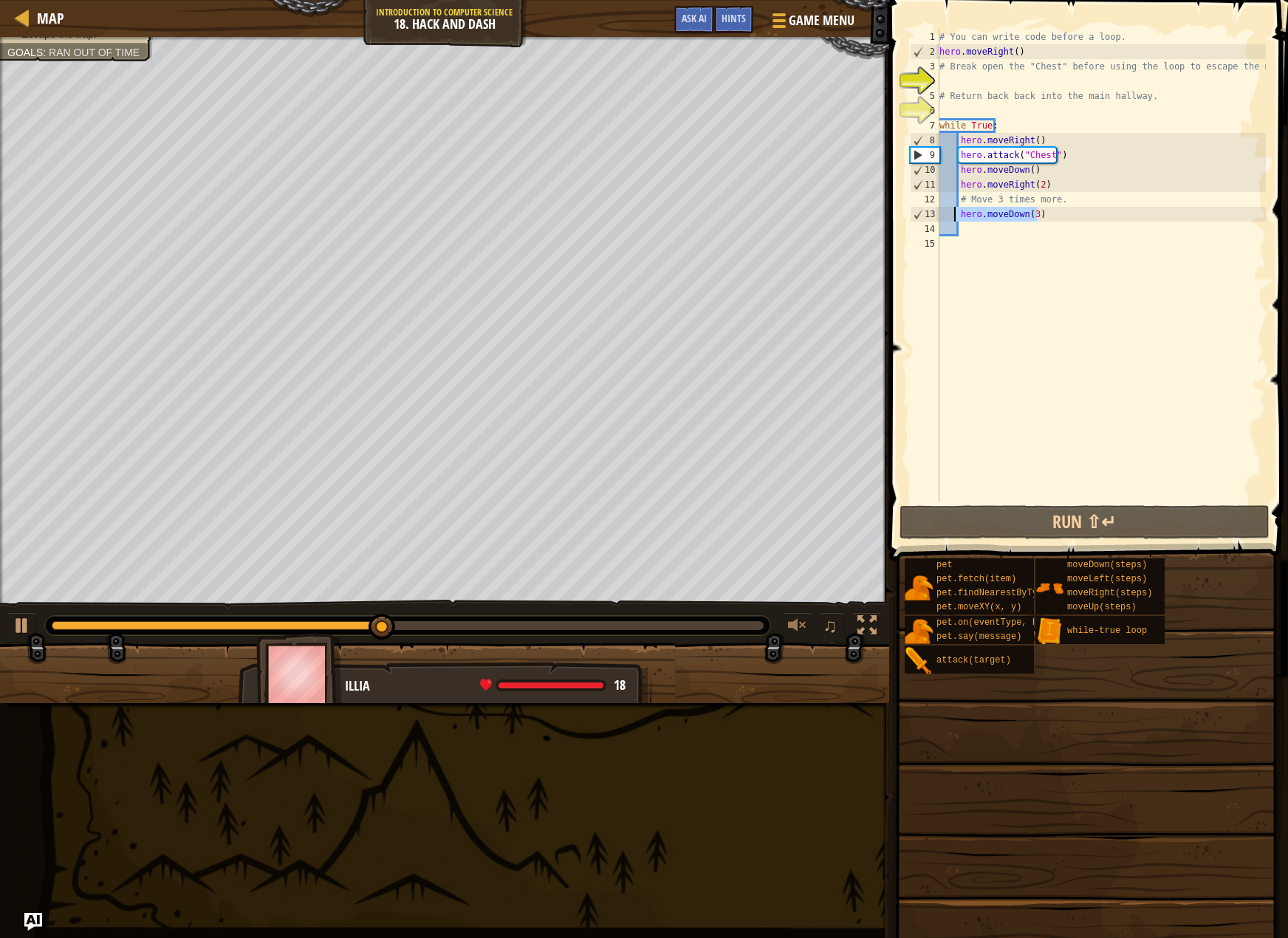
drag, startPoint x: 1048, startPoint y: 215, endPoint x: 954, endPoint y: 207, distance: 94.3
click at [954, 207] on div "# You can write code before a loop. hero . moveRight ( ) # Break open the "Ches…" at bounding box center [1101, 280] width 330 height 502
type textarea "hero.moveDown(3)"
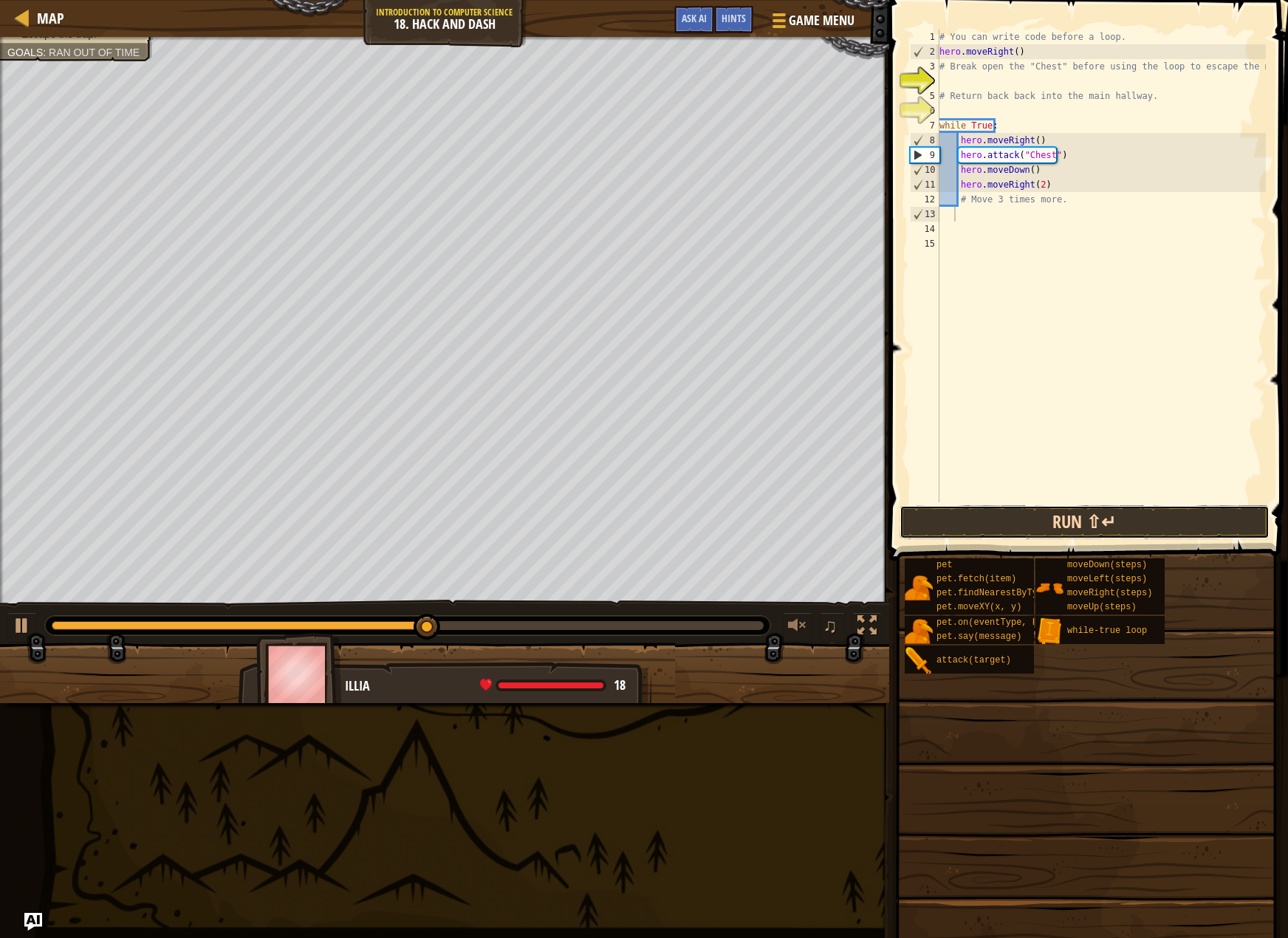
click at [954, 537] on button "Run ⇧↵" at bounding box center [1084, 522] width 370 height 34
click at [959, 153] on div "# You can write code before a loop. hero . moveRight ( ) # Break open the "Ches…" at bounding box center [1101, 280] width 330 height 502
click at [959, 171] on div "# You can write code before a loop. hero . moveRight ( ) # Break open the "Ches…" at bounding box center [1101, 280] width 330 height 502
click at [951, 169] on div "# You can write code before a loop. hero . moveRight ( ) # Break open the "Ches…" at bounding box center [1101, 280] width 330 height 502
click at [953, 169] on div "# You can write code before a loop. hero . moveRight ( ) # Break open the "Ches…" at bounding box center [1101, 266] width 330 height 473
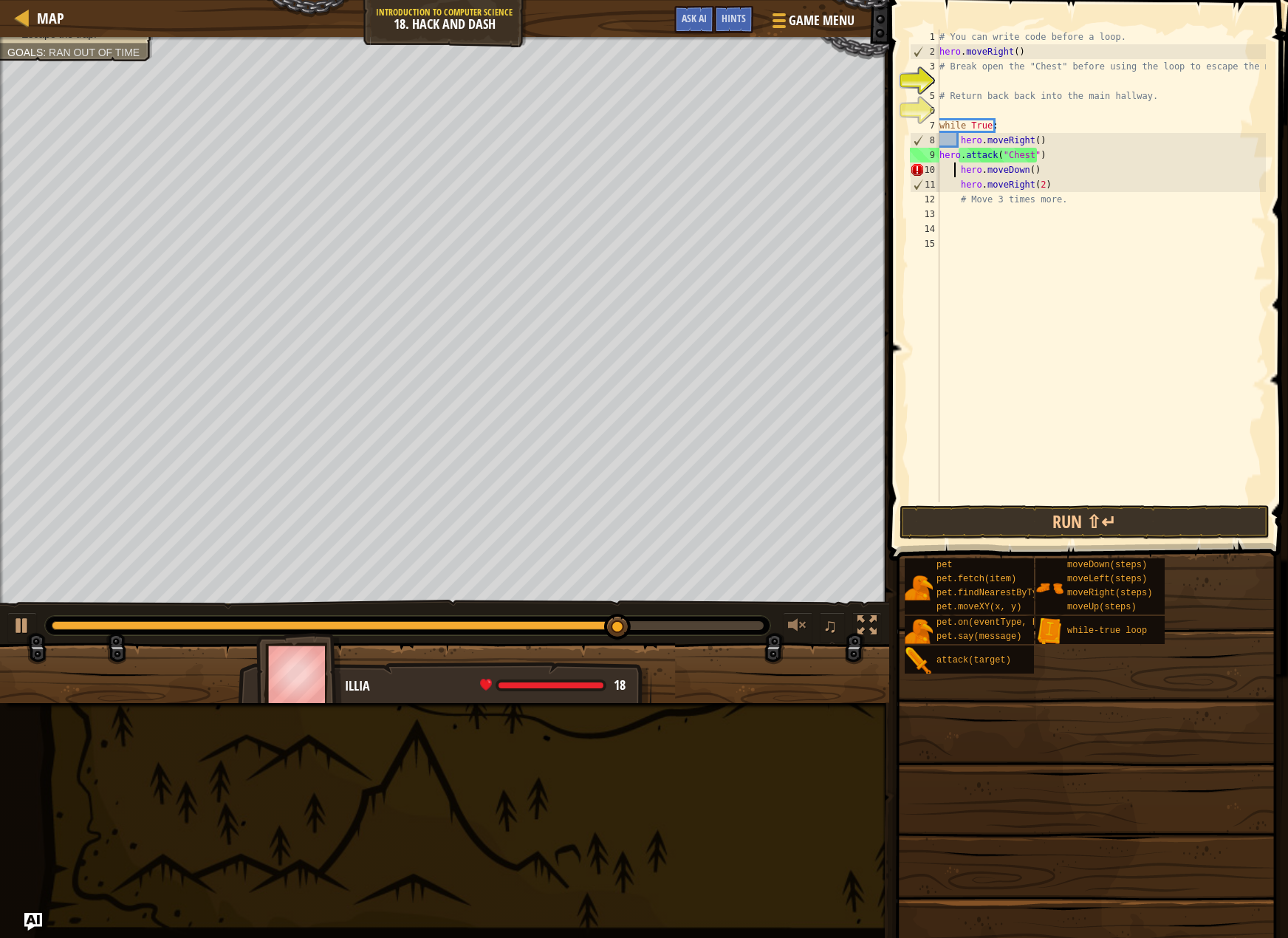
click at [1047, 141] on div "# You can write code before a loop. hero . moveRight ( ) # Break open the "Ches…" at bounding box center [1101, 280] width 330 height 502
type textarea "hero.moveRight()"
click at [942, 172] on div "# You can write code before a loop. hero . moveRight ( ) # Break open the "Ches…" at bounding box center [1101, 280] width 330 height 502
click at [978, 170] on div "# You can write code before a loop. hero . moveRight ( ) # Break open the "Ches…" at bounding box center [1101, 280] width 330 height 502
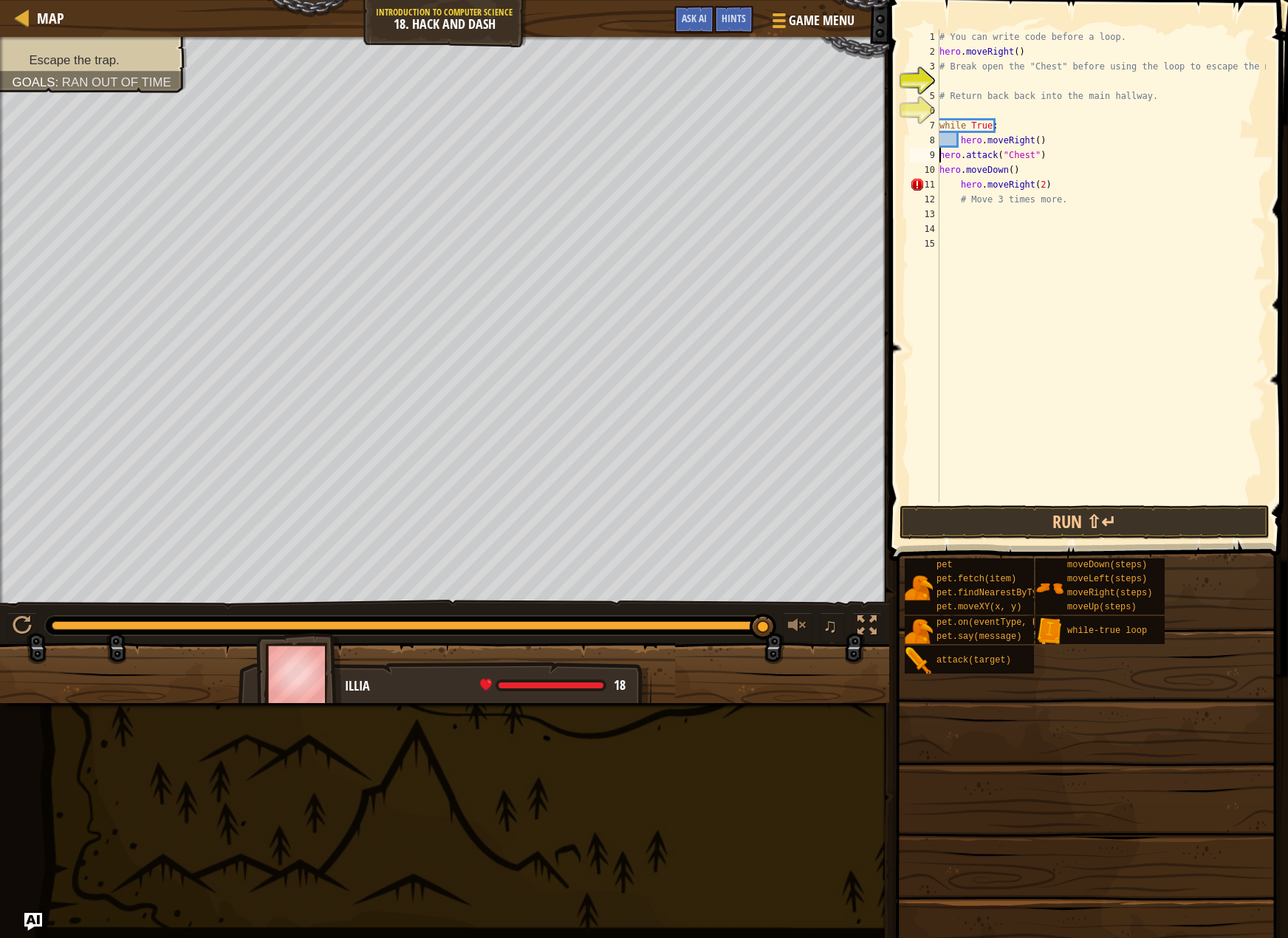
click at [941, 153] on div "# You can write code before a loop. hero . moveRight ( ) # Break open the "Ches…" at bounding box center [1101, 280] width 330 height 502
click at [939, 167] on div "# You can write code before a loop. hero . moveRight ( ) # Break open the "Ches…" at bounding box center [1101, 280] width 330 height 502
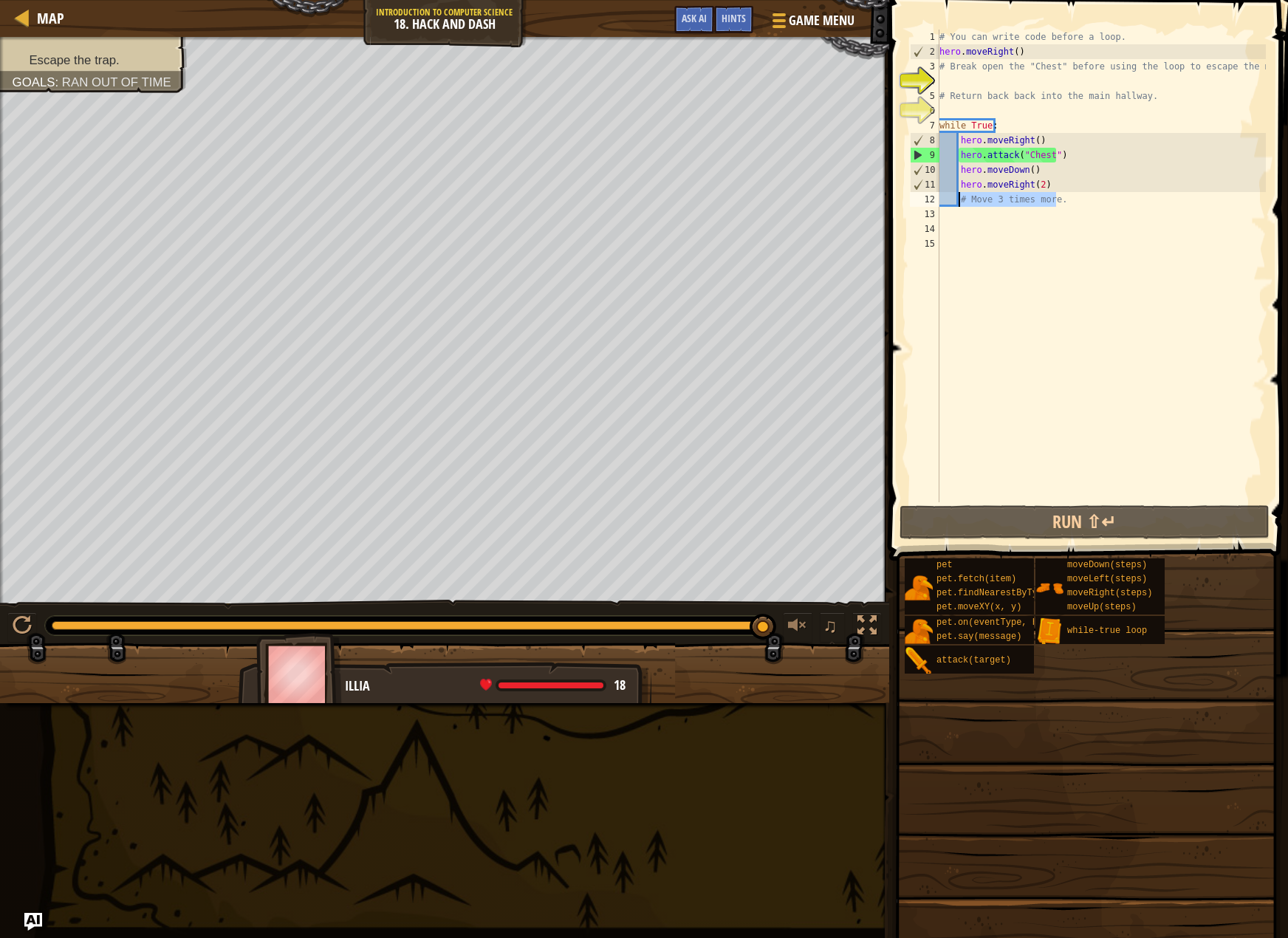
drag, startPoint x: 1060, startPoint y: 202, endPoint x: 959, endPoint y: 193, distance: 101.4
click at [959, 193] on div "# You can write code before a loop. hero . moveRight ( ) # Break open the "Ches…" at bounding box center [1101, 280] width 330 height 502
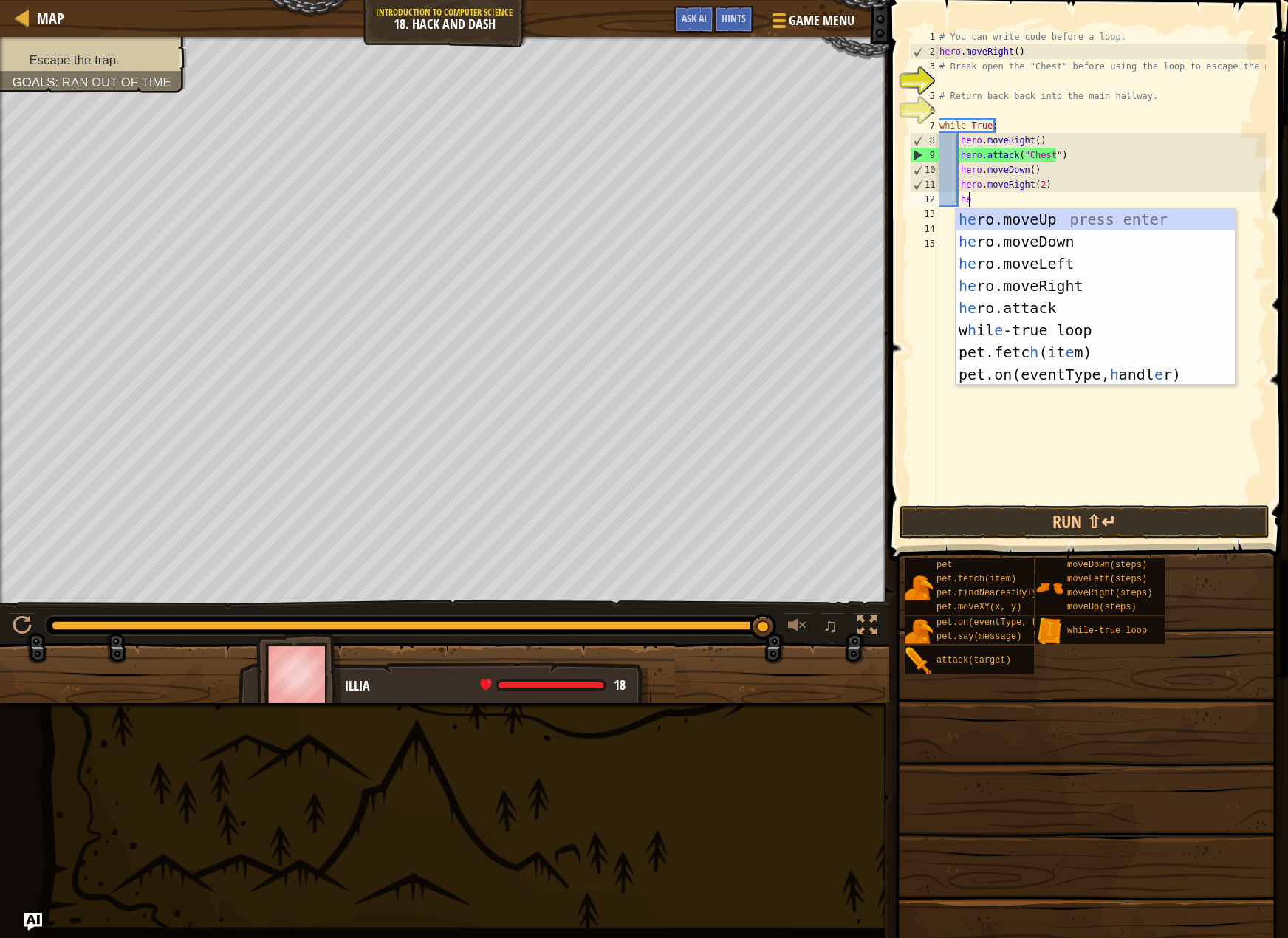
scroll to position [6, 2]
type textarea "her"
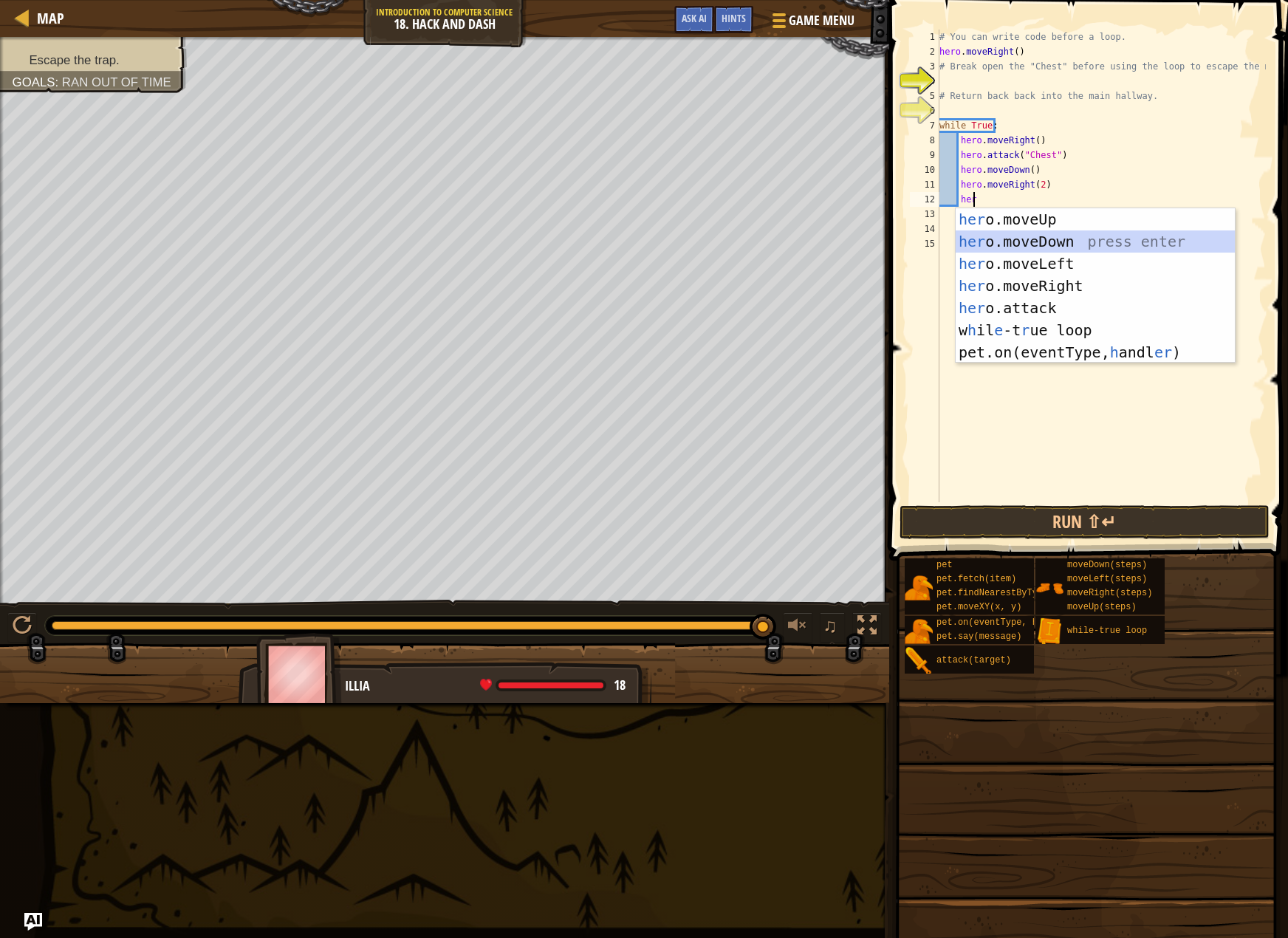
click at [1018, 243] on div "her o.moveUp press enter her o.moveDown press enter her o.moveLeft press enter …" at bounding box center [1095, 307] width 279 height 200
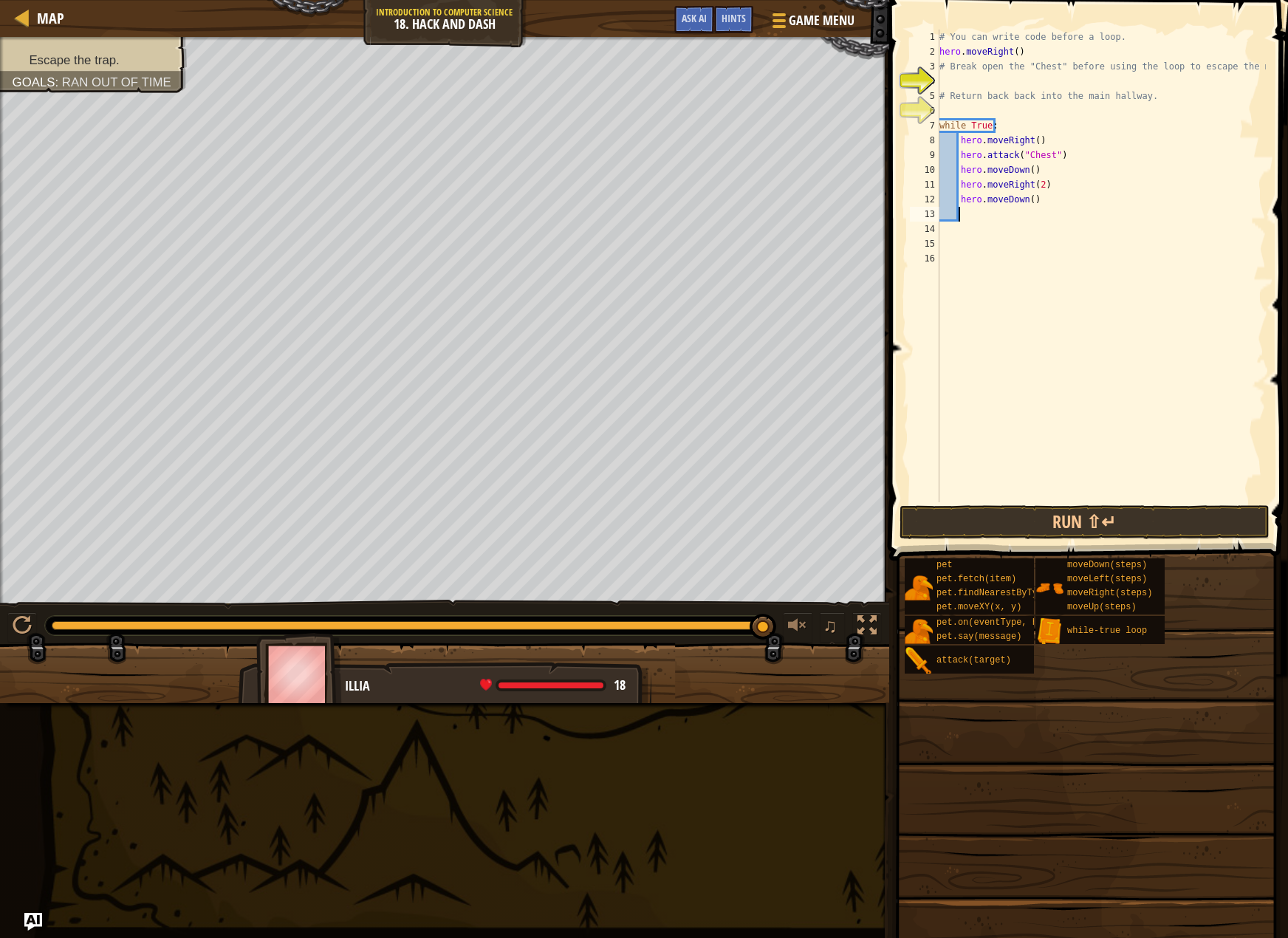
click at [1026, 203] on div "# You can write code before a loop. hero . moveRight ( ) # Break open the "Ches…" at bounding box center [1101, 280] width 330 height 502
type textarea "hero.moveDown(3)"
click at [1032, 526] on button "Run ⇧↵" at bounding box center [1084, 522] width 370 height 34
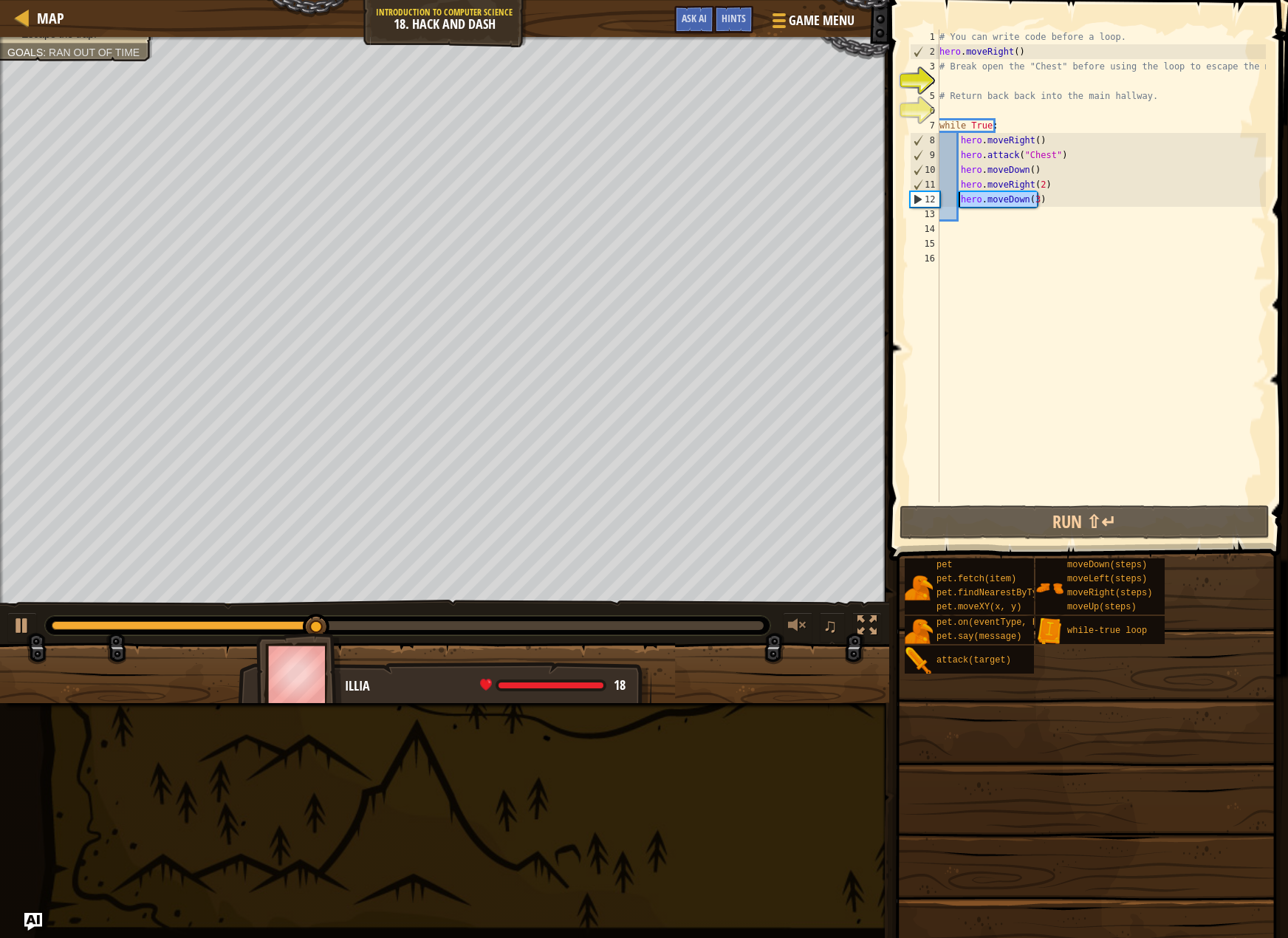
drag, startPoint x: 1049, startPoint y: 199, endPoint x: 960, endPoint y: 198, distance: 89.0
click at [960, 198] on div "# You can write code before a loop. hero . moveRight ( ) # Break open the "Ches…" at bounding box center [1101, 280] width 330 height 502
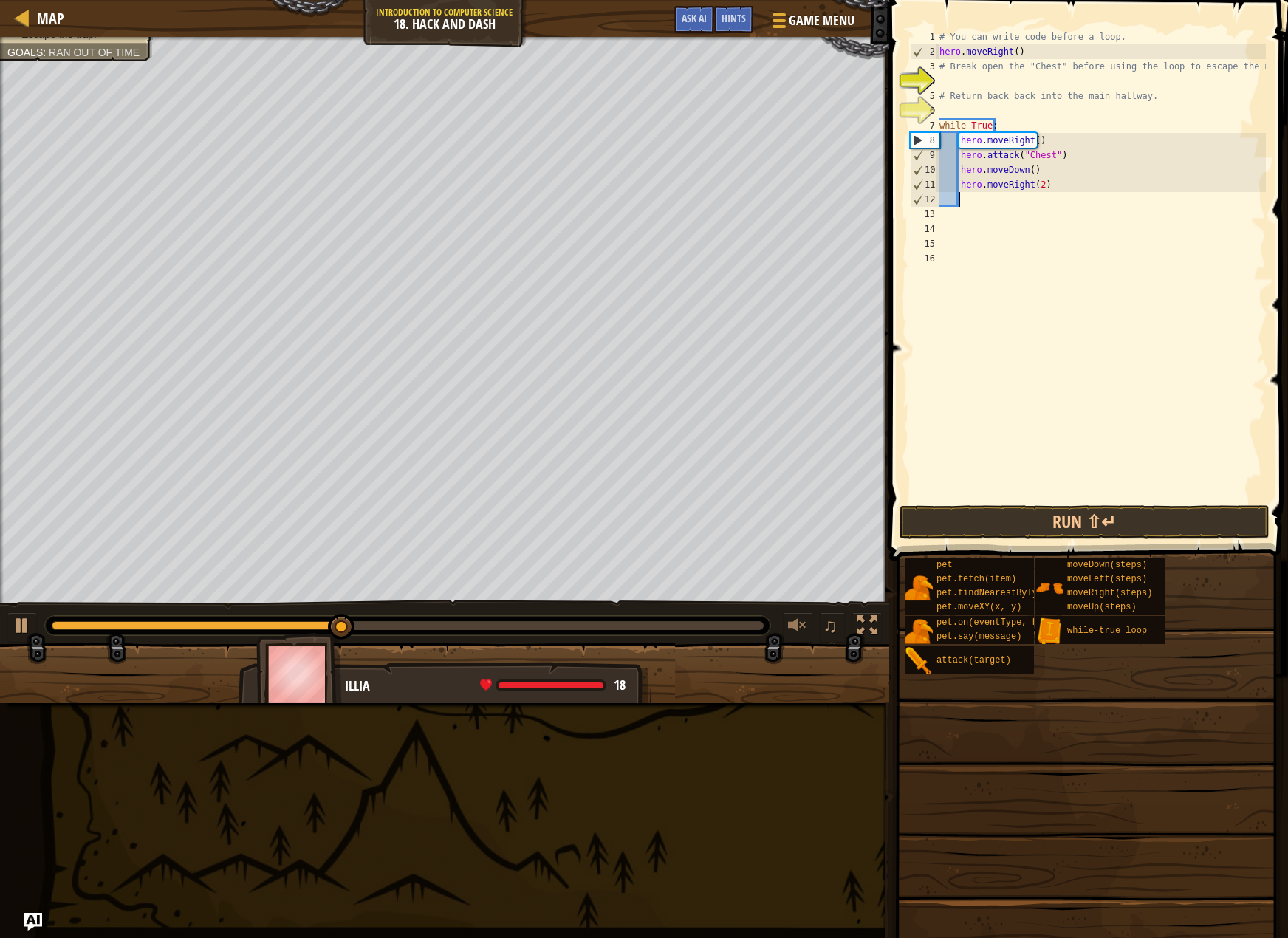
scroll to position [6, 1]
click at [916, 156] on div "9" at bounding box center [926, 155] width 29 height 15
click at [1031, 165] on div "# You can write code before a loop. hero . moveRight ( ) # Break open the "Ches…" at bounding box center [1101, 280] width 330 height 502
type textarea "hero.moveDown()"
